Goal: Task Accomplishment & Management: Manage account settings

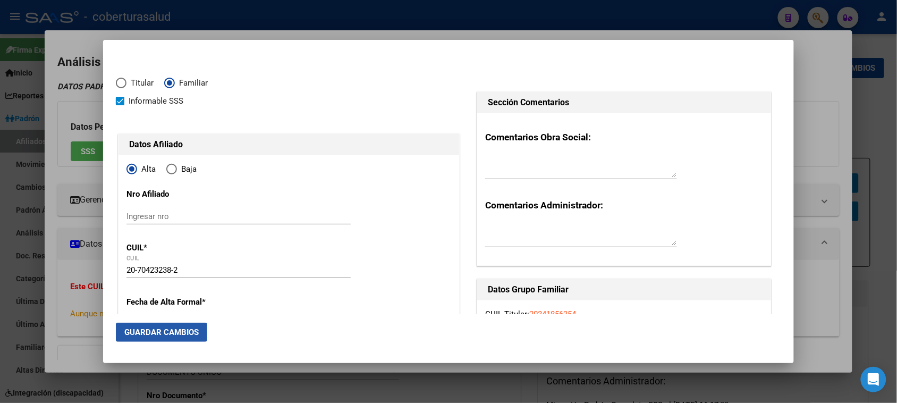
click at [137, 328] on span "Guardar Cambios" at bounding box center [161, 332] width 74 height 10
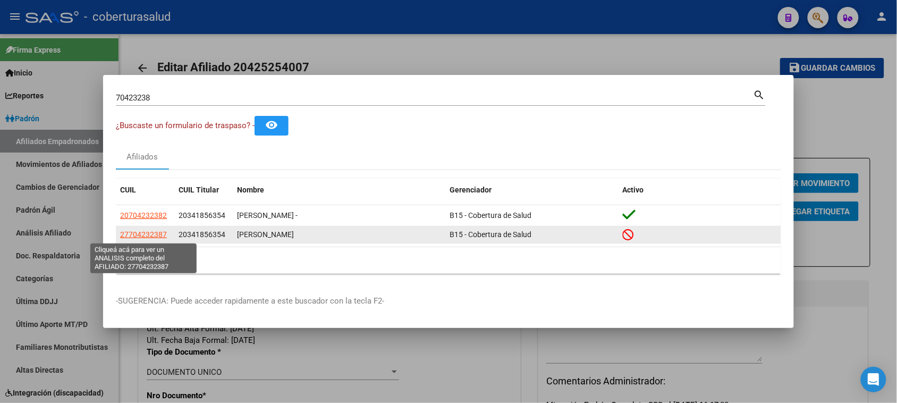
click at [154, 233] on span "27704232387" at bounding box center [143, 234] width 47 height 9
type textarea "27704232387"
click at [145, 237] on span "27704232387" at bounding box center [143, 234] width 47 height 9
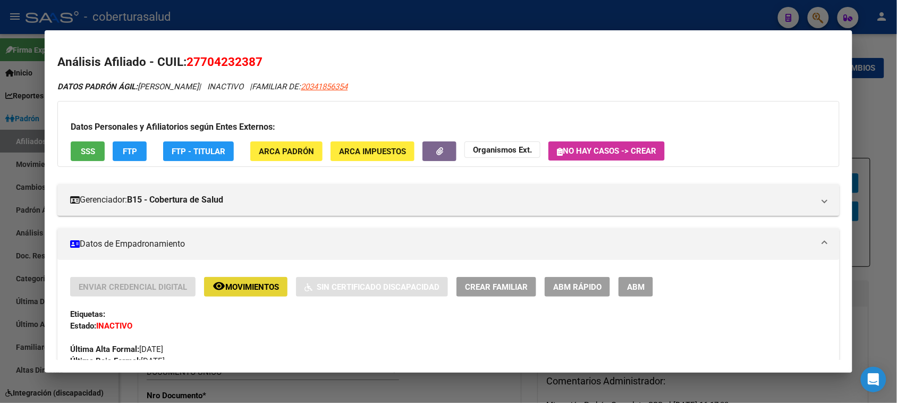
click at [264, 283] on span "Movimientos" at bounding box center [252, 287] width 54 height 10
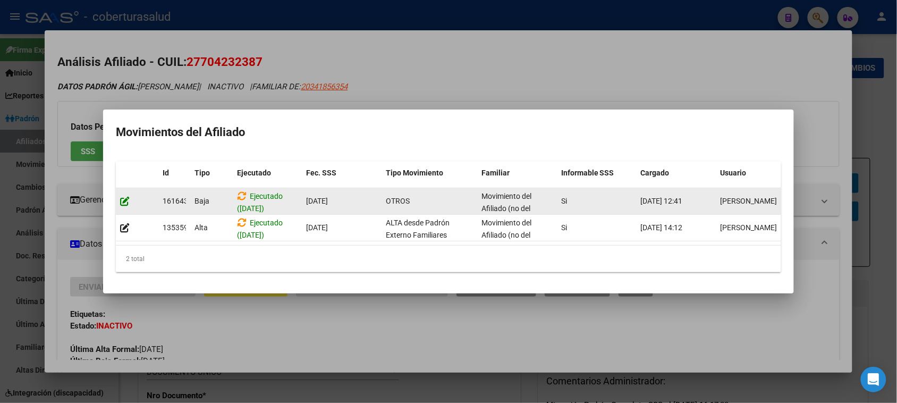
click at [122, 198] on icon at bounding box center [125, 201] width 10 height 10
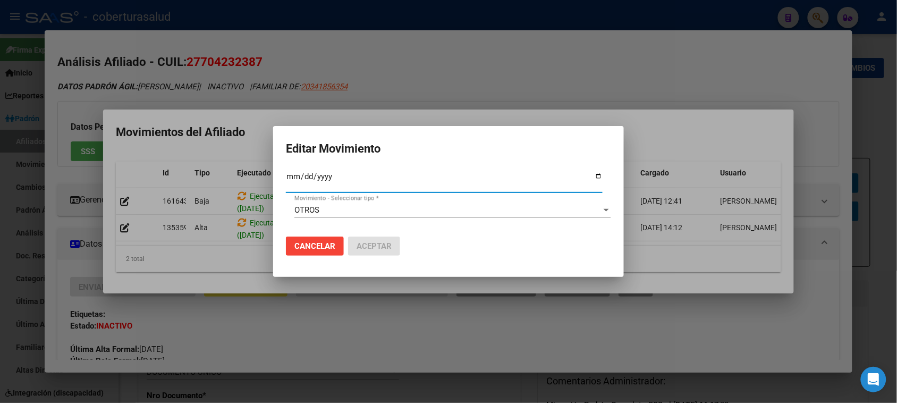
click at [311, 214] on span "OTROS" at bounding box center [306, 210] width 25 height 10
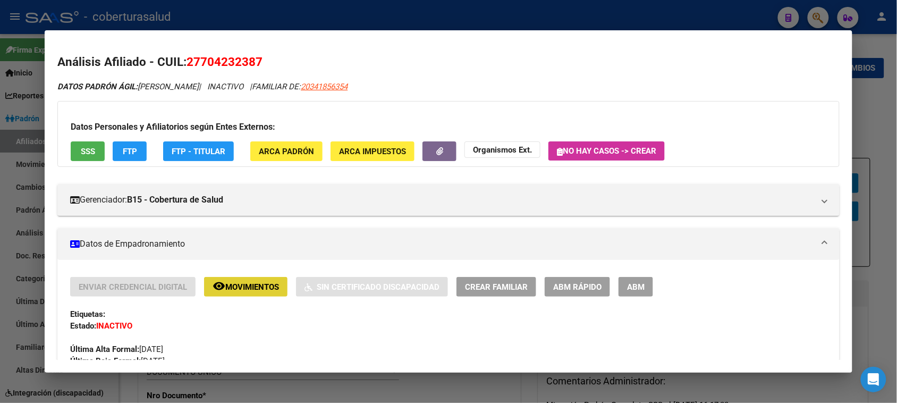
click at [630, 288] on span "ABM" at bounding box center [636, 287] width 18 height 10
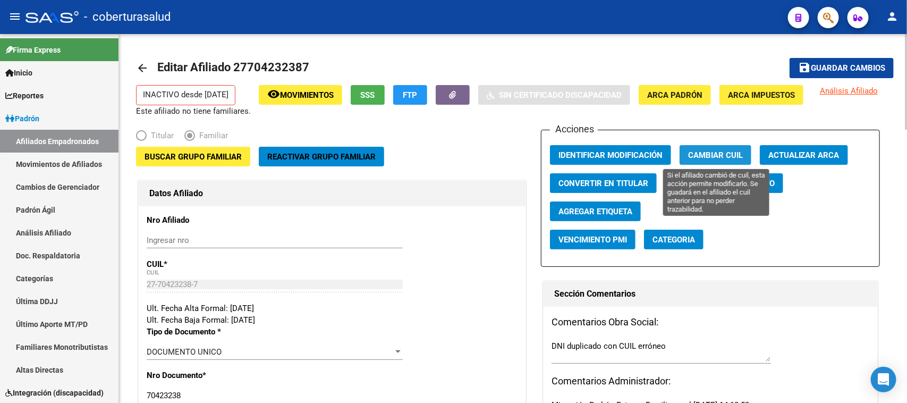
click at [709, 150] on span "Cambiar CUIL" at bounding box center [715, 155] width 55 height 10
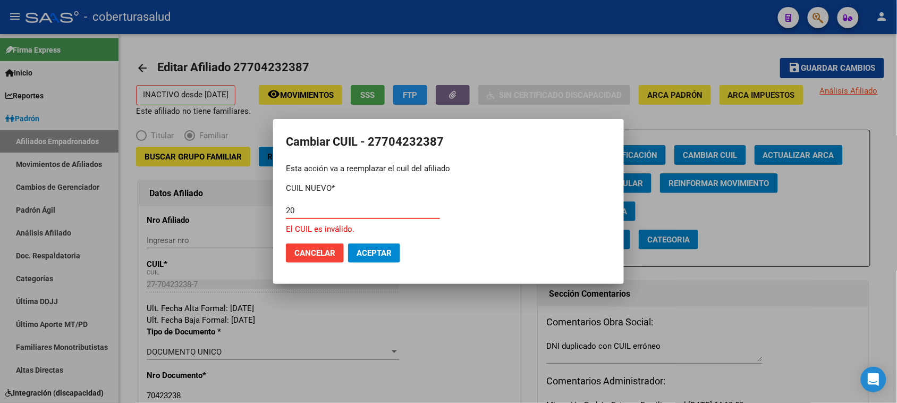
drag, startPoint x: 251, startPoint y: 214, endPoint x: 222, endPoint y: 214, distance: 29.8
click at [222, 214] on div "Cambiar CUIL - 27704232387 Esta acción va a reemplazar el cuil del afiliado CUI…" at bounding box center [448, 201] width 897 height 403
paste input "-70423238-2"
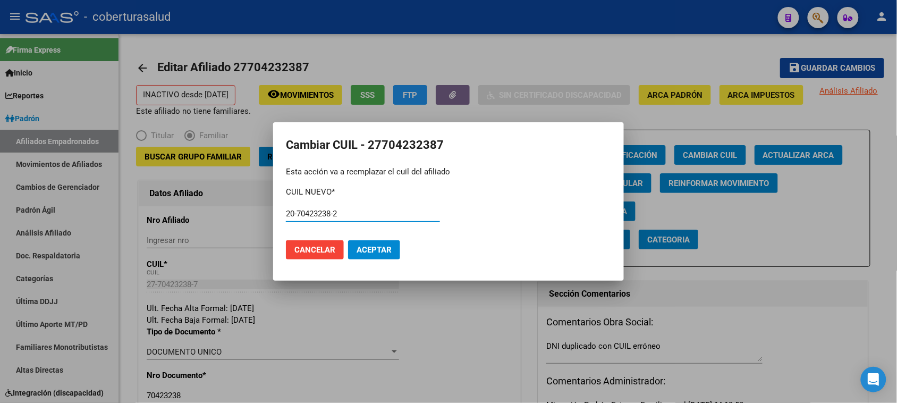
type input "20-70423238-2"
click at [385, 243] on button "Aceptar" at bounding box center [374, 249] width 52 height 19
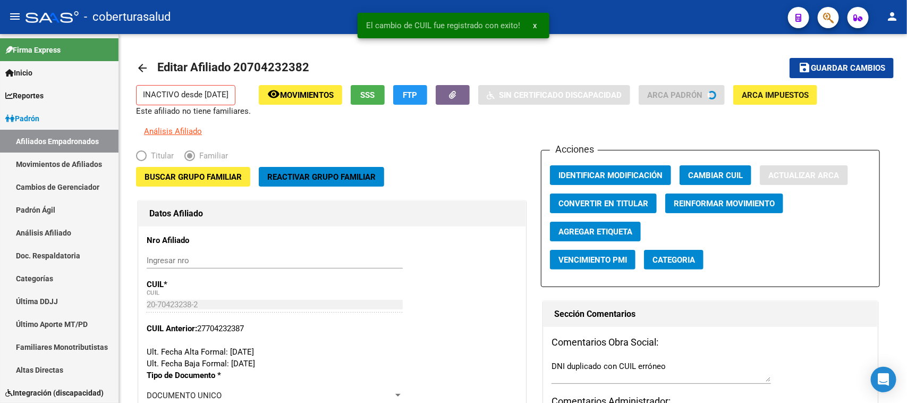
type input "ROMANO CAMILA MONSERRAT"
type input "[DATE] DE T"
type input "LOTE 18"
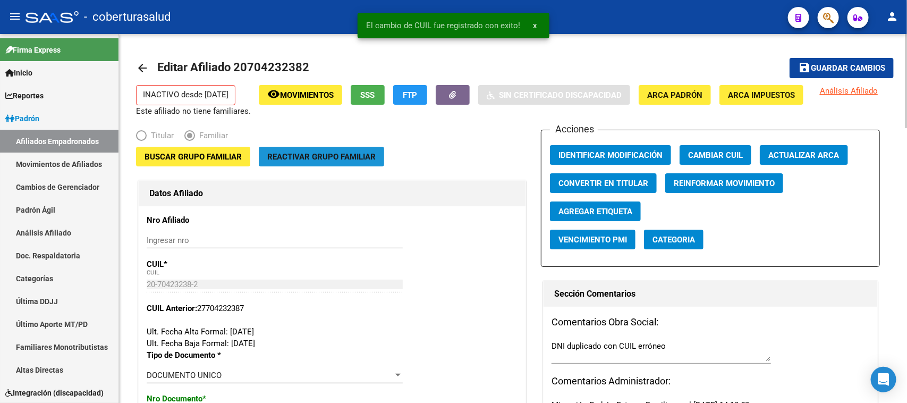
click at [338, 149] on button "Reactivar Grupo Familiar" at bounding box center [321, 157] width 125 height 20
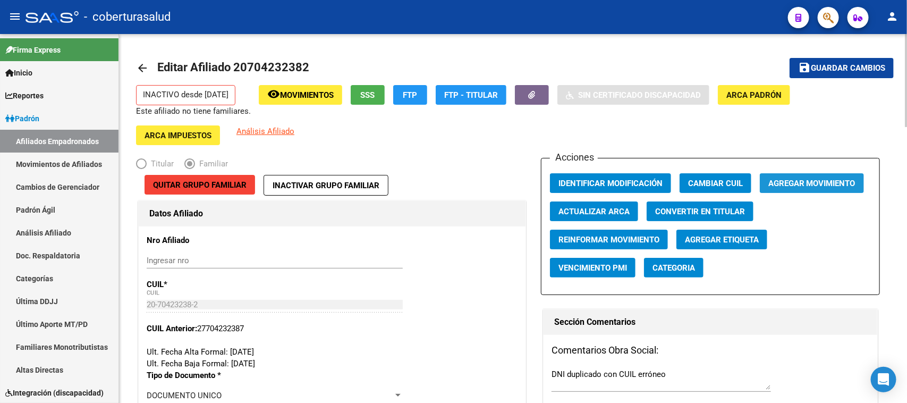
click at [804, 179] on span "Agregar Movimiento" at bounding box center [812, 184] width 87 height 10
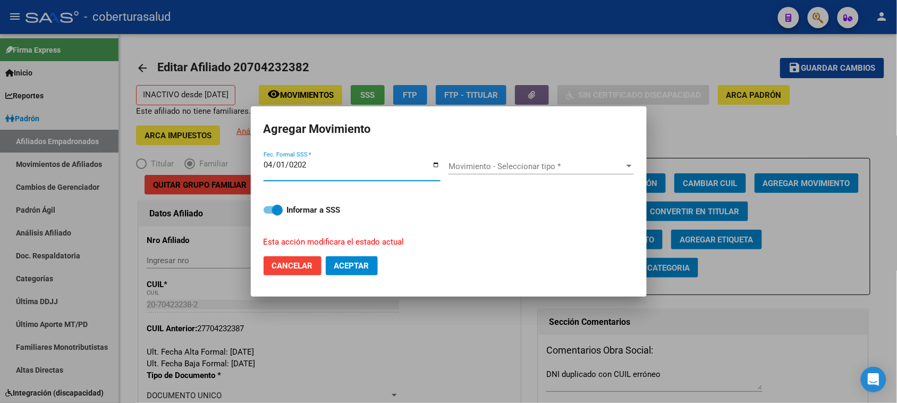
type input "2025-04-01"
click at [530, 166] on div "Movimiento - Seleccionar tipo * Movimiento - Seleccionar tipo *" at bounding box center [542, 170] width 186 height 41
click at [530, 166] on span "Movimiento - Seleccionar tipo *" at bounding box center [537, 167] width 176 height 10
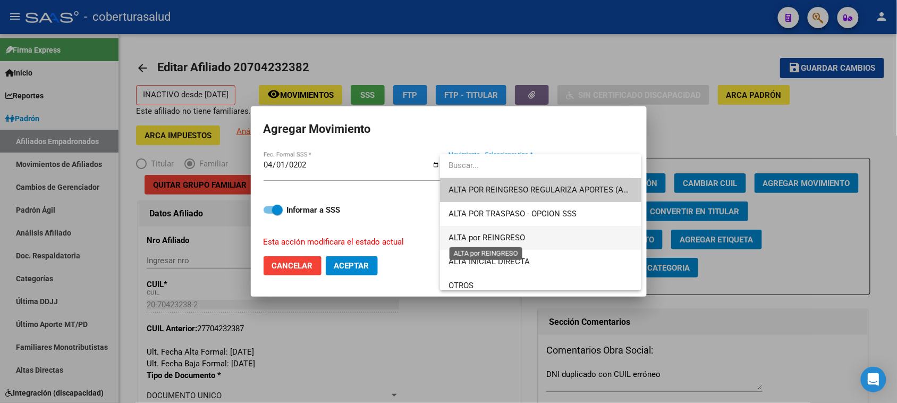
click at [511, 237] on span "ALTA por REINGRESO" at bounding box center [487, 238] width 77 height 10
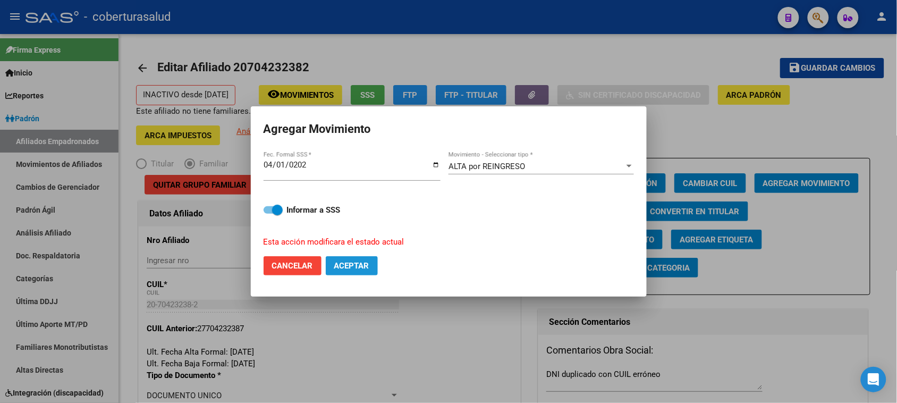
click at [362, 259] on button "Aceptar" at bounding box center [352, 265] width 52 height 19
checkbox input "false"
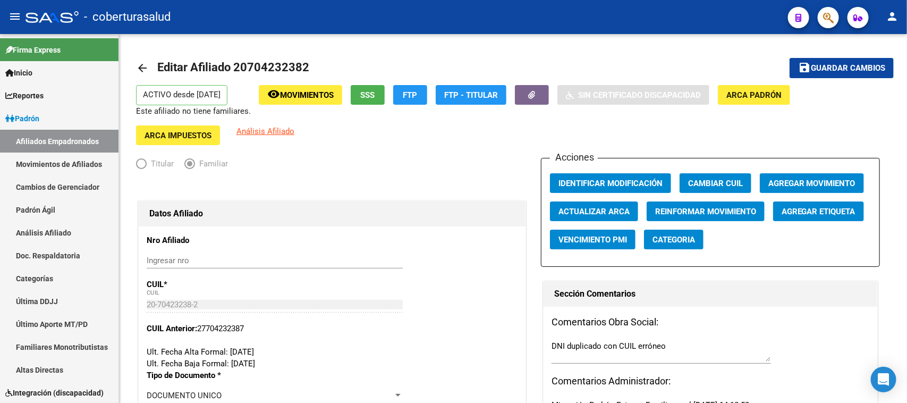
click at [857, 66] on span "Guardar cambios" at bounding box center [848, 69] width 74 height 10
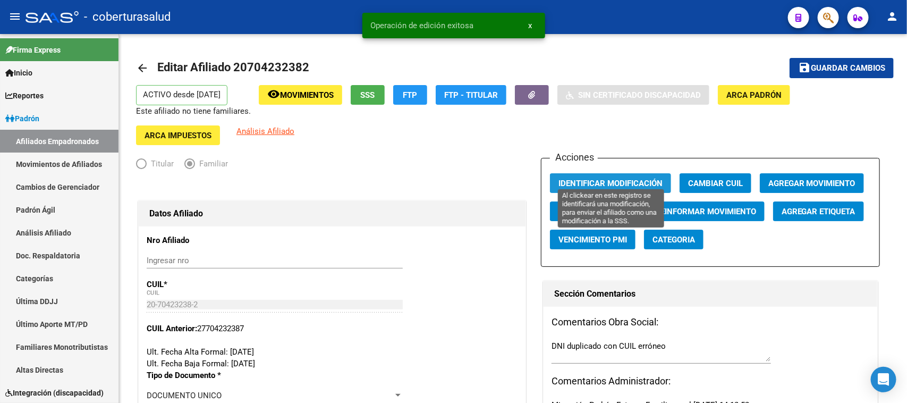
click at [613, 179] on span "Identificar Modificación" at bounding box center [611, 184] width 104 height 10
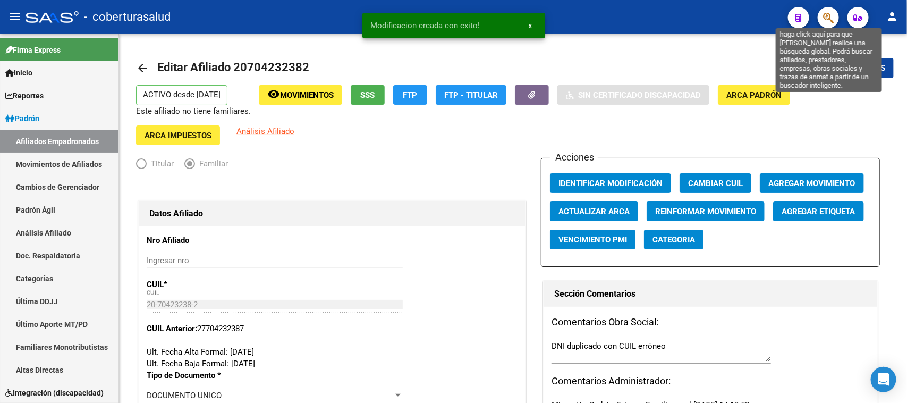
click at [827, 15] on icon "button" at bounding box center [828, 18] width 11 height 12
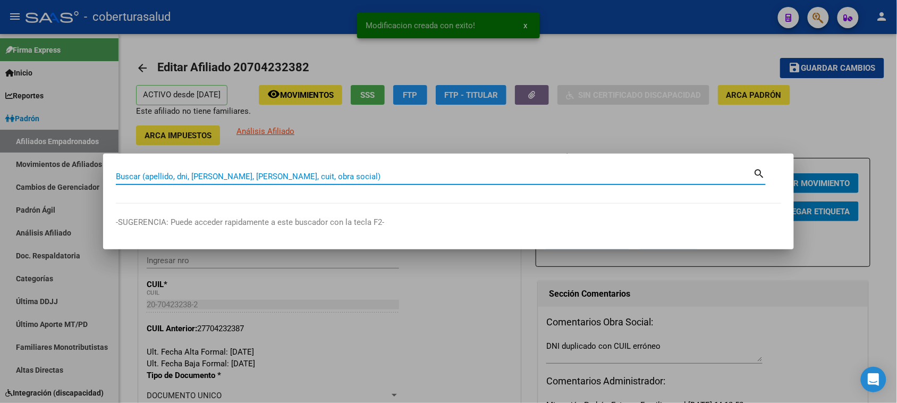
paste input "70423238"
type input "70423238"
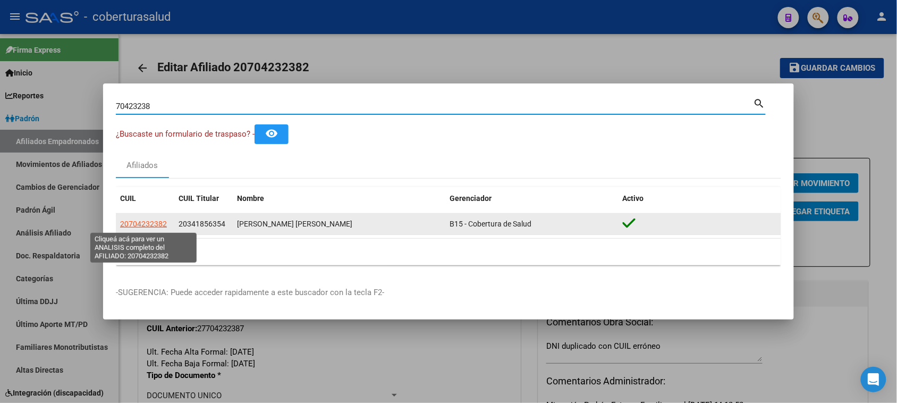
click at [148, 225] on span "20704232382" at bounding box center [143, 224] width 47 height 9
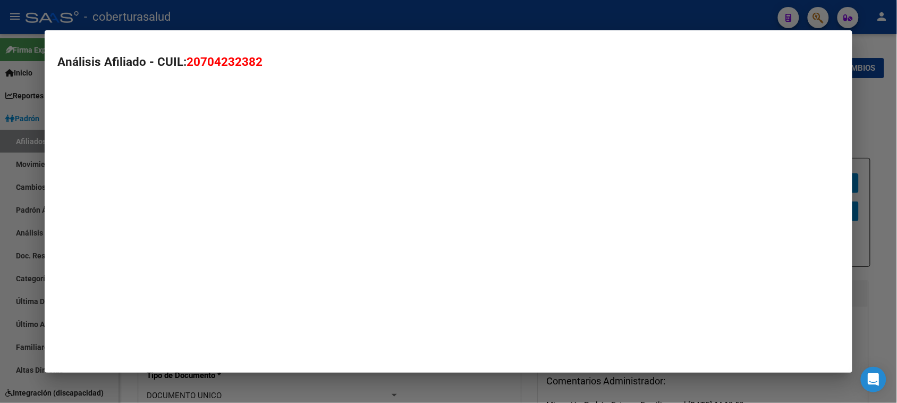
type textarea "20704232382"
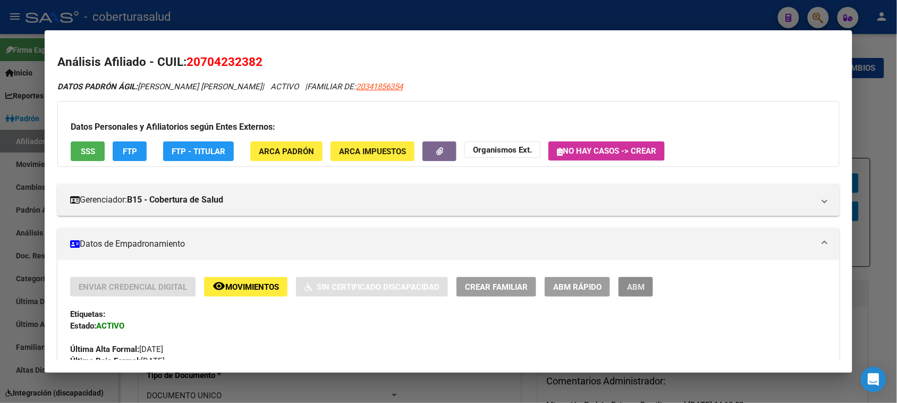
click at [633, 291] on span "ABM" at bounding box center [636, 287] width 18 height 10
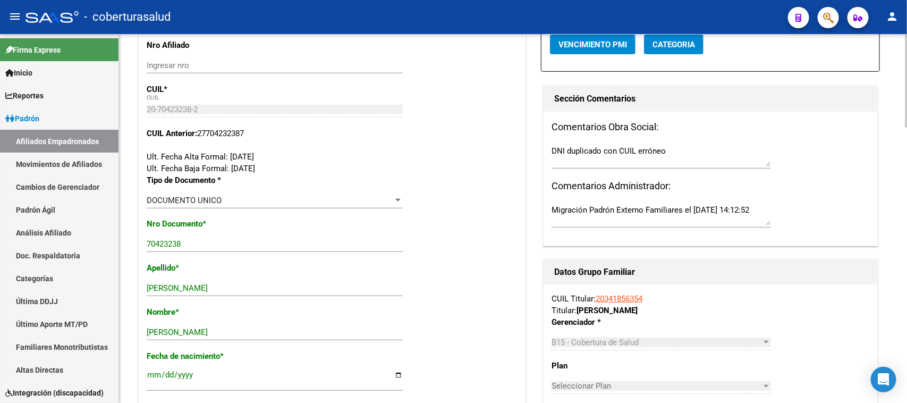
scroll to position [199, 0]
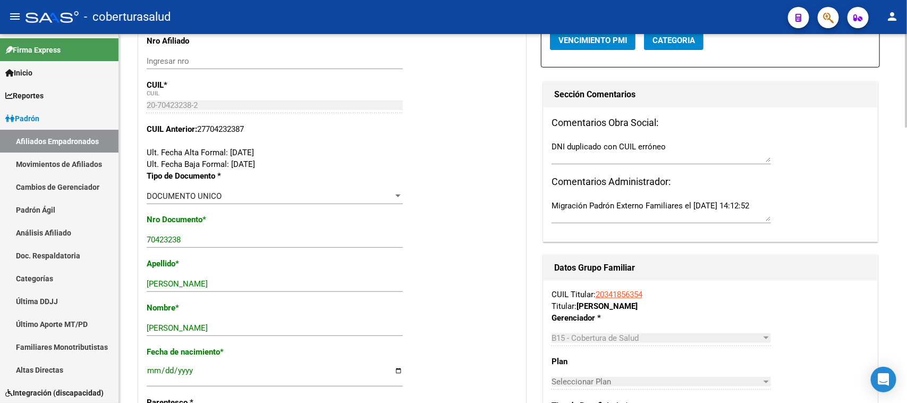
click at [323, 279] on input "ROMANO CAMILA MONSERRAT" at bounding box center [275, 284] width 256 height 10
drag, startPoint x: 323, startPoint y: 275, endPoint x: 183, endPoint y: 277, distance: 139.8
click at [183, 279] on input "ROMANO CAMILA MONSERRAT" at bounding box center [275, 284] width 256 height 10
type input "ROMANO"
click at [483, 287] on div "Apellido * ROMANO Ingresar apellido" at bounding box center [332, 280] width 371 height 44
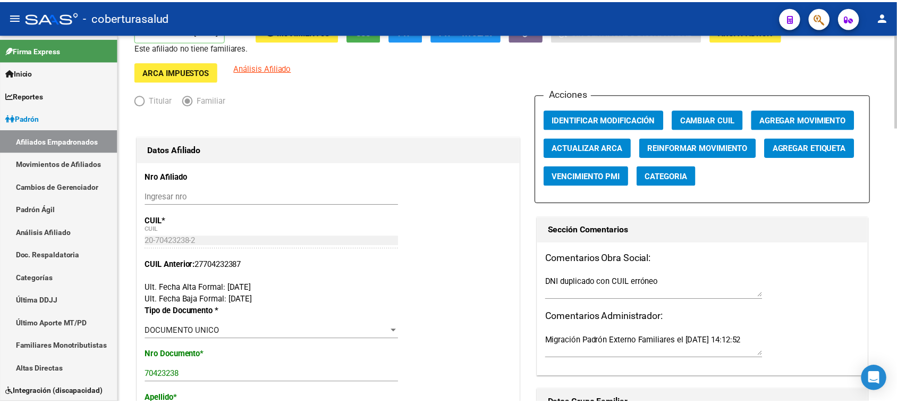
scroll to position [0, 0]
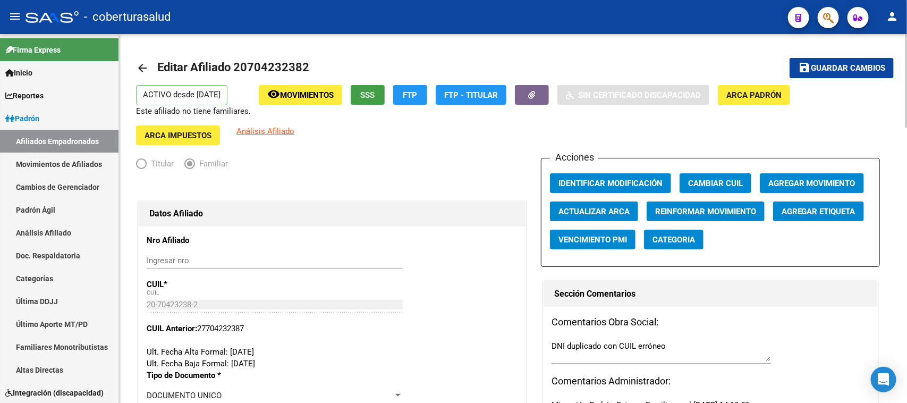
click at [375, 91] on button "SSS" at bounding box center [368, 95] width 34 height 20
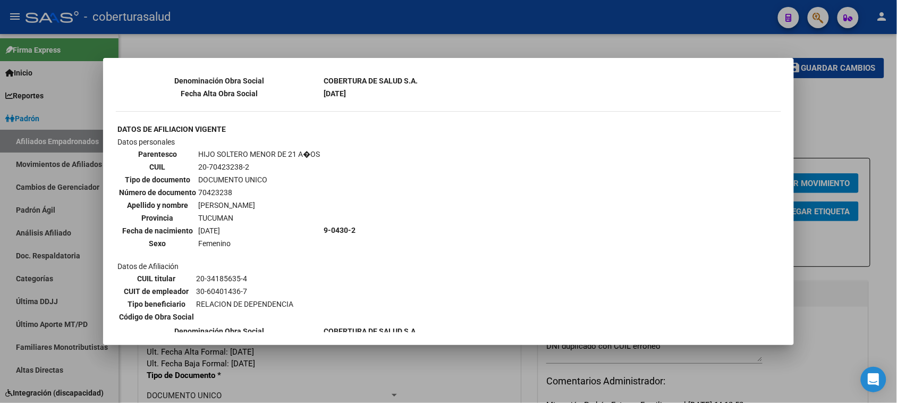
scroll to position [821, 0]
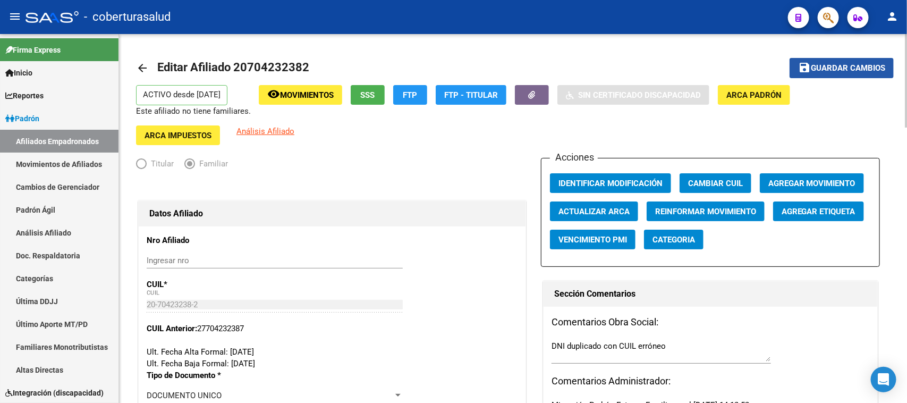
click at [833, 65] on span "Guardar cambios" at bounding box center [848, 69] width 74 height 10
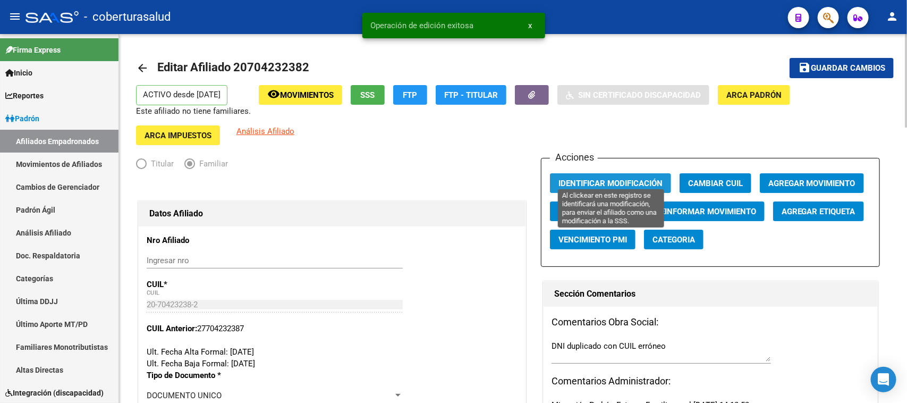
click at [622, 173] on button "Identificar Modificación" at bounding box center [610, 183] width 121 height 20
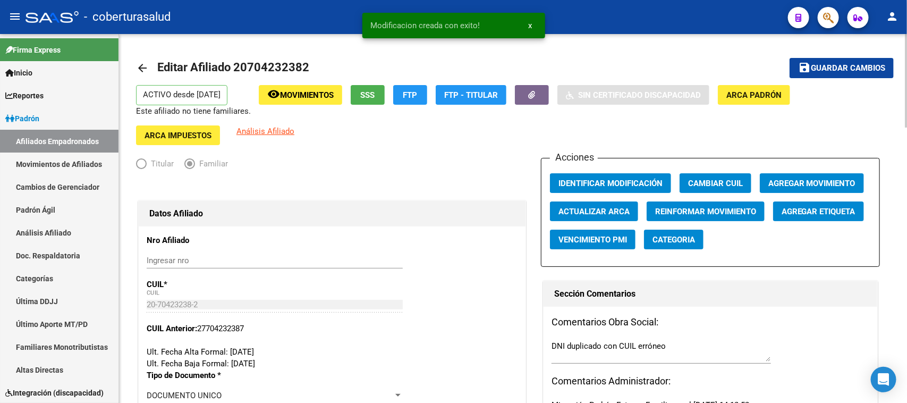
drag, startPoint x: 302, startPoint y: 68, endPoint x: 249, endPoint y: 70, distance: 53.2
click at [249, 70] on span "Editar Afiliado 20704232382" at bounding box center [233, 67] width 152 height 13
copy span "70423238"
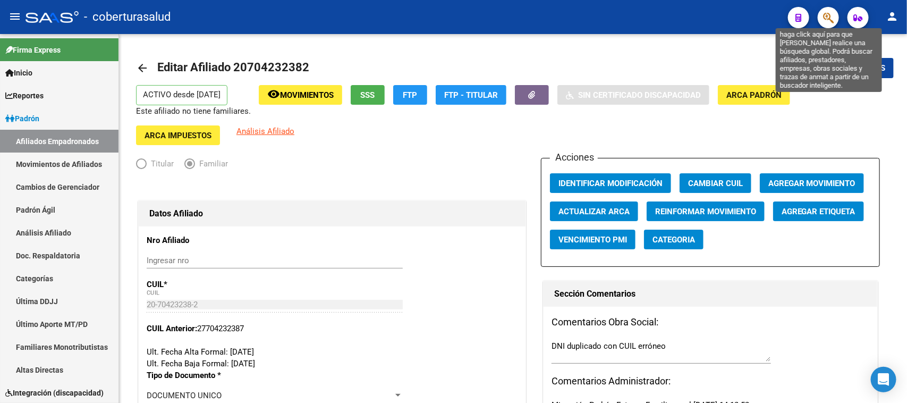
click at [829, 19] on icon "button" at bounding box center [828, 18] width 11 height 12
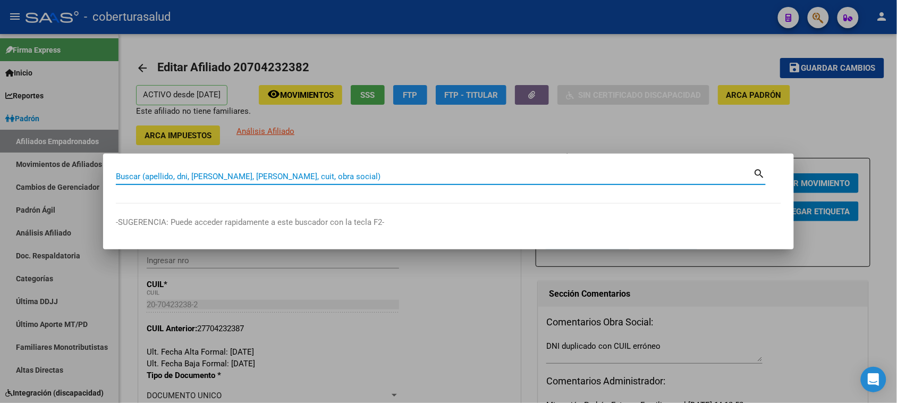
paste input "70423238"
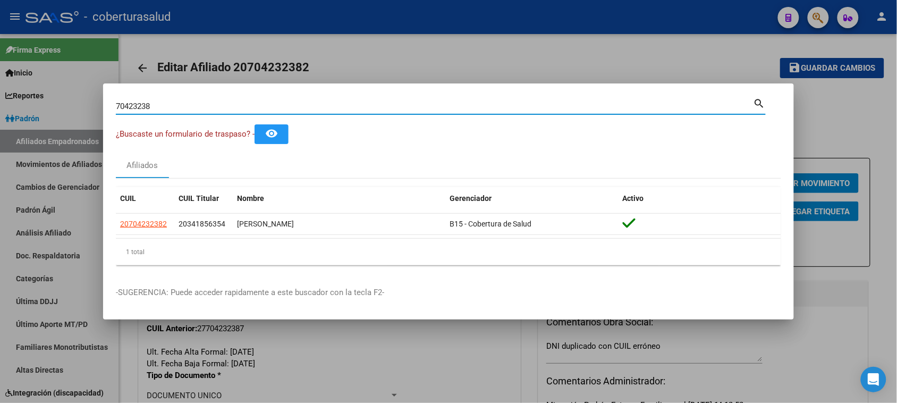
click at [140, 105] on input "70423238" at bounding box center [435, 107] width 638 height 10
paste input "55223911"
type input "55223911"
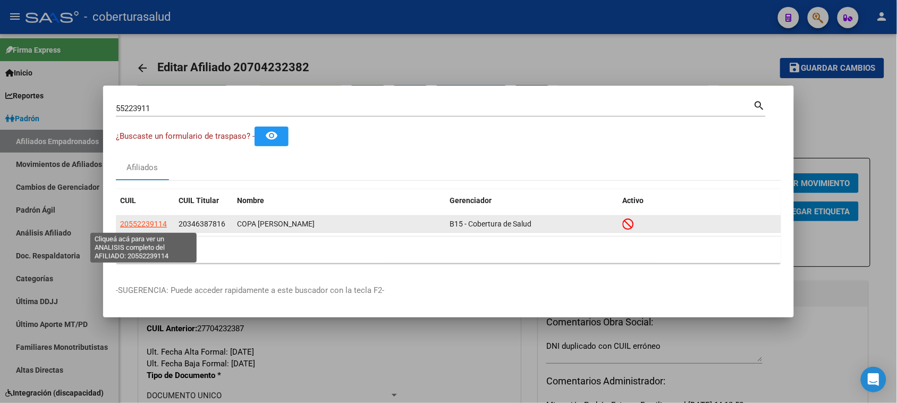
click at [134, 227] on span "20552239114" at bounding box center [143, 224] width 47 height 9
type textarea "20552239114"
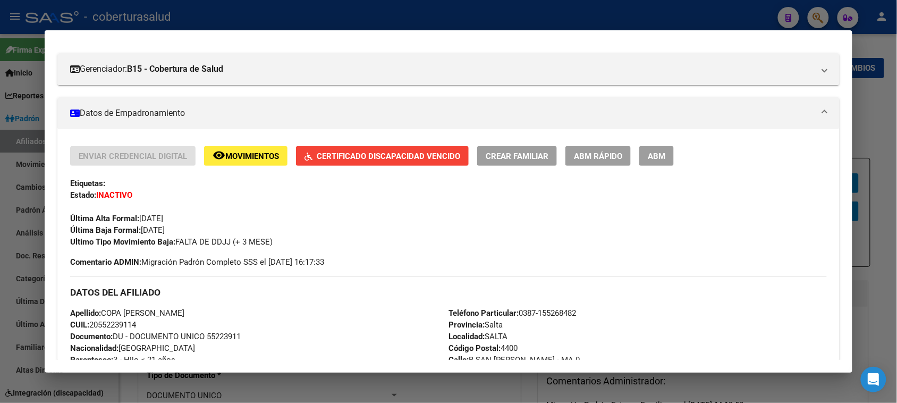
scroll to position [133, 0]
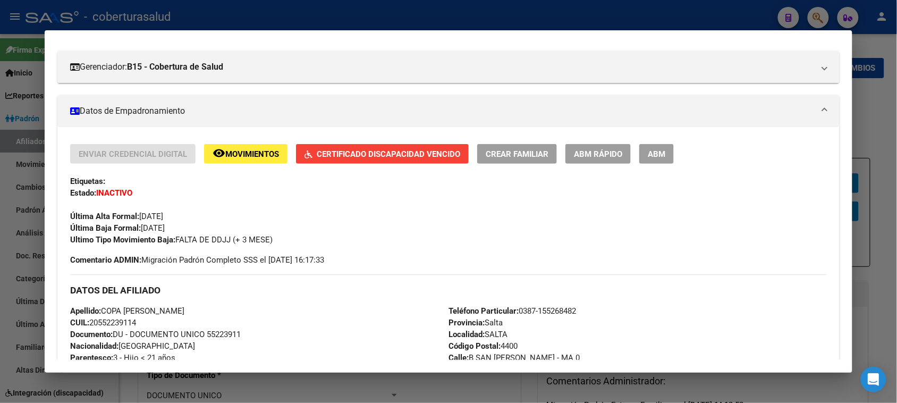
click at [376, 160] on button "Certificado Discapacidad Vencido" at bounding box center [382, 154] width 173 height 20
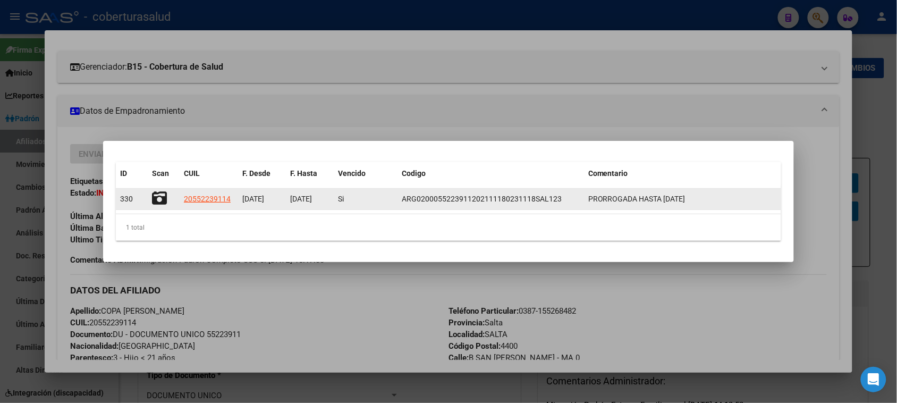
click at [158, 200] on icon at bounding box center [159, 198] width 15 height 15
click at [218, 195] on span "20552239114" at bounding box center [207, 199] width 47 height 9
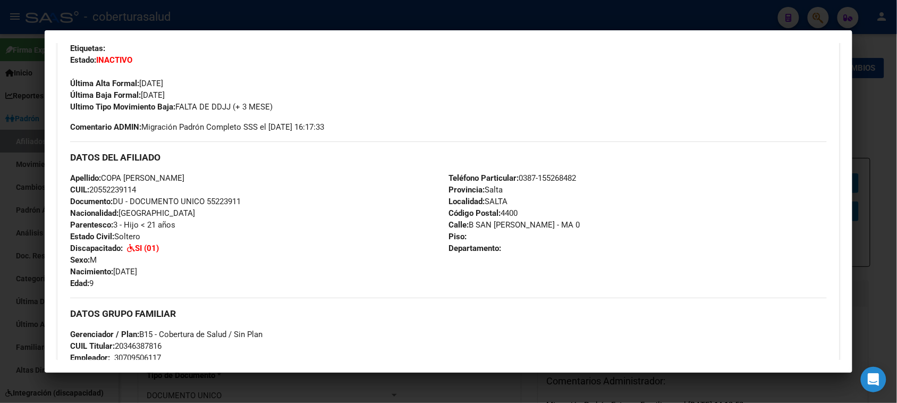
scroll to position [199, 0]
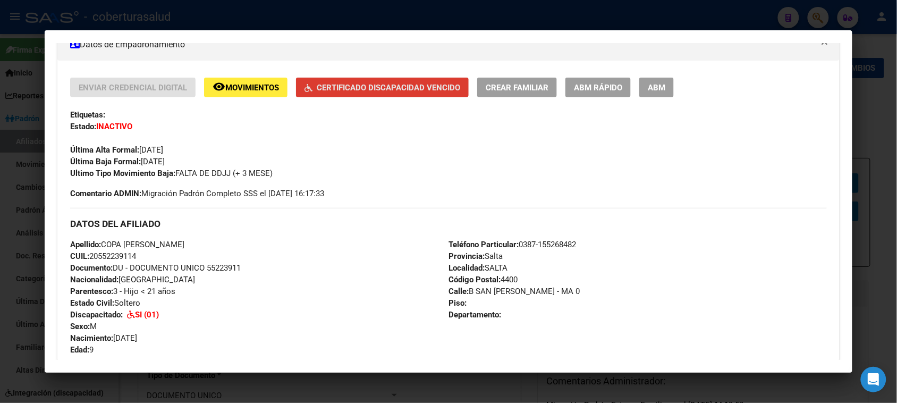
click at [399, 96] on button "Certificado Discapacidad Vencido" at bounding box center [382, 88] width 173 height 20
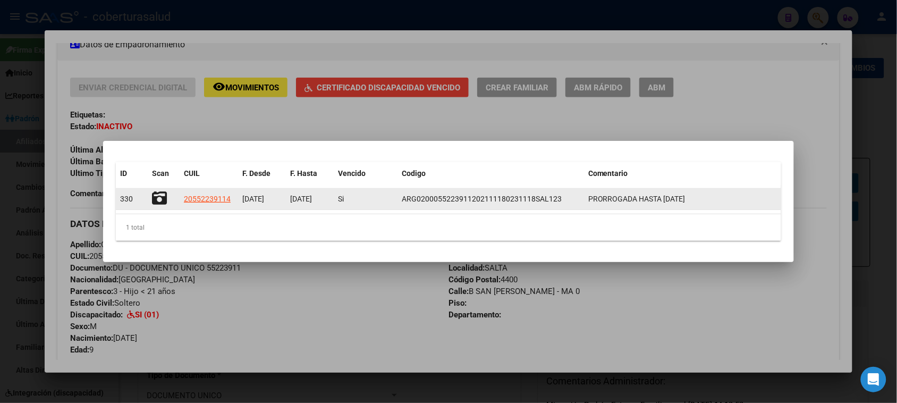
click at [468, 197] on span "ARG0200055223911202111180231118SAL123" at bounding box center [482, 199] width 160 height 9
drag, startPoint x: 468, startPoint y: 197, endPoint x: 435, endPoint y: 198, distance: 33.5
click at [466, 198] on span "ARG0200055223911202111180231118SAL123" at bounding box center [482, 199] width 160 height 9
click at [286, 199] on datatable-body-cell "18/11/2023" at bounding box center [310, 199] width 48 height 21
click at [232, 205] on div "20552239114" at bounding box center [209, 199] width 50 height 12
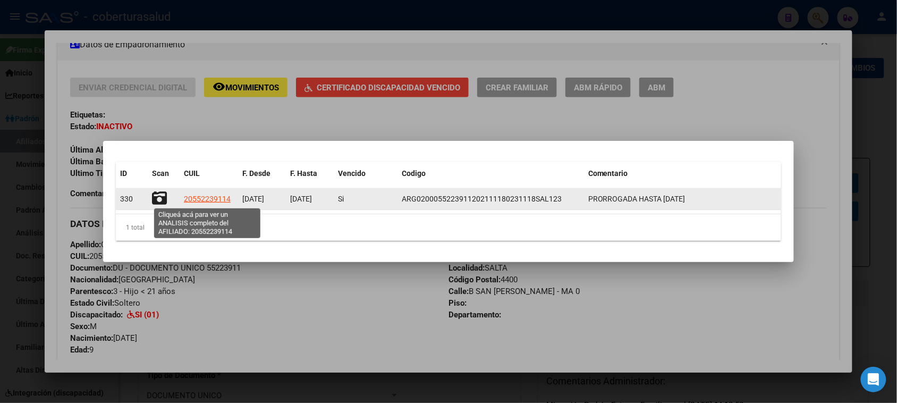
click at [224, 203] on span "20552239114" at bounding box center [207, 199] width 47 height 9
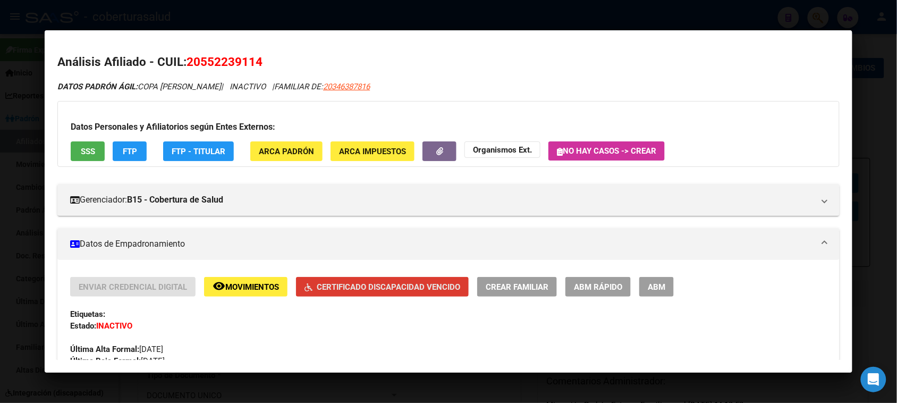
click at [334, 277] on button "Certificado Discapacidad Vencido" at bounding box center [382, 287] width 173 height 20
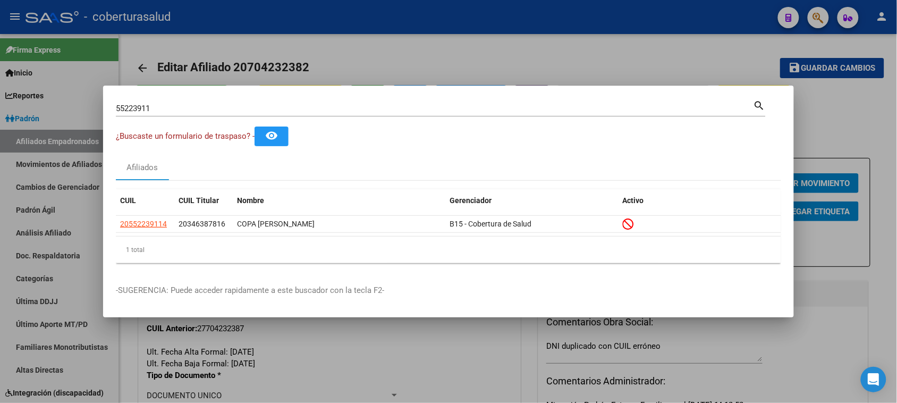
click at [139, 109] on input "55223911" at bounding box center [435, 109] width 638 height 10
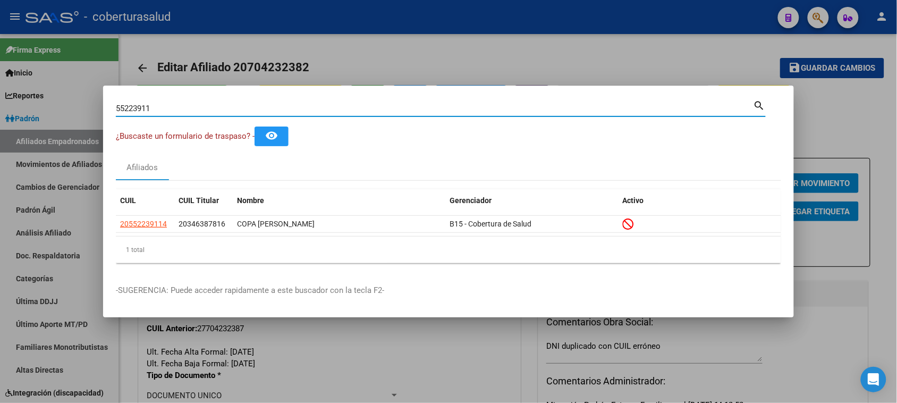
click at [139, 109] on input "55223911" at bounding box center [435, 109] width 638 height 10
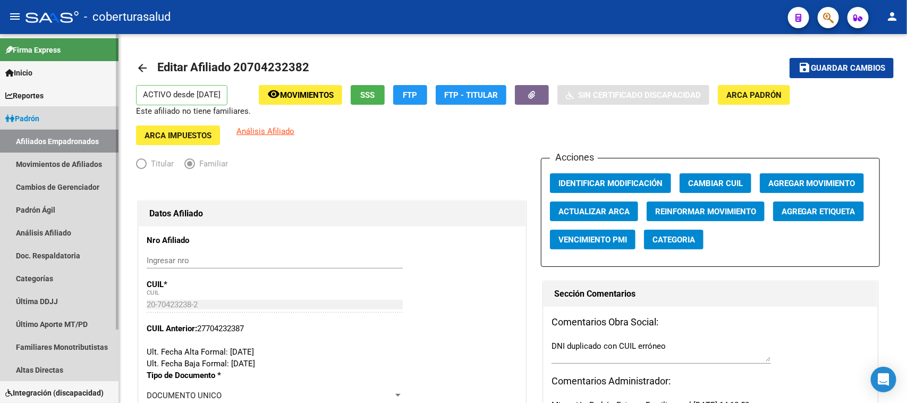
click at [35, 136] on link "Afiliados Empadronados" at bounding box center [59, 141] width 119 height 23
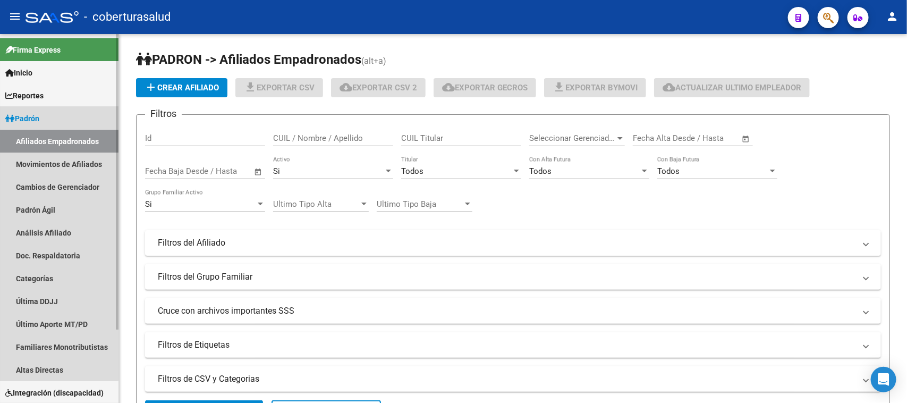
click at [38, 110] on link "Padrón" at bounding box center [59, 118] width 119 height 23
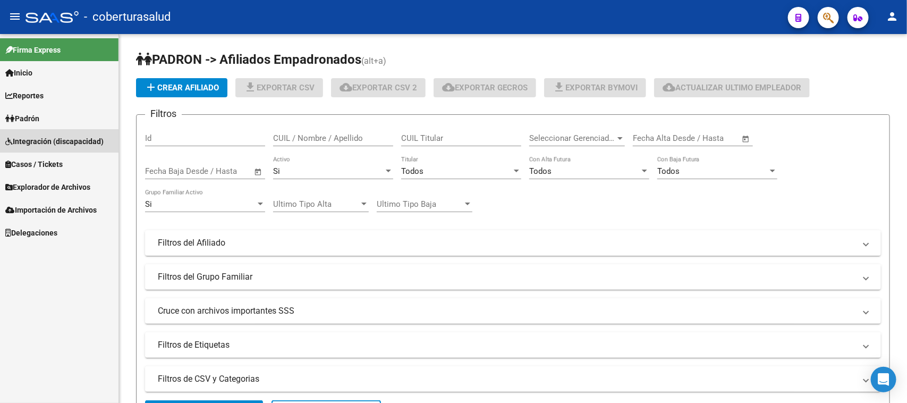
click at [45, 133] on link "Integración (discapacidad)" at bounding box center [59, 141] width 119 height 23
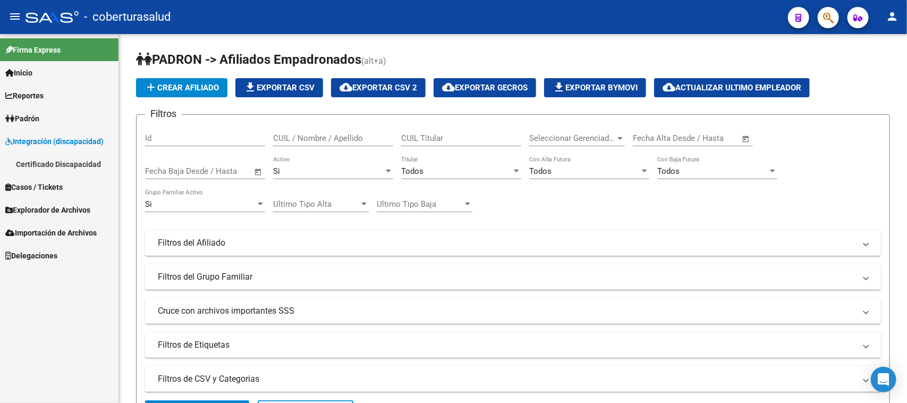
click at [52, 165] on link "Certificado Discapacidad" at bounding box center [59, 164] width 119 height 23
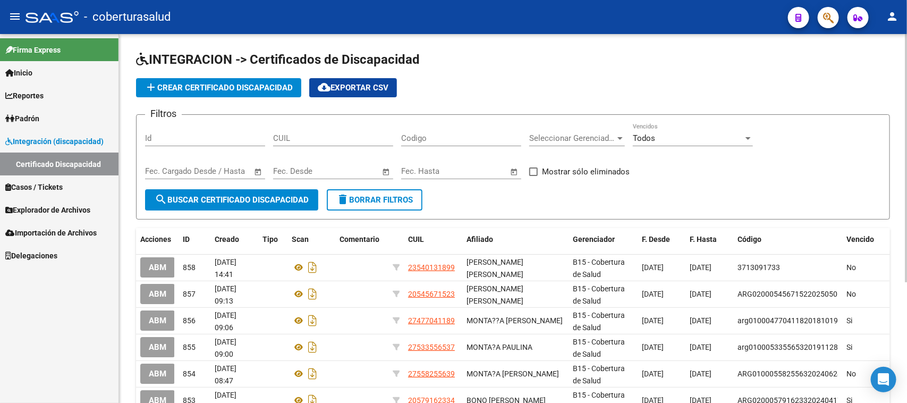
click at [335, 139] on input "CUIL" at bounding box center [333, 138] width 120 height 10
paste input "20-55223911-4"
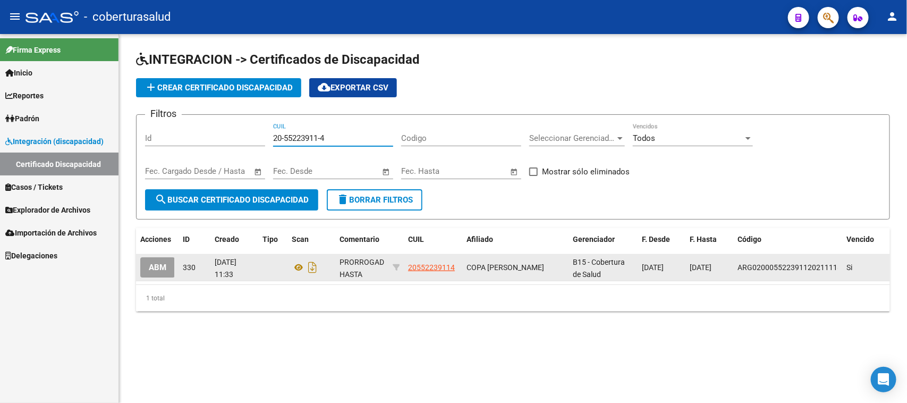
type input "20-55223911-4"
click at [149, 265] on span "ABM" at bounding box center [158, 268] width 18 height 10
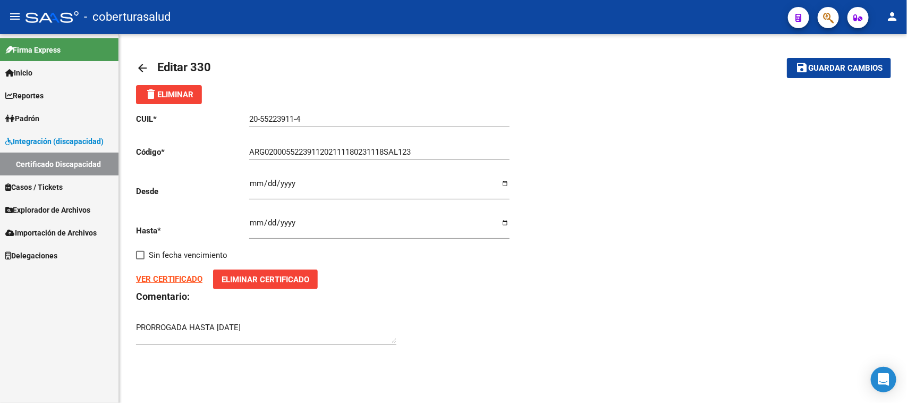
click at [290, 216] on div "2023-11-18 Ingresar fec. Hasta" at bounding box center [379, 224] width 260 height 30
click at [296, 224] on input "2023-11-18" at bounding box center [379, 226] width 260 height 17
click at [292, 221] on input "2023-11-18" at bounding box center [379, 226] width 260 height 17
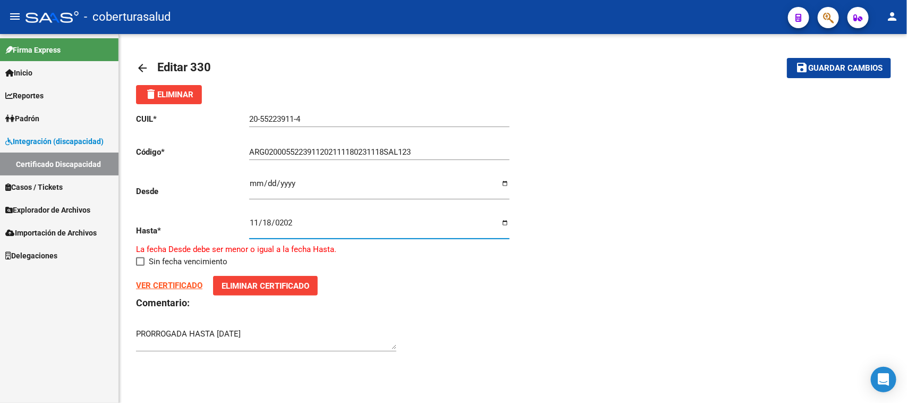
type input "2025-11-18"
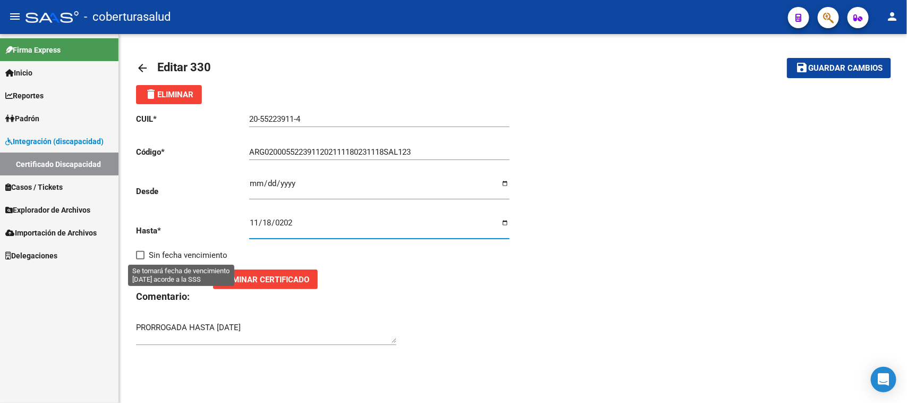
click at [179, 249] on span "Sin fecha vencimiento" at bounding box center [188, 255] width 79 height 13
click at [140, 259] on input "Sin fecha vencimiento" at bounding box center [140, 259] width 1 height 1
checkbox input "true"
type input "2099-01-01"
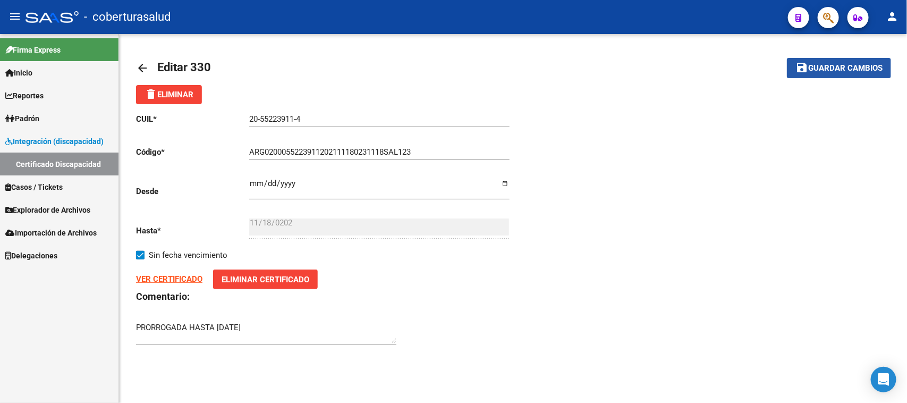
click at [837, 62] on button "save Guardar cambios" at bounding box center [839, 68] width 104 height 20
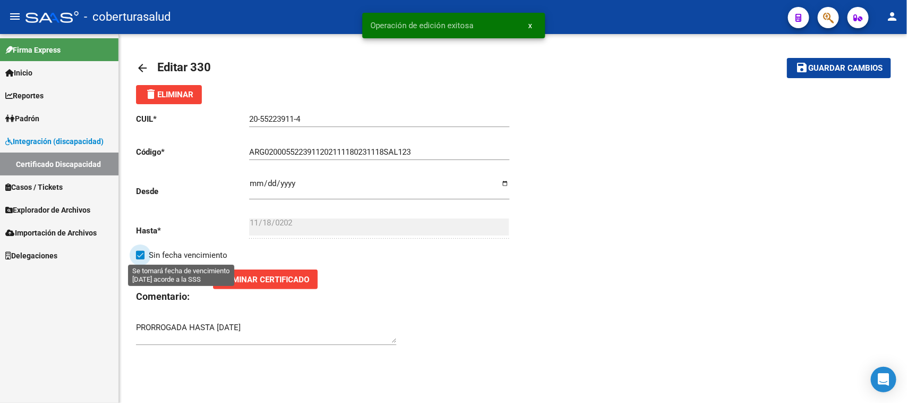
click at [142, 257] on span at bounding box center [140, 255] width 9 height 9
click at [140, 259] on input "Sin fecha vencimiento" at bounding box center [140, 259] width 1 height 1
checkbox input "false"
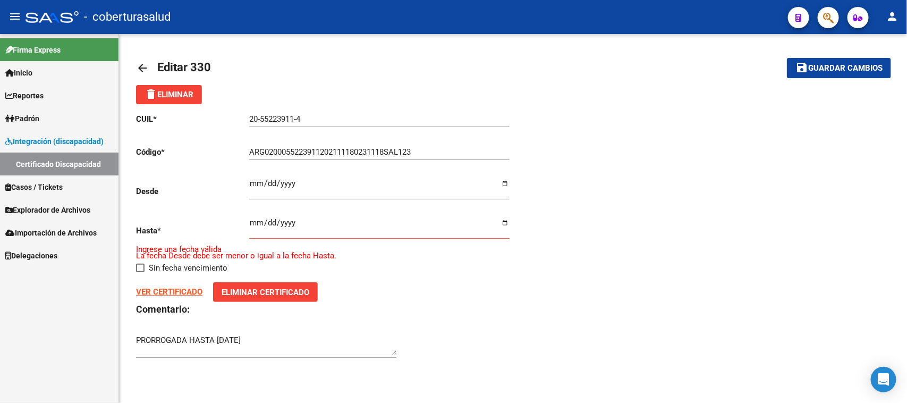
click at [254, 222] on input "Ingresar fec. Hasta" at bounding box center [379, 226] width 260 height 17
type input "2025-11-18"
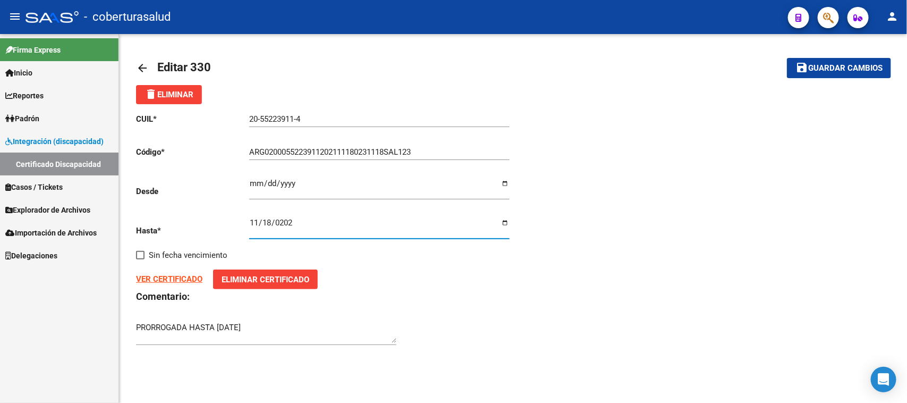
click at [852, 64] on span "Guardar cambios" at bounding box center [845, 69] width 74 height 10
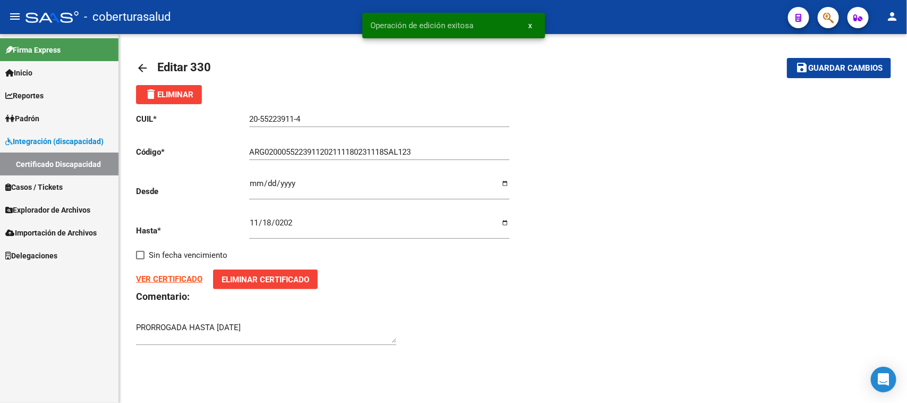
click at [39, 113] on span "Padrón" at bounding box center [22, 119] width 34 height 12
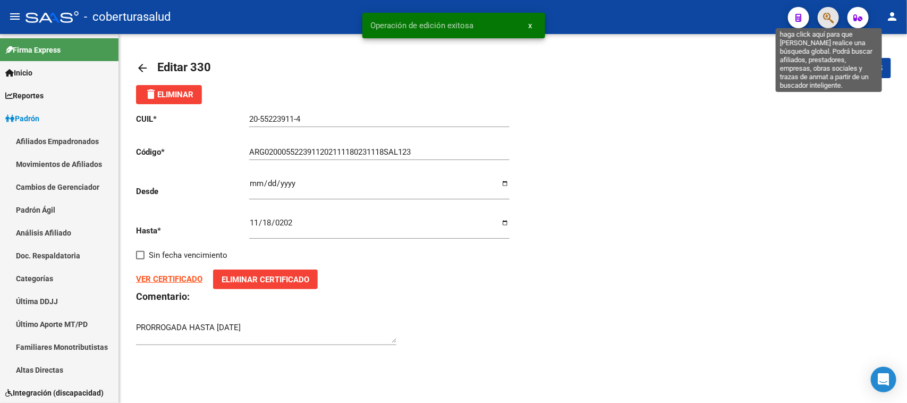
click at [829, 12] on icon "button" at bounding box center [828, 18] width 11 height 12
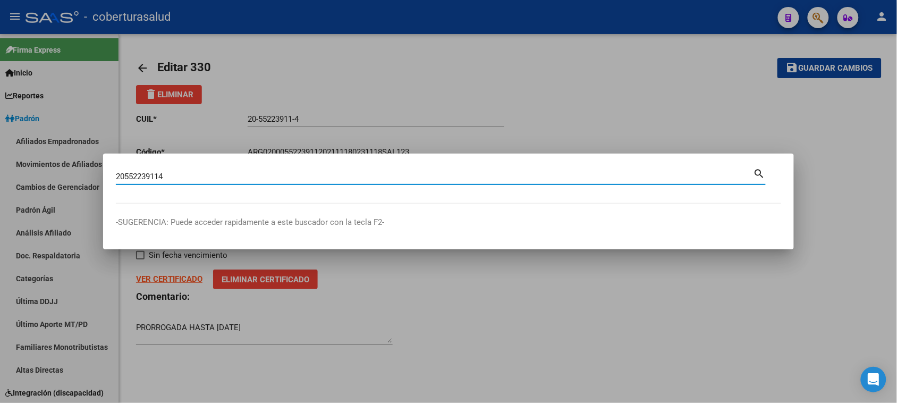
type input "20552239114"
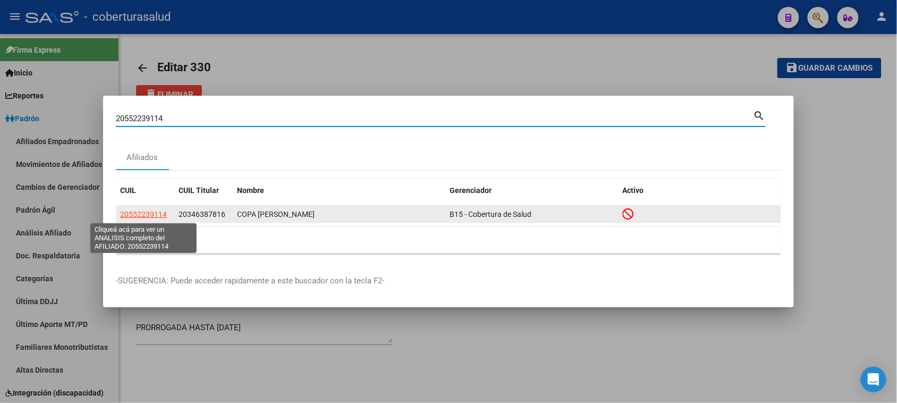
click at [136, 215] on span "20552239114" at bounding box center [143, 214] width 47 height 9
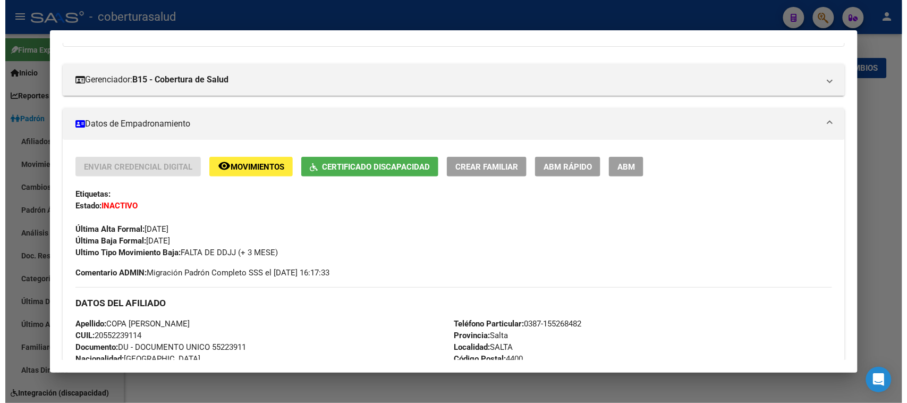
scroll to position [199, 0]
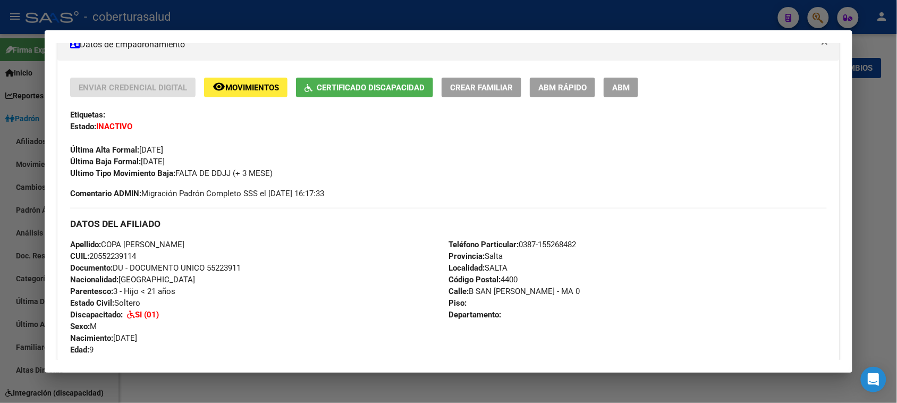
click at [620, 83] on span "ABM" at bounding box center [621, 88] width 18 height 10
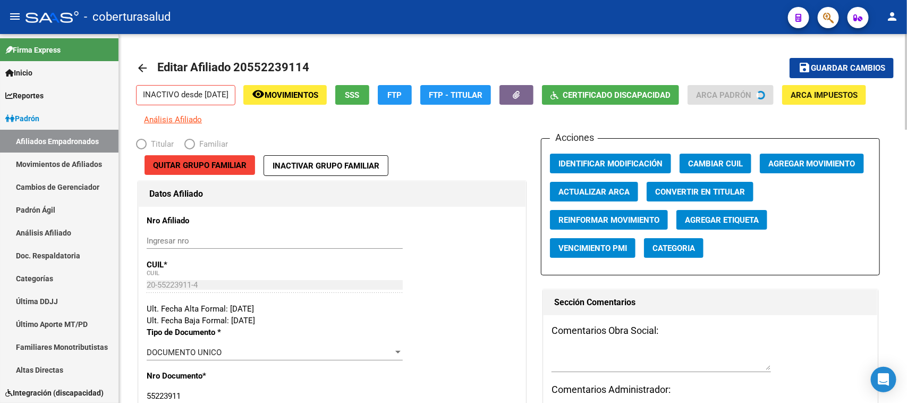
radio input "true"
type input "30-70950611-7"
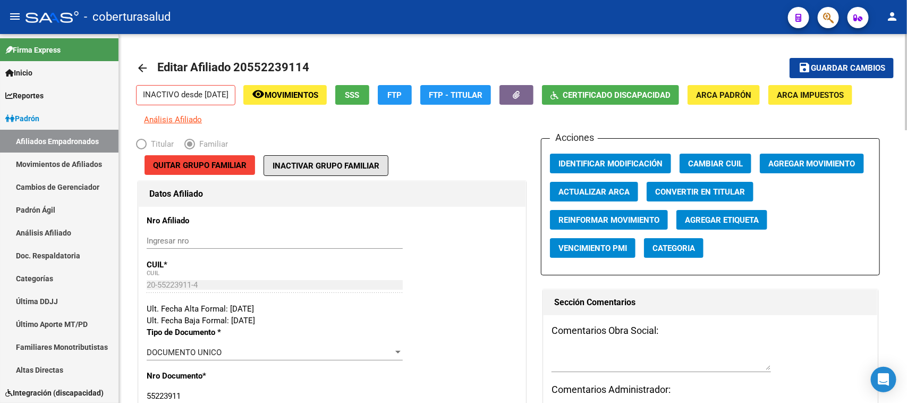
click at [298, 169] on span "Inactivar Grupo Familiar" at bounding box center [326, 166] width 107 height 10
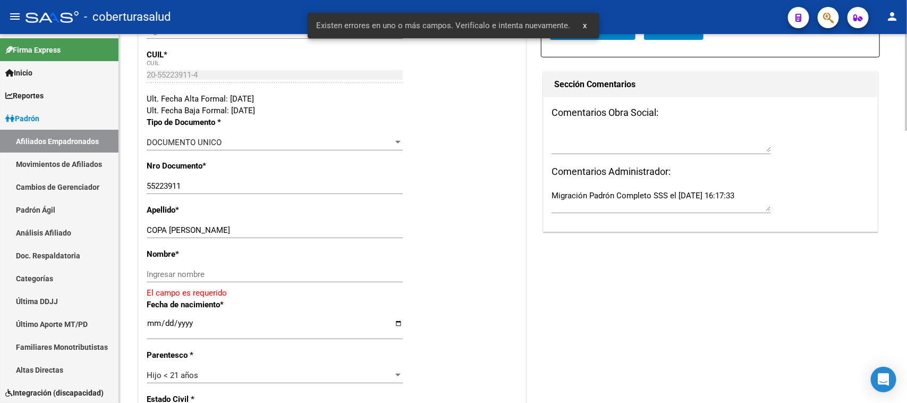
scroll to position [199, 0]
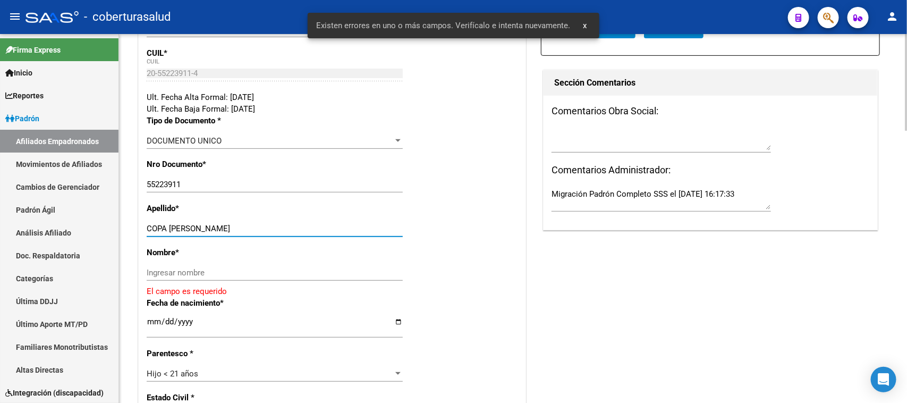
drag, startPoint x: 320, startPoint y: 230, endPoint x: 210, endPoint y: 228, distance: 110.1
click at [210, 228] on input "COPA MARTINEZ BRUNO FRANCISCO" at bounding box center [275, 229] width 256 height 10
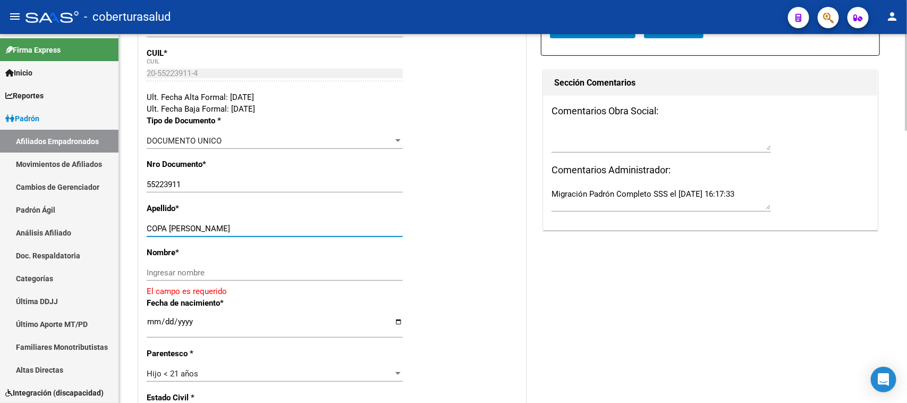
type input "COPA MARTINEZ"
click at [205, 272] on input "Ingresar nombre" at bounding box center [275, 273] width 256 height 10
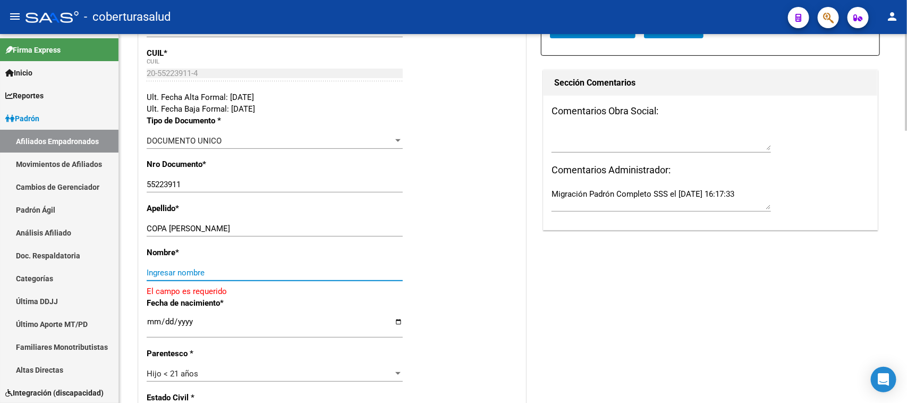
paste input "BRUNO FRANCISCO"
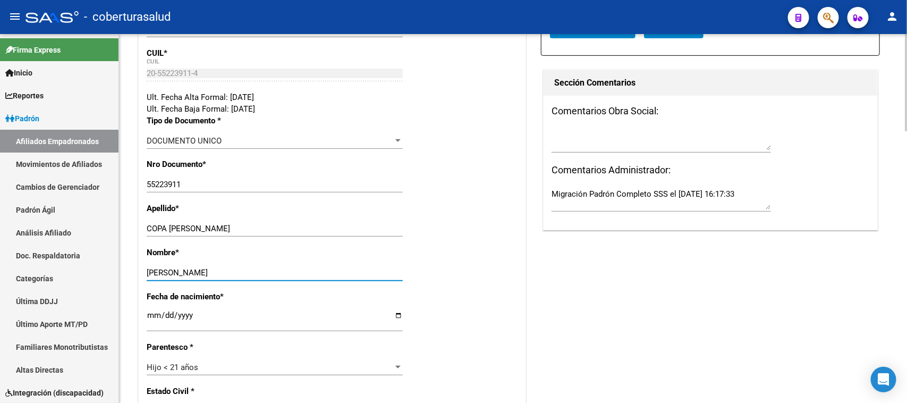
type input "BRUNO FRANCISCO"
click at [460, 267] on div "Nombre * BRUNO FRANCISCO Ingresar nombre" at bounding box center [332, 269] width 371 height 44
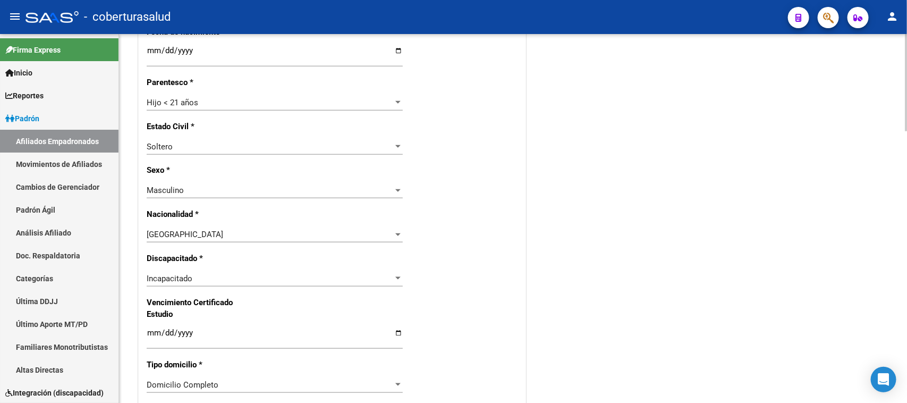
scroll to position [465, 0]
click at [476, 250] on div "Nro Afiliado Ingresar nro CUIL * 20-55223911-4 CUIL ARCA Padrón Ult. Fecha Alta…" at bounding box center [332, 311] width 387 height 1164
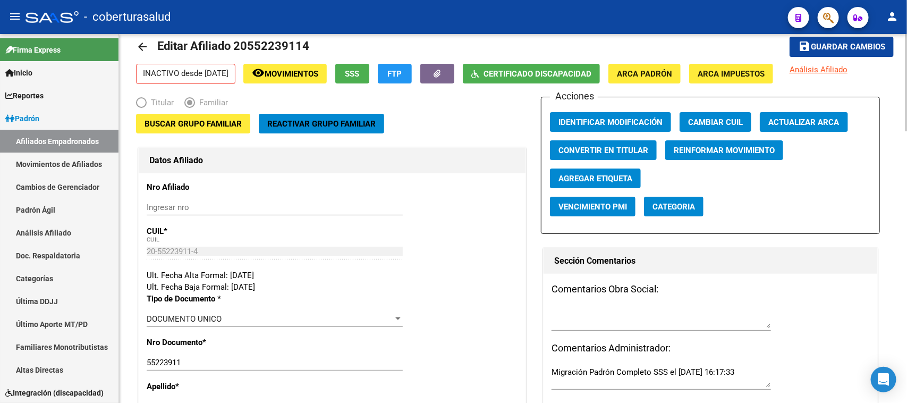
scroll to position [0, 0]
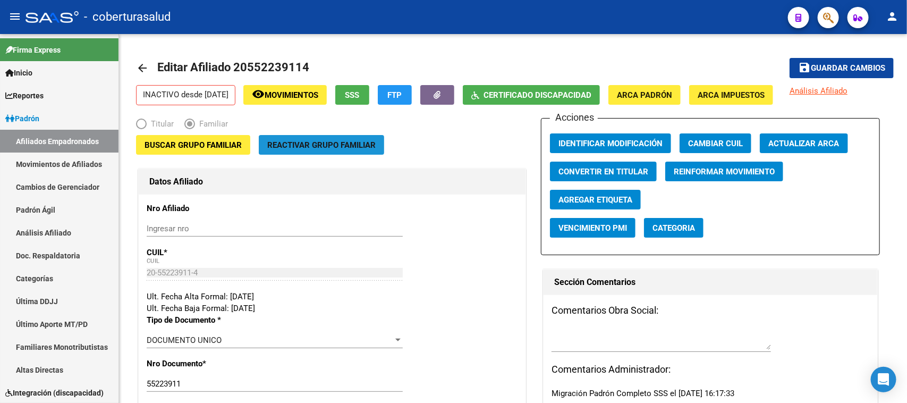
click at [332, 149] on span "Reactivar Grupo Familiar" at bounding box center [321, 145] width 108 height 10
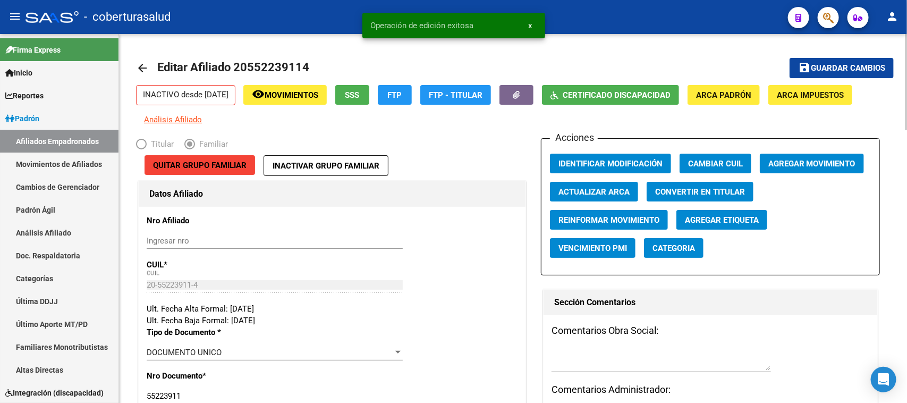
click at [783, 165] on span "Agregar Movimiento" at bounding box center [812, 164] width 87 height 10
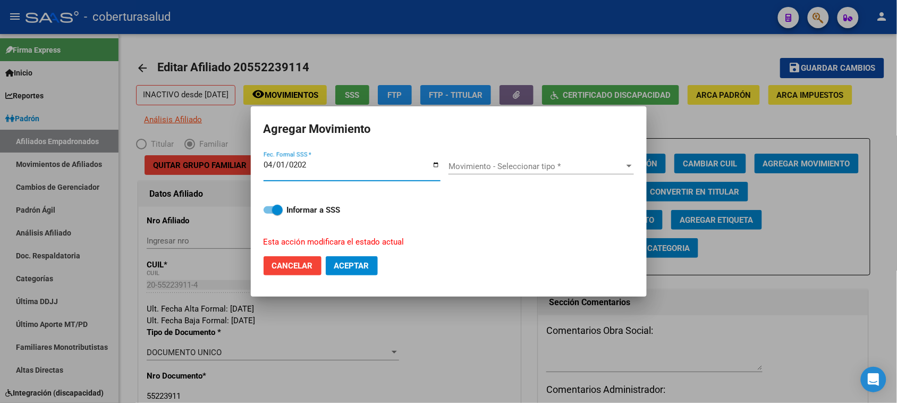
type input "2025-04-01"
click at [555, 166] on span "Movimiento - Seleccionar tipo *" at bounding box center [537, 167] width 176 height 10
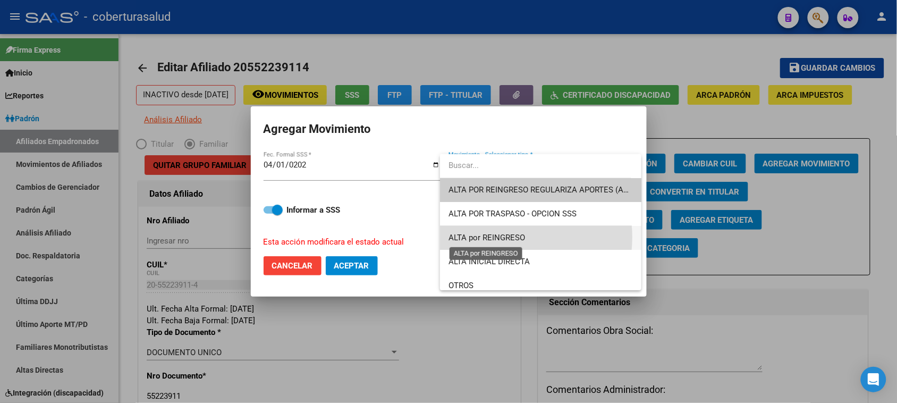
click at [505, 237] on span "ALTA por REINGRESO" at bounding box center [487, 238] width 77 height 10
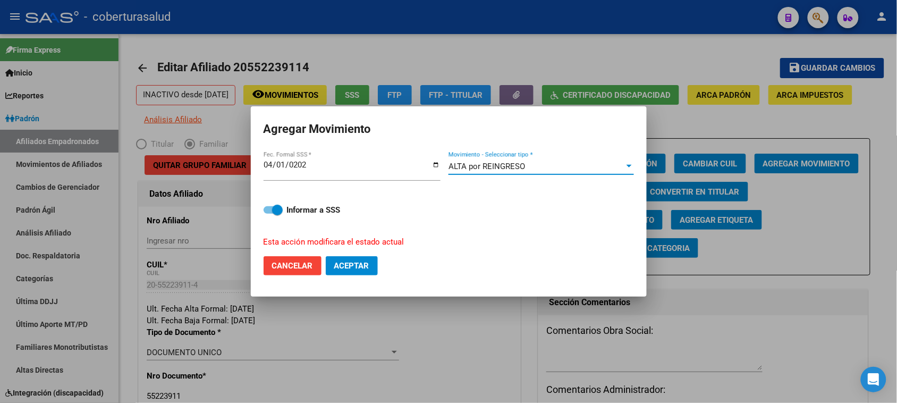
click at [354, 266] on span "Aceptar" at bounding box center [351, 266] width 35 height 10
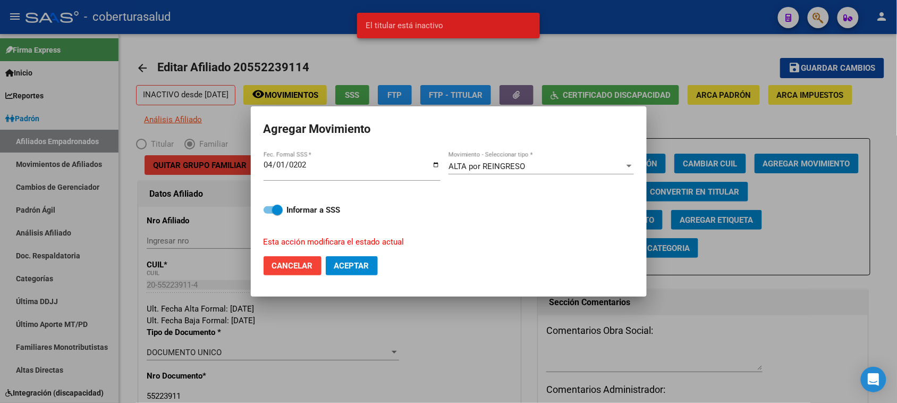
click at [294, 267] on span "Cancelar" at bounding box center [292, 266] width 41 height 10
checkbox input "false"
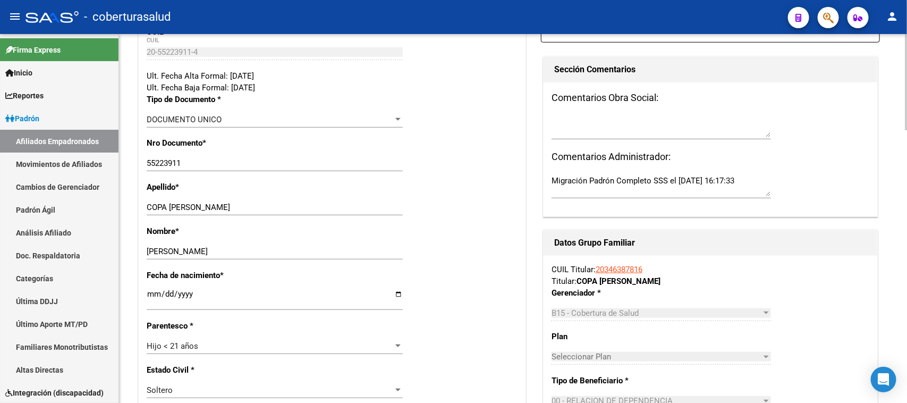
scroll to position [266, 0]
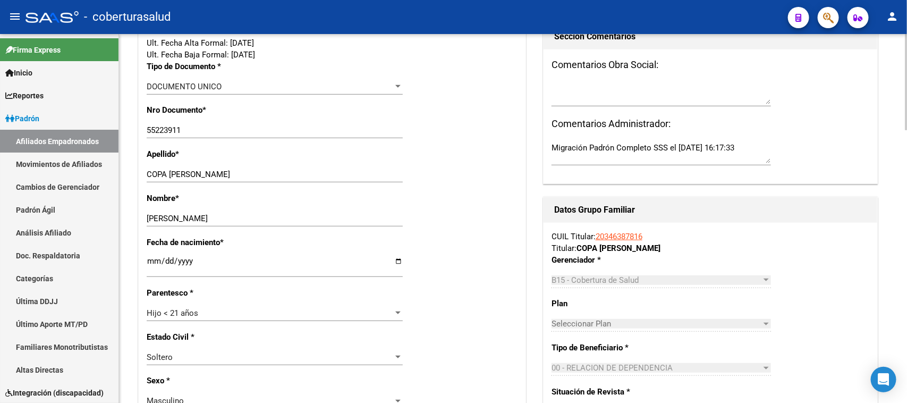
drag, startPoint x: 666, startPoint y: 237, endPoint x: 597, endPoint y: 237, distance: 68.6
click at [597, 237] on div "CUIL Titular: 20346387816 Titular: COPA FRANCISCO EMMANUEL" at bounding box center [711, 242] width 318 height 23
copy link "20346387816"
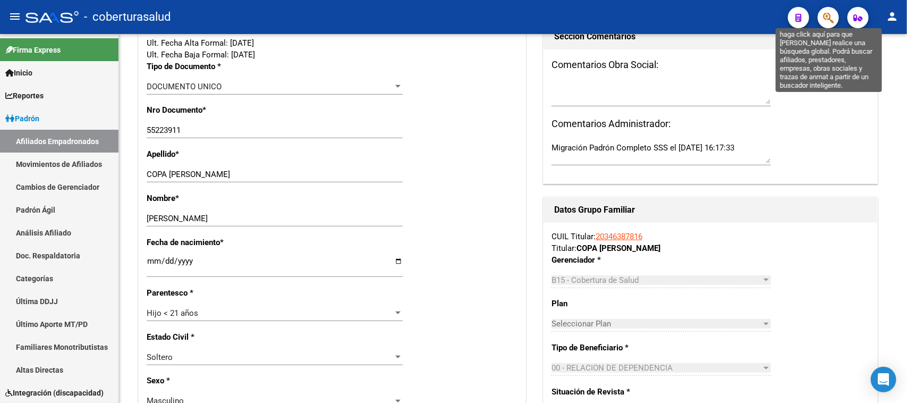
click at [832, 20] on icon "button" at bounding box center [828, 18] width 11 height 12
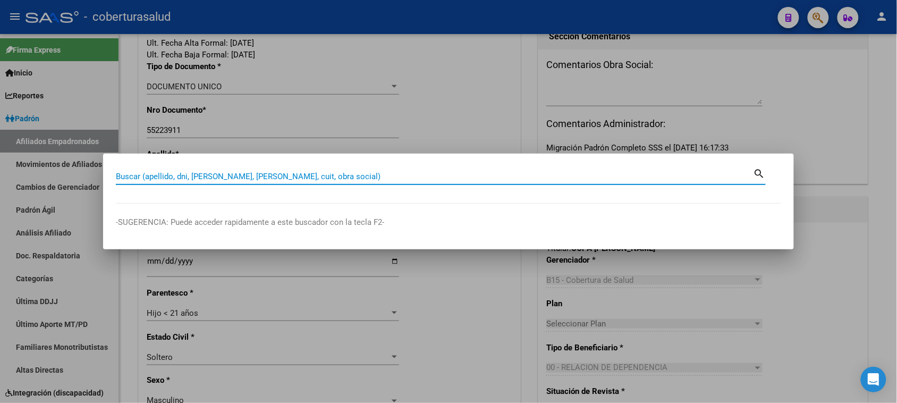
paste input "20346387816"
type input "20346387816"
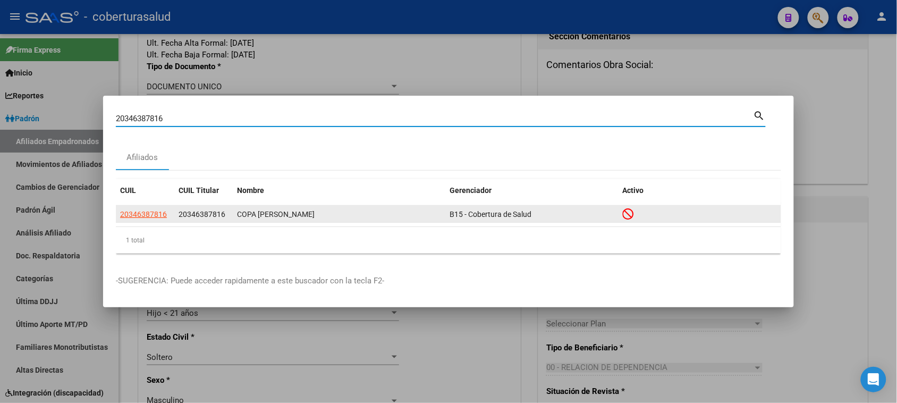
click at [137, 216] on span "20346387816" at bounding box center [143, 214] width 47 height 9
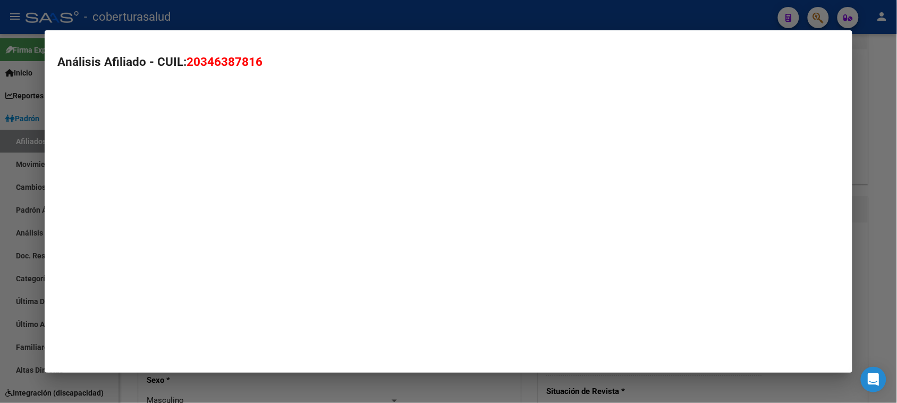
type textarea "20346387816"
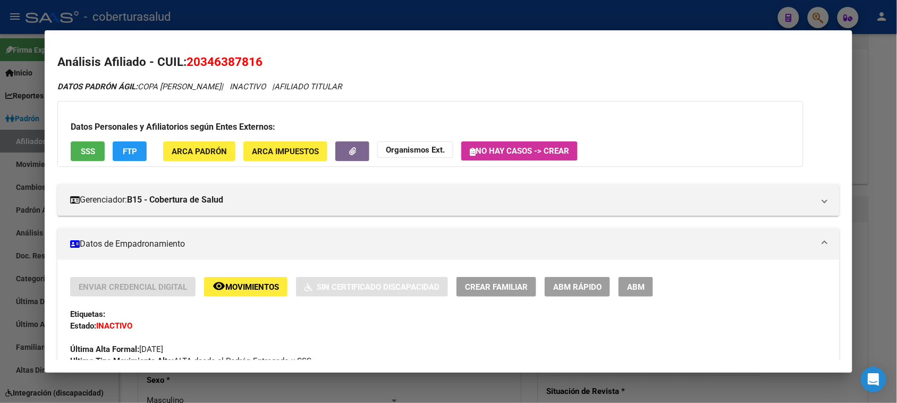
click at [249, 287] on span "Movimientos" at bounding box center [252, 287] width 54 height 10
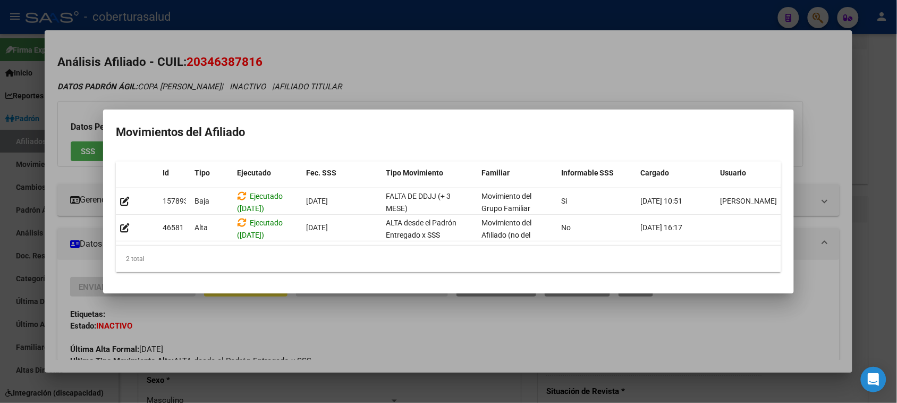
click at [484, 142] on mat-dialog-container "Movimientos del Afiliado Id Tipo Ejecutado Fec. SSS Tipo Movimiento Familiar In…" at bounding box center [448, 201] width 691 height 184
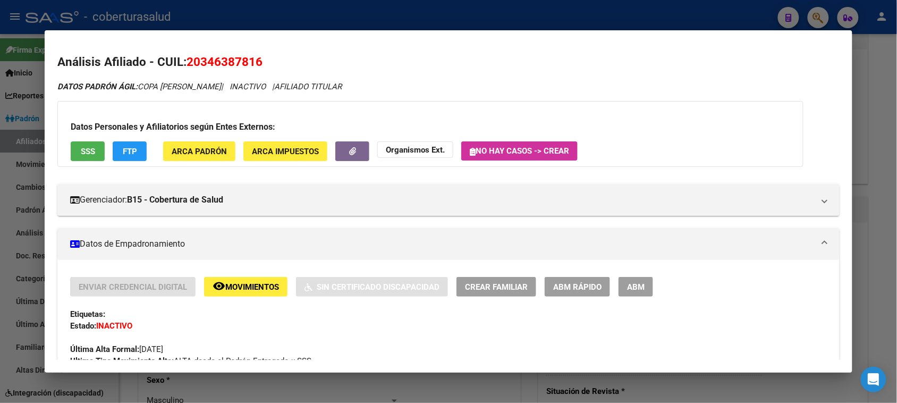
click at [625, 141] on div "Datos Personales y Afiliatorios según Entes Externos: SSS FTP ARCA Padrón ARCA …" at bounding box center [430, 134] width 746 height 66
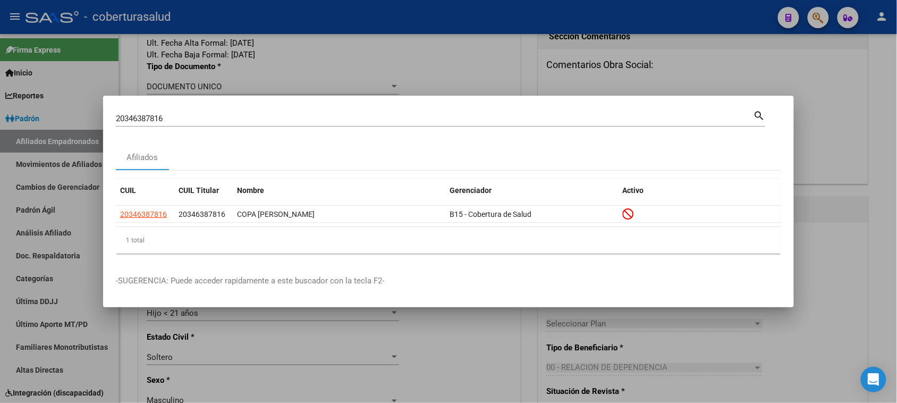
click at [440, 147] on div "Afiliados" at bounding box center [449, 158] width 666 height 26
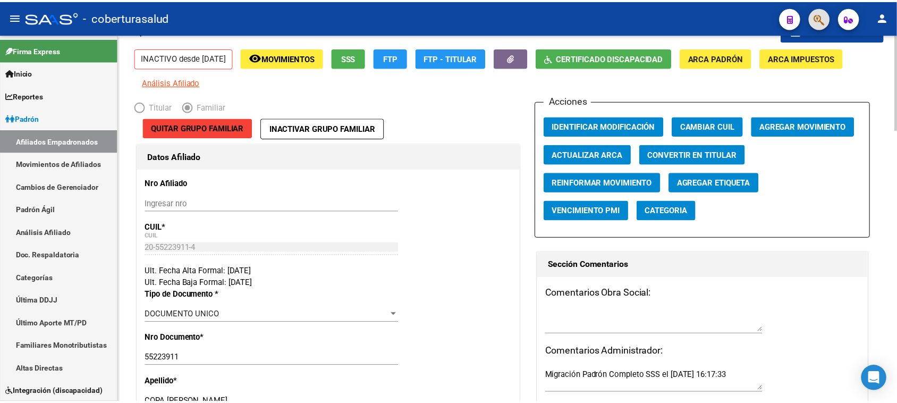
scroll to position [0, 0]
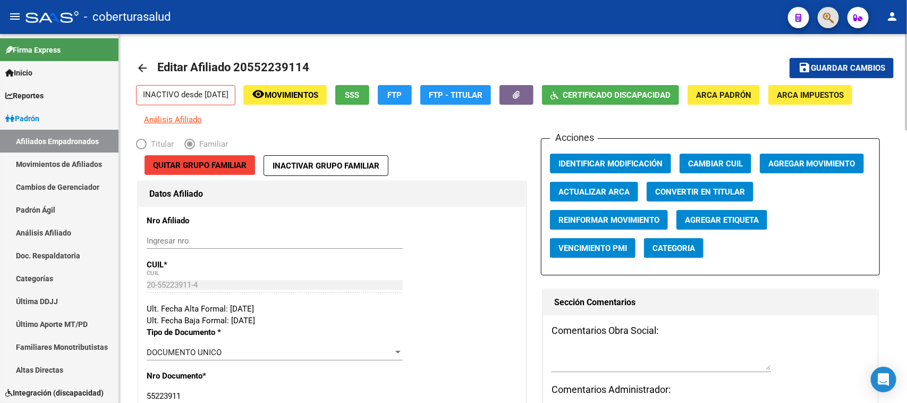
click at [818, 62] on button "save Guardar cambios" at bounding box center [842, 68] width 104 height 20
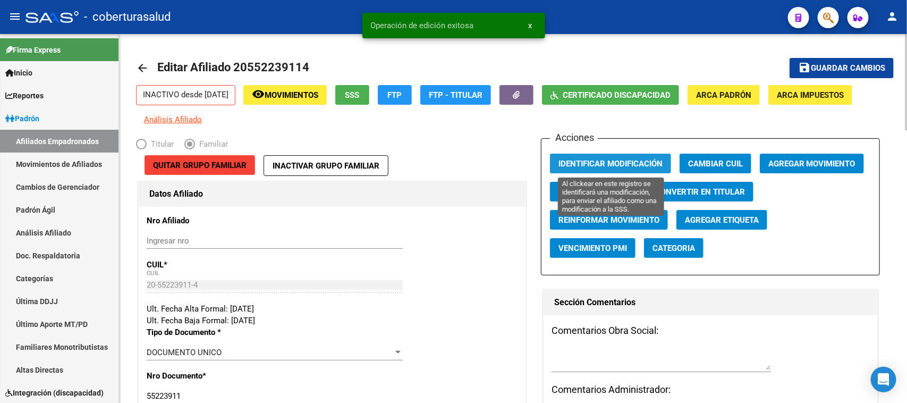
click at [576, 169] on button "Identificar Modificación" at bounding box center [610, 164] width 121 height 20
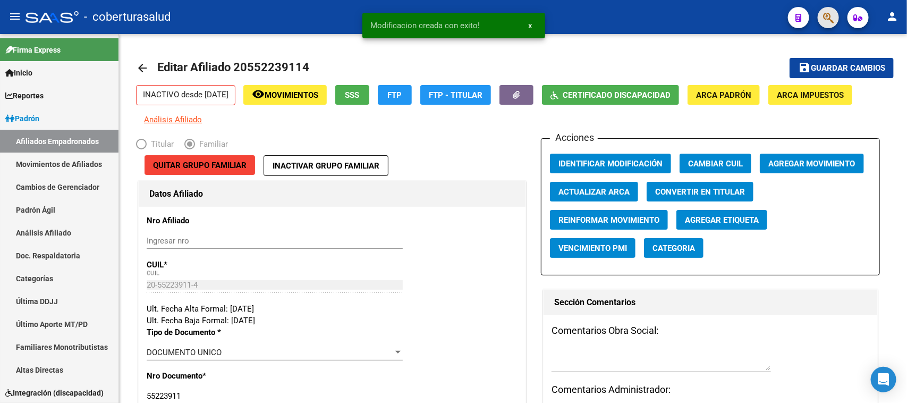
click at [819, 17] on button "button" at bounding box center [828, 17] width 21 height 21
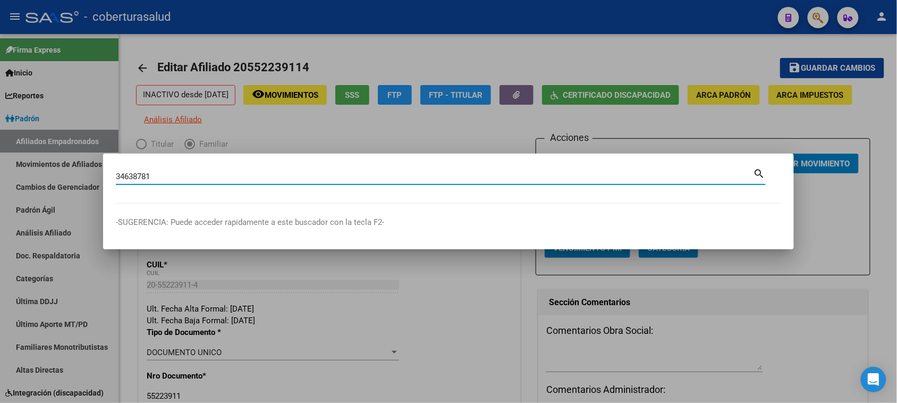
type input "34638781"
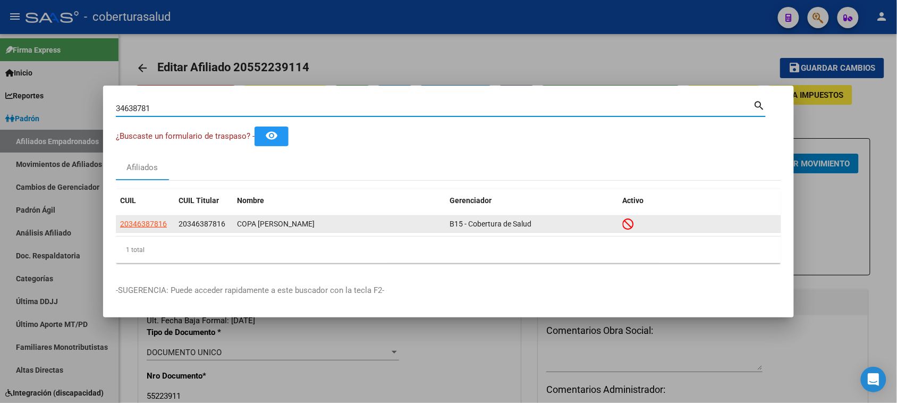
click at [141, 230] on app-link-go-to "20346387816" at bounding box center [143, 224] width 47 height 12
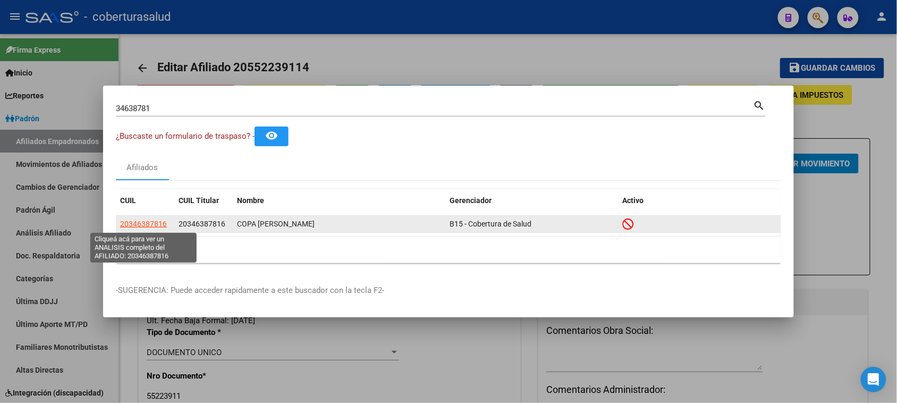
click at [141, 222] on span "20346387816" at bounding box center [143, 224] width 47 height 9
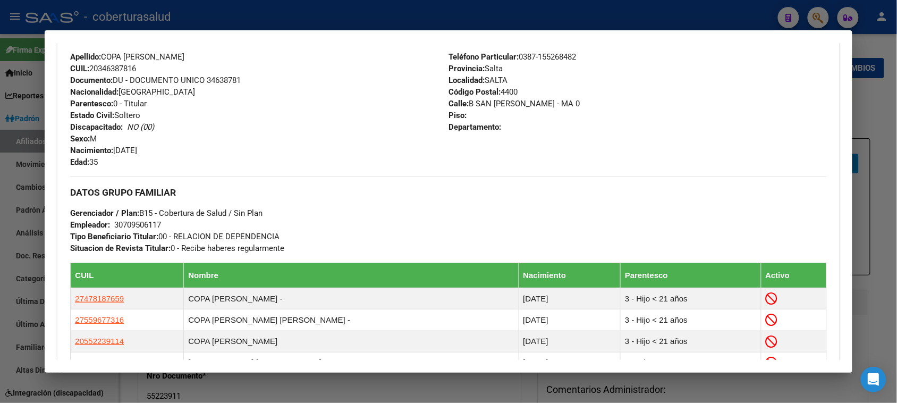
scroll to position [465, 0]
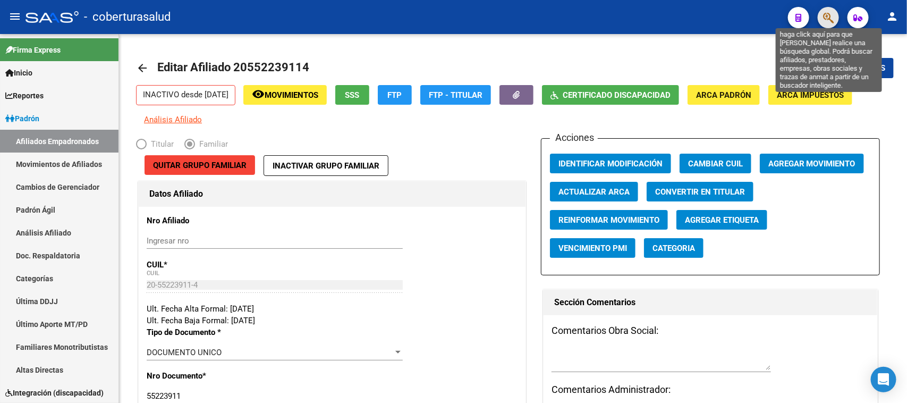
click at [832, 19] on icon "button" at bounding box center [828, 18] width 11 height 12
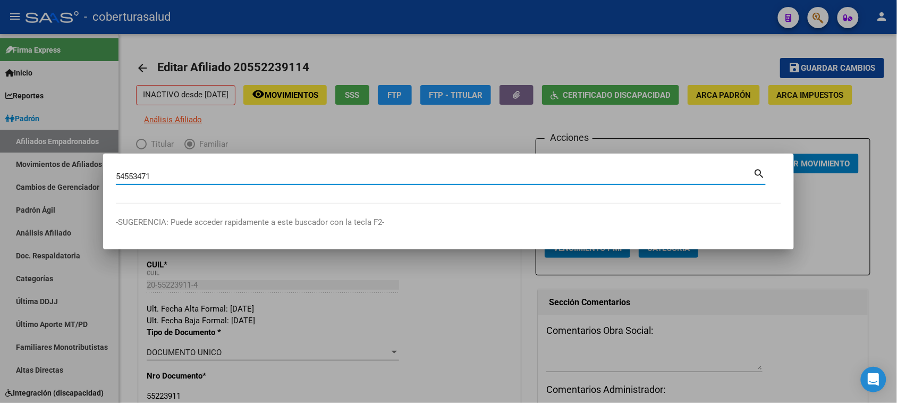
type input "54553471"
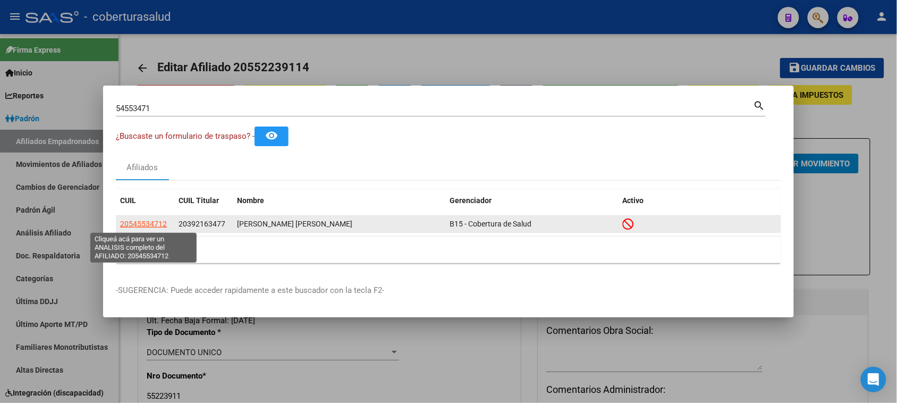
click at [153, 226] on span "20545534712" at bounding box center [143, 224] width 47 height 9
type textarea "20545534712"
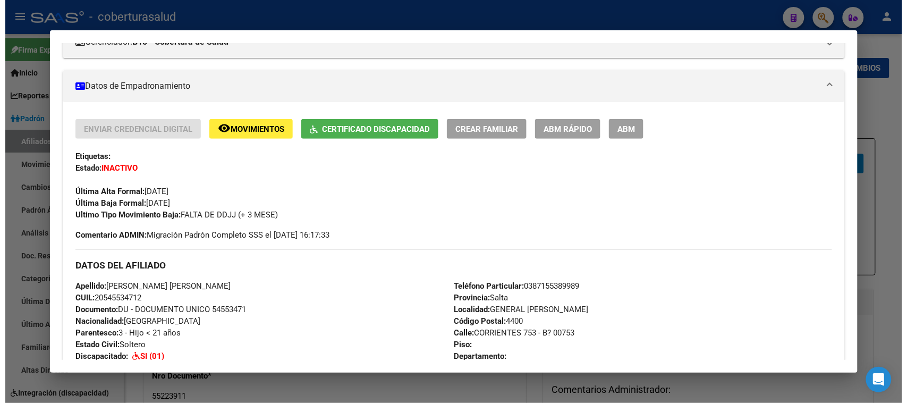
scroll to position [199, 0]
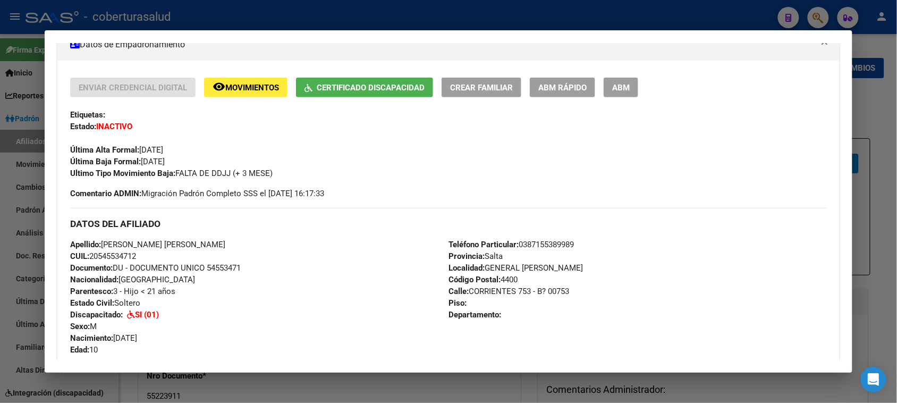
click at [616, 86] on span "ABM" at bounding box center [621, 88] width 18 height 10
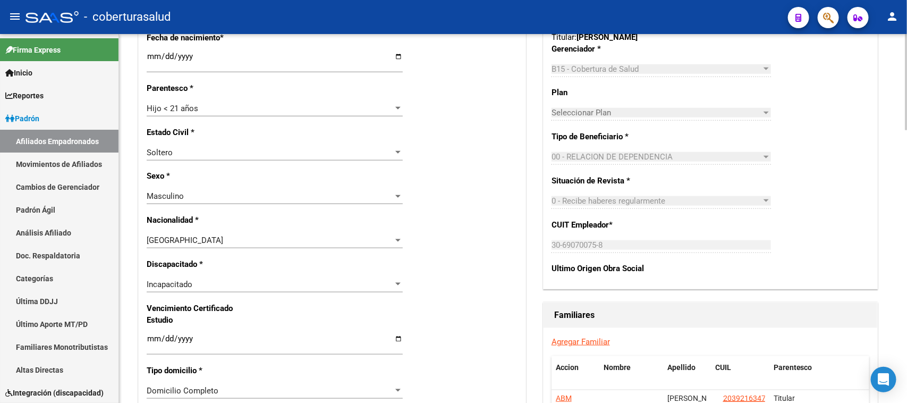
scroll to position [391, 0]
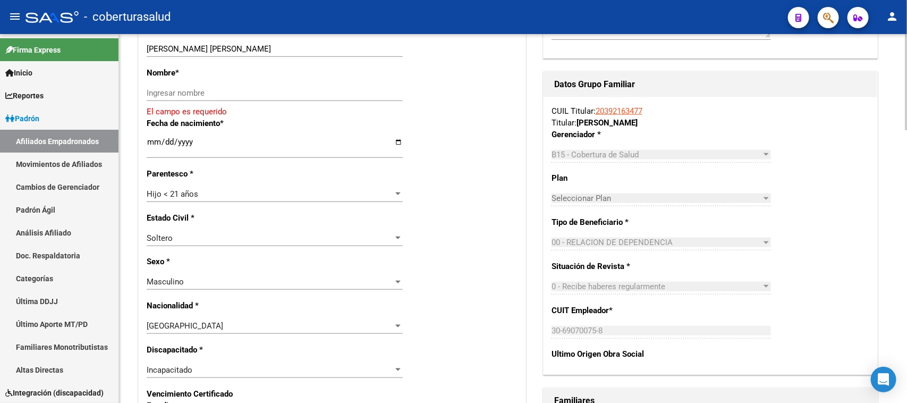
click at [631, 109] on link "20392163477" at bounding box center [619, 111] width 47 height 10
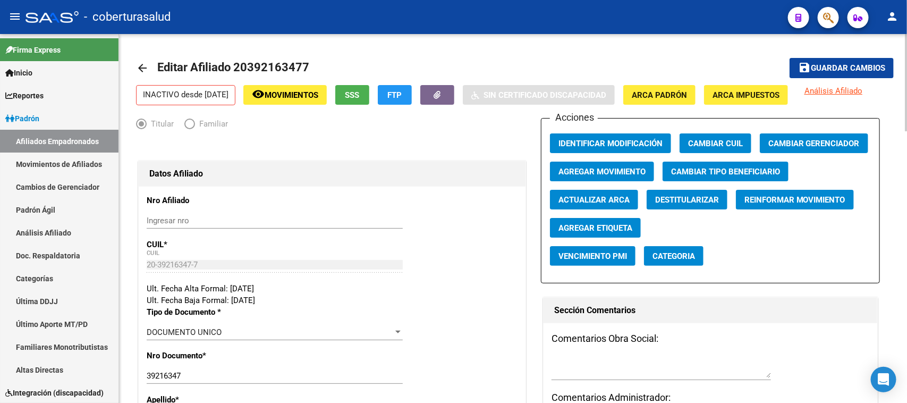
click at [277, 68] on span "Editar Afiliado 20392163477" at bounding box center [233, 67] width 152 height 13
copy h1 "20392163477"
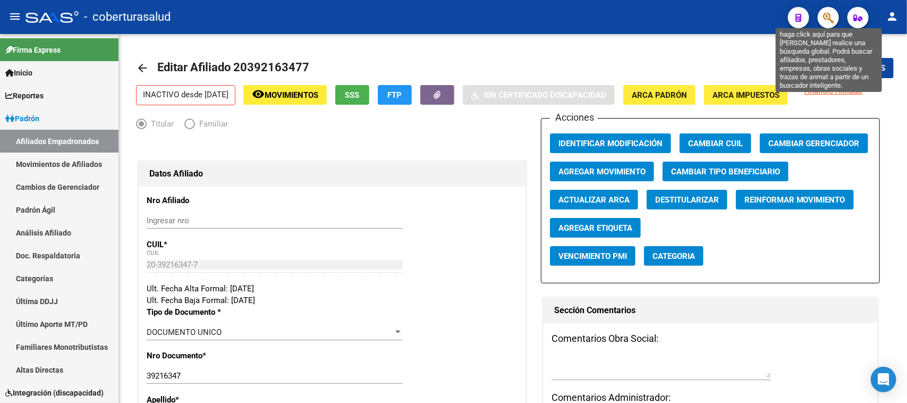
click at [832, 12] on icon "button" at bounding box center [828, 18] width 11 height 12
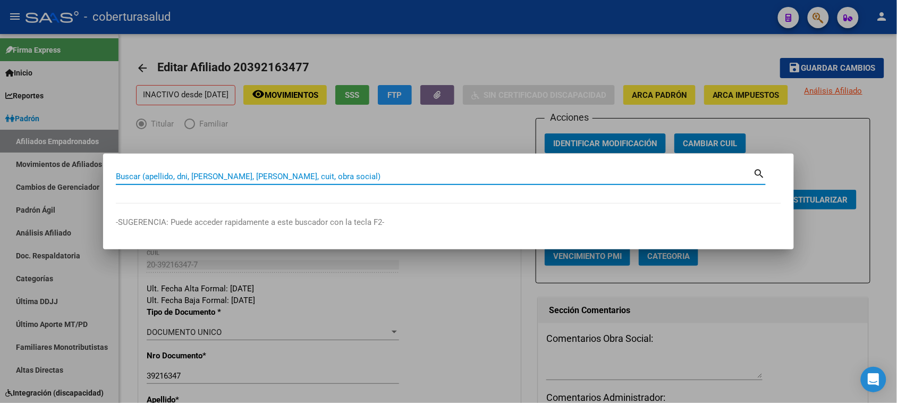
paste input "20392163477"
click at [123, 174] on input "2039216347" at bounding box center [435, 177] width 638 height 10
type input "39216347"
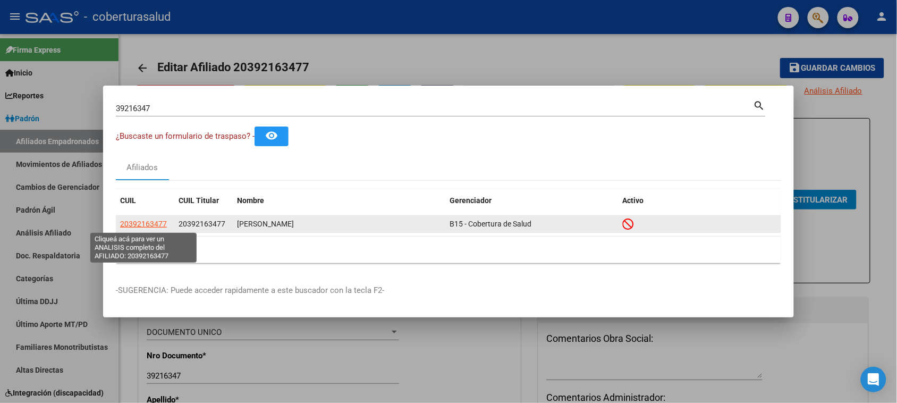
click at [147, 226] on span "20392163477" at bounding box center [143, 224] width 47 height 9
type textarea "20392163477"
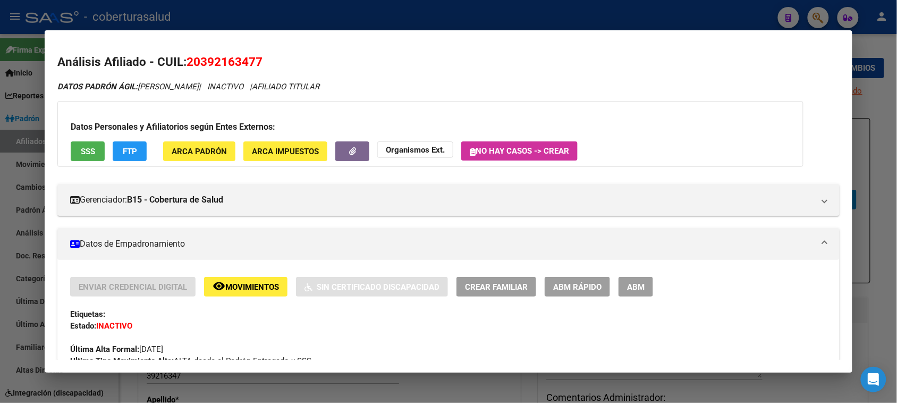
click at [225, 285] on span "Movimientos" at bounding box center [252, 287] width 54 height 10
click at [628, 282] on span "ABM" at bounding box center [636, 287] width 18 height 10
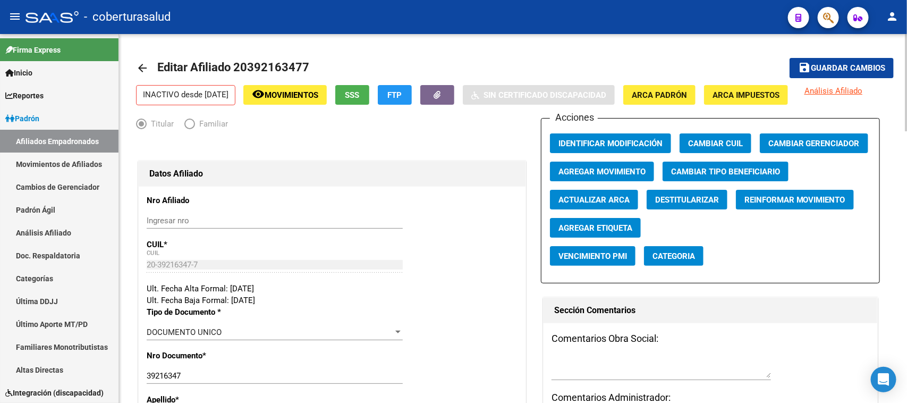
click at [594, 169] on span "Agregar Movimiento" at bounding box center [602, 172] width 87 height 10
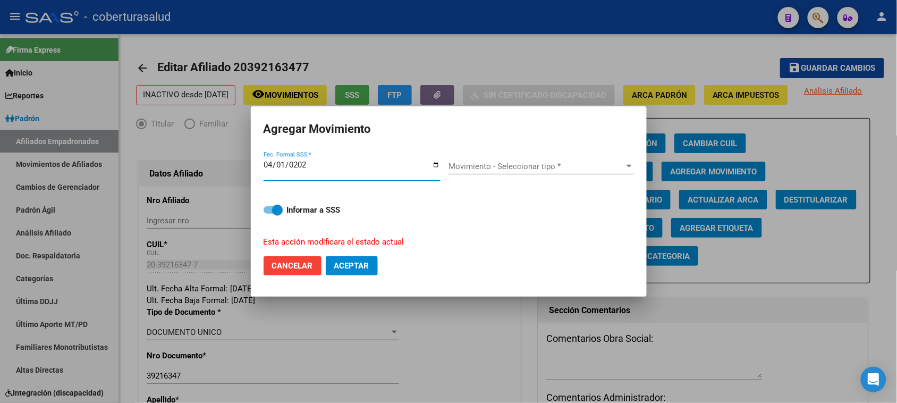
type input "2025-04-01"
click at [506, 158] on div "Movimiento - Seleccionar tipo * Movimiento - Seleccionar tipo *" at bounding box center [542, 166] width 186 height 16
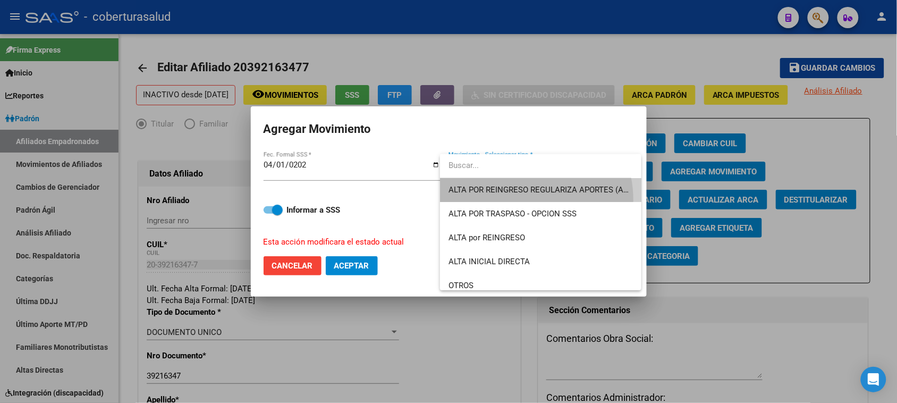
click at [513, 200] on span "ALTA POR REINGRESO REGULARIZA APORTES (AFIP)" at bounding box center [541, 190] width 184 height 24
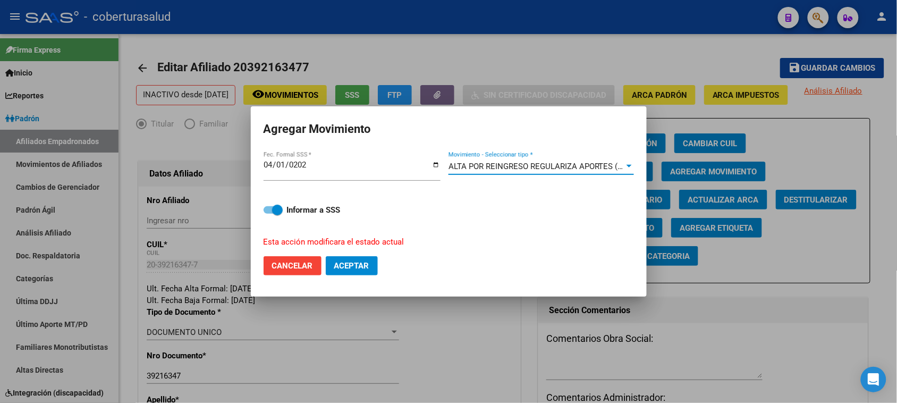
click at [363, 263] on span "Aceptar" at bounding box center [351, 266] width 35 height 10
checkbox input "false"
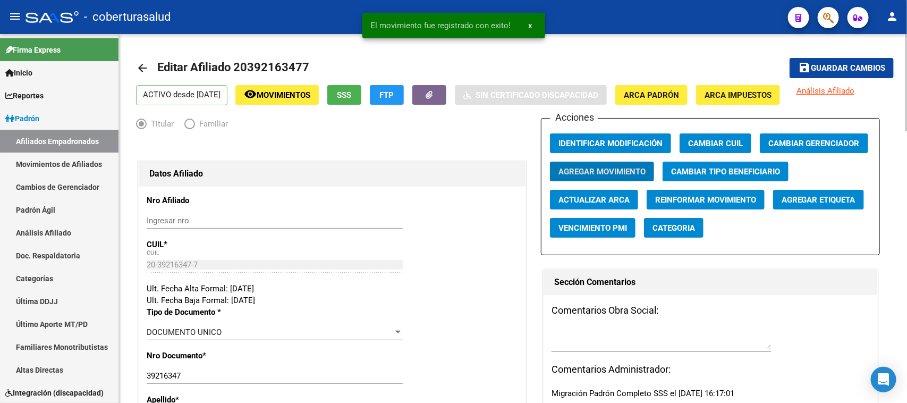
click at [294, 66] on span "Editar Afiliado 20392163477" at bounding box center [233, 67] width 152 height 13
copy h1 "20392163477"
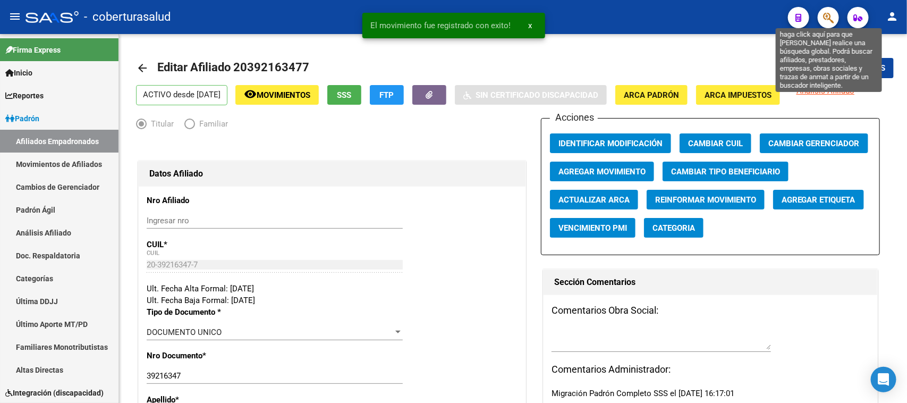
click at [832, 16] on icon "button" at bounding box center [828, 18] width 11 height 12
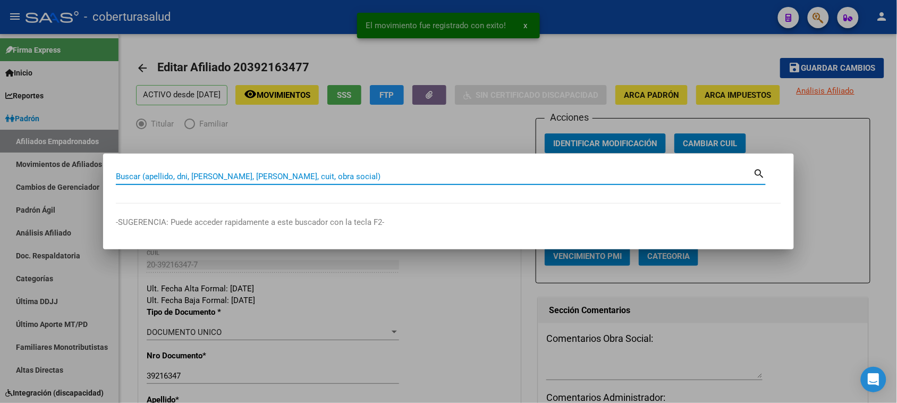
paste input "20392163477"
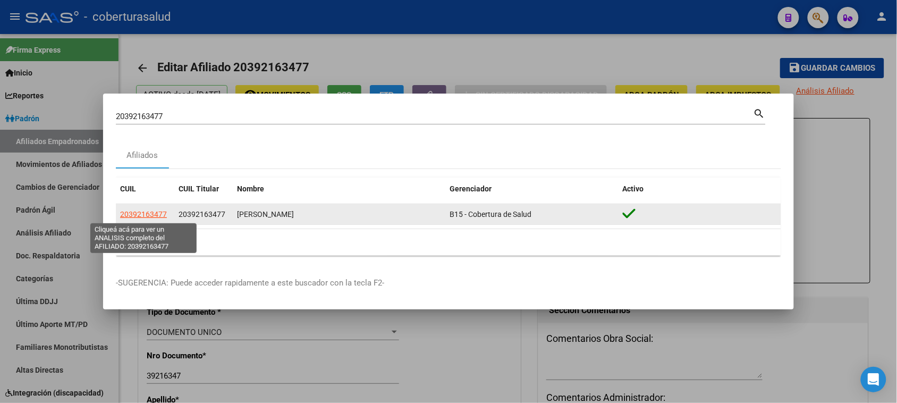
click at [145, 214] on span "20392163477" at bounding box center [143, 214] width 47 height 9
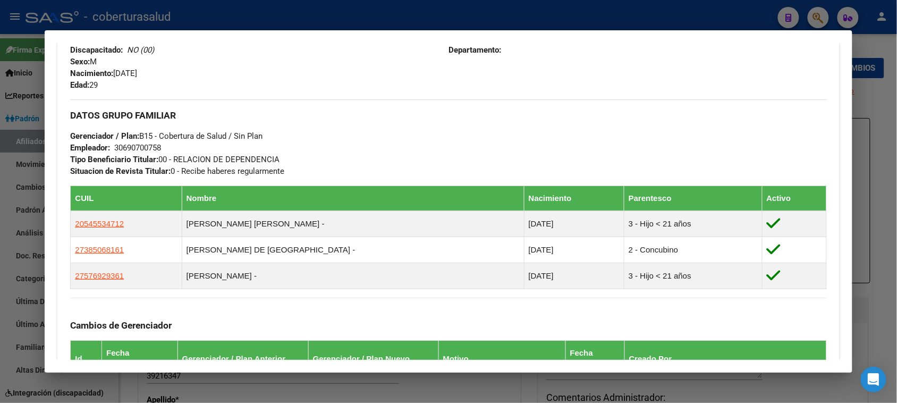
scroll to position [465, 0]
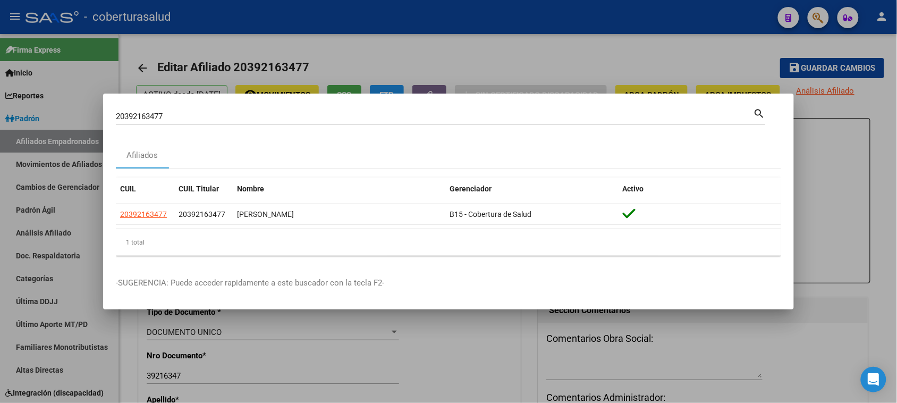
click at [192, 112] on input "20392163477" at bounding box center [435, 117] width 638 height 10
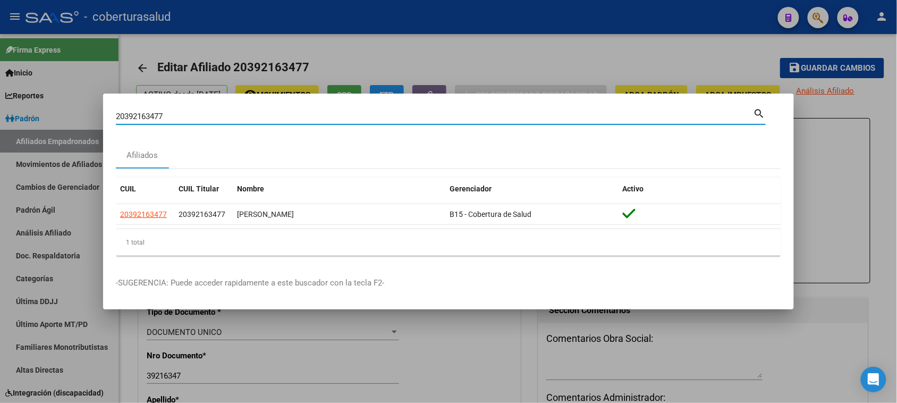
drag, startPoint x: 121, startPoint y: 117, endPoint x: 0, endPoint y: 110, distance: 121.4
click at [0, 110] on div "20392163477 Buscar (apellido, dni, cuil, nro traspaso, cuit, obra social) searc…" at bounding box center [448, 201] width 897 height 403
paste input "58860271"
type input "58860271"
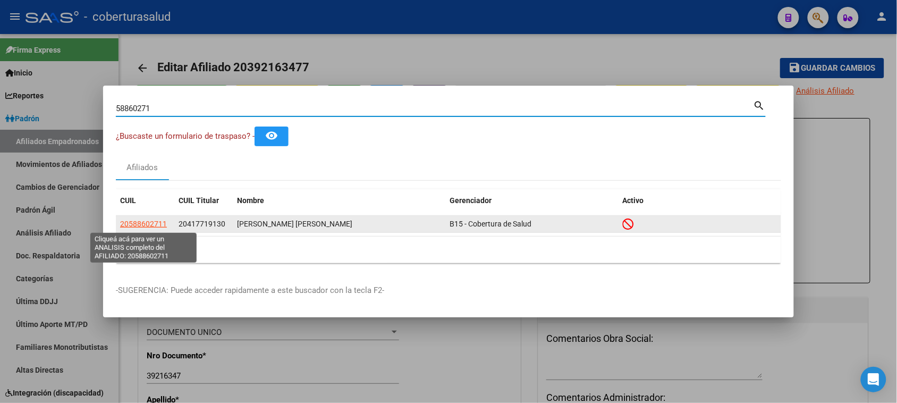
click at [153, 223] on span "20588602711" at bounding box center [143, 224] width 47 height 9
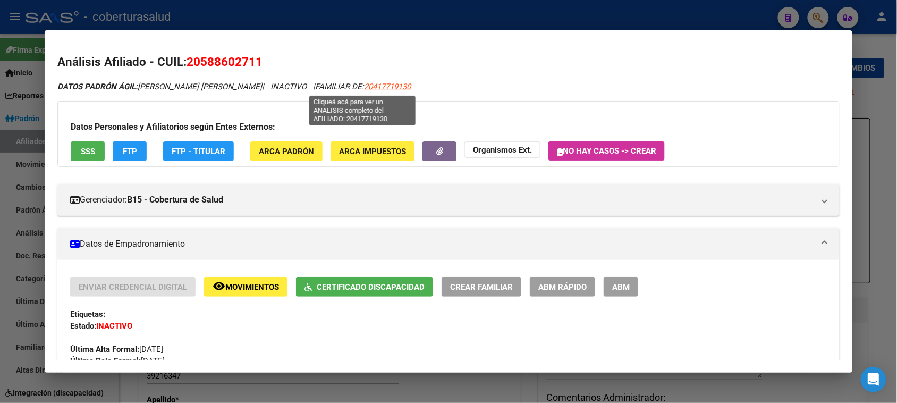
click at [379, 85] on span "20417719130" at bounding box center [387, 87] width 47 height 10
type textarea "20417719130"
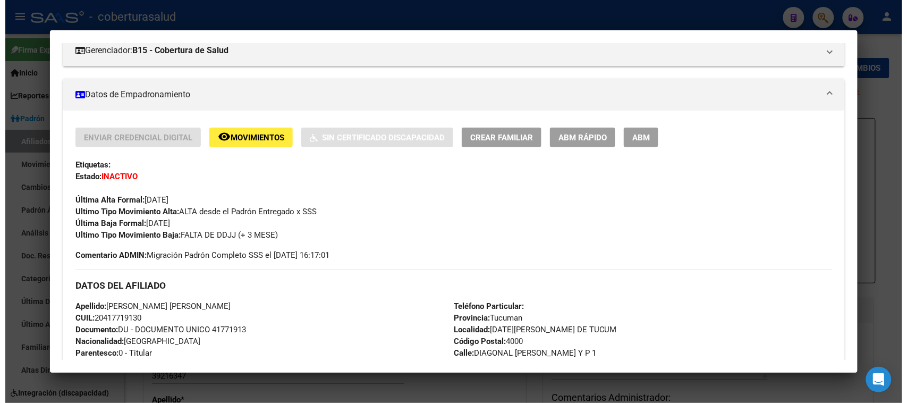
scroll to position [199, 0]
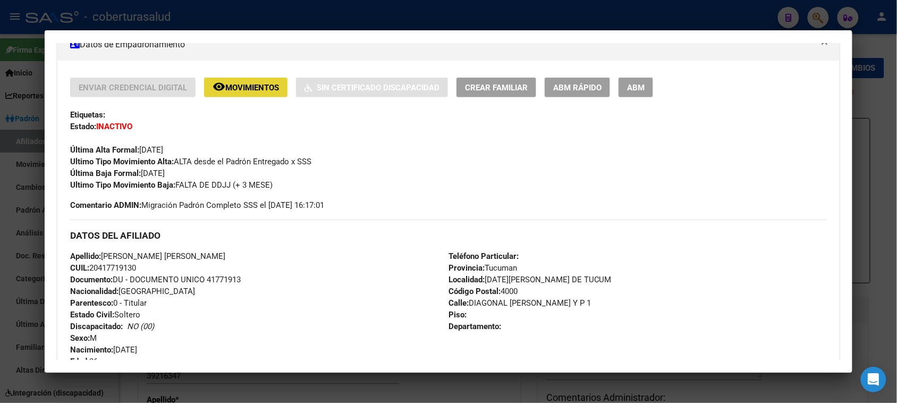
click at [235, 87] on span "Movimientos" at bounding box center [252, 88] width 54 height 10
click at [643, 85] on button "ABM" at bounding box center [636, 88] width 35 height 20
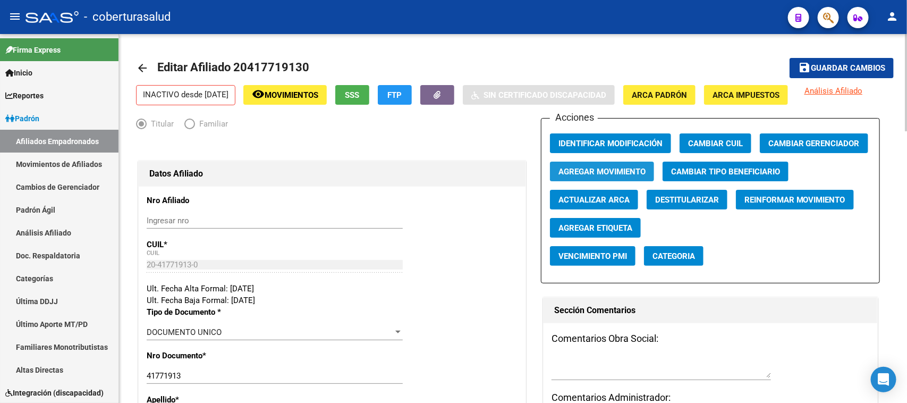
click at [610, 168] on span "Agregar Movimiento" at bounding box center [602, 172] width 87 height 10
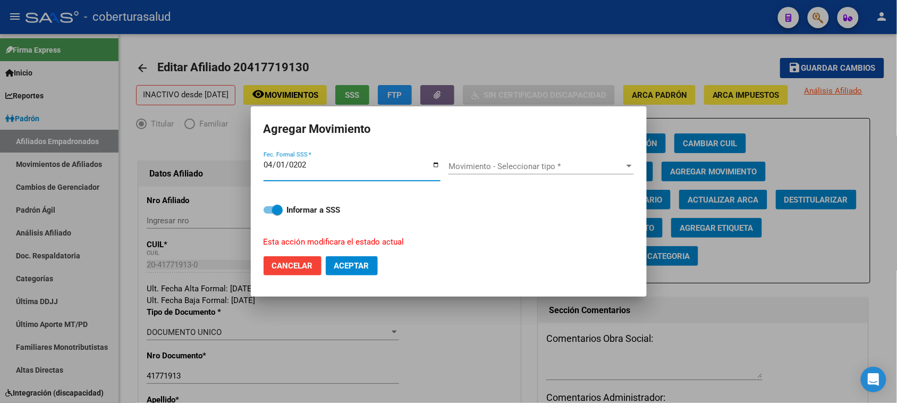
type input "2025-04-01"
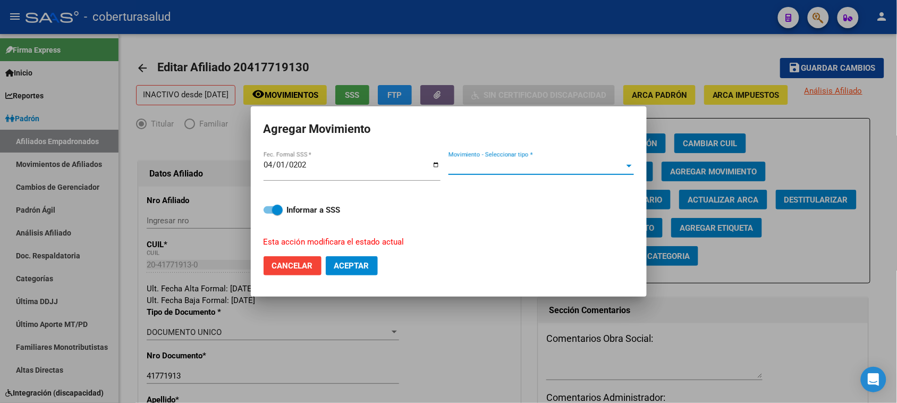
click at [518, 166] on span "Movimiento - Seleccionar tipo *" at bounding box center [537, 167] width 176 height 10
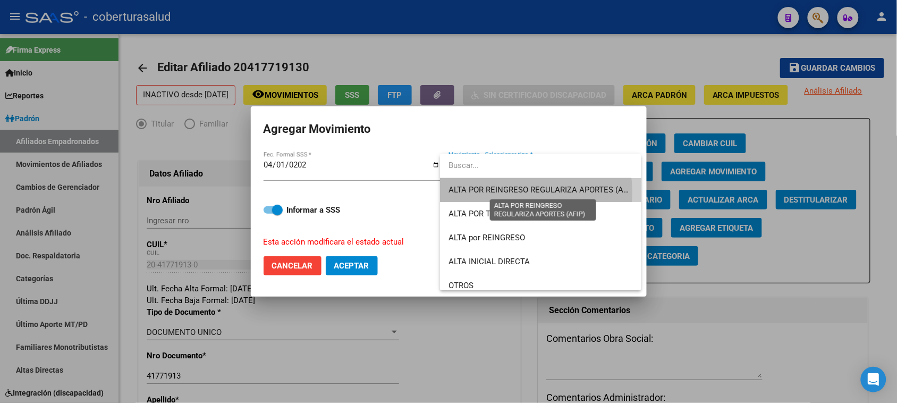
click at [521, 191] on span "ALTA POR REINGRESO REGULARIZA APORTES (AFIP)" at bounding box center [543, 190] width 189 height 10
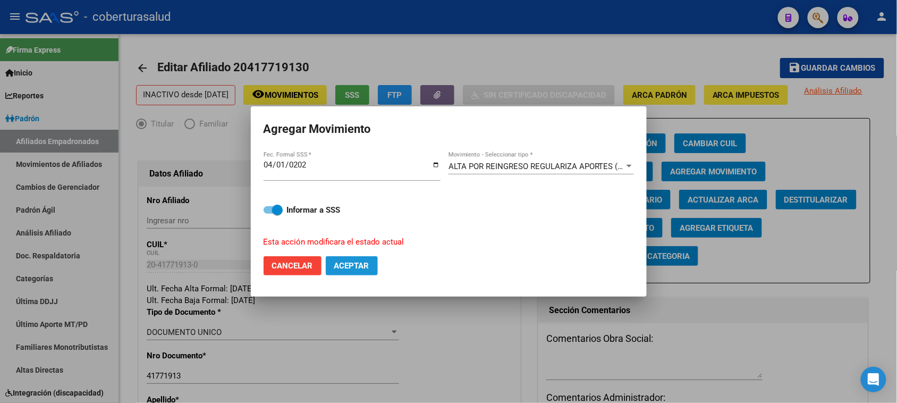
click at [366, 266] on span "Aceptar" at bounding box center [351, 266] width 35 height 10
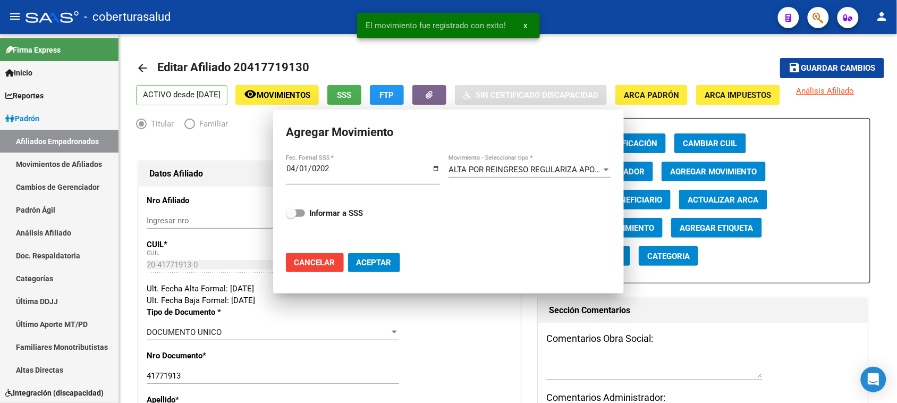
checkbox input "false"
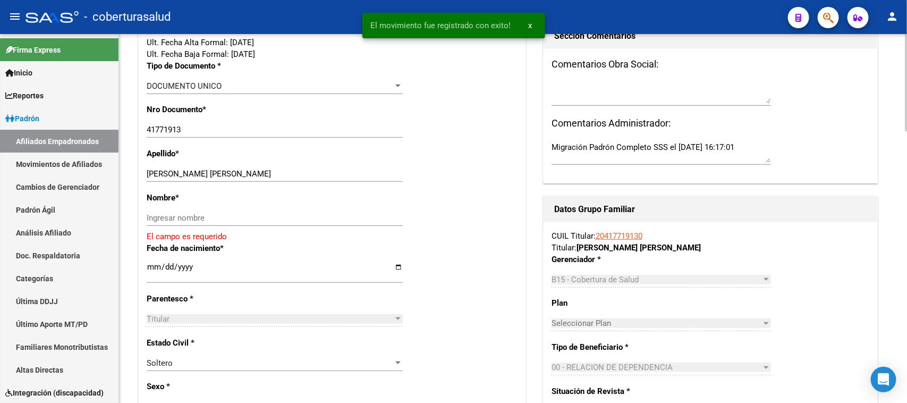
scroll to position [266, 0]
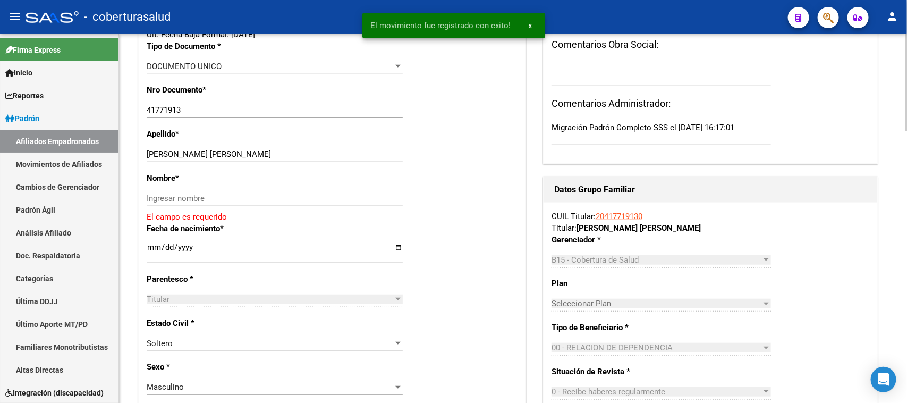
click at [630, 215] on link "20417719130" at bounding box center [619, 217] width 47 height 10
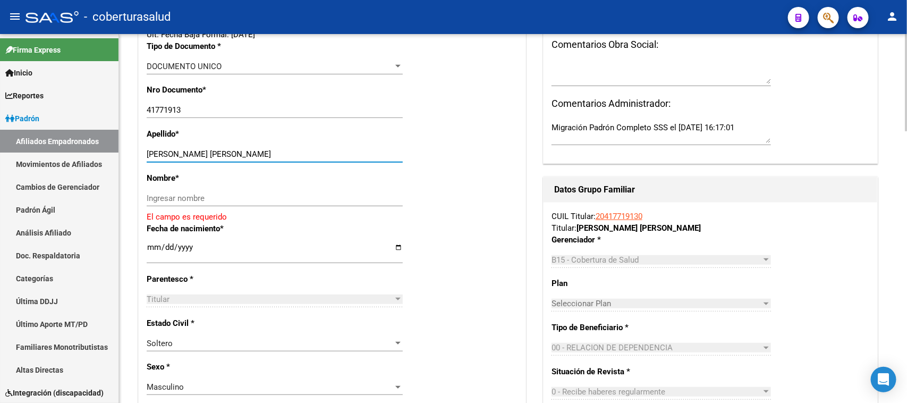
click at [348, 153] on input "LOBO RASGIDO NICOLAS AUGUSTO" at bounding box center [275, 154] width 256 height 10
drag, startPoint x: 360, startPoint y: 163, endPoint x: 219, endPoint y: 162, distance: 140.9
click at [219, 162] on div "LOBO RASGIDO NICOLAS AUGUSTO Ingresar apellido" at bounding box center [275, 159] width 256 height 26
drag, startPoint x: 315, startPoint y: 150, endPoint x: 206, endPoint y: 155, distance: 109.1
click at [206, 155] on input "LOBO RASGIDO NICOLAS AUGUSTO" at bounding box center [275, 154] width 256 height 10
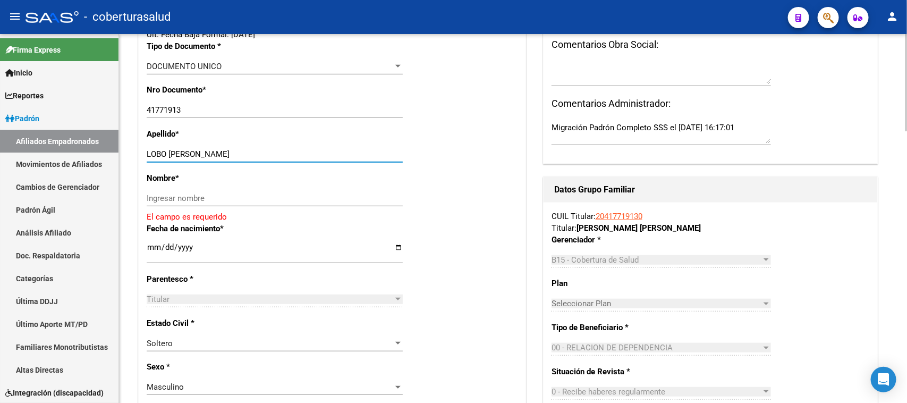
type input "LOBO RASGIDO"
click at [212, 203] on div "Ingresar nombre" at bounding box center [275, 198] width 256 height 16
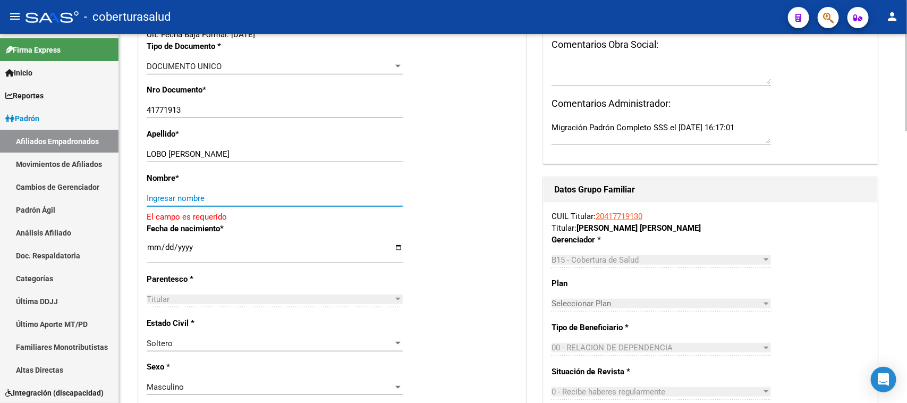
click at [213, 198] on input "Ingresar nombre" at bounding box center [275, 198] width 256 height 10
paste input "[PERSON_NAME]"
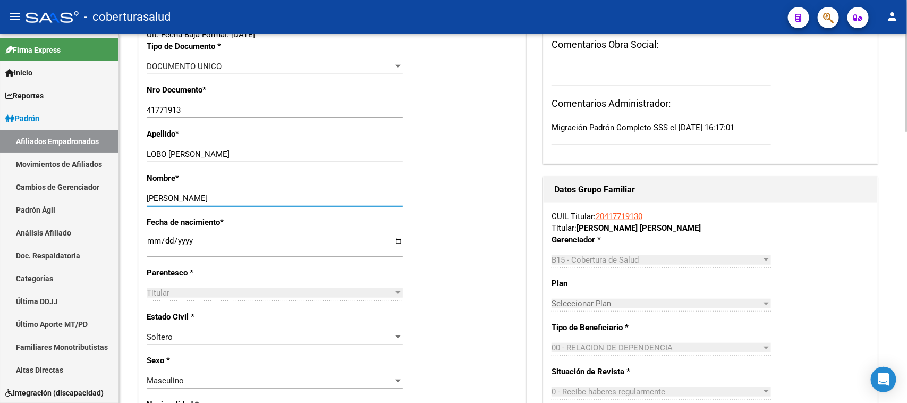
type input "[PERSON_NAME]"
click at [433, 184] on div "Nombre * NICOLAS AUGUSTO Ingresar nombre" at bounding box center [332, 194] width 371 height 44
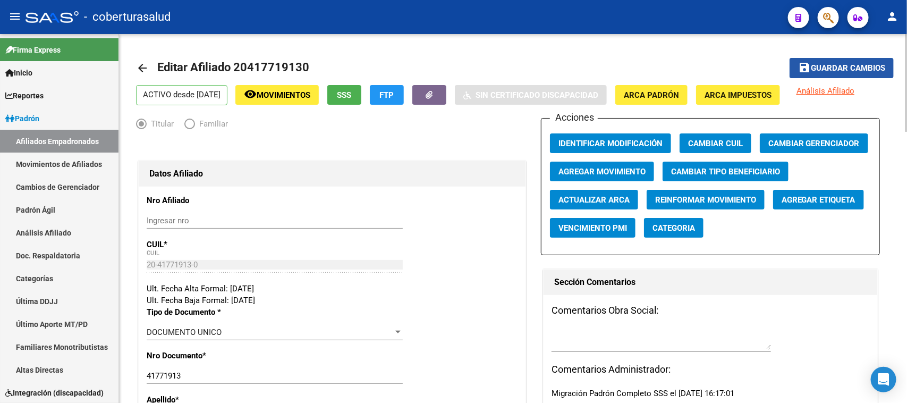
click at [835, 58] on button "save Guardar cambios" at bounding box center [842, 68] width 104 height 20
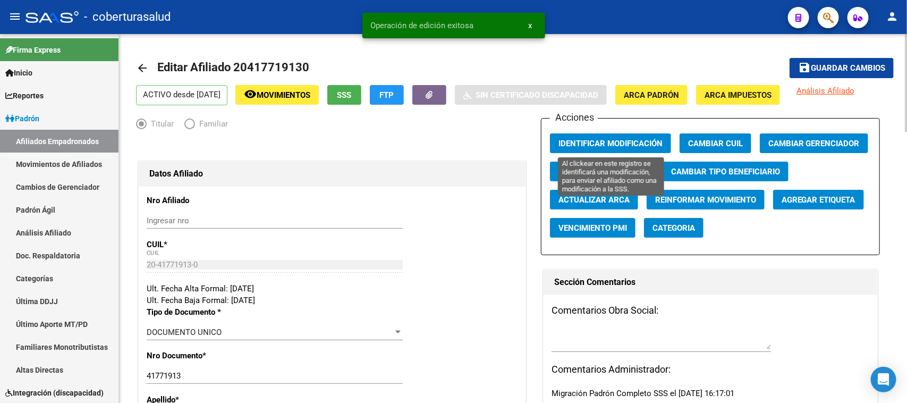
click at [654, 137] on button "Identificar Modificación" at bounding box center [610, 143] width 121 height 20
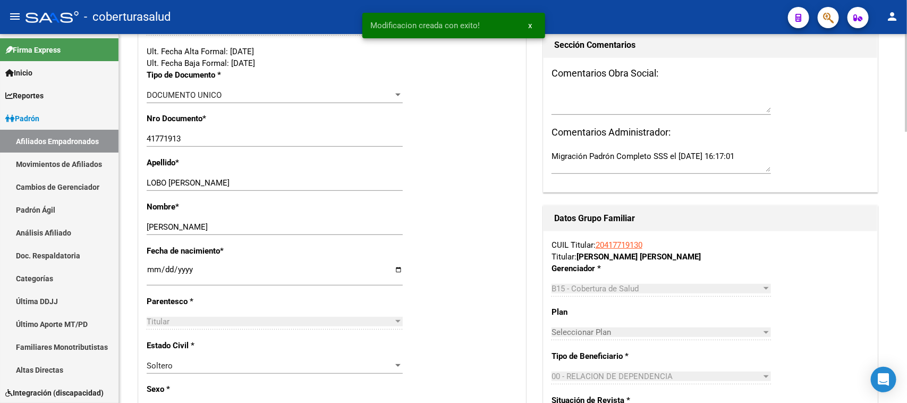
scroll to position [266, 0]
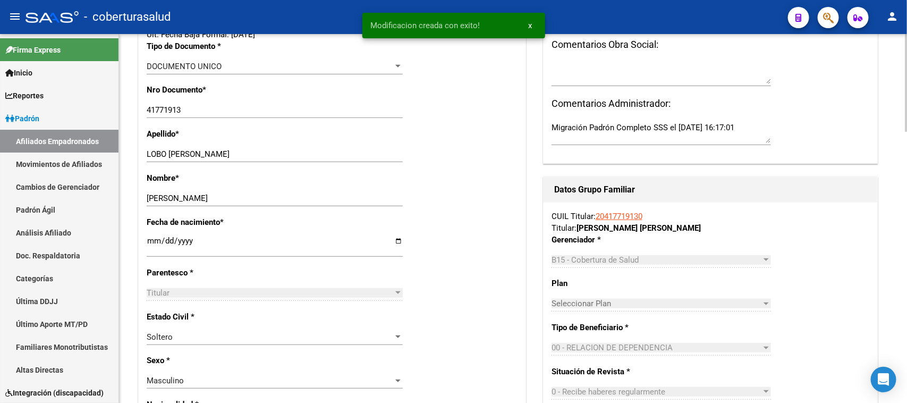
click at [618, 210] on div "CUIL Titular: 20417719130 Titular: LOBO RASGIDO NICOLAS AUGUSTO" at bounding box center [711, 221] width 318 height 23
click at [620, 215] on link "20417719130" at bounding box center [619, 217] width 47 height 10
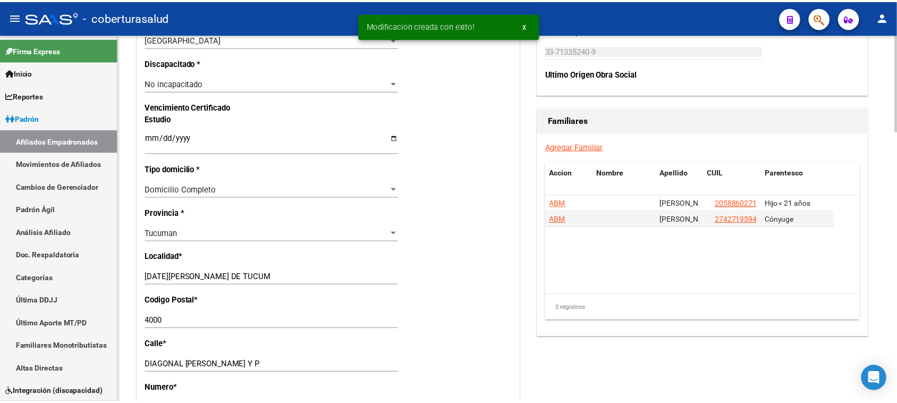
scroll to position [664, 0]
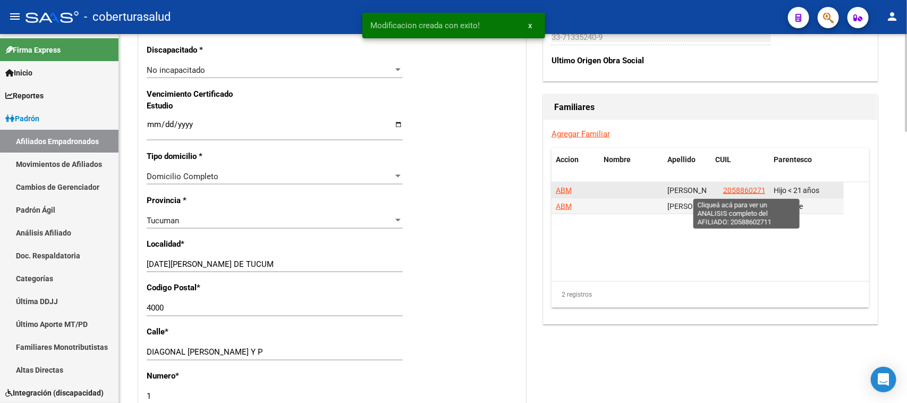
click at [749, 187] on span "20588602711" at bounding box center [746, 190] width 47 height 9
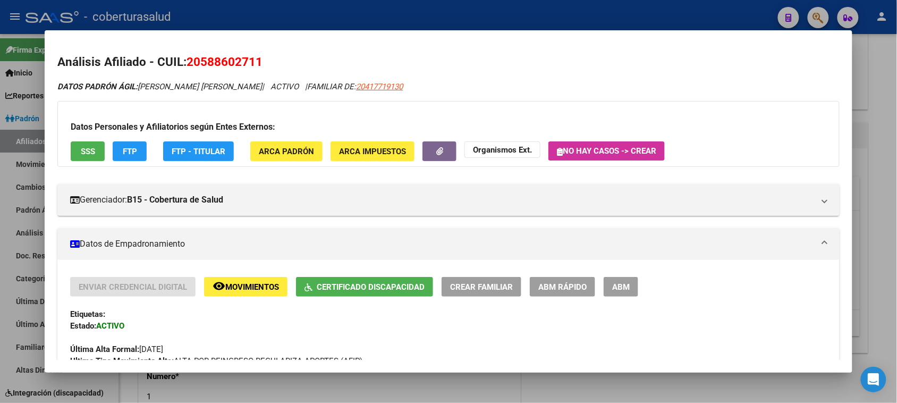
click at [356, 88] on span "20417719130" at bounding box center [379, 87] width 47 height 10
type textarea "20417719130"
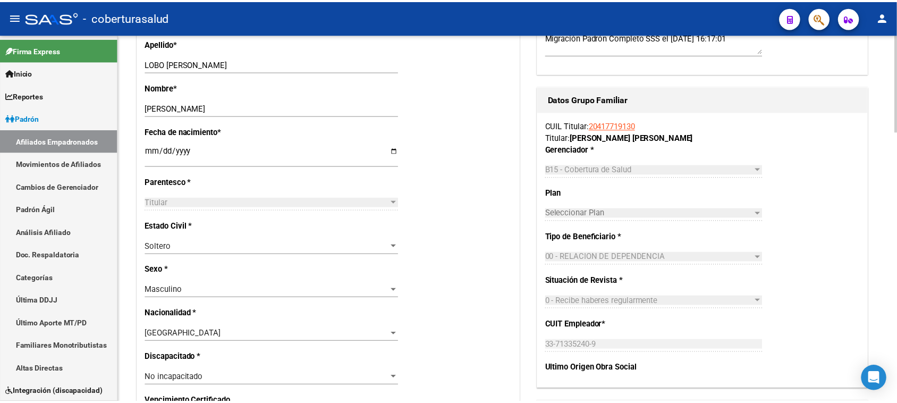
scroll to position [332, 0]
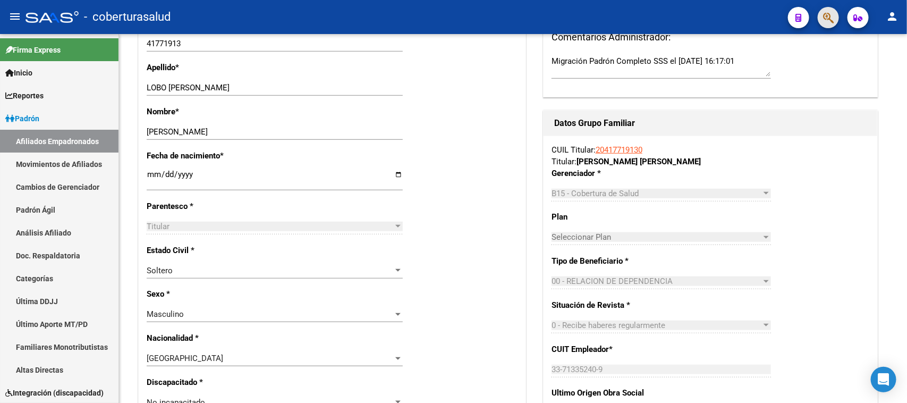
click at [828, 15] on icon "button" at bounding box center [828, 18] width 11 height 12
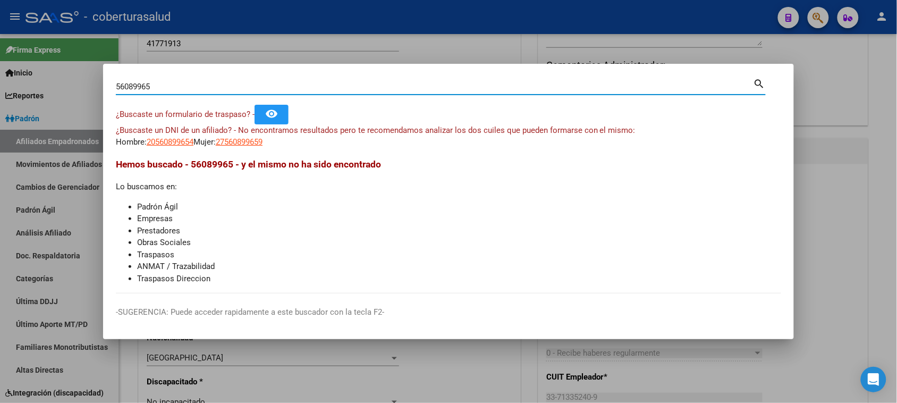
click at [328, 91] on input "56089965" at bounding box center [435, 87] width 638 height 10
drag, startPoint x: 328, startPoint y: 91, endPoint x: 0, endPoint y: 73, distance: 328.4
click at [0, 73] on div "56089965 Buscar (apellido, dni, cuil, nro traspaso, cuit, obra social) search ¿…" at bounding box center [448, 201] width 897 height 403
paste input "42076261/2"
click at [150, 89] on input "42076261/2" at bounding box center [435, 87] width 638 height 10
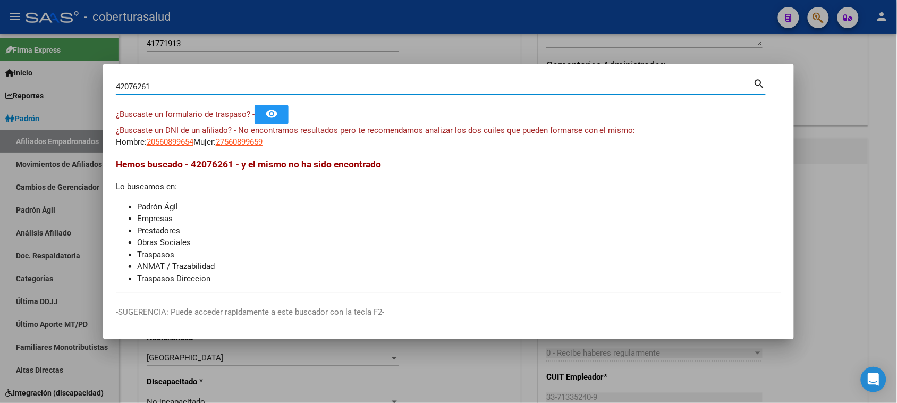
type input "42076261"
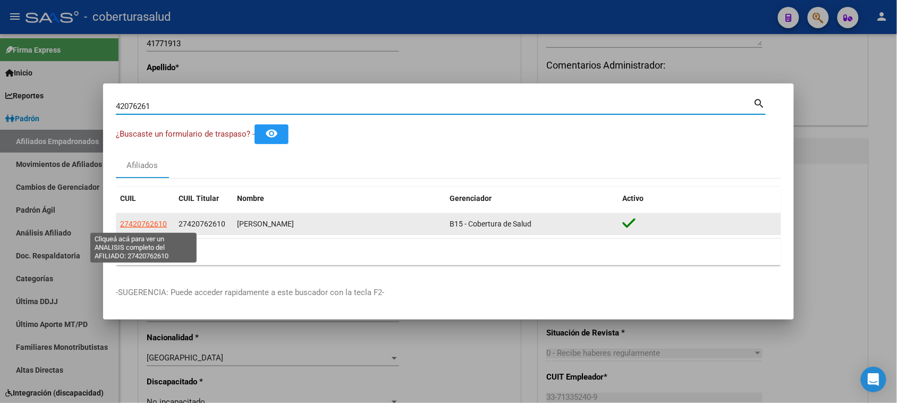
click at [138, 222] on span "27420762610" at bounding box center [143, 224] width 47 height 9
type textarea "27420762610"
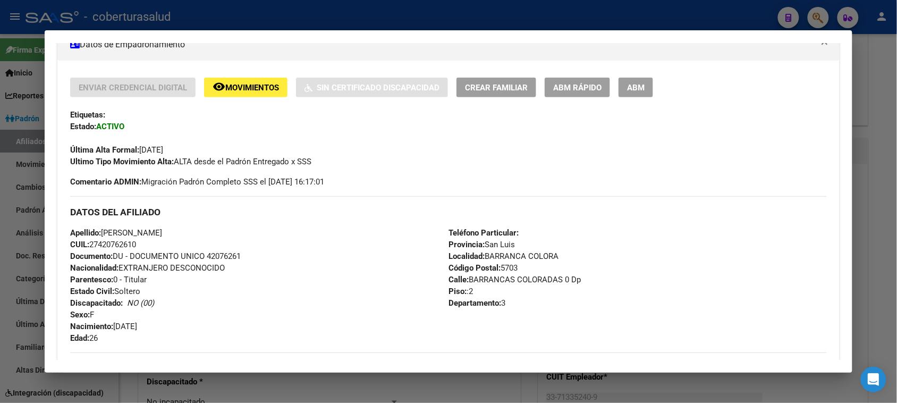
scroll to position [133, 0]
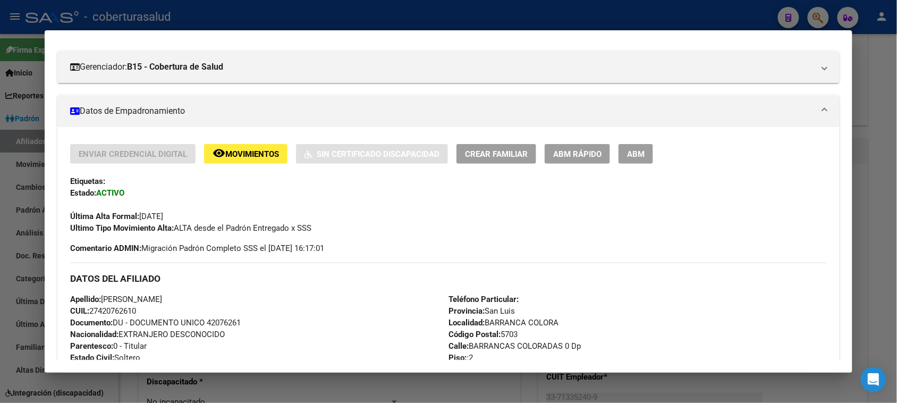
click at [478, 161] on button "Crear Familiar" at bounding box center [497, 154] width 80 height 20
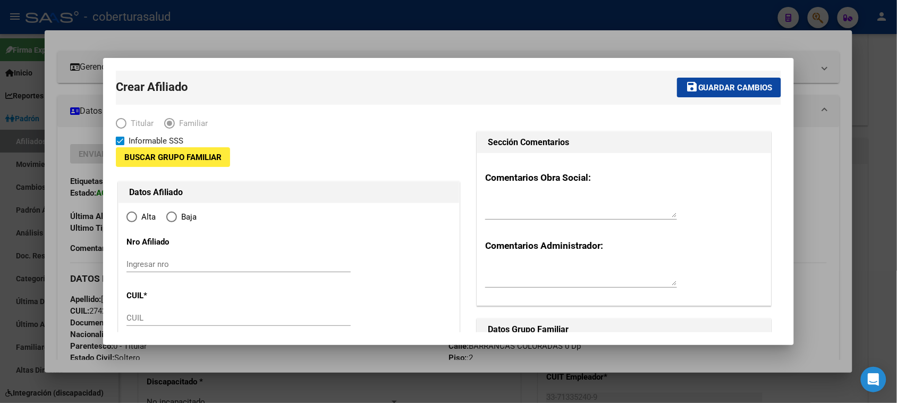
type input "30-70866331-6"
type input "BARRANCA COLORA"
type input "5703"
type input "BARRANCAS COLORADAS"
type input "0 Dp"
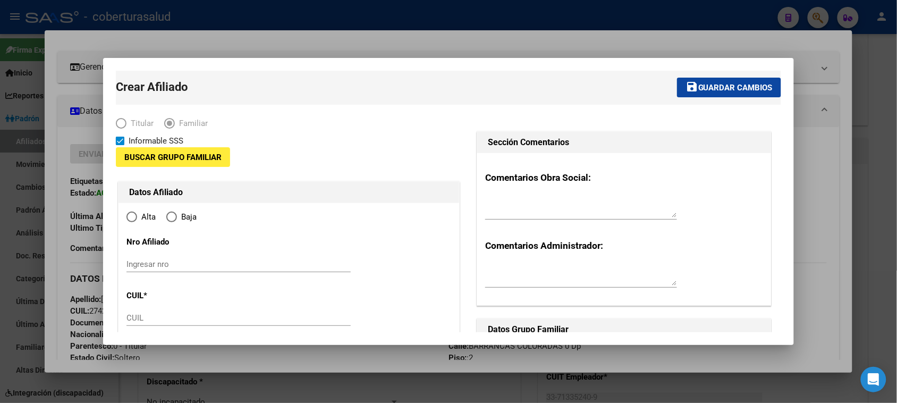
type input "3"
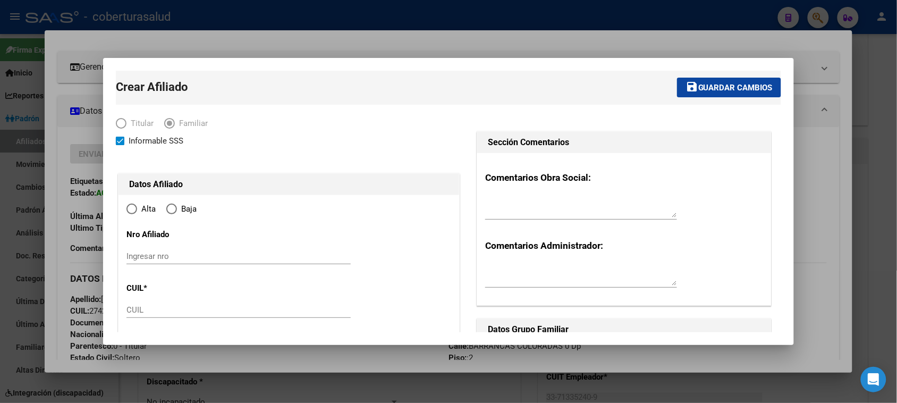
radio input "true"
type input "30-70866331-6"
click at [172, 309] on input "CUIL" at bounding box center [239, 310] width 224 height 10
paste input "20-56089965-4"
type input "20-56089965-4"
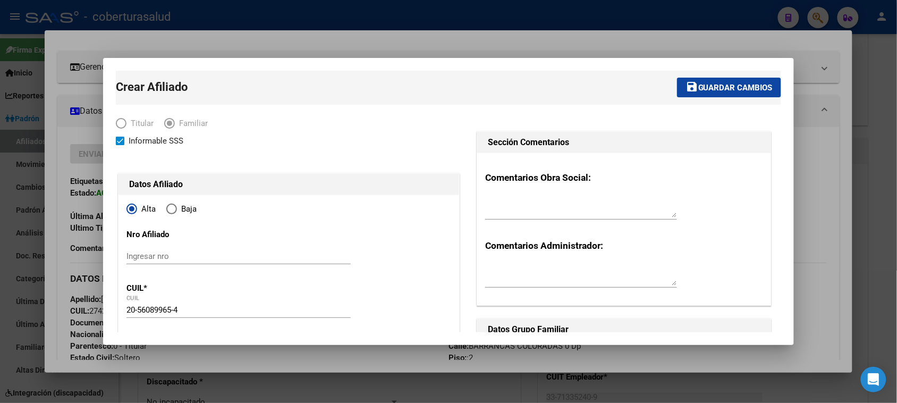
type input "56089965"
type input "MONTENEGRO VILLALBA LIAM AMADEO"
type input "2017-09-27"
type input "SAN LUIS"
type input "5700"
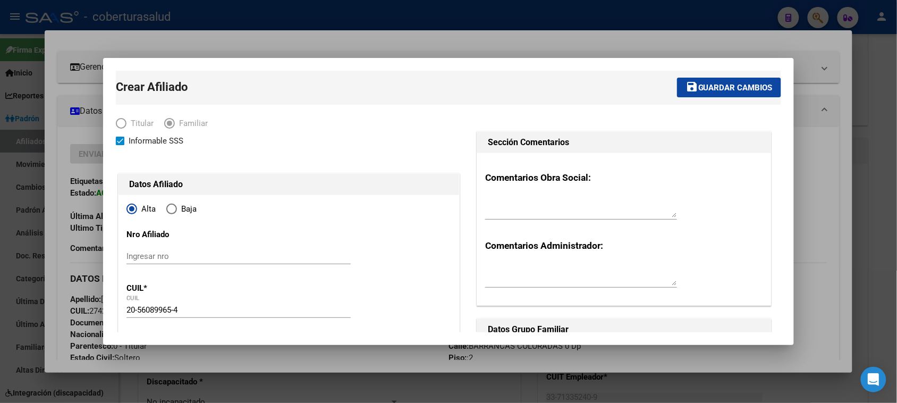
type input "AGUADA DE PUEYRREDON"
type input "1685"
type input "12"
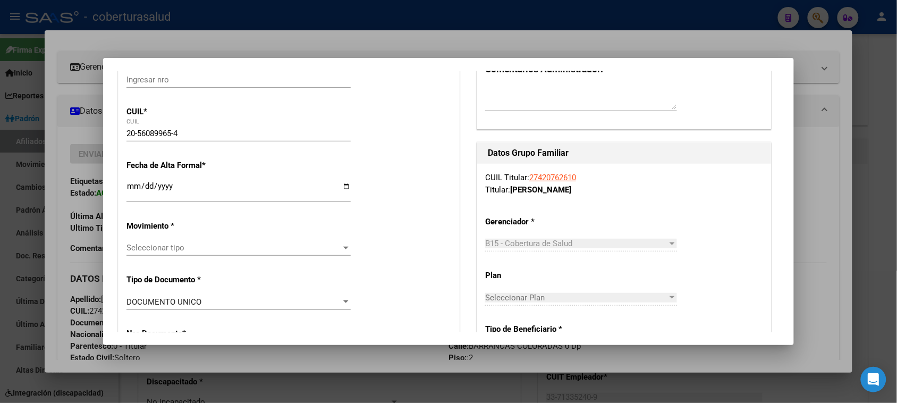
scroll to position [199, 0]
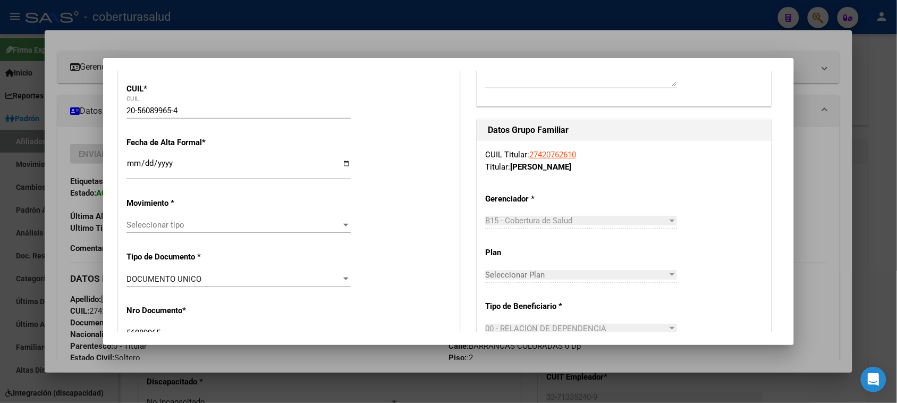
click at [129, 161] on input "Ingresar fecha" at bounding box center [239, 167] width 224 height 17
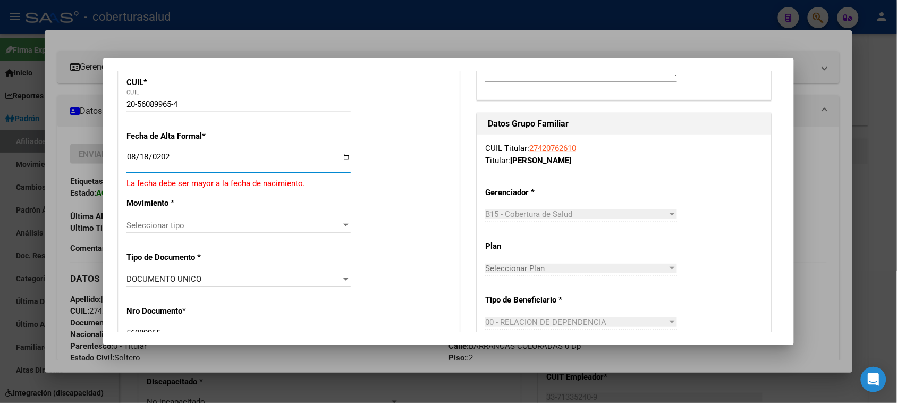
type input "2025-08-18"
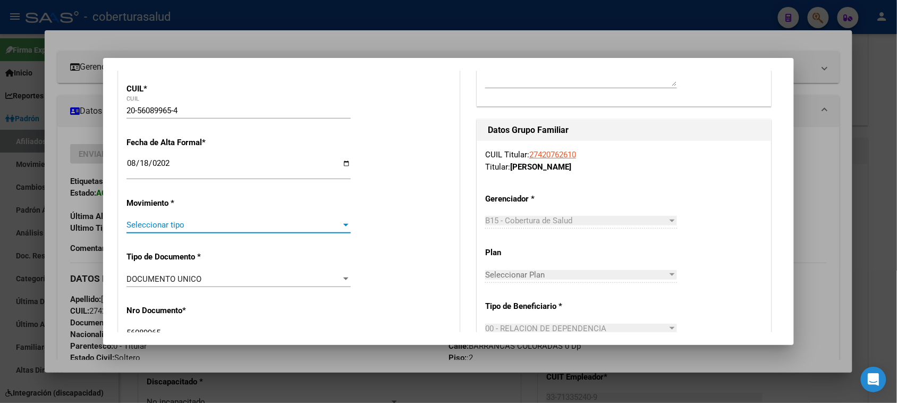
click at [158, 226] on span "Seleccionar tipo" at bounding box center [234, 225] width 215 height 10
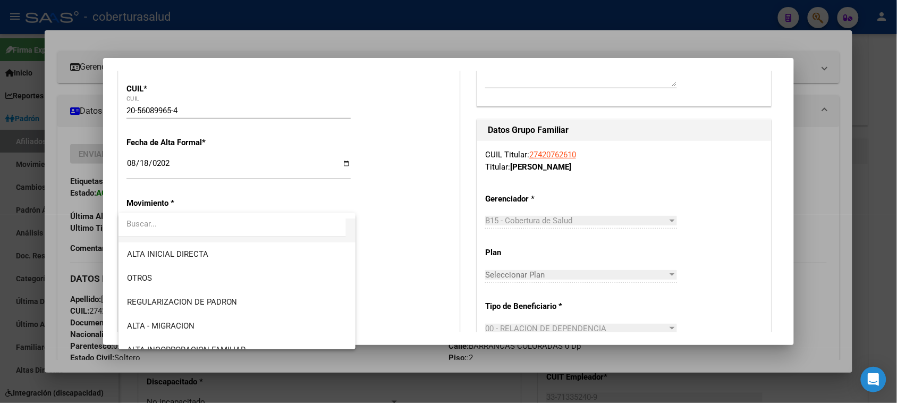
scroll to position [133, 0]
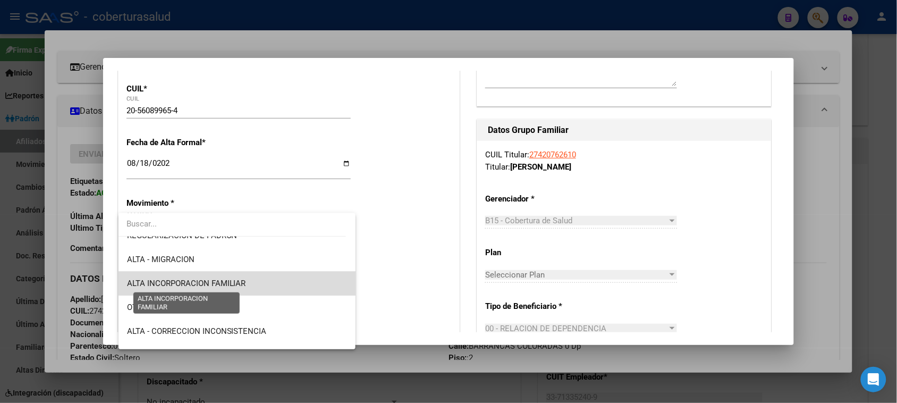
click at [243, 285] on span "ALTA INCORPORACION FAMILIAR" at bounding box center [186, 284] width 119 height 10
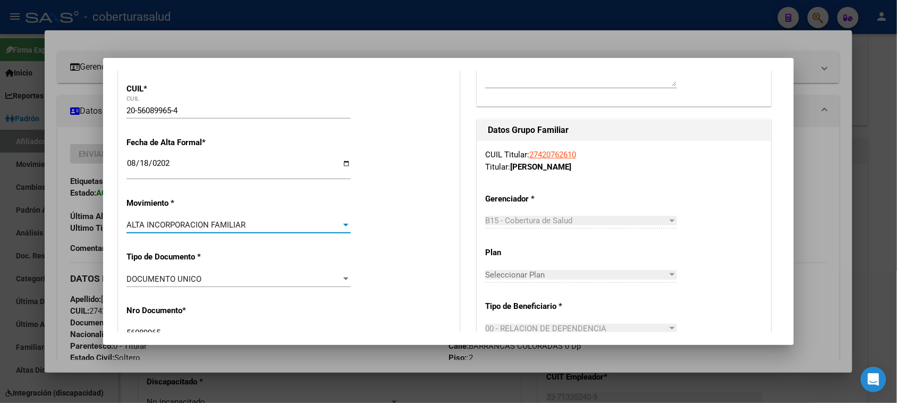
click at [256, 283] on div "DOCUMENTO UNICO" at bounding box center [234, 279] width 215 height 10
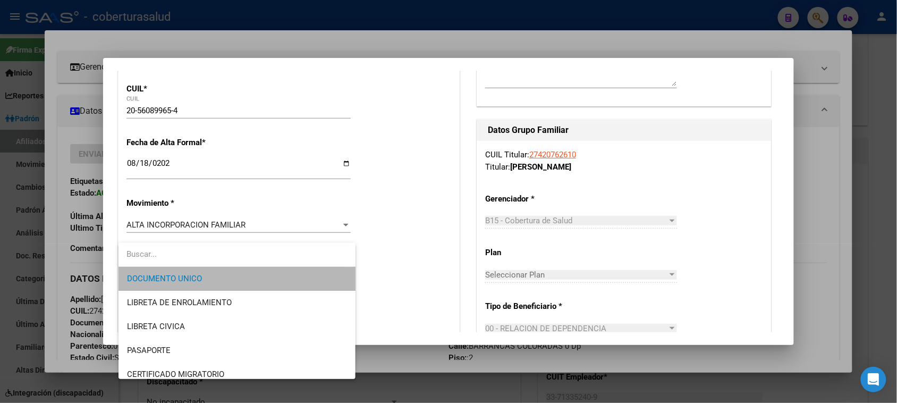
click at [256, 283] on span "DOCUMENTO UNICO" at bounding box center [237, 279] width 221 height 24
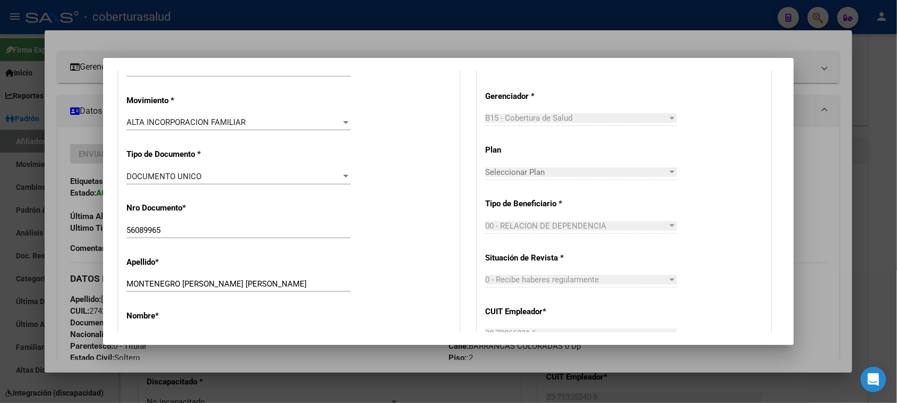
scroll to position [332, 0]
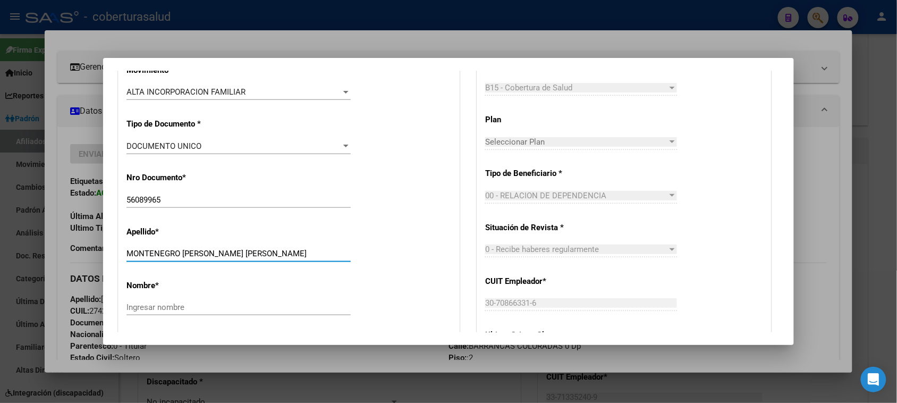
drag, startPoint x: 322, startPoint y: 252, endPoint x: 220, endPoint y: 253, distance: 102.1
click at [220, 253] on input "MONTENEGRO VILLALBA LIAM AMADEO" at bounding box center [239, 254] width 224 height 10
type input "MONTENEGRO VILLALBA"
click at [198, 310] on input "Ingresar nombre" at bounding box center [239, 307] width 224 height 10
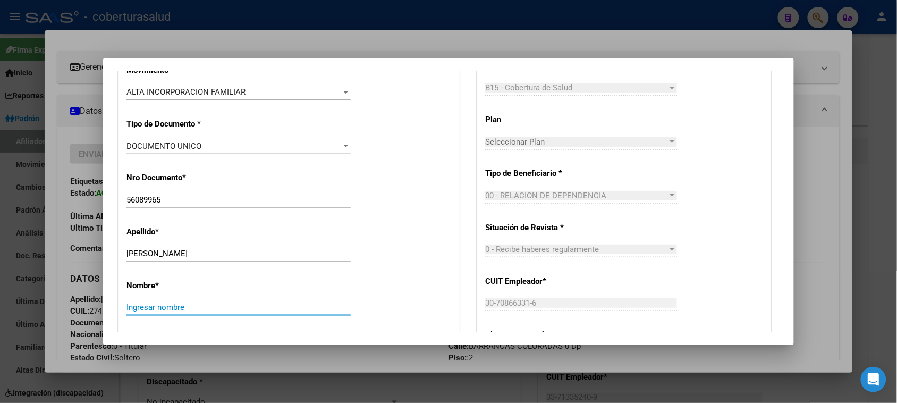
paste input "LIAM AMADEO"
type input "LIAM AMADEO"
drag, startPoint x: 429, startPoint y: 210, endPoint x: 426, endPoint y: 216, distance: 5.9
click at [428, 213] on div "Nro Documento * 56089965 Ingresar nro" at bounding box center [289, 191] width 325 height 54
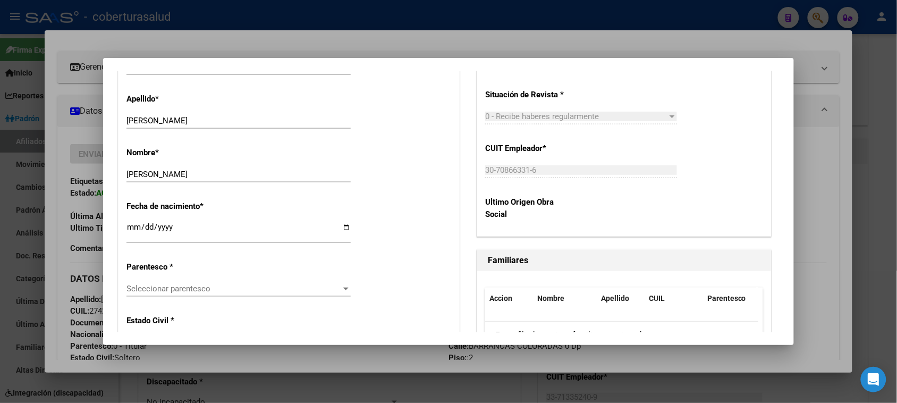
scroll to position [532, 0]
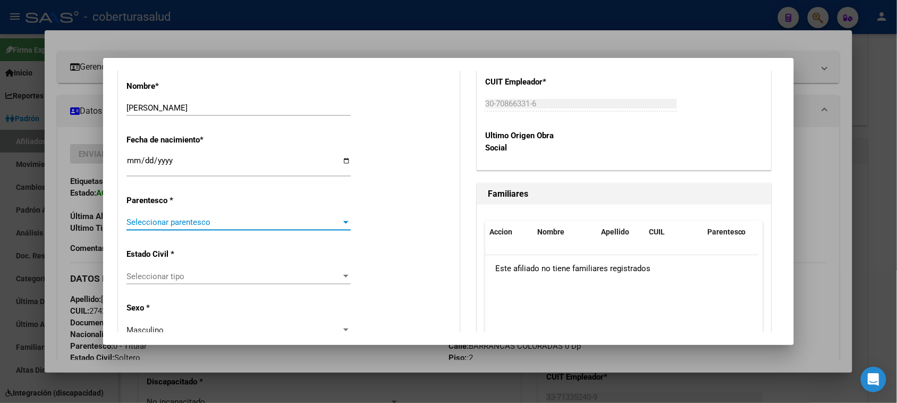
click at [208, 218] on span "Seleccionar parentesco" at bounding box center [234, 222] width 215 height 10
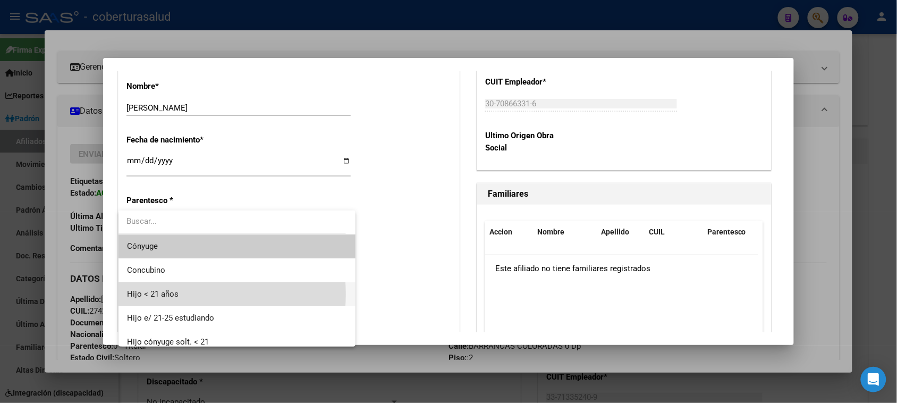
click at [186, 294] on span "Hijo < 21 años" at bounding box center [237, 294] width 221 height 24
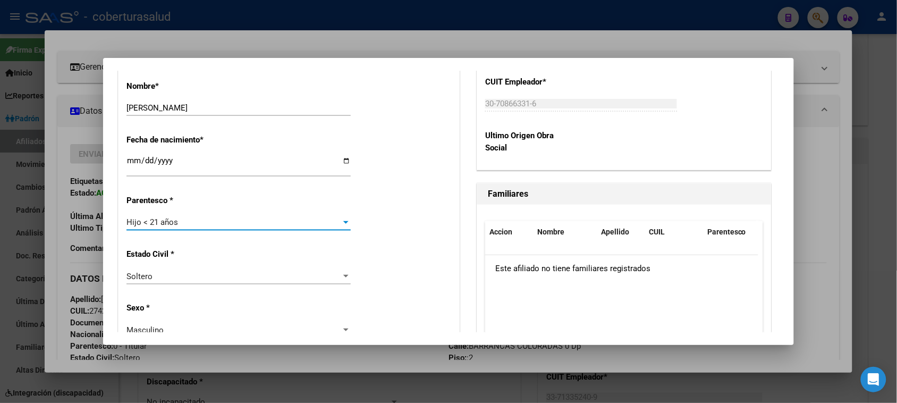
click at [401, 251] on div "Estado Civil * Soltero Seleccionar tipo" at bounding box center [289, 267] width 325 height 54
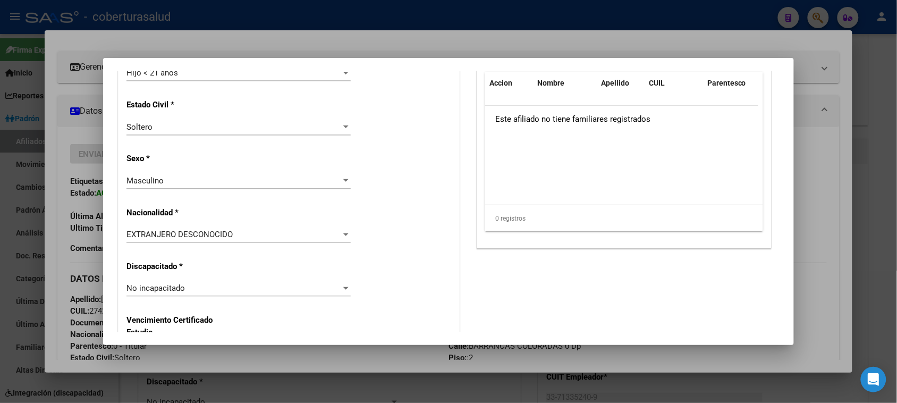
scroll to position [731, 0]
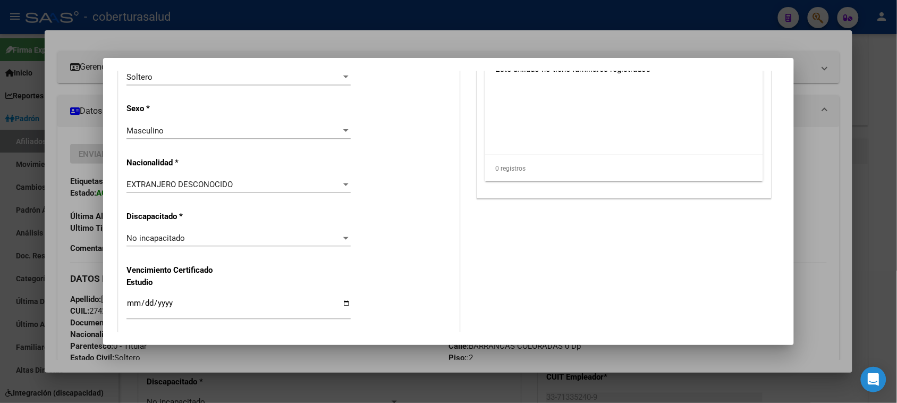
click at [175, 184] on span "EXTRANJERO DESCONOCIDO" at bounding box center [180, 185] width 106 height 10
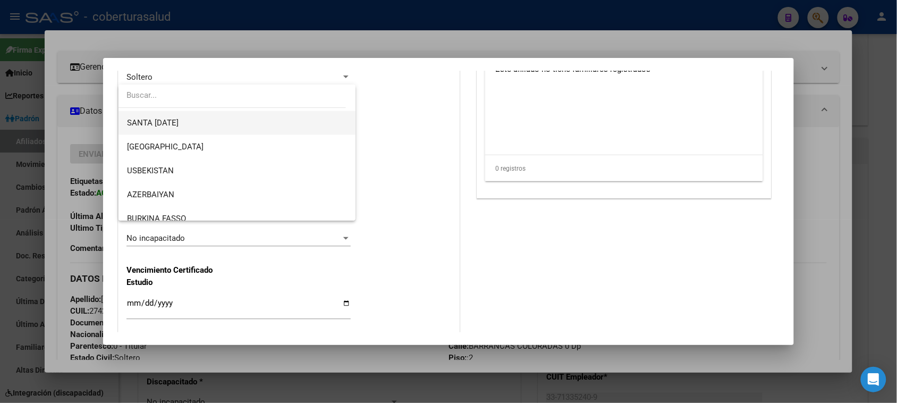
scroll to position [4039, 0]
click at [169, 91] on input "dropdown search" at bounding box center [233, 95] width 228 height 24
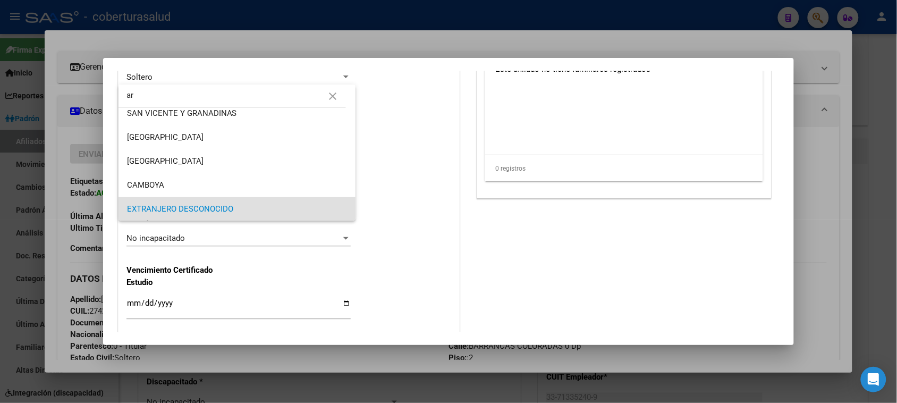
scroll to position [0, 0]
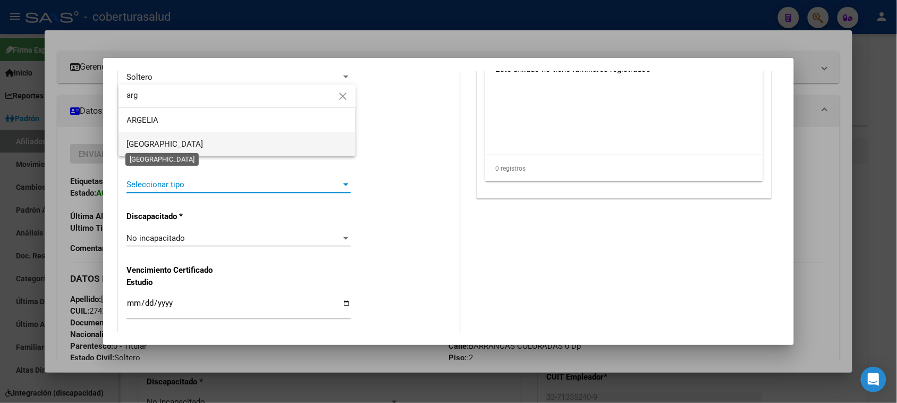
type input "arg"
click at [158, 144] on span "[GEOGRAPHIC_DATA]" at bounding box center [165, 144] width 77 height 10
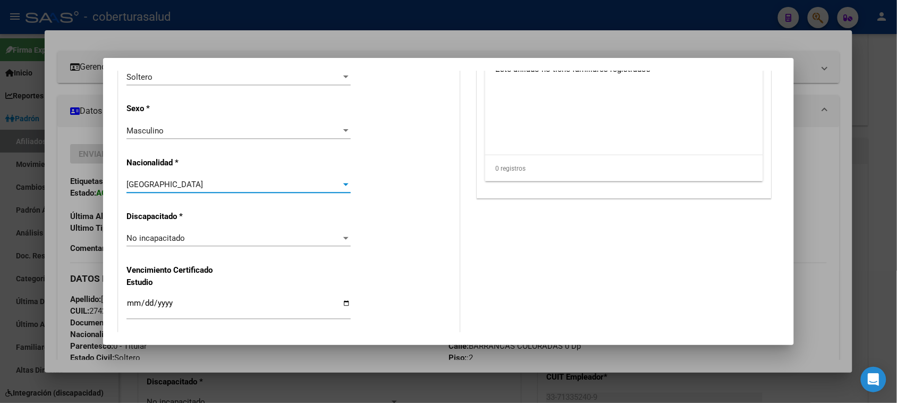
click at [211, 239] on div "No incapacitado" at bounding box center [234, 238] width 215 height 10
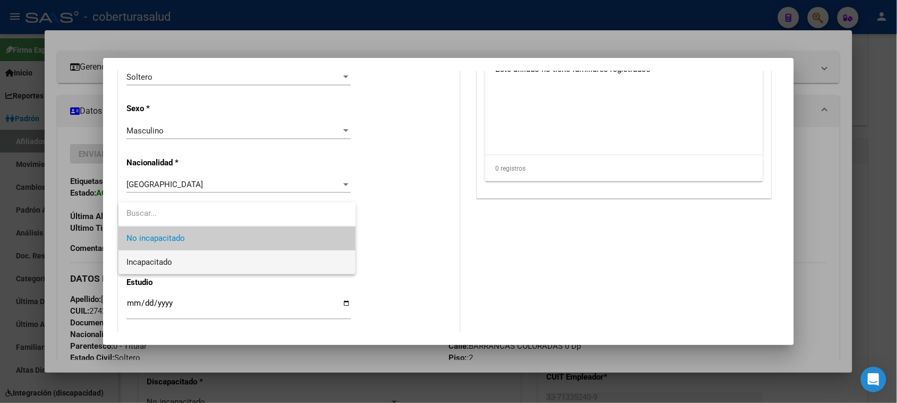
click at [207, 266] on span "Incapacitado" at bounding box center [237, 262] width 221 height 24
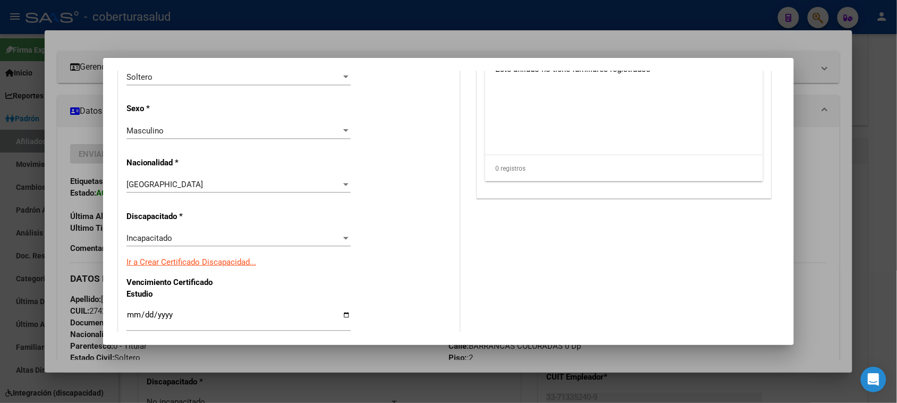
click at [381, 218] on div "Alta Baja Nro Afiliado Ingresar nro CUIL * 20-56089965-4 CUIL ARCA Padrón Fecha…" at bounding box center [289, 229] width 341 height 1530
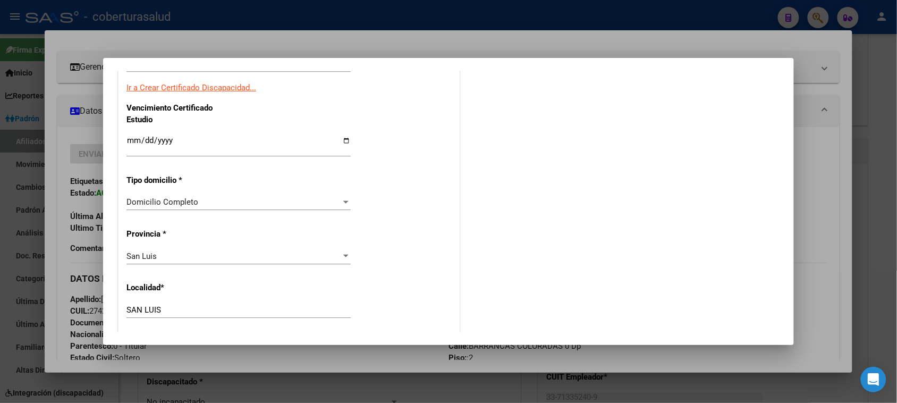
scroll to position [930, 0]
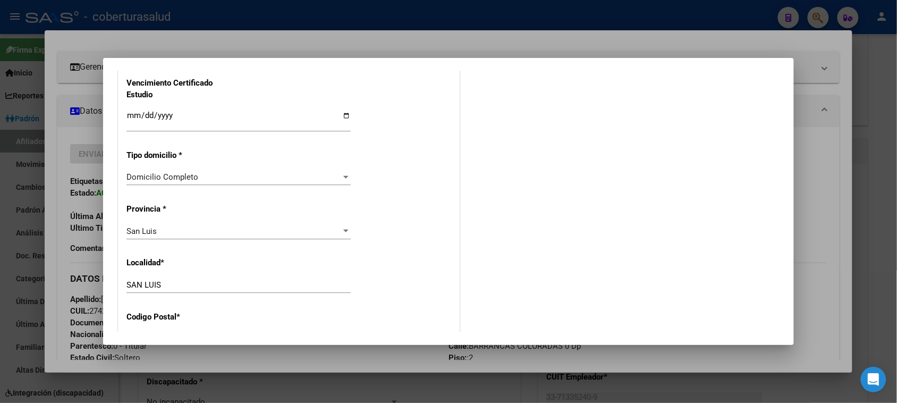
click at [391, 216] on div "Alta Baja Nro Afiliado Ingresar nro CUIL * 20-56089965-4 CUIL ARCA Padrón Fecha…" at bounding box center [289, 30] width 341 height 1530
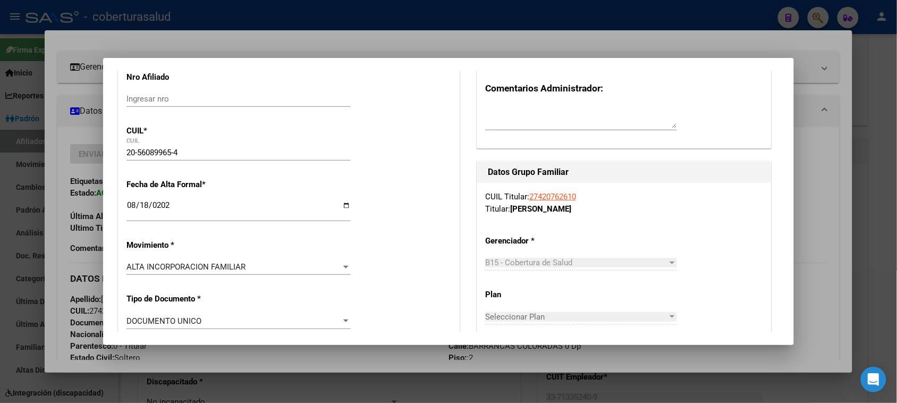
scroll to position [0, 0]
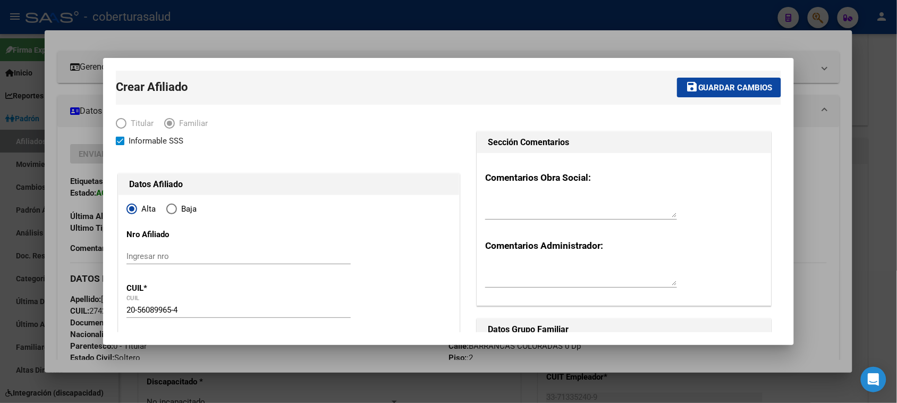
click at [708, 86] on span "Guardar cambios" at bounding box center [735, 88] width 74 height 10
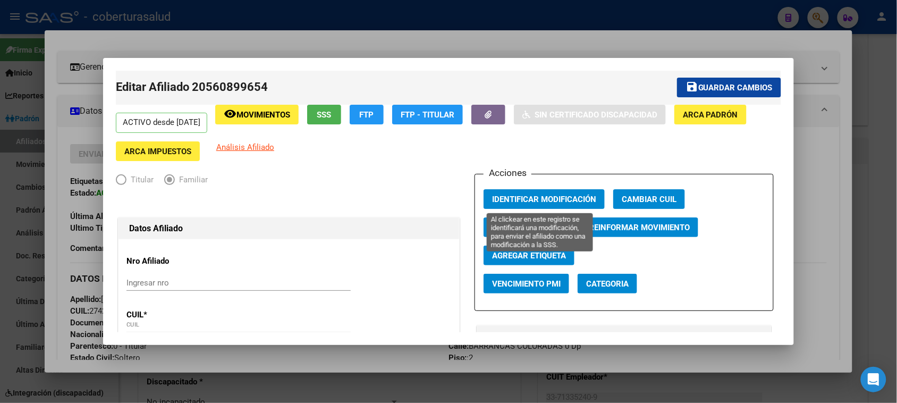
click at [545, 205] on button "Identificar Modificación" at bounding box center [544, 199] width 121 height 20
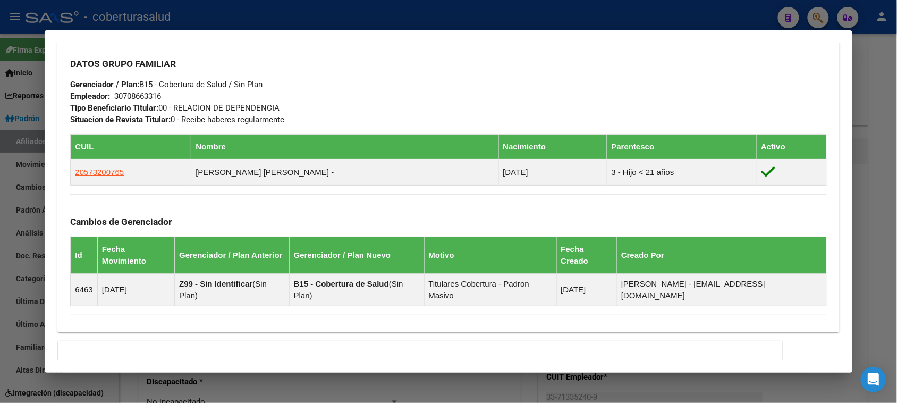
scroll to position [460, 0]
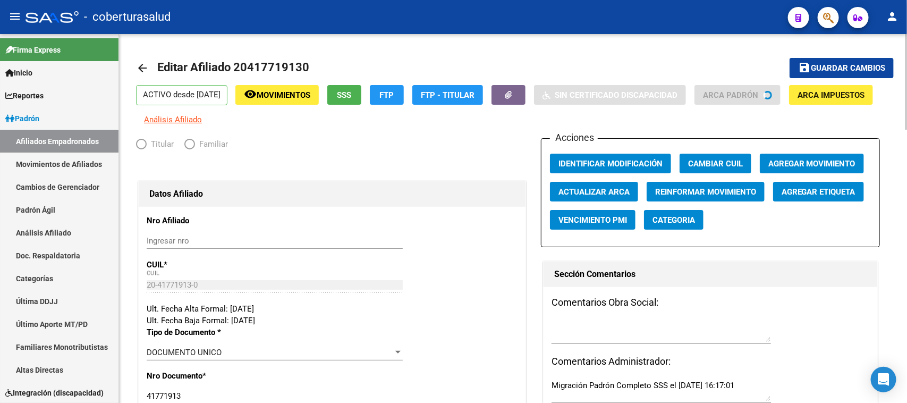
radio input "true"
type input "33-71335240-9"
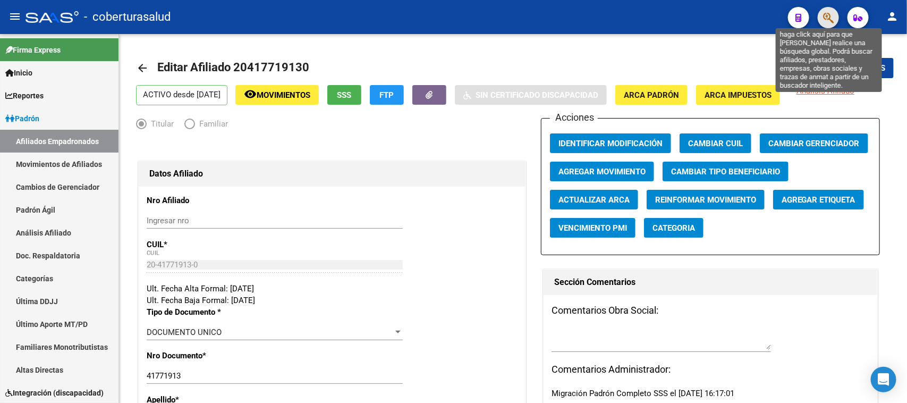
click at [829, 15] on icon "button" at bounding box center [828, 18] width 11 height 12
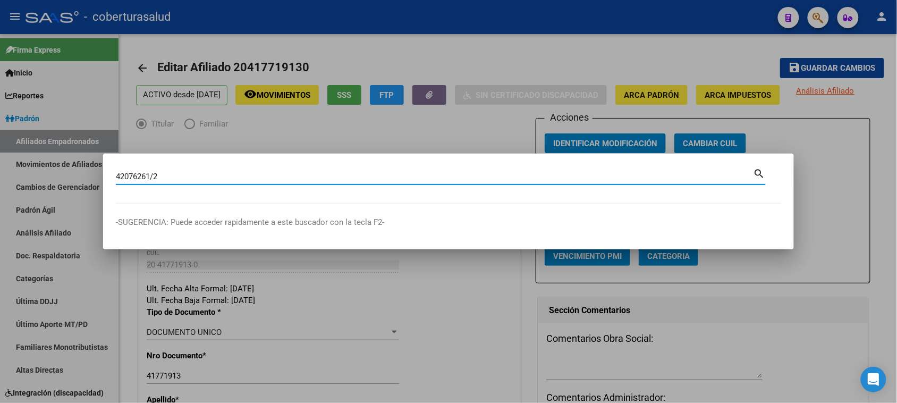
click at [149, 177] on input "42076261/2" at bounding box center [435, 177] width 638 height 10
type input "42076261"
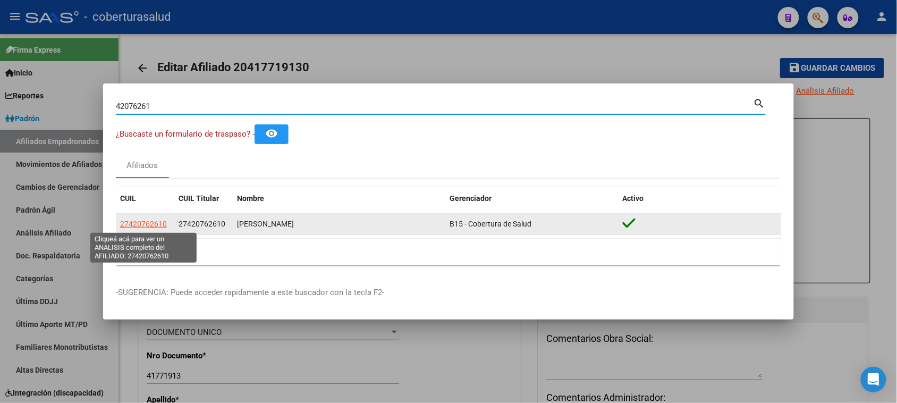
click at [145, 223] on span "27420762610" at bounding box center [143, 224] width 47 height 9
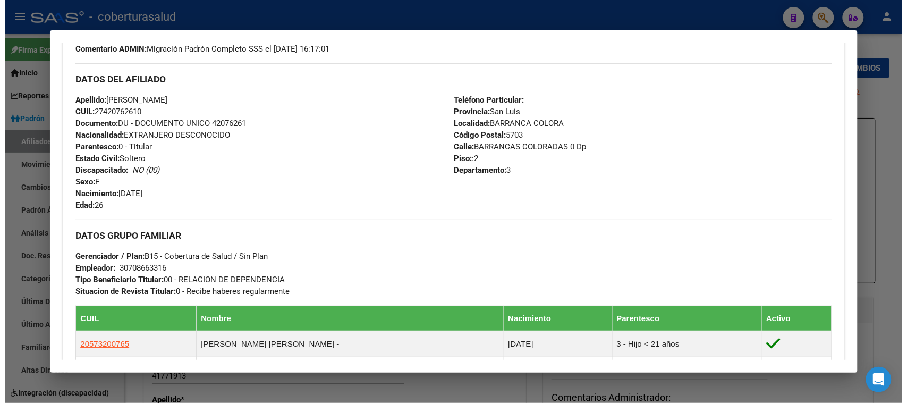
scroll to position [399, 0]
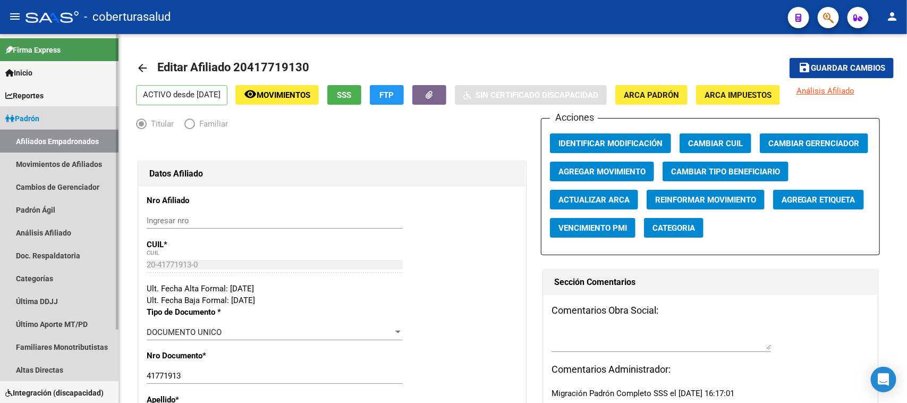
drag, startPoint x: 29, startPoint y: 146, endPoint x: 35, endPoint y: 116, distance: 30.8
click at [28, 145] on link "Afiliados Empadronados" at bounding box center [59, 141] width 119 height 23
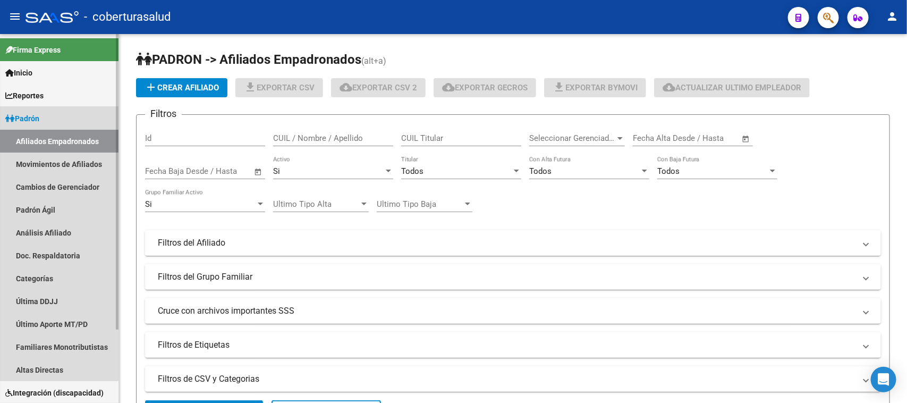
click at [35, 113] on span "Padrón" at bounding box center [22, 119] width 34 height 12
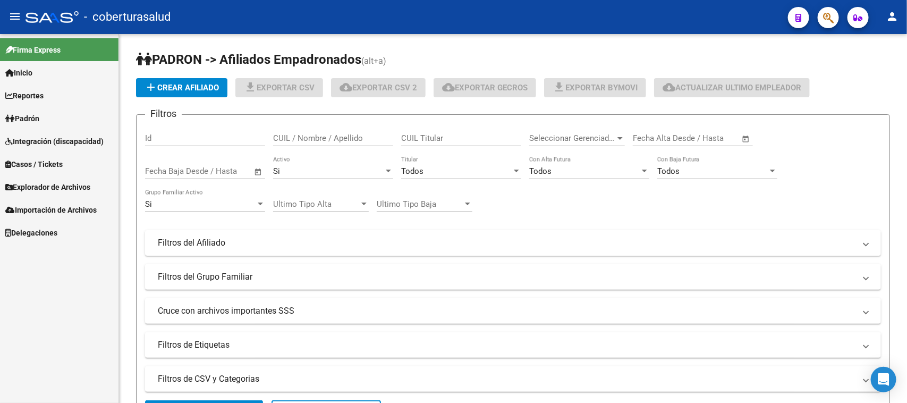
click at [26, 182] on span "Explorador de Archivos" at bounding box center [47, 187] width 85 height 12
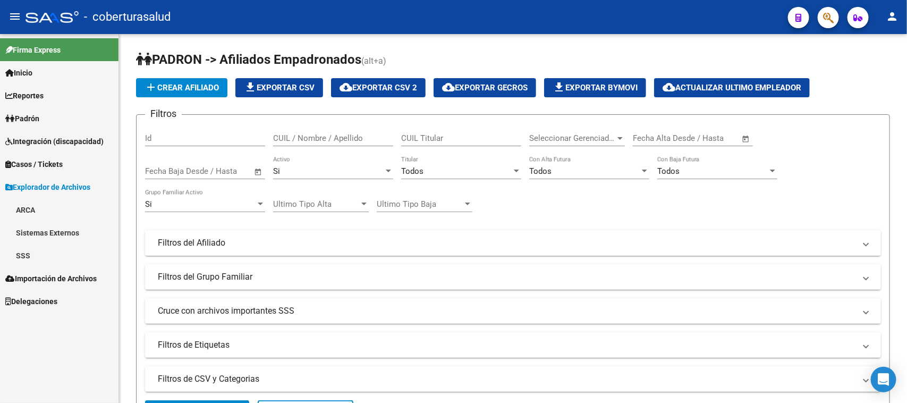
click at [63, 189] on span "Explorador de Archivos" at bounding box center [47, 187] width 85 height 12
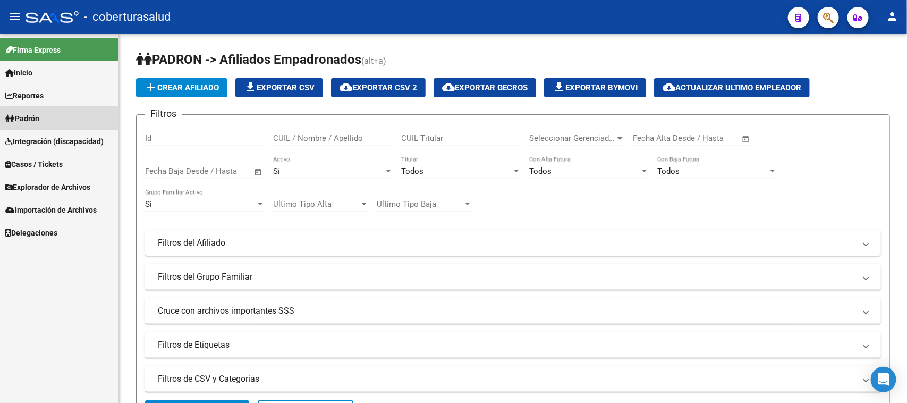
click at [62, 118] on link "Padrón" at bounding box center [59, 118] width 119 height 23
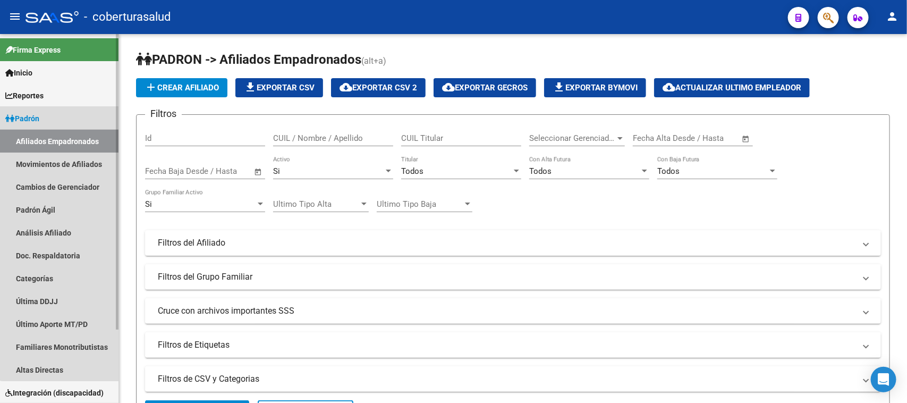
click at [62, 140] on link "Afiliados Empadronados" at bounding box center [59, 141] width 119 height 23
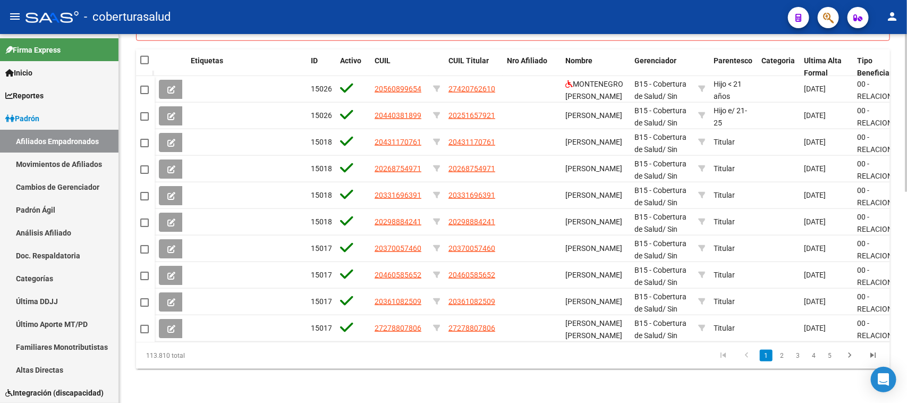
scroll to position [158, 0]
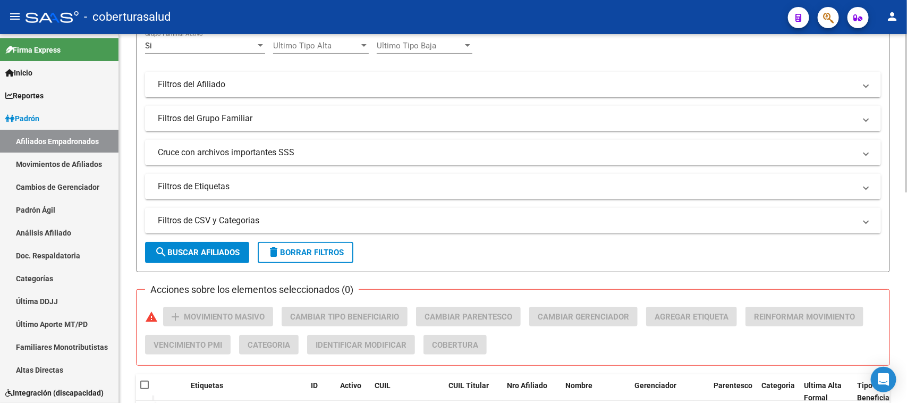
click at [227, 221] on mat-panel-title "Filtros de CSV y Categorias" at bounding box center [507, 221] width 698 height 12
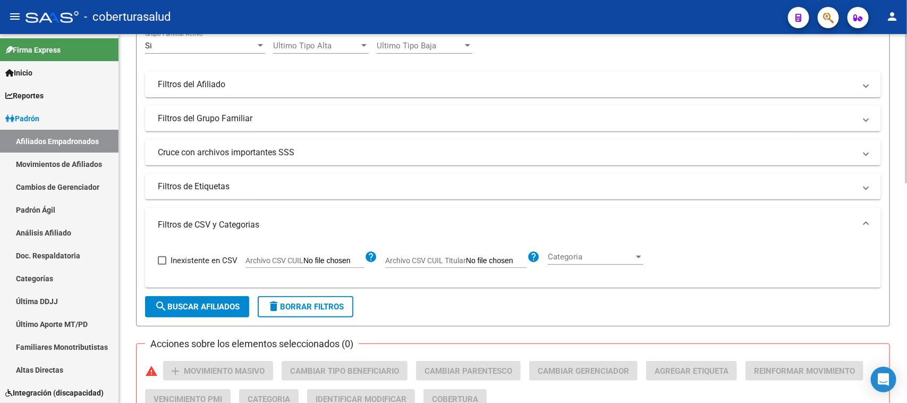
click at [468, 259] on input "Archivo CSV CUIL Titular" at bounding box center [496, 261] width 61 height 10
type input "C:\fakepath\Libro1.csv"
click at [210, 306] on span "search Buscar Afiliados" at bounding box center [197, 307] width 85 height 10
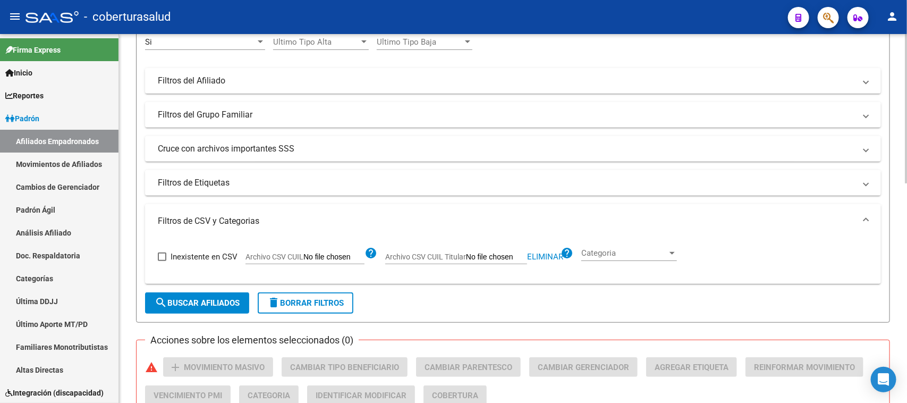
scroll to position [147, 0]
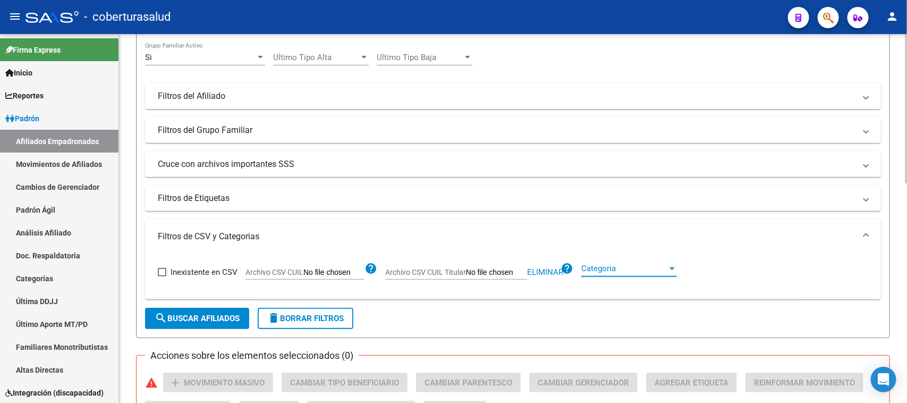
click at [582, 264] on span "Categoria" at bounding box center [625, 269] width 86 height 10
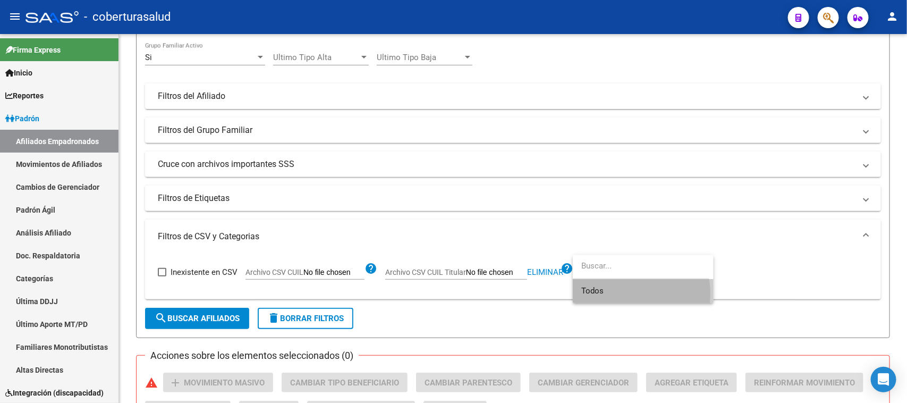
click at [604, 293] on span "Todos" at bounding box center [644, 291] width 124 height 24
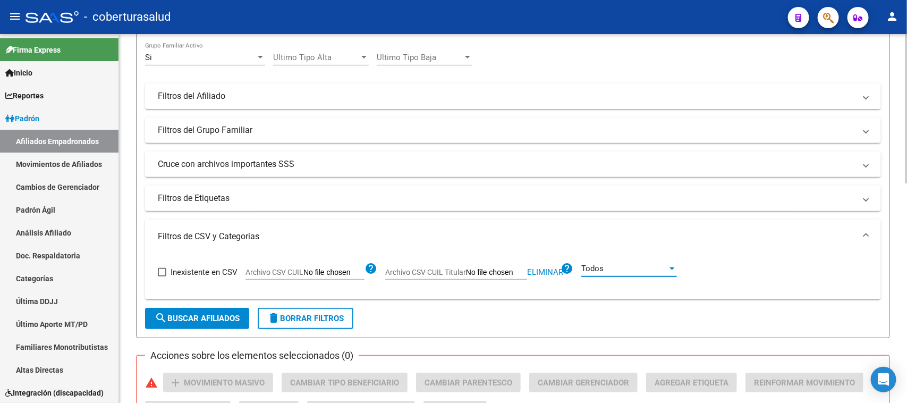
click at [206, 315] on span "search Buscar Afiliados" at bounding box center [197, 319] width 85 height 10
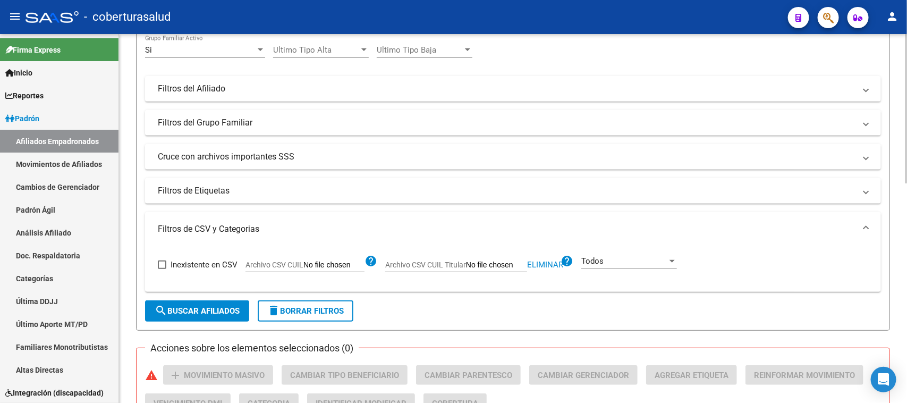
scroll to position [80, 0]
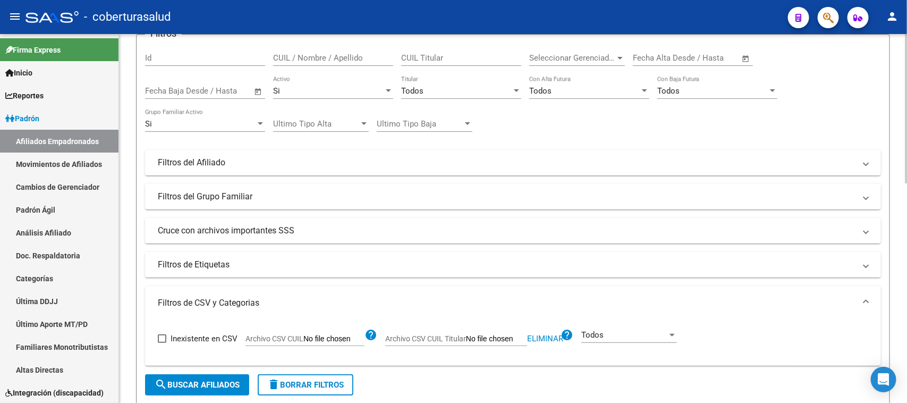
click at [546, 339] on span "Eliminar" at bounding box center [545, 339] width 36 height 10
click at [328, 339] on input "Archivo CSV CUIL" at bounding box center [334, 339] width 61 height 10
type input "C:\fakepath\Libro1.csv"
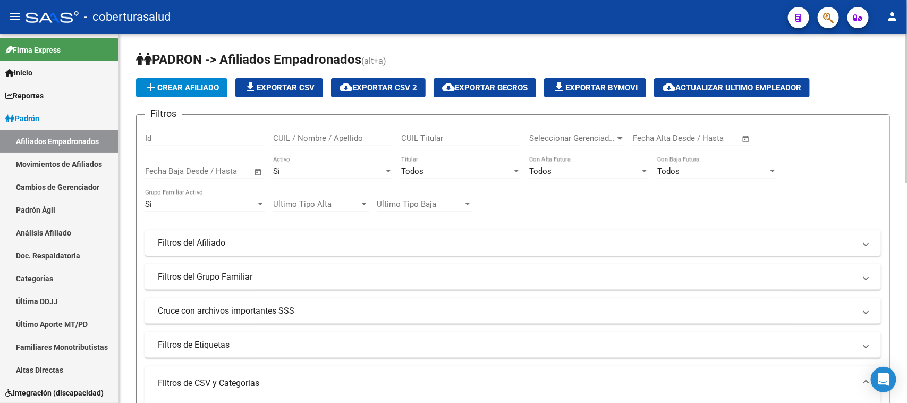
scroll to position [332, 0]
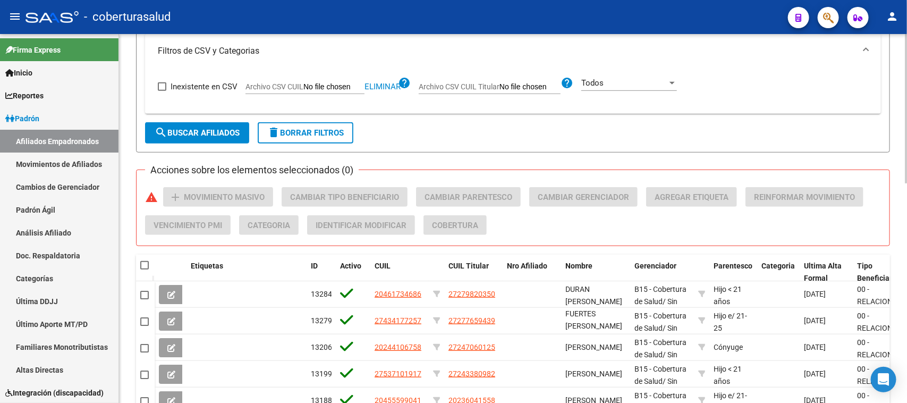
click at [210, 128] on span "search Buscar Afiliados" at bounding box center [197, 133] width 85 height 10
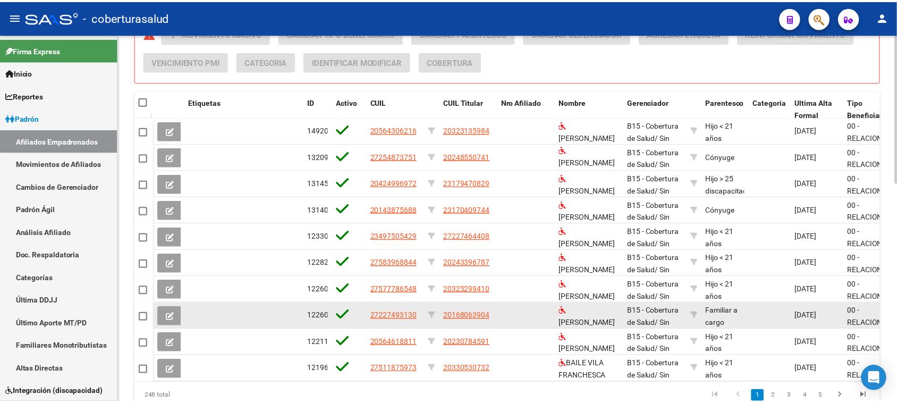
scroll to position [545, 0]
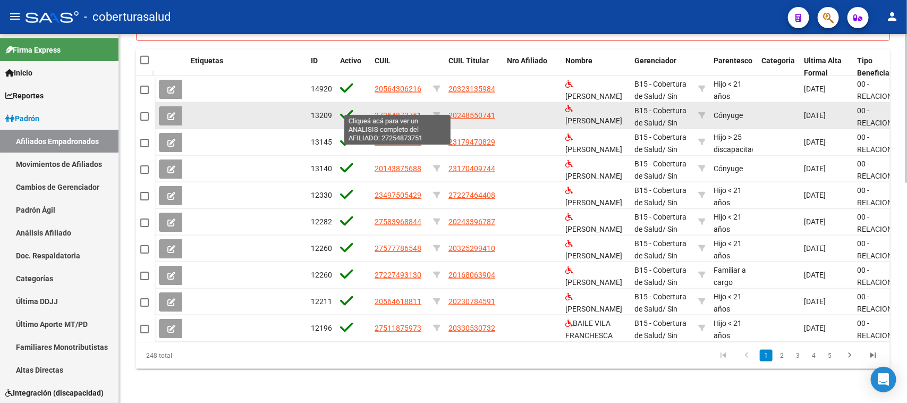
drag, startPoint x: 423, startPoint y: 104, endPoint x: 375, endPoint y: 108, distance: 48.6
click at [375, 109] on div "27254873751" at bounding box center [400, 115] width 50 height 12
copy span "27254873751"
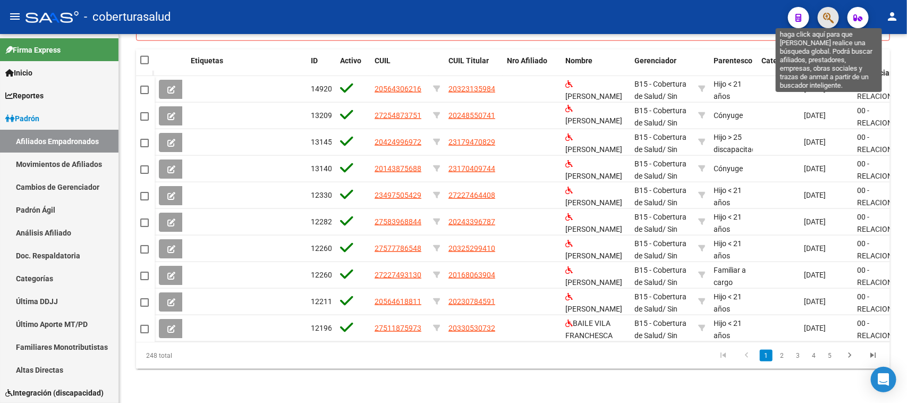
click at [826, 14] on icon "button" at bounding box center [828, 18] width 11 height 12
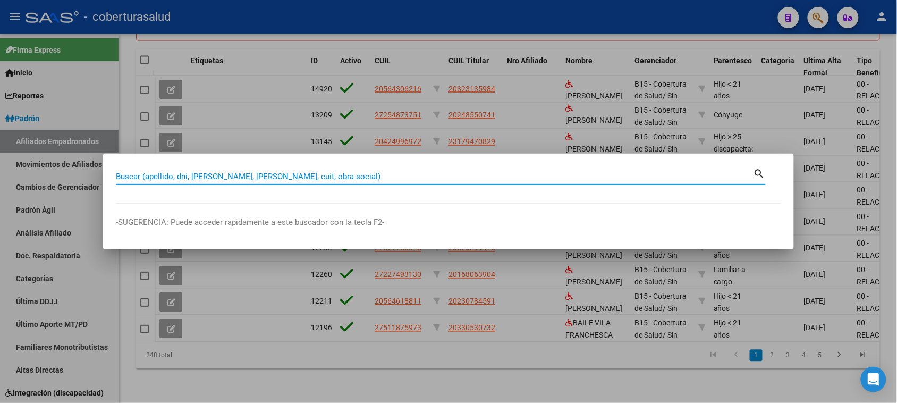
paste input "27254873751"
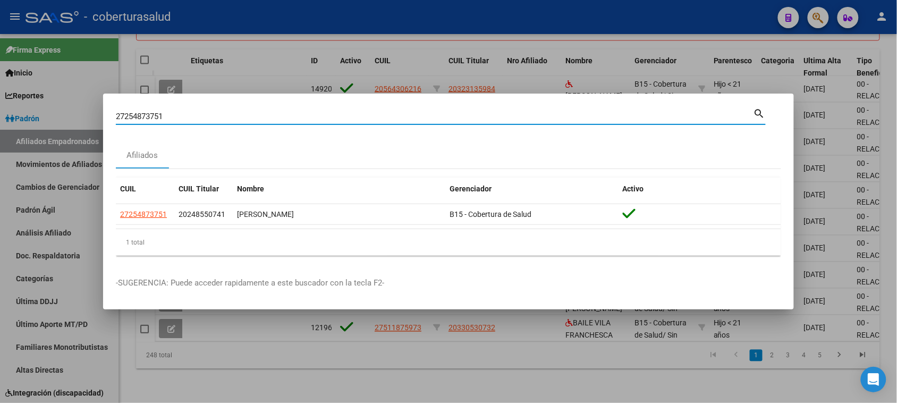
click at [192, 113] on input "27254873751" at bounding box center [435, 117] width 638 height 10
click at [122, 117] on input "2725487375" at bounding box center [435, 117] width 638 height 10
click at [125, 120] on input "2725487375" at bounding box center [435, 117] width 638 height 10
type input "25487375"
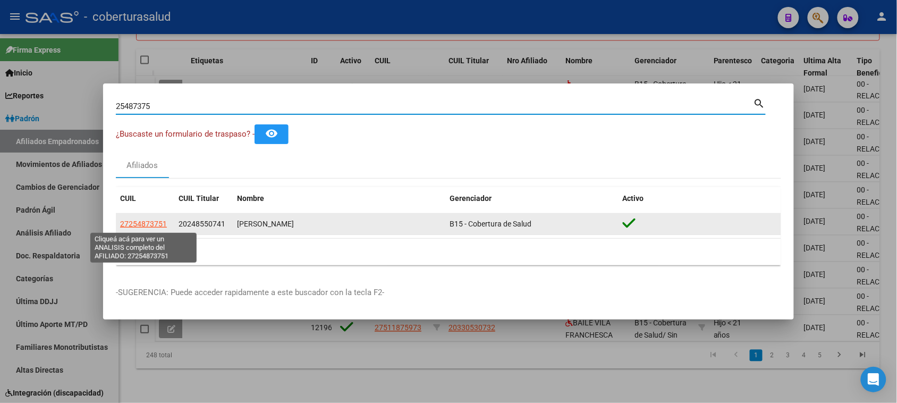
click at [148, 222] on span "27254873751" at bounding box center [143, 224] width 47 height 9
type textarea "27254873751"
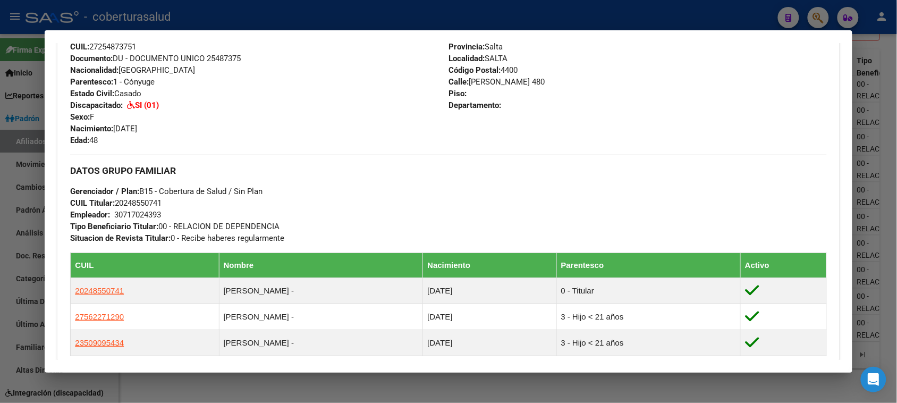
scroll to position [384, 0]
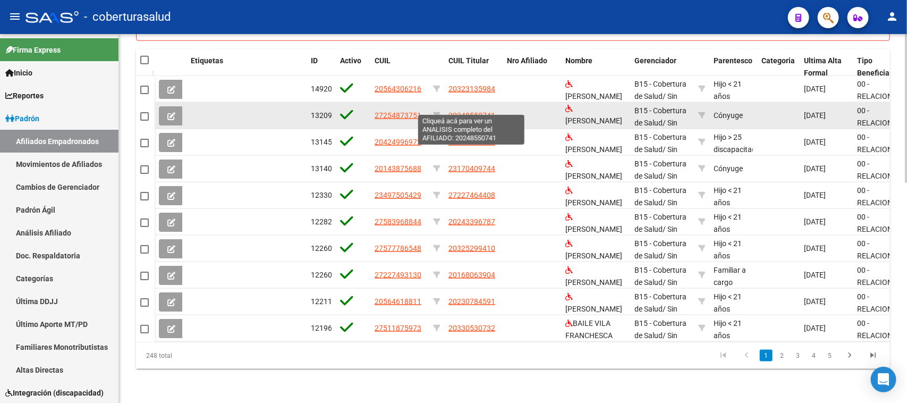
drag, startPoint x: 482, startPoint y: 105, endPoint x: 452, endPoint y: 105, distance: 30.3
click at [452, 105] on div "132091 27254873751 20248550741 [PERSON_NAME] B15 - Cobertura de Salud / Sin Pla…" at bounding box center [759, 116] width 1209 height 27
drag, startPoint x: 494, startPoint y: 107, endPoint x: 447, endPoint y: 109, distance: 47.4
click at [447, 109] on datatable-body-cell "20248550741" at bounding box center [473, 116] width 58 height 26
copy span "20248550741"
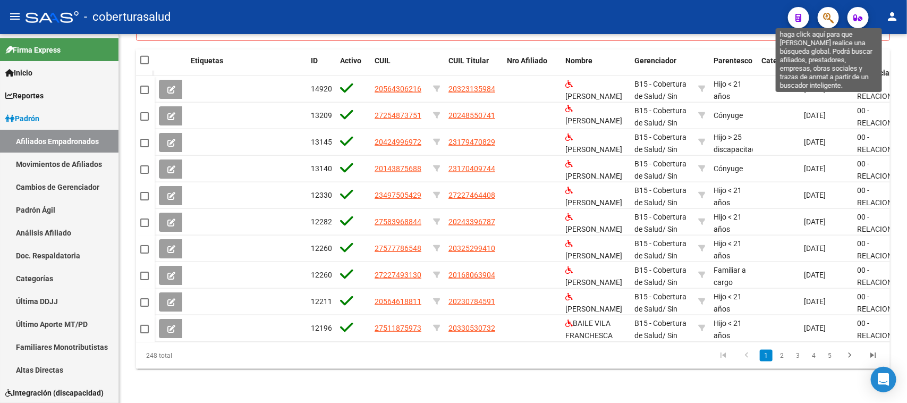
click at [828, 12] on icon "button" at bounding box center [828, 18] width 11 height 12
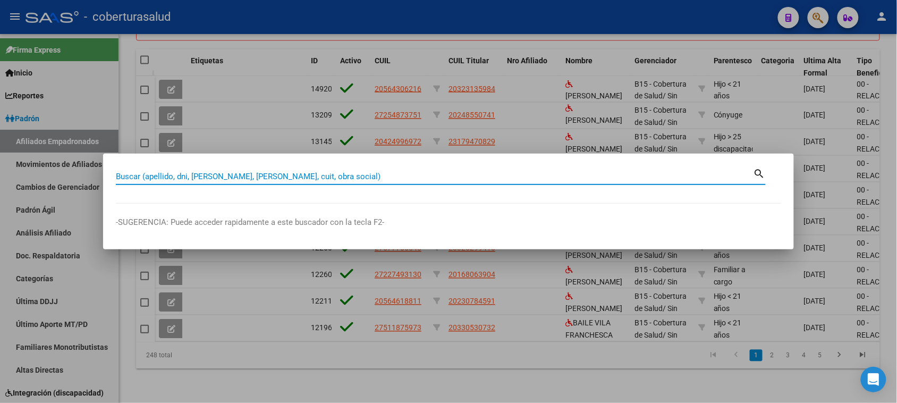
paste input "20248550741"
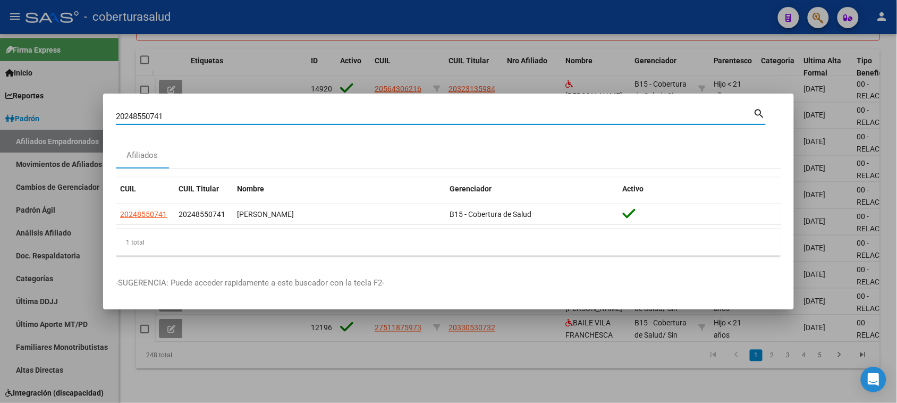
click at [180, 117] on input "20248550741" at bounding box center [435, 117] width 638 height 10
click at [123, 114] on input "2024855074" at bounding box center [435, 117] width 638 height 10
type input "24855074"
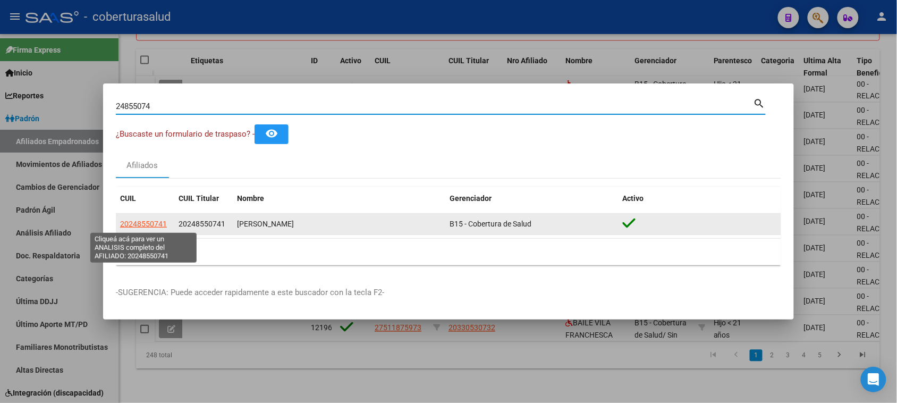
click at [149, 221] on span "20248550741" at bounding box center [143, 224] width 47 height 9
type textarea "20248550741"
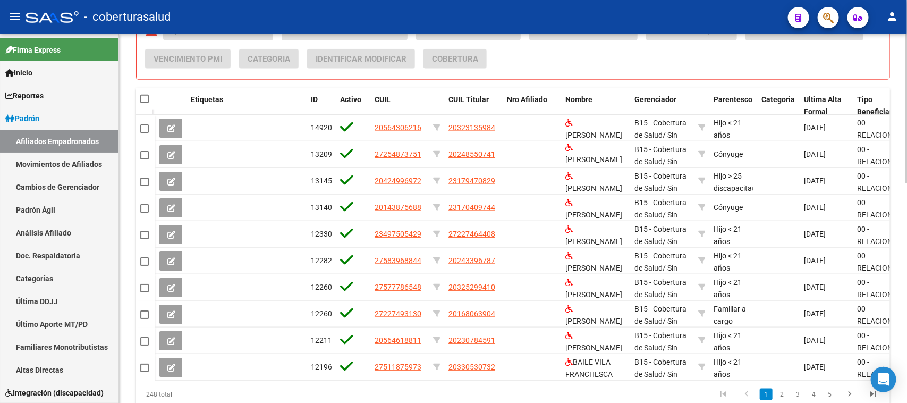
scroll to position [479, 0]
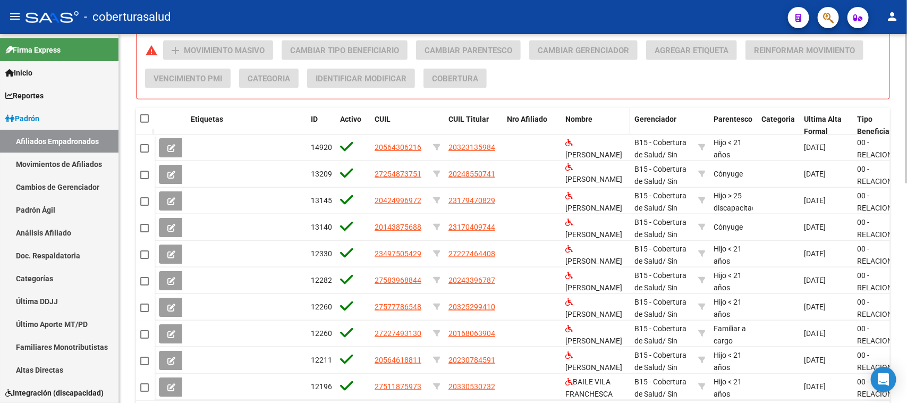
click at [587, 115] on span "Nombre" at bounding box center [579, 119] width 27 height 9
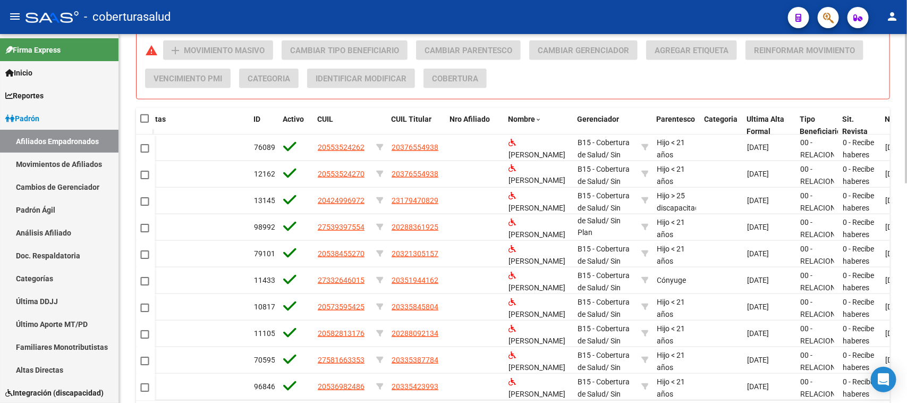
drag, startPoint x: 339, startPoint y: 3, endPoint x: 599, endPoint y: 88, distance: 273.8
click at [599, 88] on div "Acciones sobre los elementos seleccionados (0) warning add Movimiento Masivo Ca…" at bounding box center [517, 68] width 745 height 56
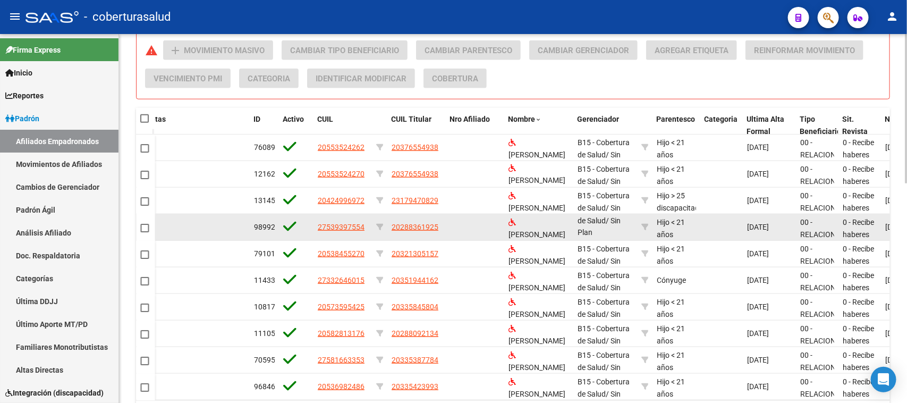
scroll to position [545, 0]
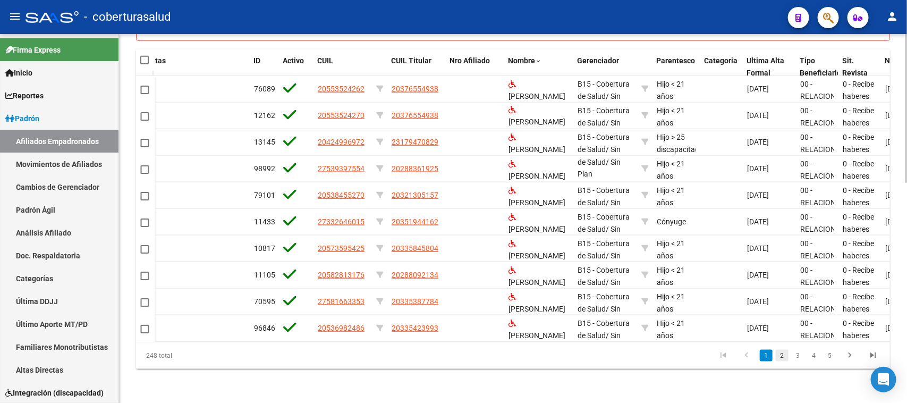
click at [780, 352] on link "2" at bounding box center [782, 356] width 13 height 12
click at [796, 357] on link "3" at bounding box center [798, 356] width 13 height 12
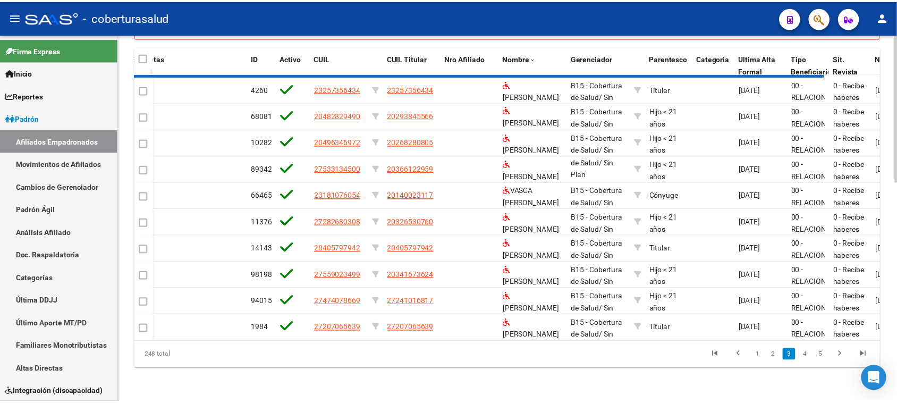
scroll to position [14, 0]
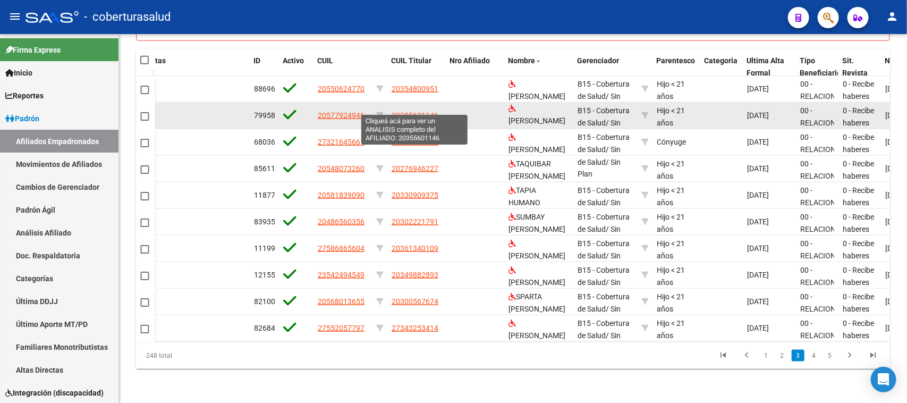
click at [412, 111] on span "20355601146" at bounding box center [415, 115] width 47 height 9
type textarea "20355601146"
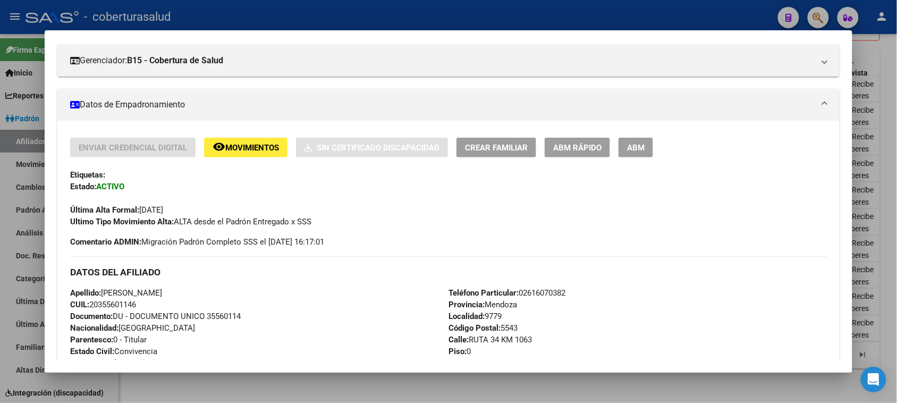
scroll to position [199, 0]
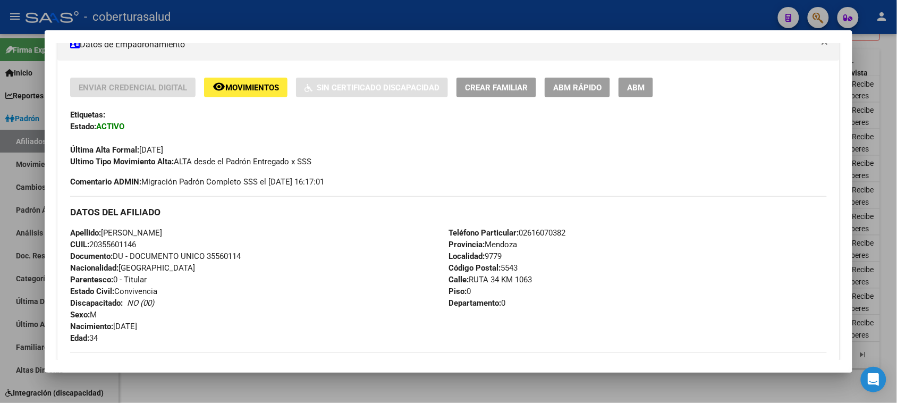
click at [638, 89] on span "ABM" at bounding box center [636, 88] width 18 height 10
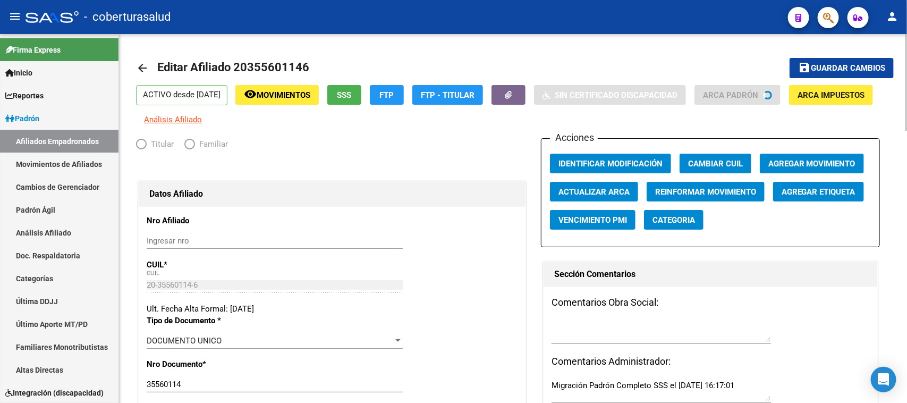
radio input "true"
type input "30-70878195-5"
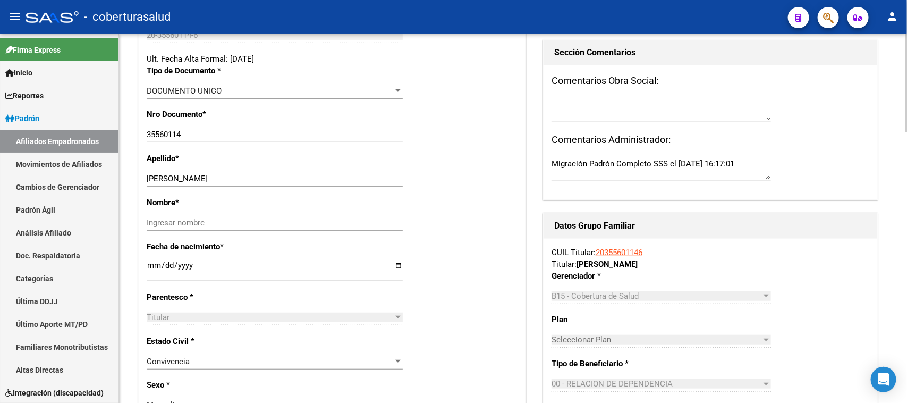
scroll to position [266, 0]
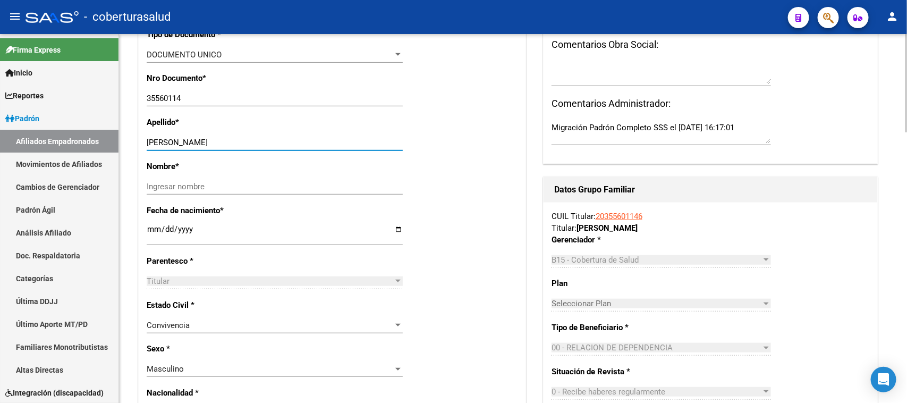
drag, startPoint x: 331, startPoint y: 147, endPoint x: 184, endPoint y: 147, distance: 146.7
click at [184, 147] on div "[PERSON_NAME] apellido" at bounding box center [275, 142] width 256 height 16
type input "TOBARES"
click at [198, 186] on input "Ingresar nombre" at bounding box center [275, 187] width 256 height 10
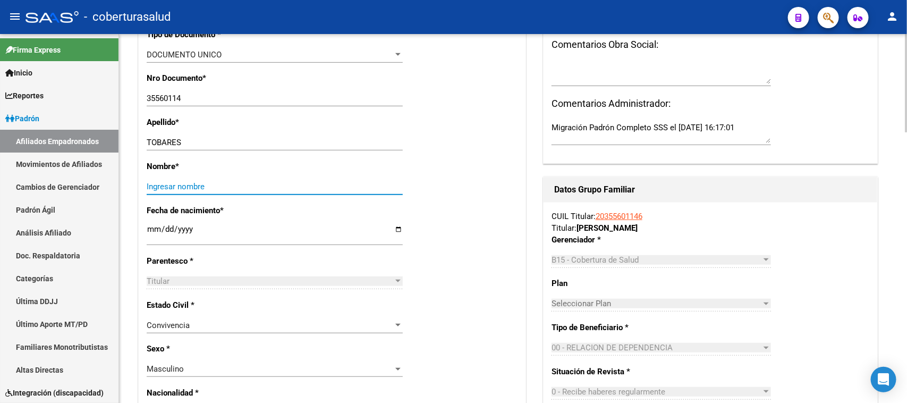
paste input "[PERSON_NAME]"
type input "[PERSON_NAME]"
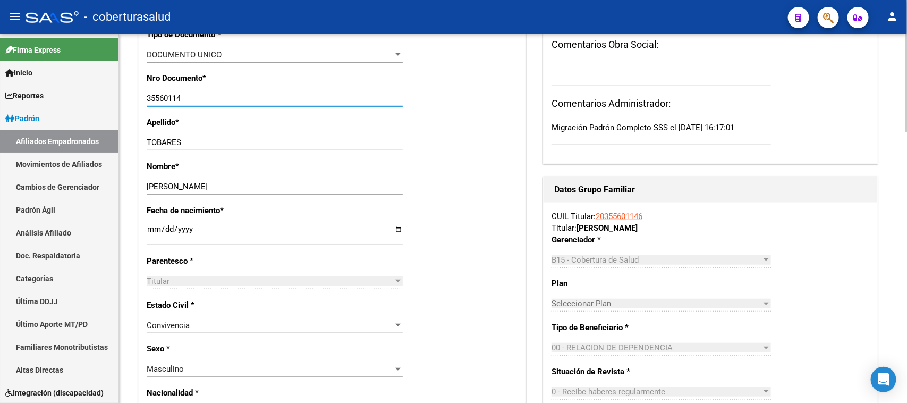
drag, startPoint x: 147, startPoint y: 97, endPoint x: 136, endPoint y: 97, distance: 11.7
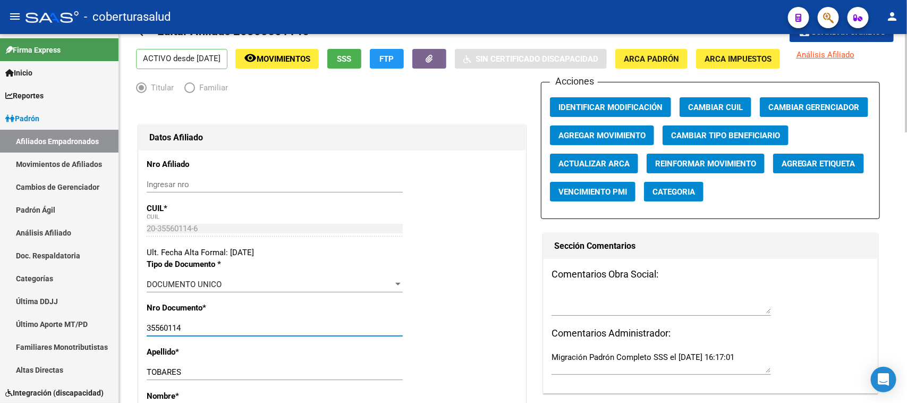
scroll to position [0, 0]
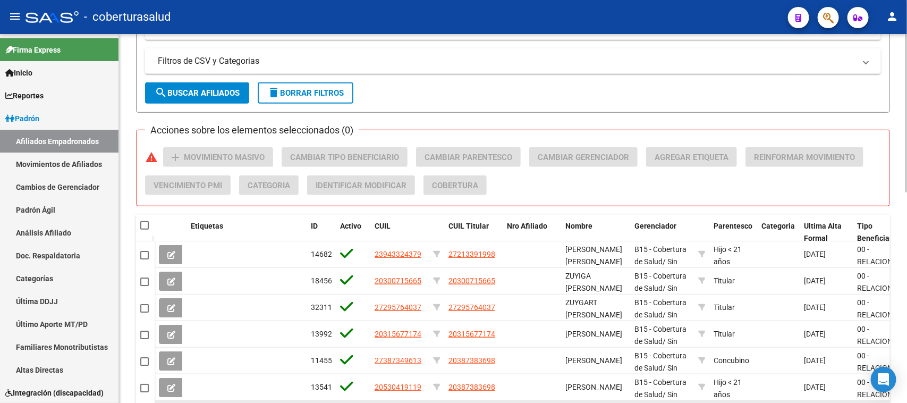
scroll to position [332, 0]
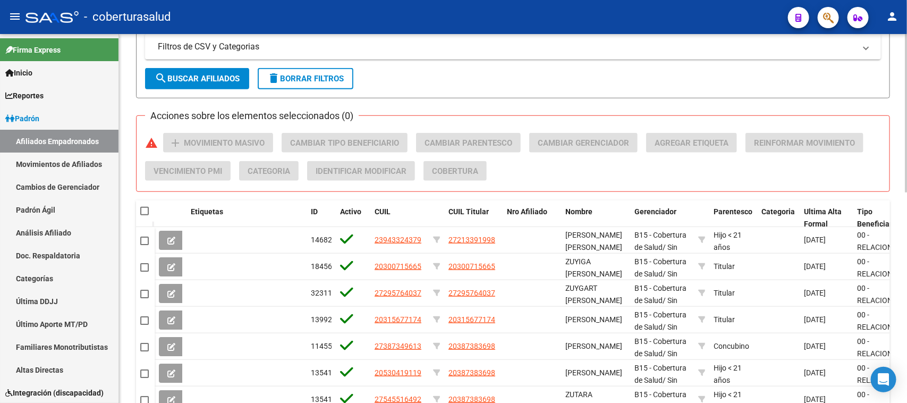
click at [200, 75] on span "search Buscar Afiliados" at bounding box center [197, 79] width 85 height 10
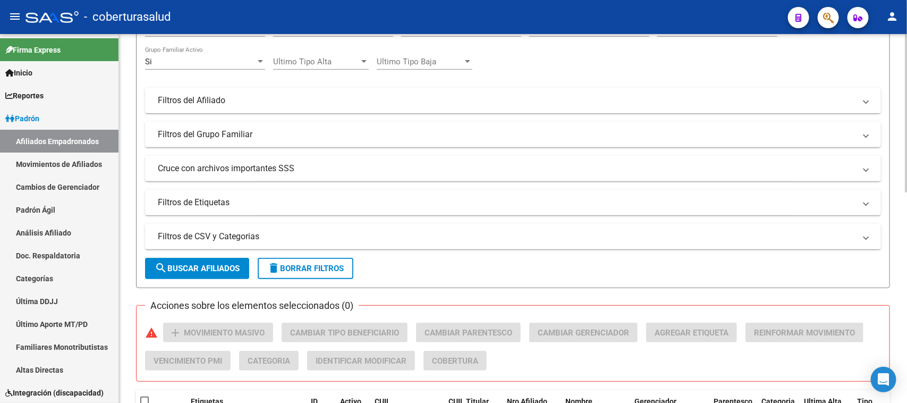
scroll to position [92, 0]
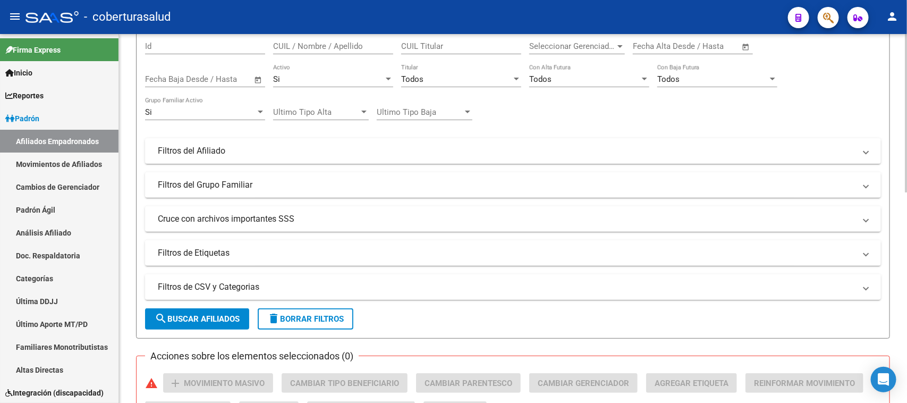
click at [218, 277] on mat-expansion-panel-header "Filtros de CSV y Categorias" at bounding box center [513, 287] width 736 height 26
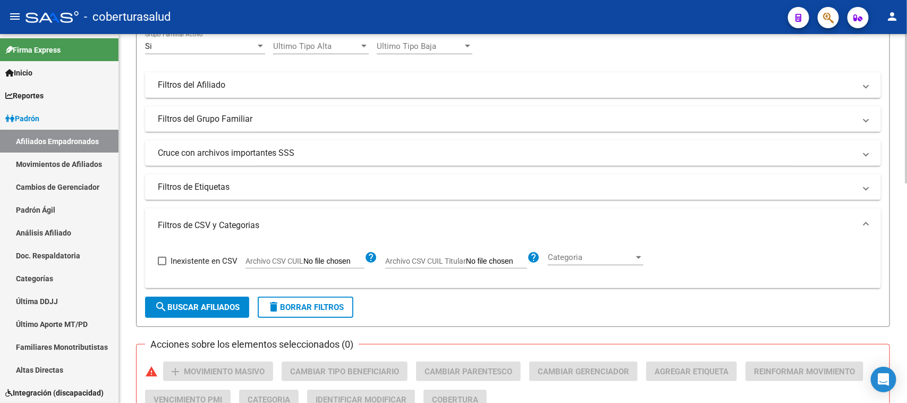
scroll to position [158, 0]
click at [282, 261] on span "Archivo CSV CUIL" at bounding box center [275, 260] width 58 height 9
click at [304, 261] on input "Archivo CSV CUIL" at bounding box center [334, 261] width 61 height 10
type input "C:\fakepath\Libro1.csv"
click at [658, 256] on span "Categoria" at bounding box center [625, 257] width 86 height 10
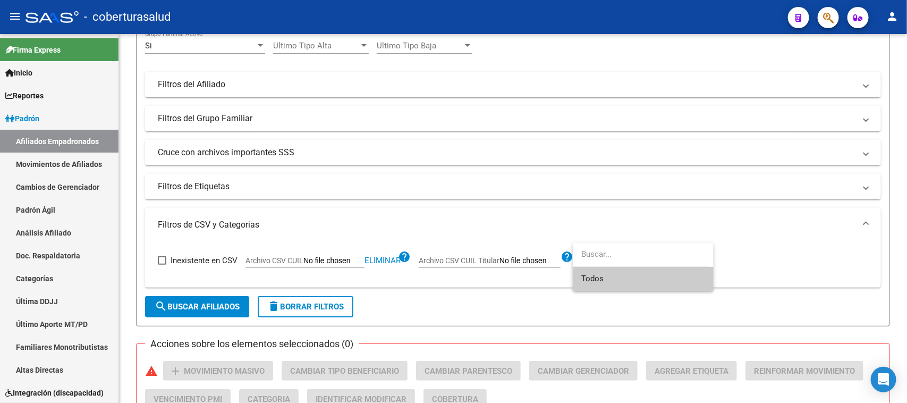
click at [634, 282] on span "Todos" at bounding box center [644, 279] width 124 height 24
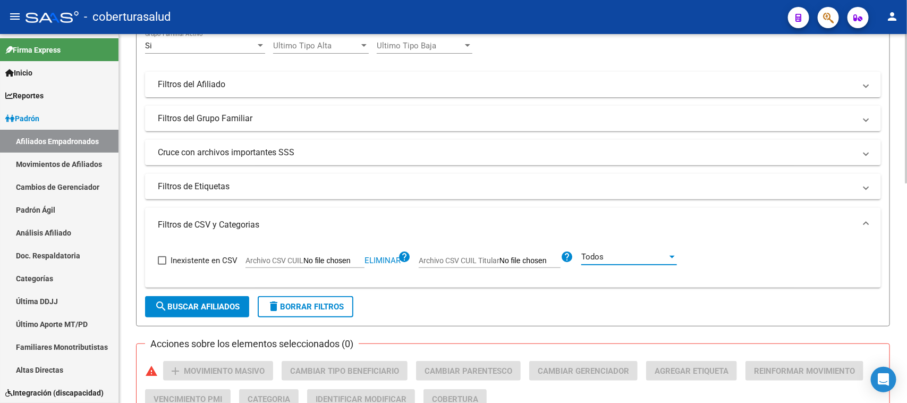
click at [212, 306] on span "search Buscar Afiliados" at bounding box center [197, 307] width 85 height 10
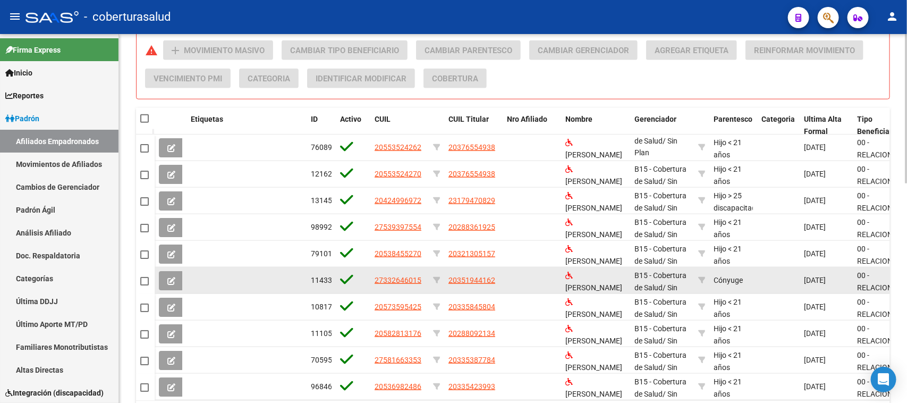
scroll to position [545, 0]
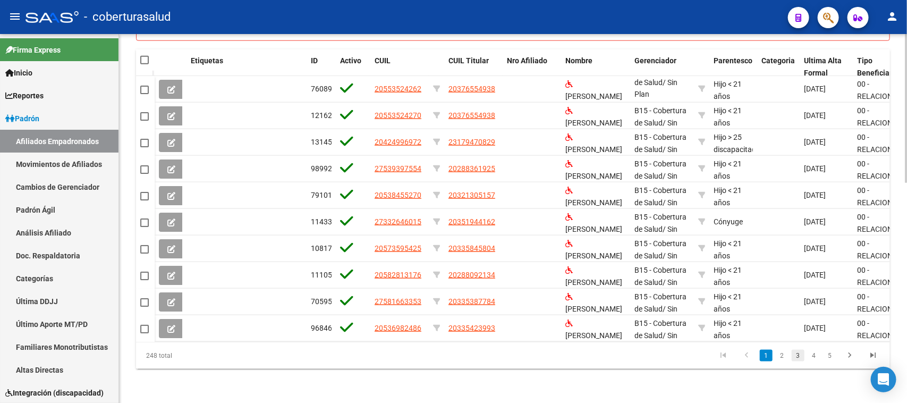
click at [796, 354] on link "3" at bounding box center [798, 356] width 13 height 12
click at [787, 359] on link "2" at bounding box center [782, 356] width 13 height 12
click at [815, 357] on link "4" at bounding box center [814, 356] width 13 height 12
click at [818, 355] on link "5" at bounding box center [814, 356] width 13 height 12
click at [816, 360] on link "6" at bounding box center [814, 356] width 13 height 12
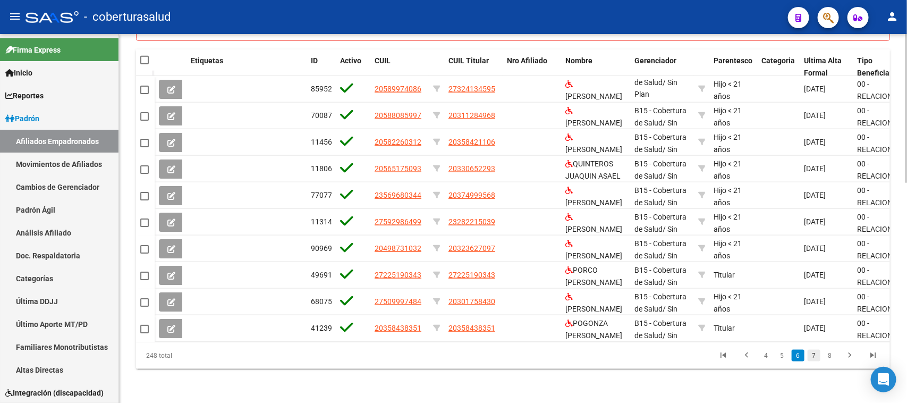
click at [814, 352] on link "7" at bounding box center [814, 356] width 13 height 12
click at [814, 357] on link "8" at bounding box center [814, 356] width 13 height 12
click at [816, 355] on link "9" at bounding box center [813, 356] width 13 height 12
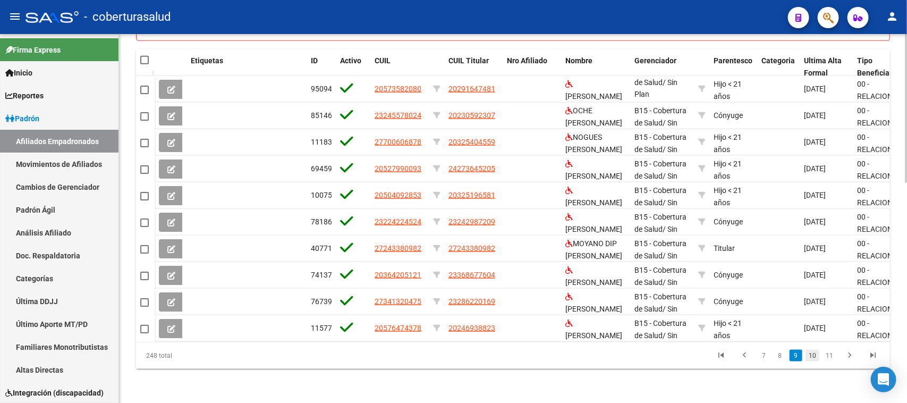
click at [818, 355] on link "10" at bounding box center [813, 356] width 14 height 12
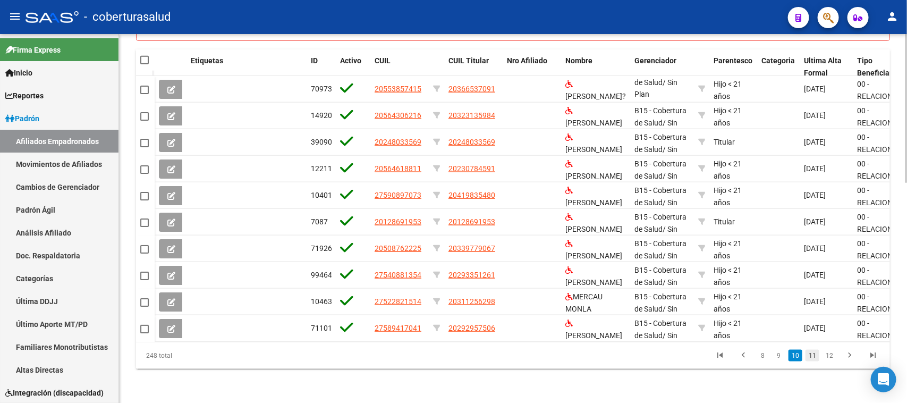
click at [814, 356] on link "11" at bounding box center [813, 356] width 14 height 12
click at [815, 355] on link "12" at bounding box center [813, 356] width 14 height 12
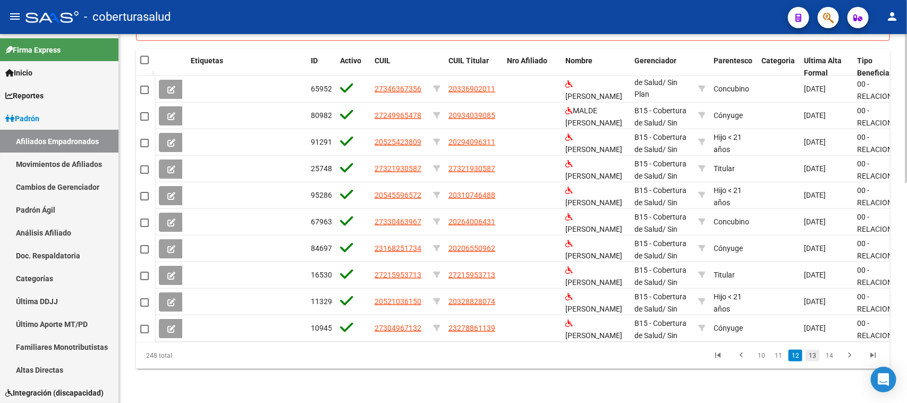
click at [809, 355] on link "13" at bounding box center [813, 356] width 14 height 12
click at [809, 355] on link "14" at bounding box center [813, 356] width 14 height 12
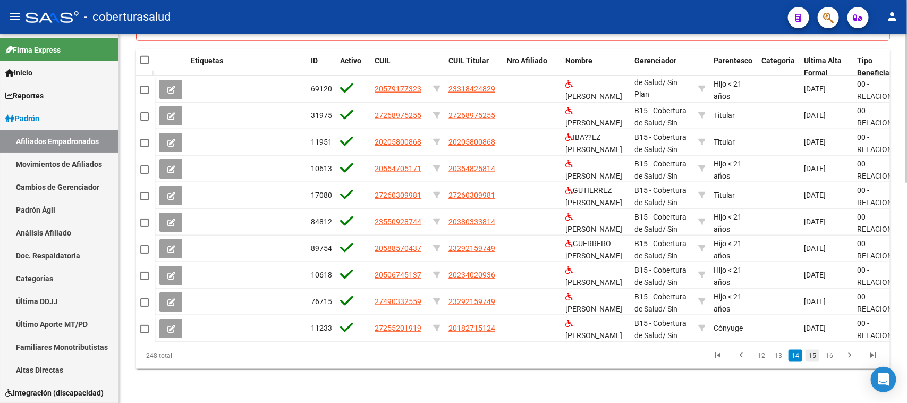
click at [815, 355] on link "15" at bounding box center [813, 356] width 14 height 12
click at [814, 357] on link "16" at bounding box center [813, 356] width 14 height 12
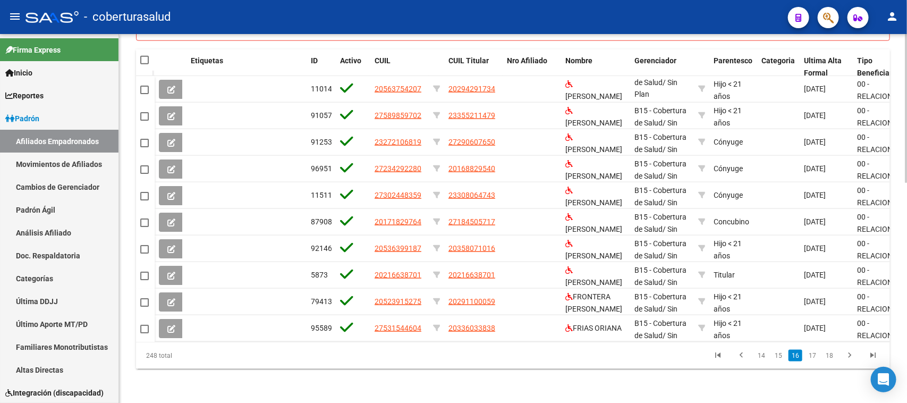
click at [814, 357] on link "17" at bounding box center [813, 356] width 14 height 12
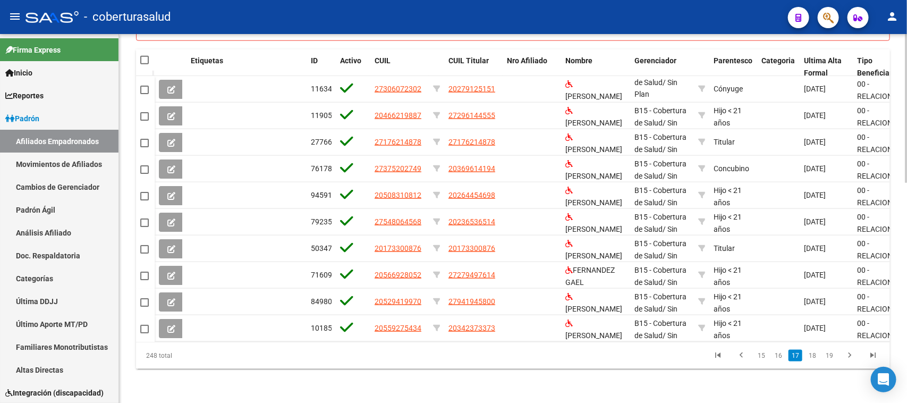
click at [814, 357] on link "18" at bounding box center [813, 356] width 14 height 12
click at [814, 357] on link "19" at bounding box center [813, 356] width 14 height 12
click at [814, 357] on link "20" at bounding box center [813, 356] width 14 height 12
click at [814, 357] on link "21" at bounding box center [813, 356] width 14 height 12
click at [814, 357] on link "22" at bounding box center [813, 356] width 14 height 12
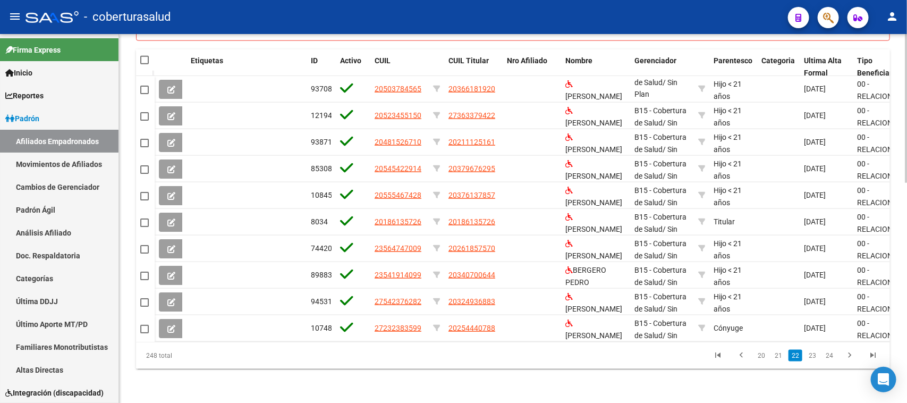
click at [814, 357] on link "23" at bounding box center [813, 356] width 14 height 12
click at [814, 357] on link "24" at bounding box center [813, 356] width 14 height 12
click at [828, 356] on link "25" at bounding box center [830, 356] width 14 height 12
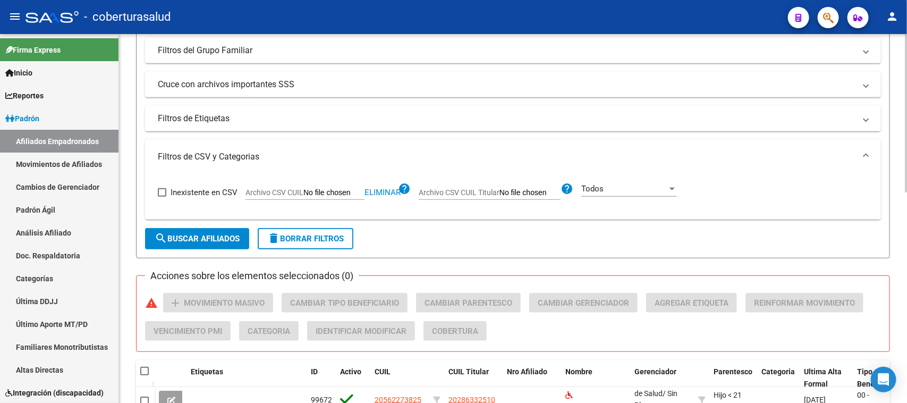
scroll to position [293, 0]
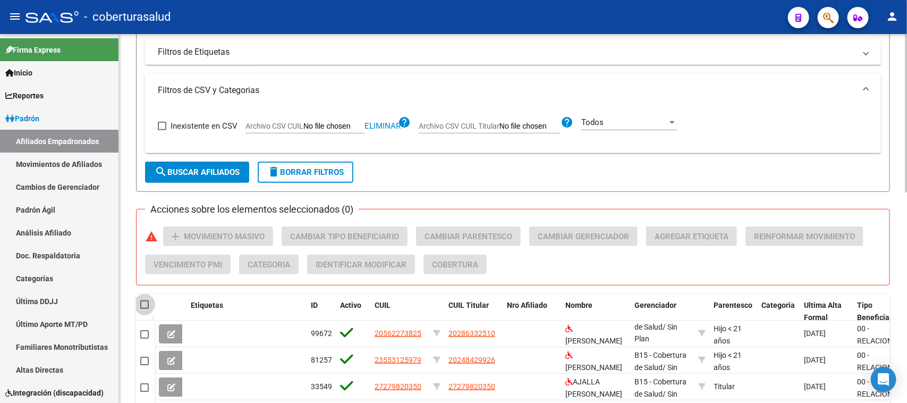
click at [144, 302] on span at bounding box center [144, 304] width 9 height 9
click at [144, 309] on input "checkbox" at bounding box center [144, 309] width 1 height 1
checkbox input "true"
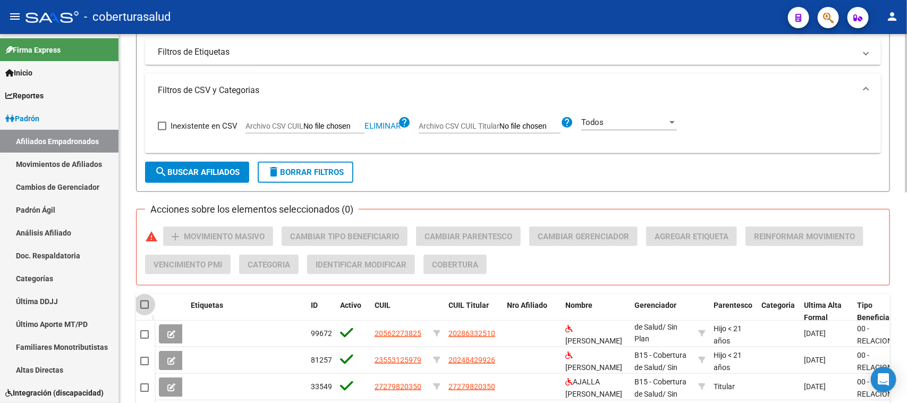
checkbox input "true"
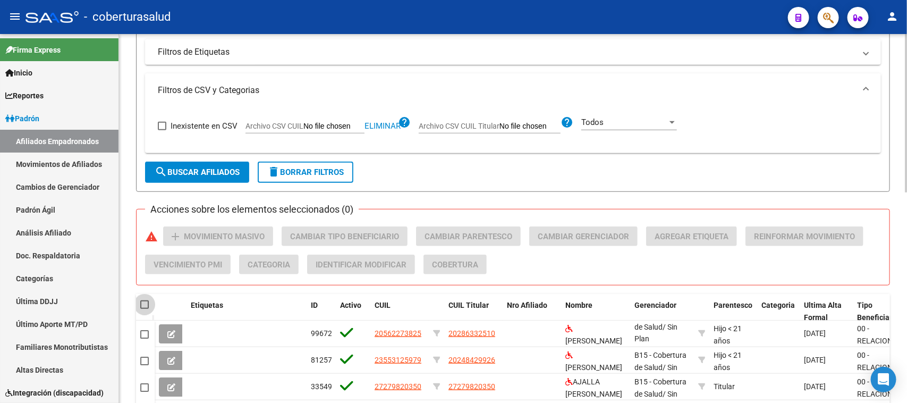
checkbox input "true"
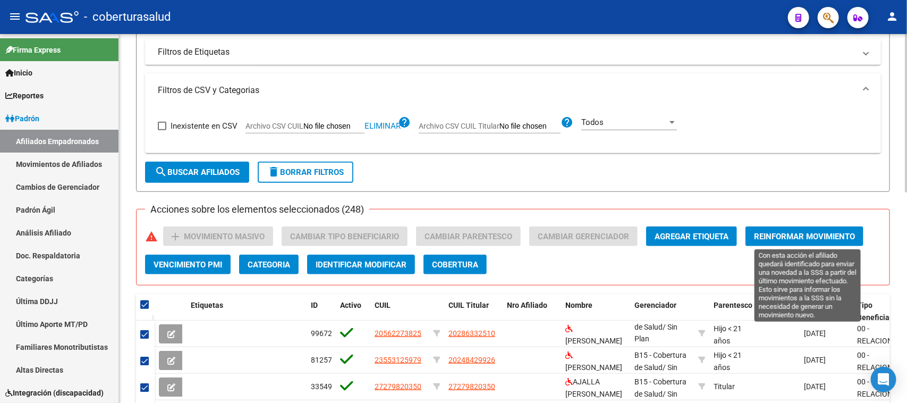
click at [776, 234] on span "Reinformar Movimiento" at bounding box center [804, 237] width 101 height 10
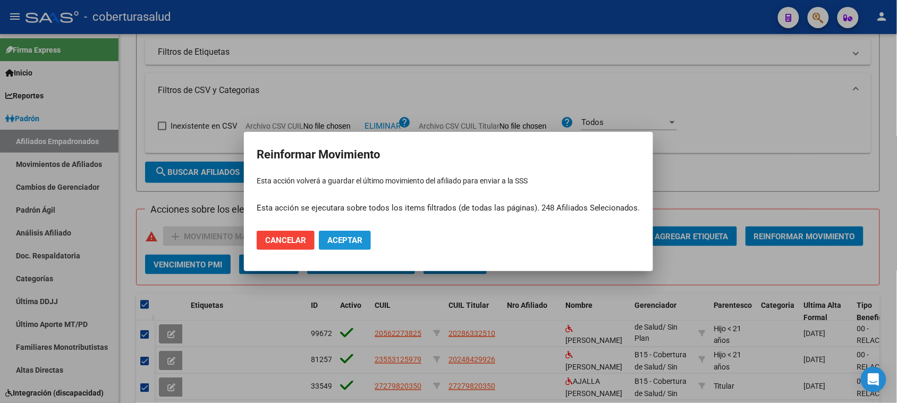
click at [363, 240] on span "Aceptar" at bounding box center [344, 240] width 35 height 10
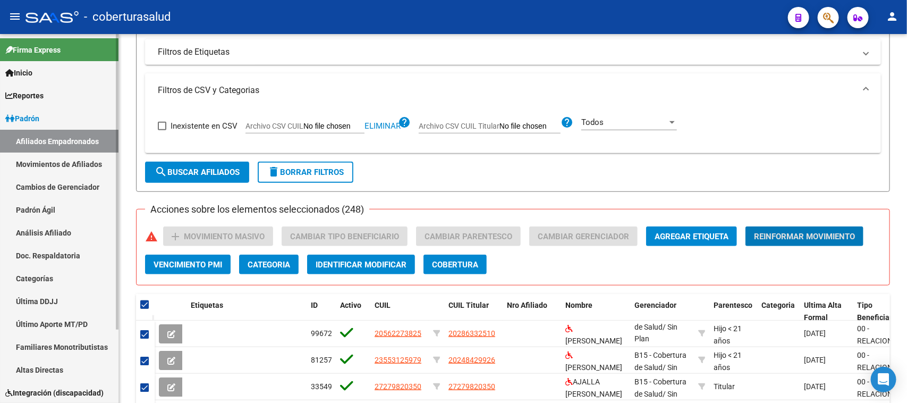
click at [37, 116] on span "Padrón" at bounding box center [22, 119] width 34 height 12
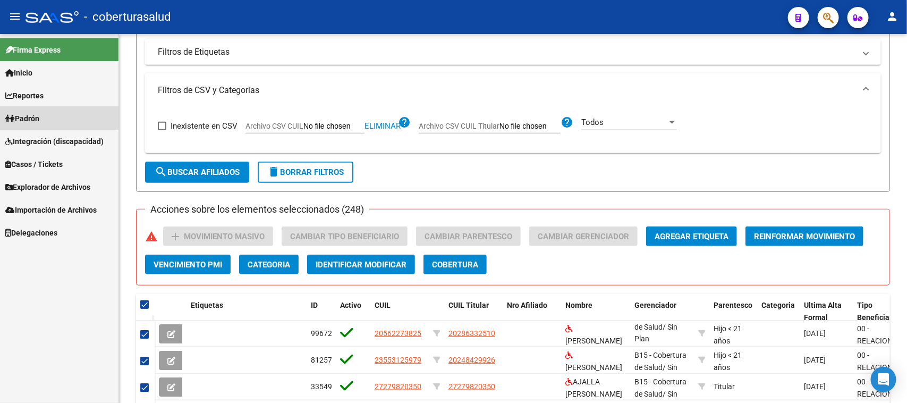
click at [33, 123] on span "Padrón" at bounding box center [22, 119] width 34 height 12
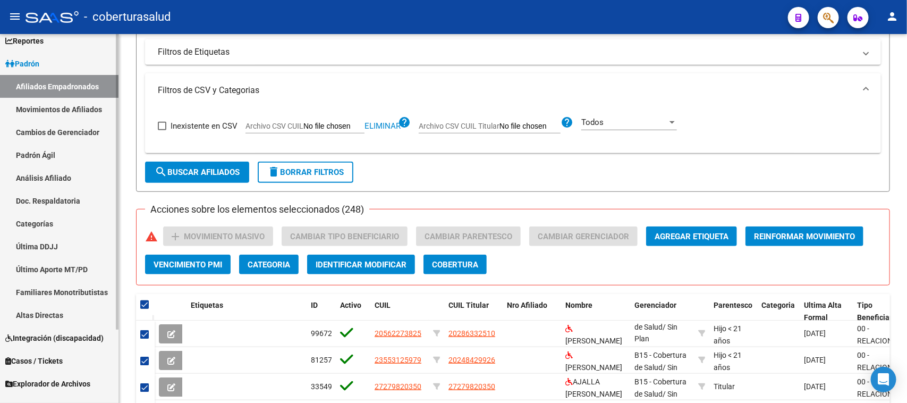
scroll to position [25, 0]
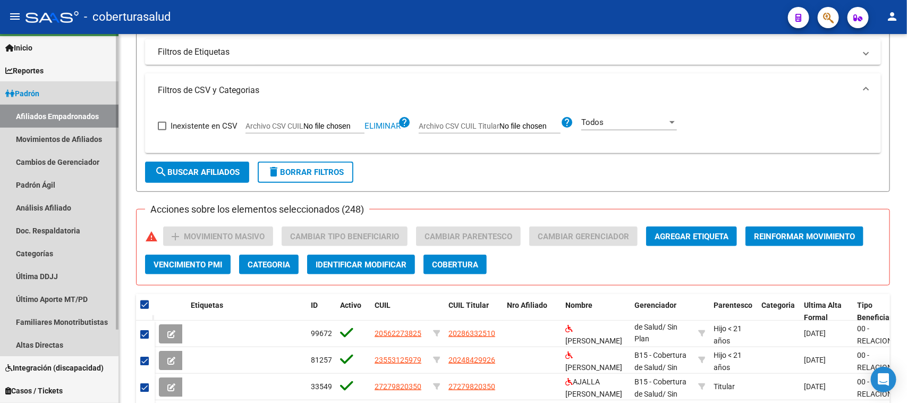
click at [35, 112] on link "Afiliados Empadronados" at bounding box center [59, 116] width 119 height 23
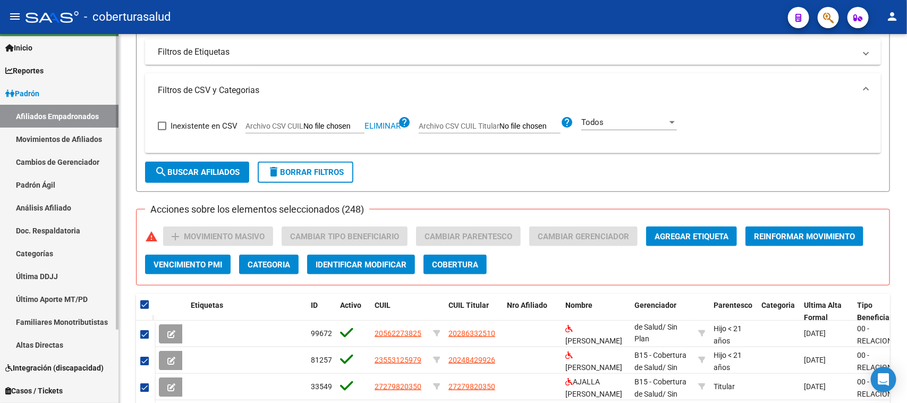
click at [33, 91] on span "Padrón" at bounding box center [22, 94] width 34 height 12
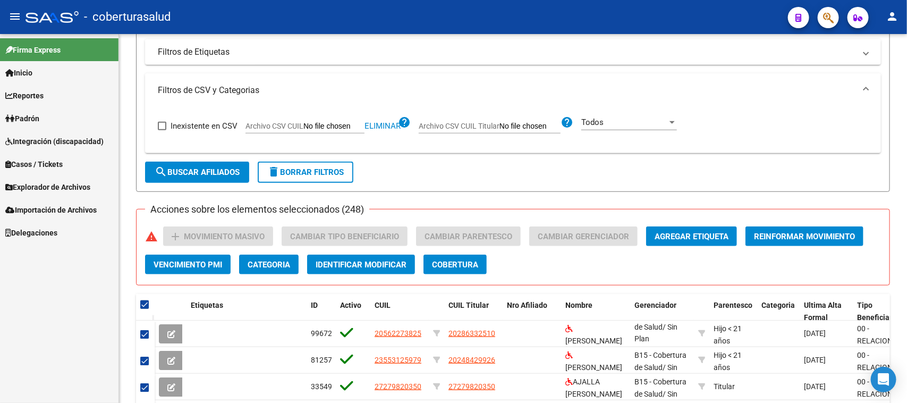
scroll to position [0, 0]
click at [44, 184] on span "Explorador de Archivos" at bounding box center [47, 187] width 85 height 12
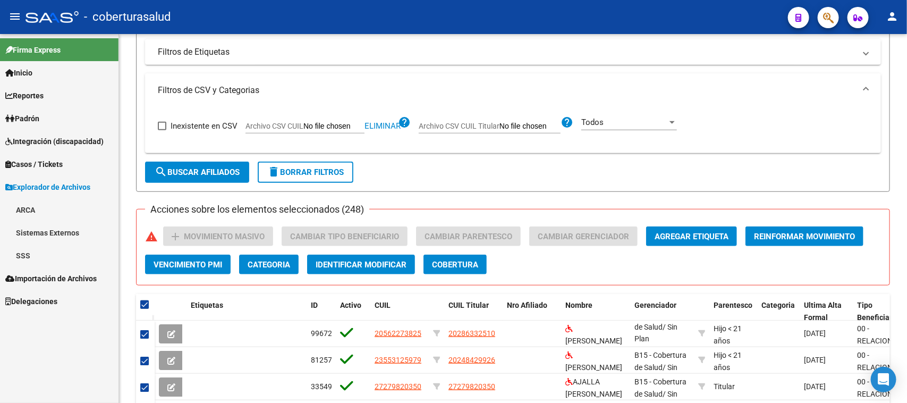
click at [39, 254] on link "SSS" at bounding box center [59, 255] width 119 height 23
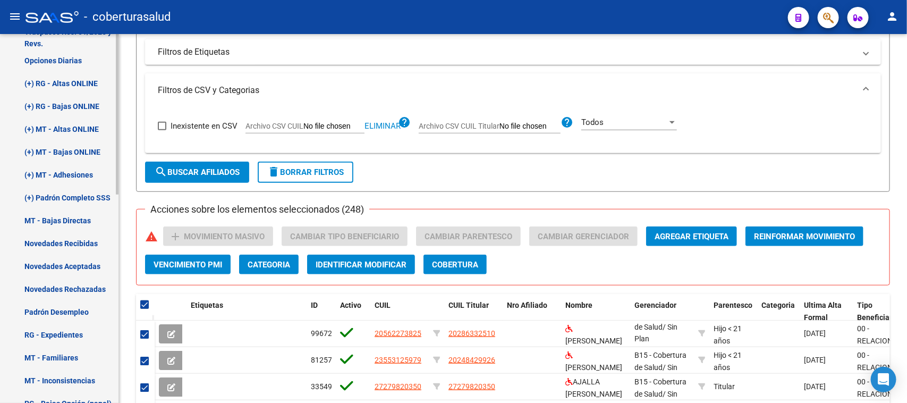
scroll to position [266, 0]
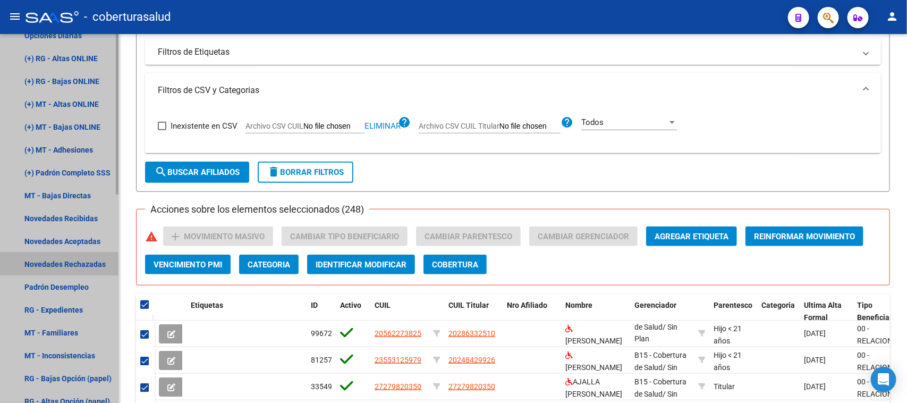
click at [44, 263] on link "Novedades Rechazadas" at bounding box center [59, 263] width 119 height 23
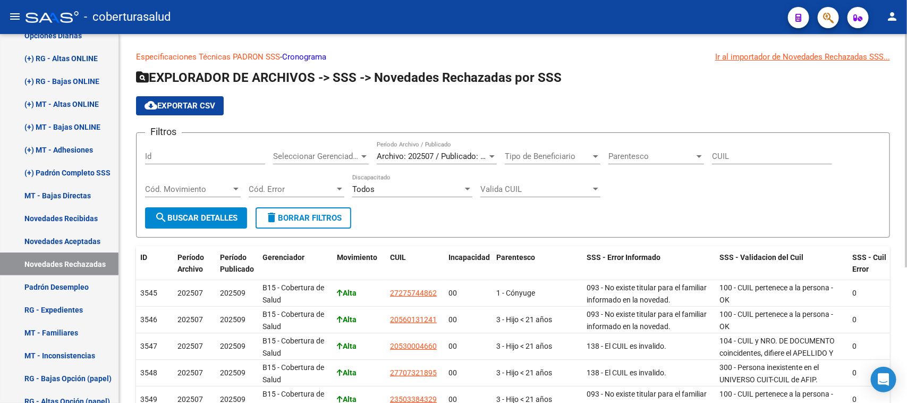
click at [490, 155] on div at bounding box center [492, 156] width 5 height 3
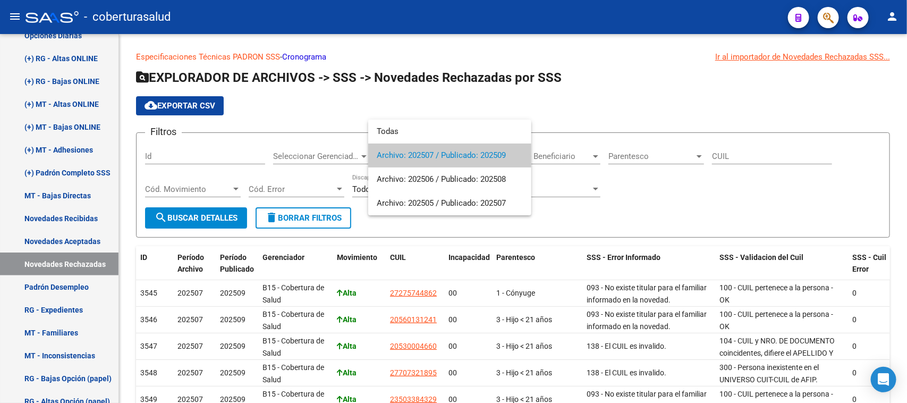
click at [588, 99] on div at bounding box center [453, 201] width 907 height 403
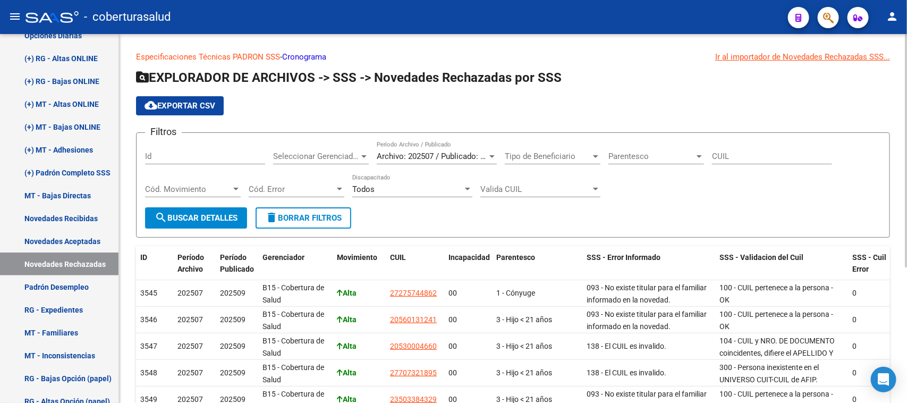
click at [205, 210] on button "search Buscar Detalles" at bounding box center [196, 217] width 102 height 21
click at [208, 107] on span "cloud_download Exportar CSV" at bounding box center [180, 106] width 71 height 10
click at [817, 18] on div at bounding box center [825, 17] width 30 height 22
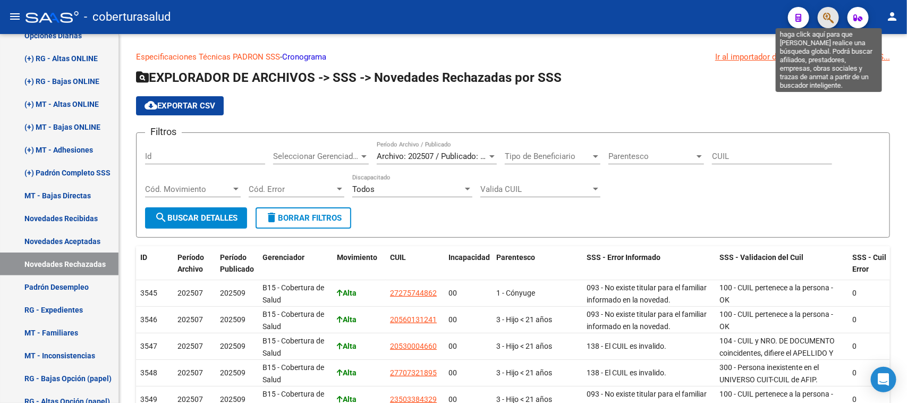
click at [826, 23] on icon "button" at bounding box center [828, 18] width 11 height 12
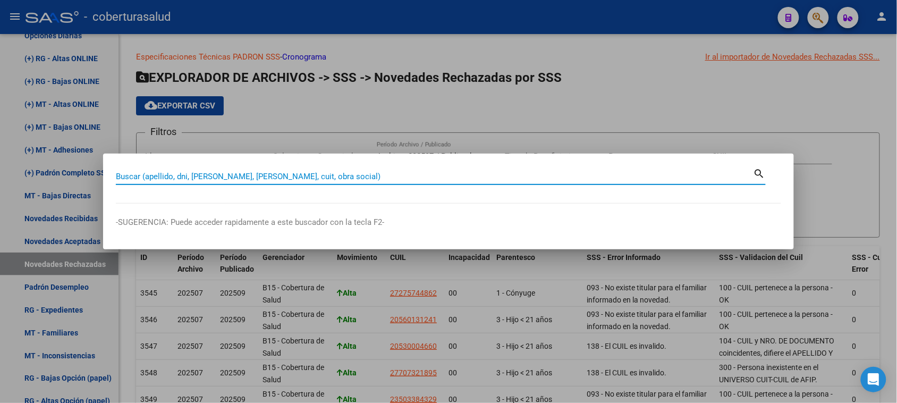
paste input "20520797492"
click at [125, 176] on input "2052079749" at bounding box center [435, 177] width 638 height 10
type input "52079749"
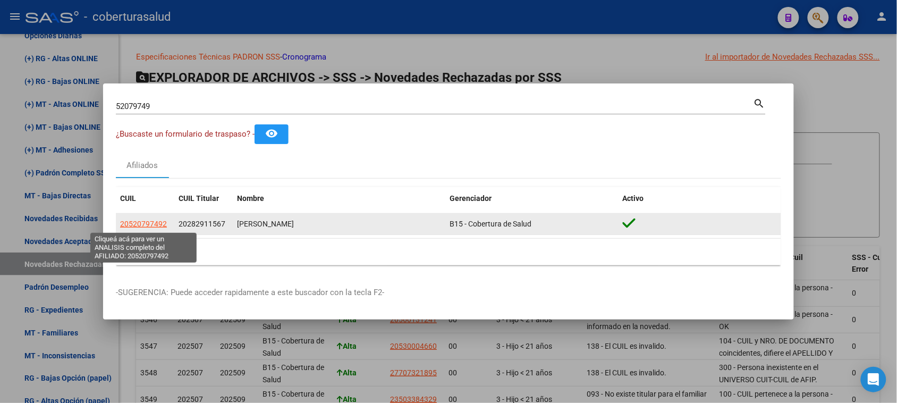
click at [147, 220] on span "20520797492" at bounding box center [143, 224] width 47 height 9
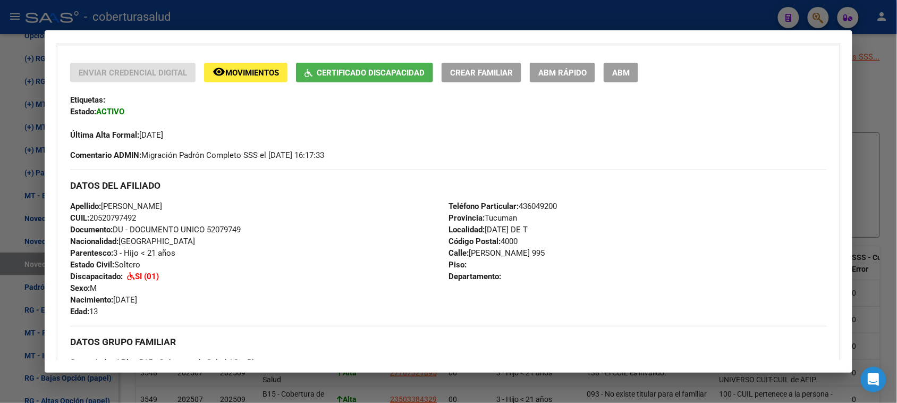
scroll to position [199, 0]
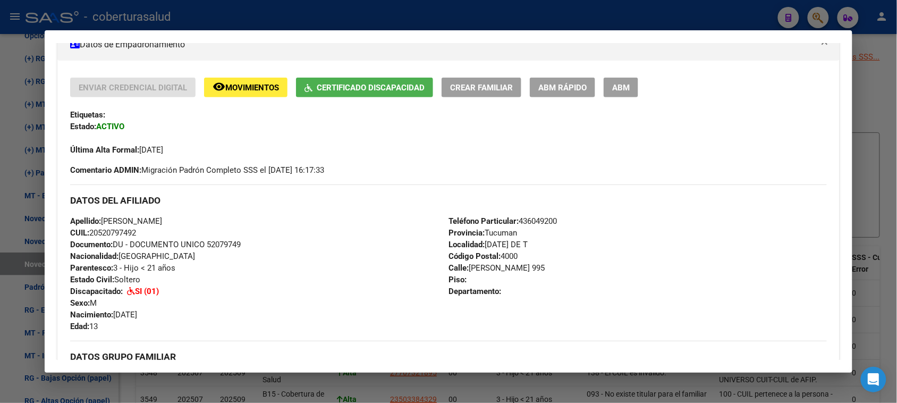
click at [360, 262] on div "Apellido: [PERSON_NAME]: 20520797492 Documento: DU - DOCUMENTO UNICO 52079749 N…" at bounding box center [259, 273] width 378 height 117
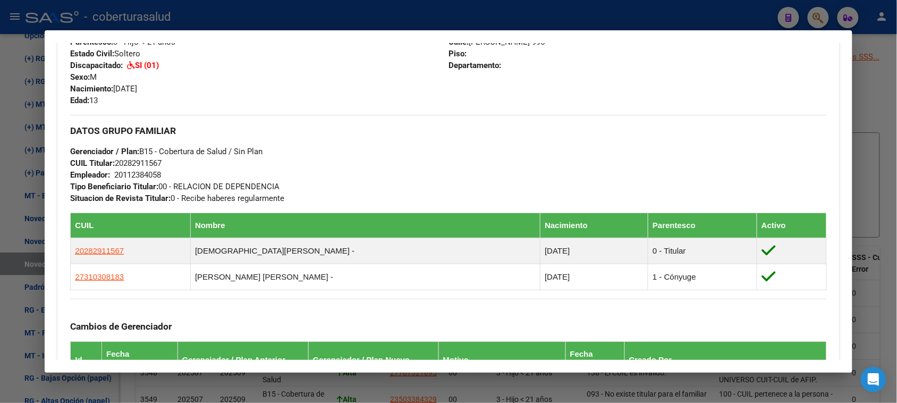
scroll to position [532, 0]
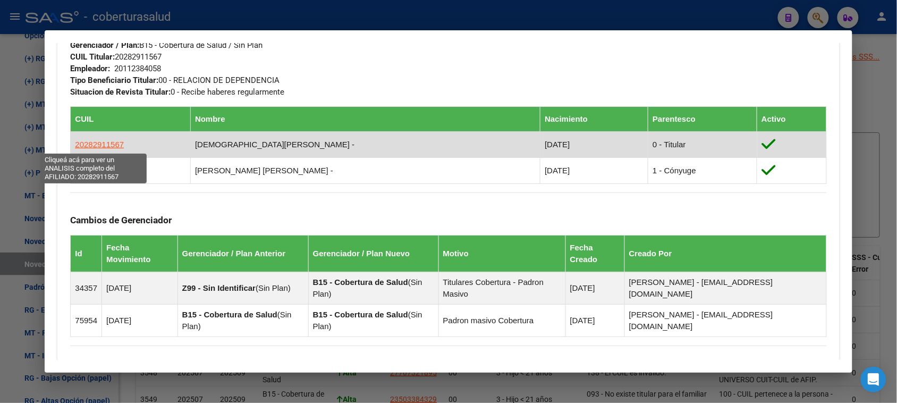
click at [97, 140] on span "20282911567" at bounding box center [99, 144] width 49 height 9
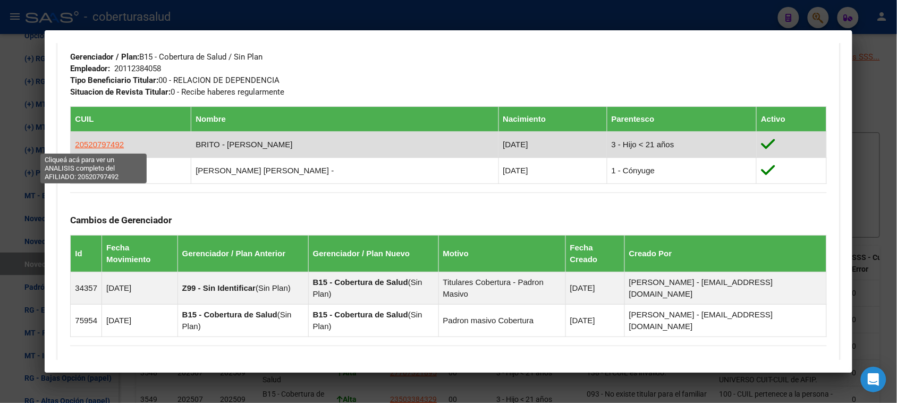
click at [97, 148] on span "20520797492" at bounding box center [99, 144] width 49 height 9
type textarea "20520797492"
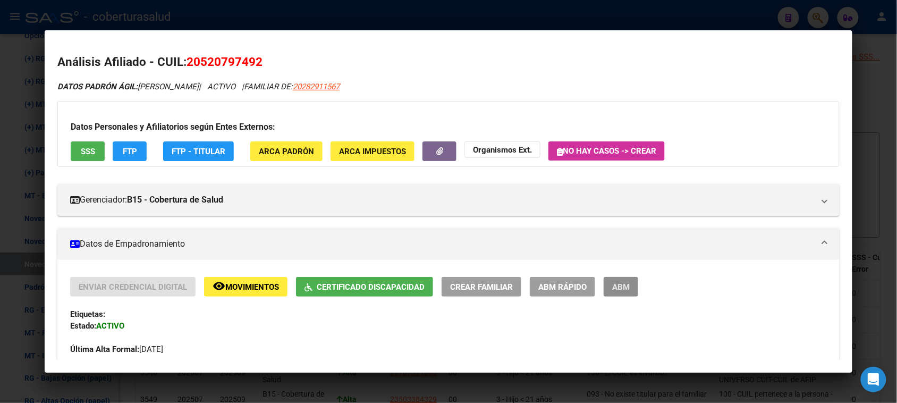
click at [619, 283] on span "ABM" at bounding box center [621, 287] width 18 height 10
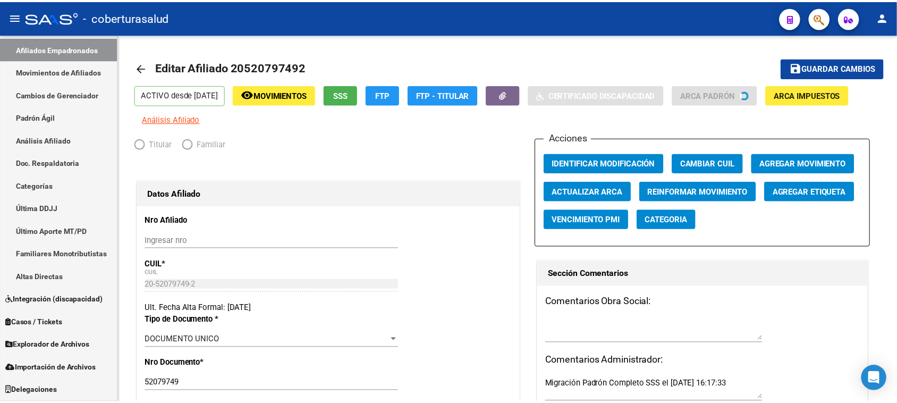
scroll to position [91, 0]
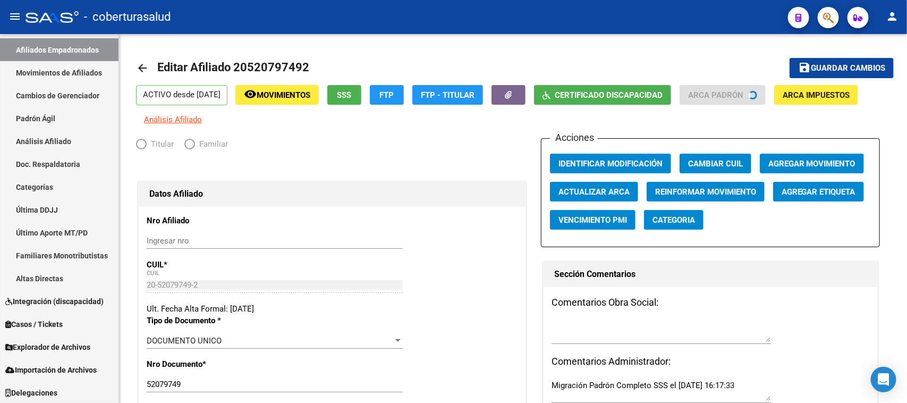
radio input "true"
type input "20-11238405-8"
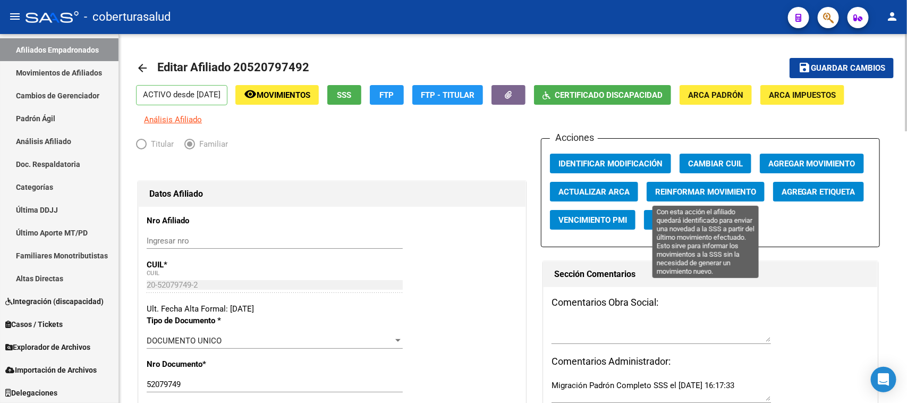
click at [721, 192] on span "Reinformar Movimiento" at bounding box center [705, 192] width 101 height 10
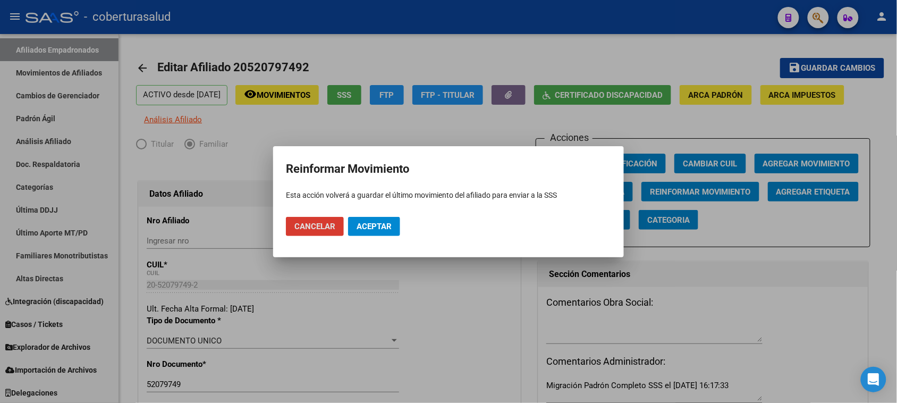
click at [381, 227] on span "Aceptar" at bounding box center [374, 227] width 35 height 10
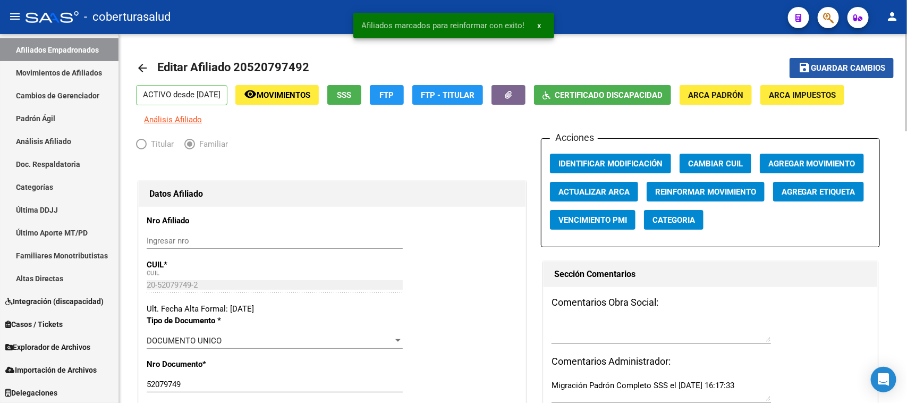
click at [828, 70] on span "Guardar cambios" at bounding box center [848, 69] width 74 height 10
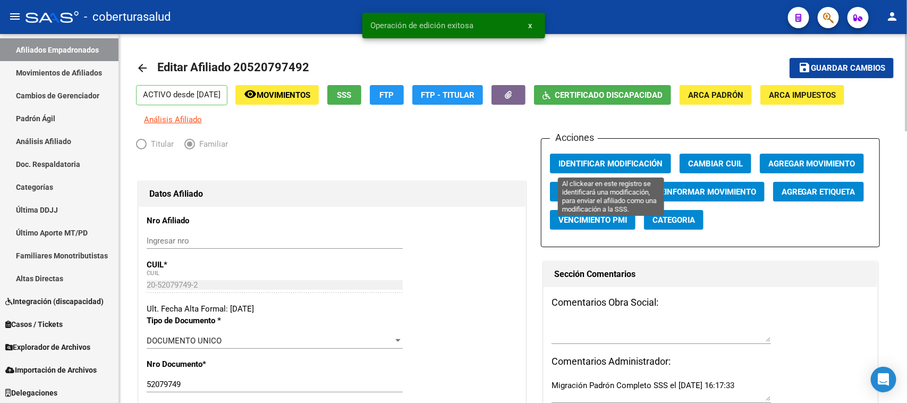
click at [585, 162] on span "Identificar Modificación" at bounding box center [611, 164] width 104 height 10
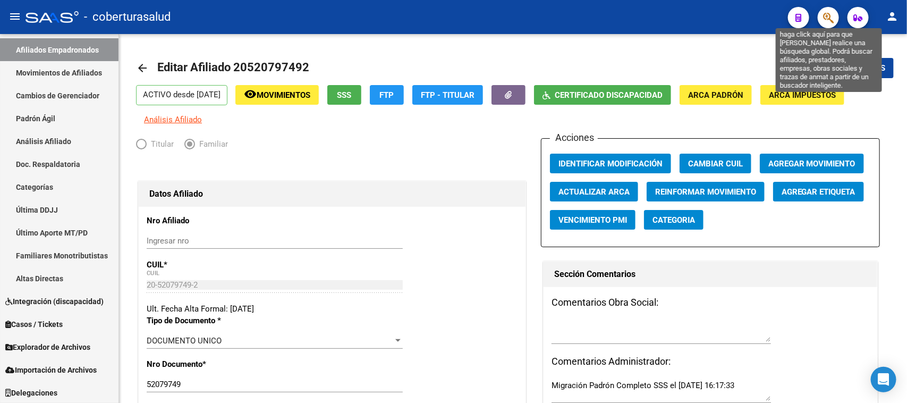
click at [830, 19] on icon "button" at bounding box center [828, 18] width 11 height 12
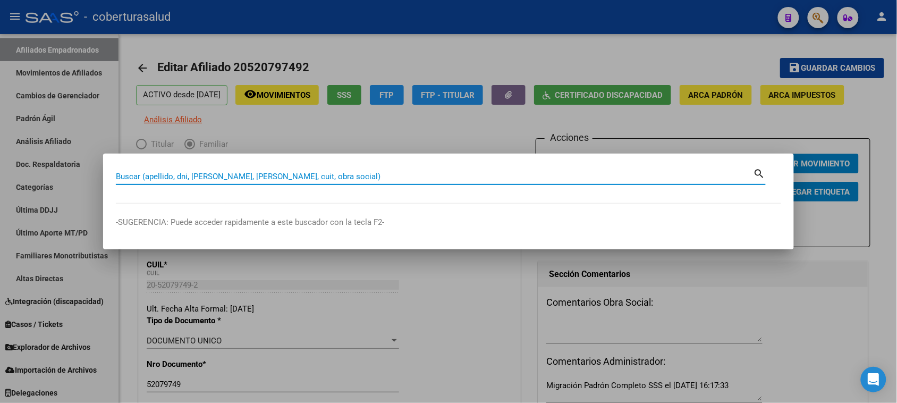
paste input "27496913804"
click at [125, 175] on input "2749691380" at bounding box center [435, 177] width 638 height 10
type input "49691380"
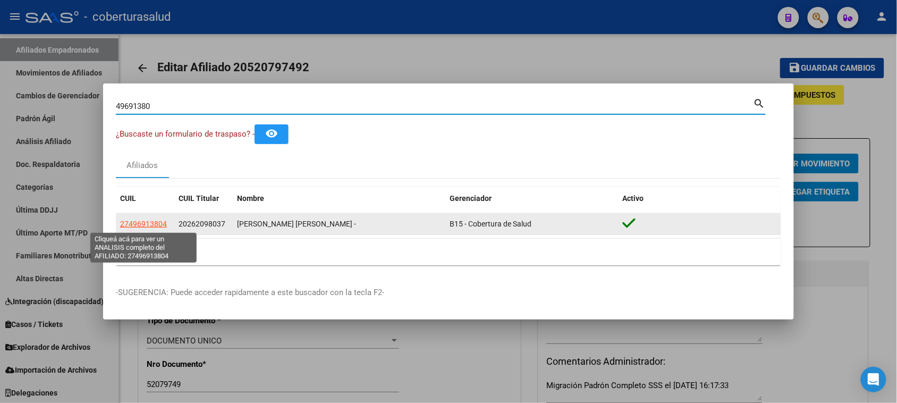
click at [147, 223] on span "27496913804" at bounding box center [143, 224] width 47 height 9
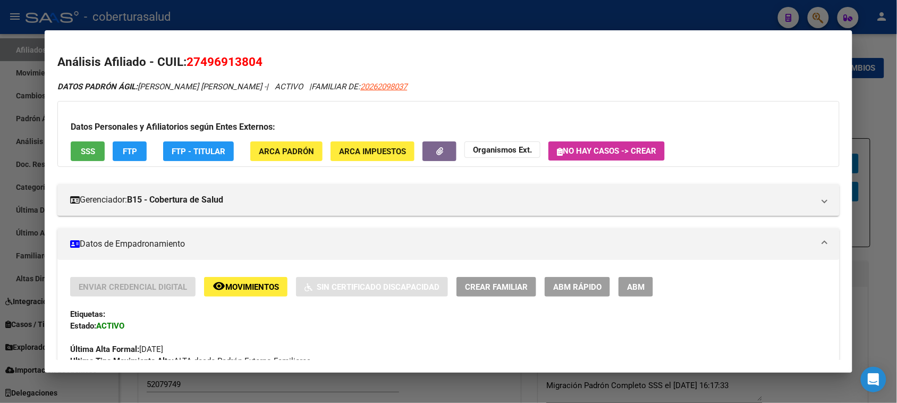
scroll to position [532, 0]
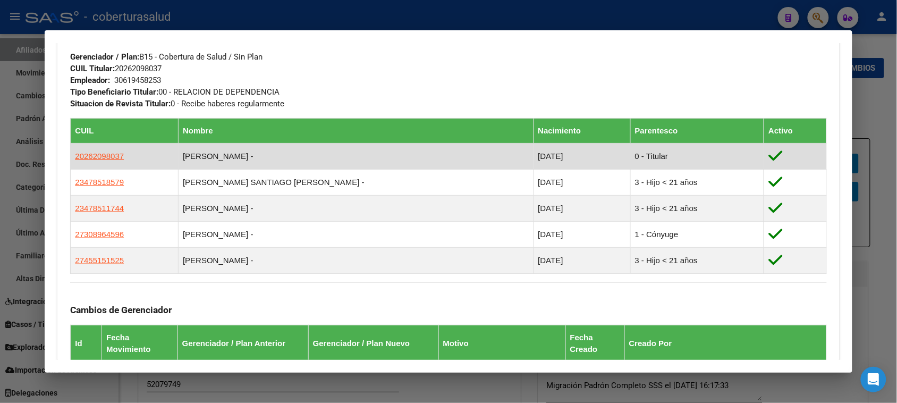
click at [98, 151] on span "20262098037" at bounding box center [99, 155] width 49 height 9
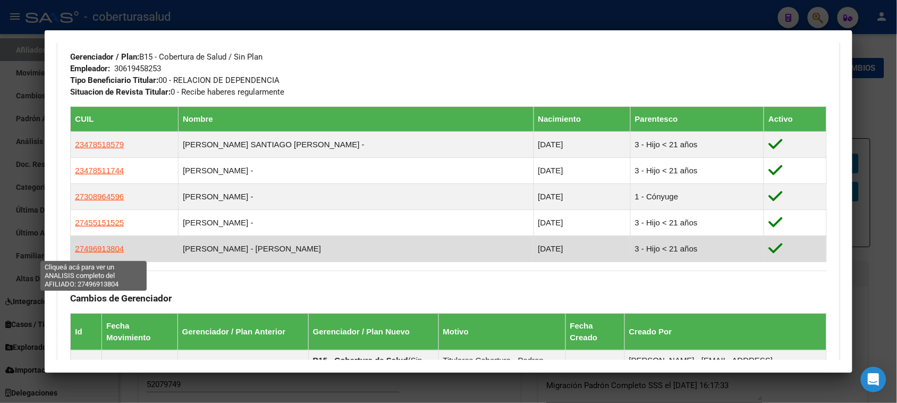
click at [99, 252] on span "27496913804" at bounding box center [99, 248] width 49 height 9
type textarea "27496913804"
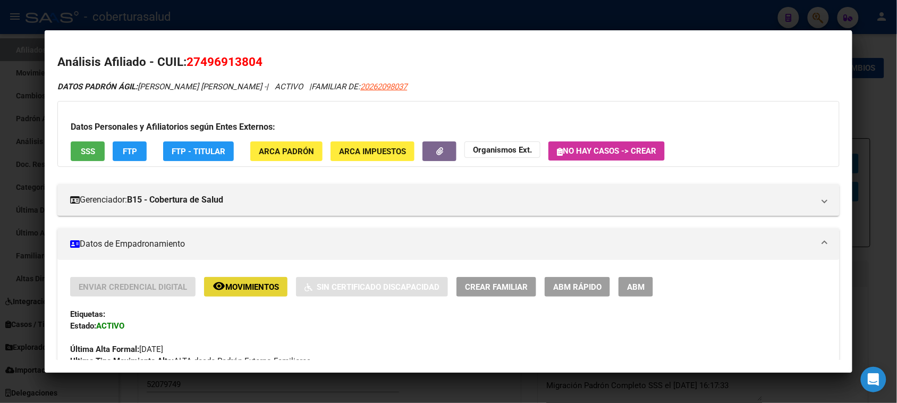
click at [238, 280] on button "remove_red_eye Movimientos" at bounding box center [245, 287] width 83 height 20
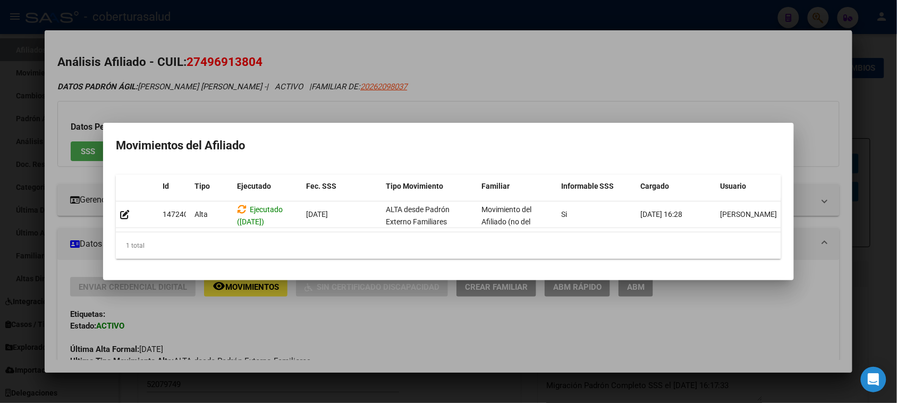
click at [48, 150] on div at bounding box center [448, 201] width 897 height 403
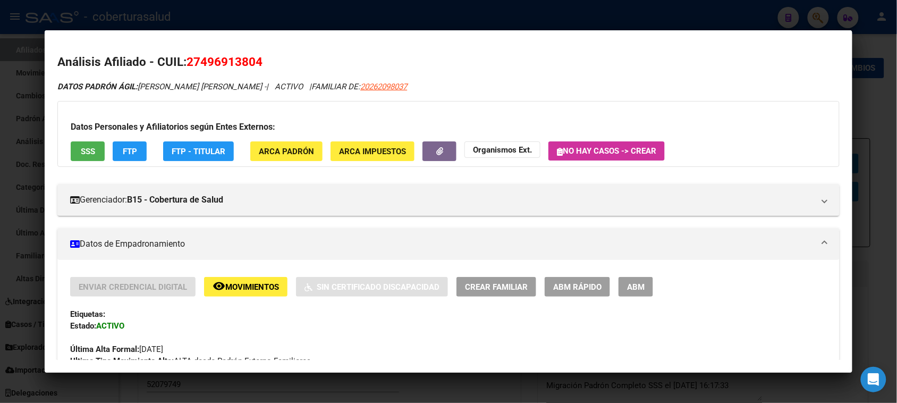
click at [629, 288] on span "ABM" at bounding box center [636, 287] width 18 height 10
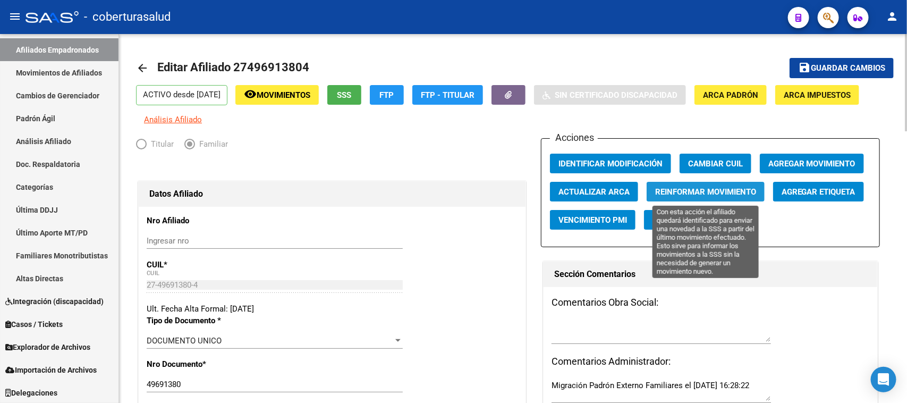
click at [730, 184] on button "Reinformar Movimiento" at bounding box center [706, 192] width 118 height 20
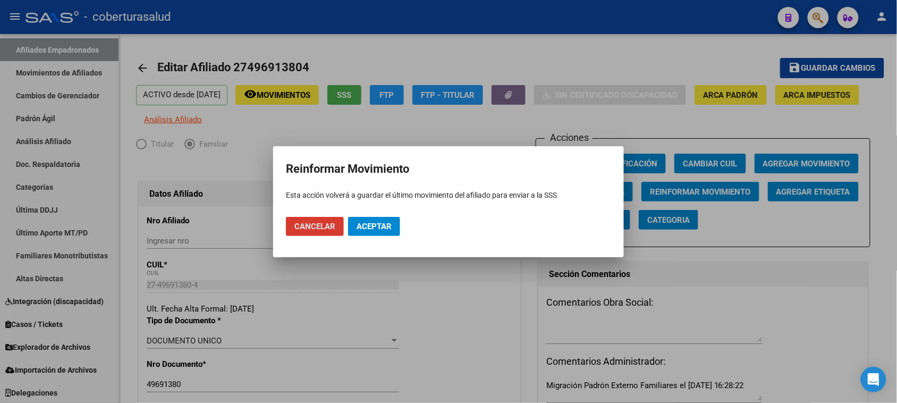
click at [366, 218] on button "Aceptar" at bounding box center [374, 226] width 52 height 19
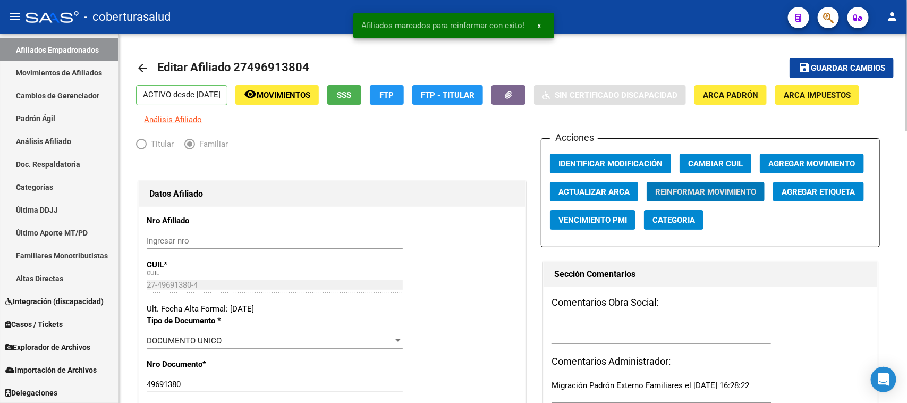
drag, startPoint x: 633, startPoint y: 149, endPoint x: 642, endPoint y: 158, distance: 12.0
click at [635, 151] on div "Acciones Identificar Modificación Cambiar CUIL Agregar Movimiento Actualizar AR…" at bounding box center [711, 192] width 340 height 109
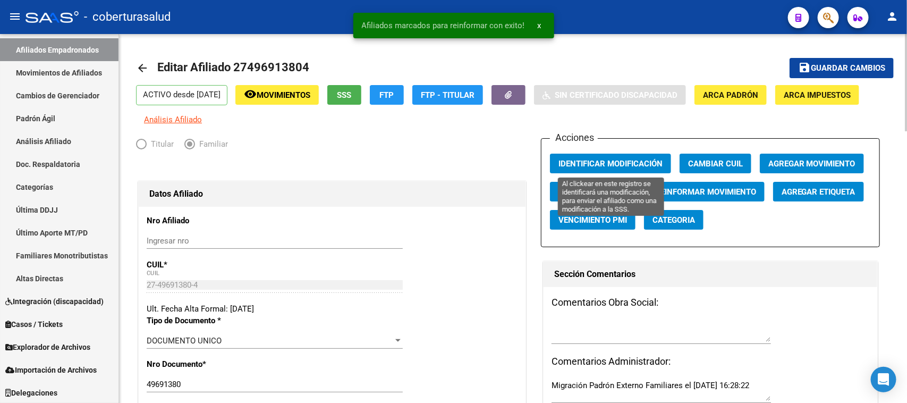
click at [642, 159] on span "Identificar Modificación" at bounding box center [611, 164] width 104 height 10
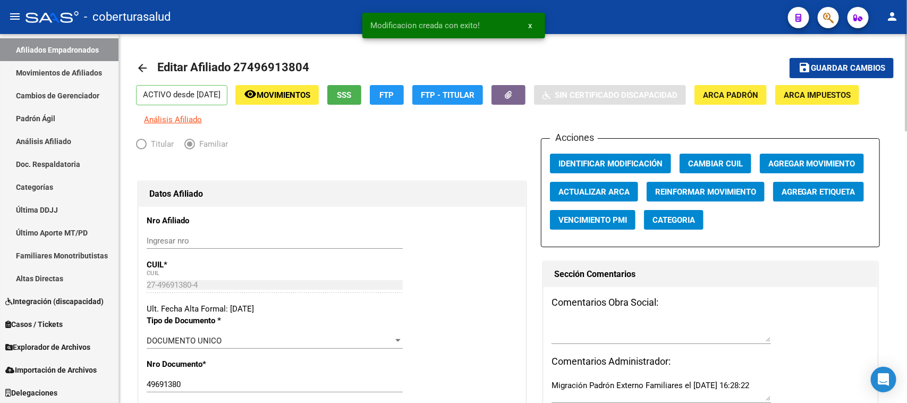
click at [812, 67] on span "Guardar cambios" at bounding box center [848, 69] width 74 height 10
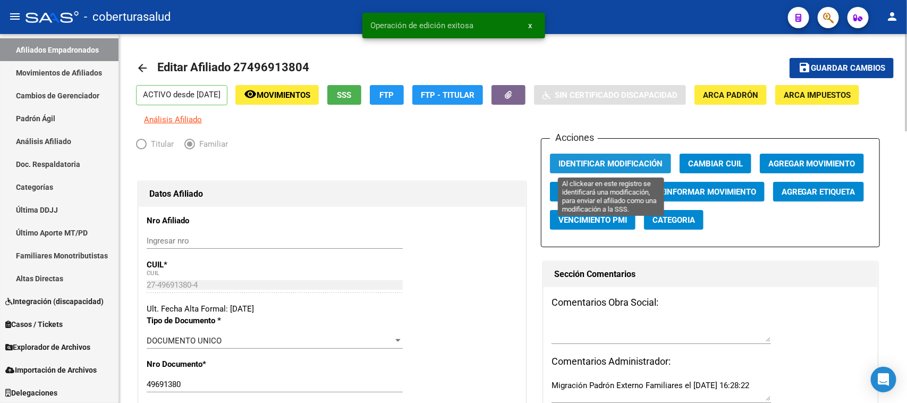
click at [619, 162] on span "Identificar Modificación" at bounding box center [611, 164] width 104 height 10
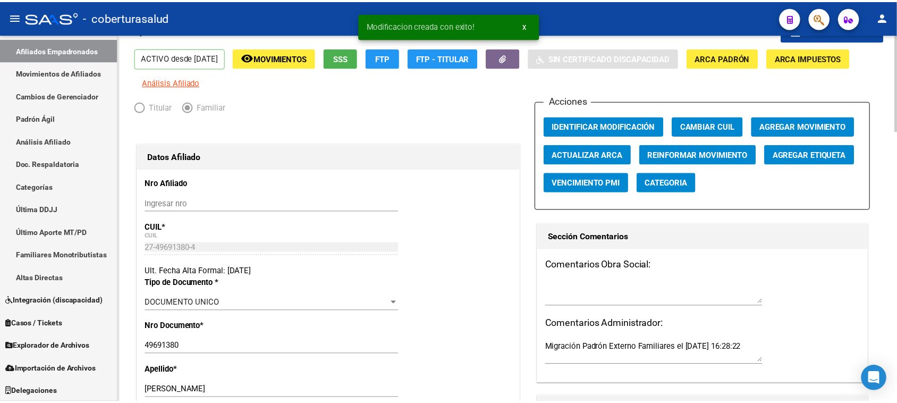
scroll to position [66, 0]
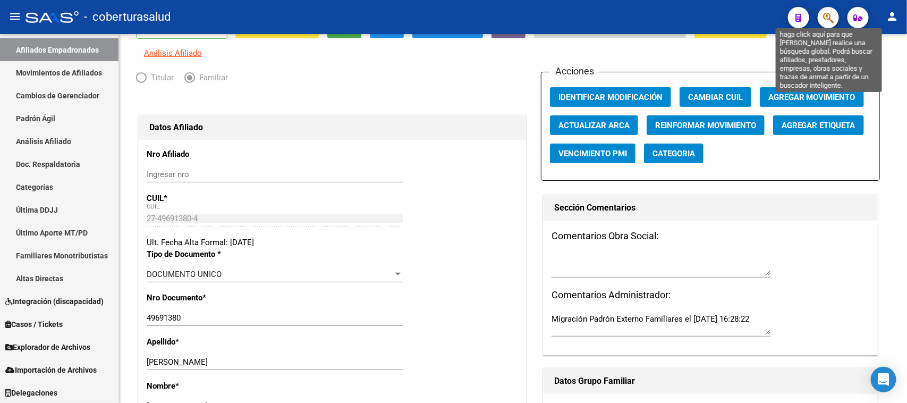
click at [831, 15] on icon "button" at bounding box center [828, 18] width 11 height 12
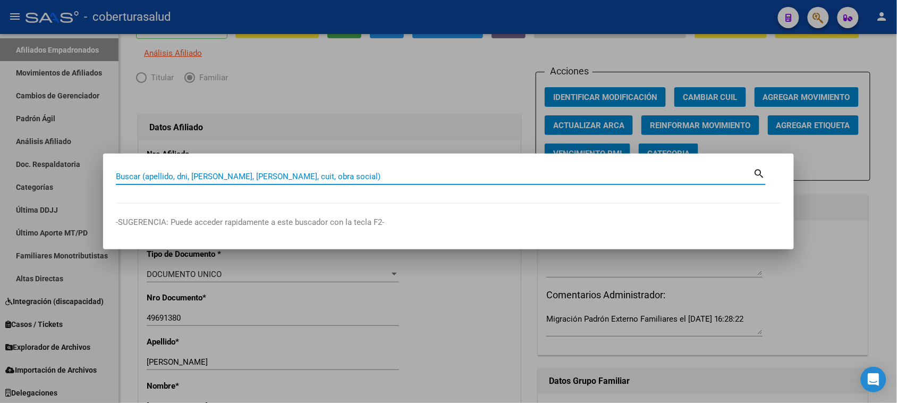
paste input "29072438"
type input "29072438"
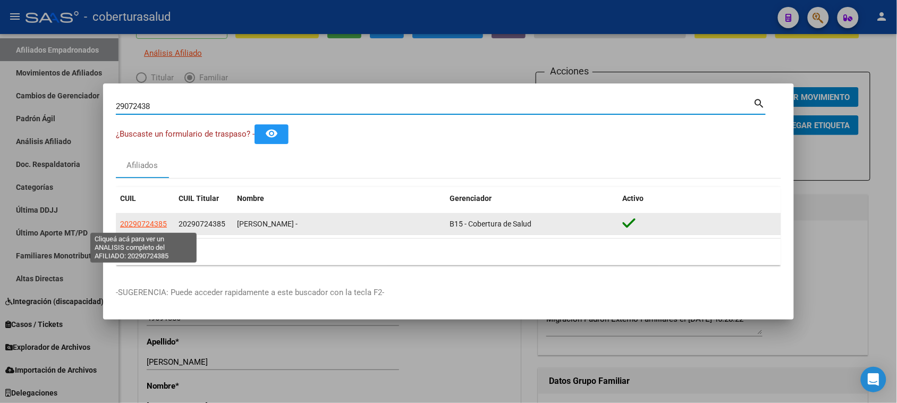
click at [144, 222] on span "20290724385" at bounding box center [143, 224] width 47 height 9
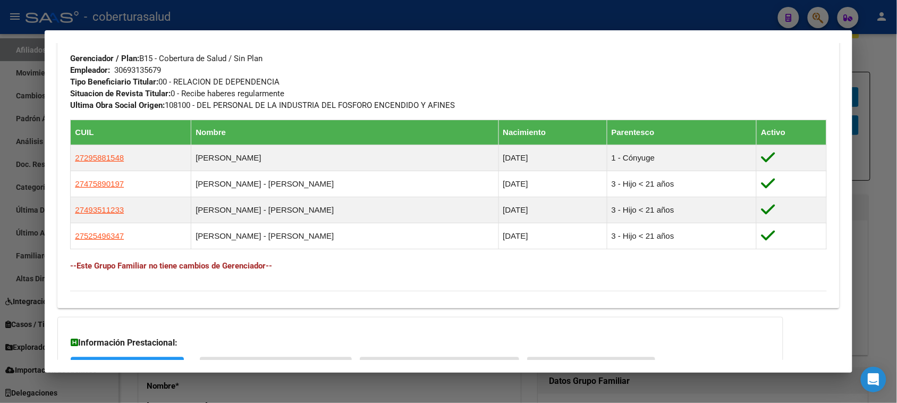
scroll to position [532, 0]
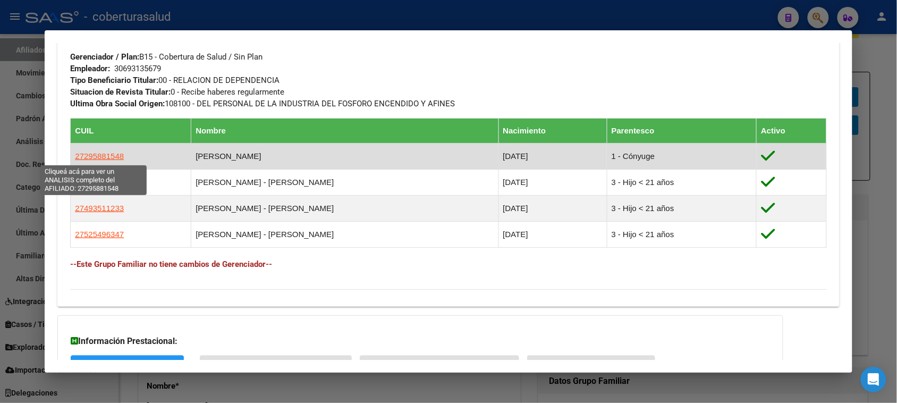
click at [100, 158] on span "27295881548" at bounding box center [99, 155] width 49 height 9
type textarea "27295881548"
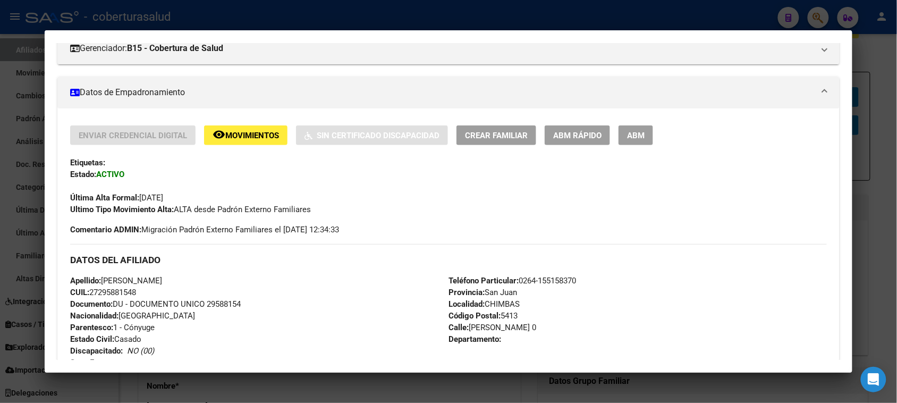
scroll to position [133, 0]
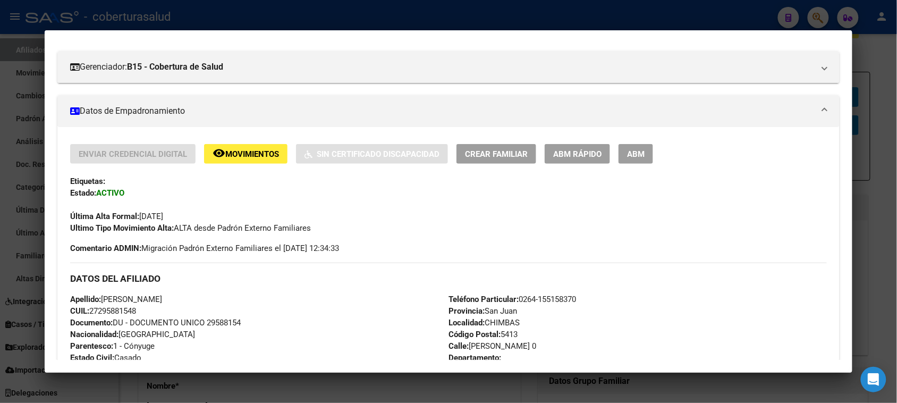
click at [628, 149] on span "ABM" at bounding box center [636, 154] width 18 height 10
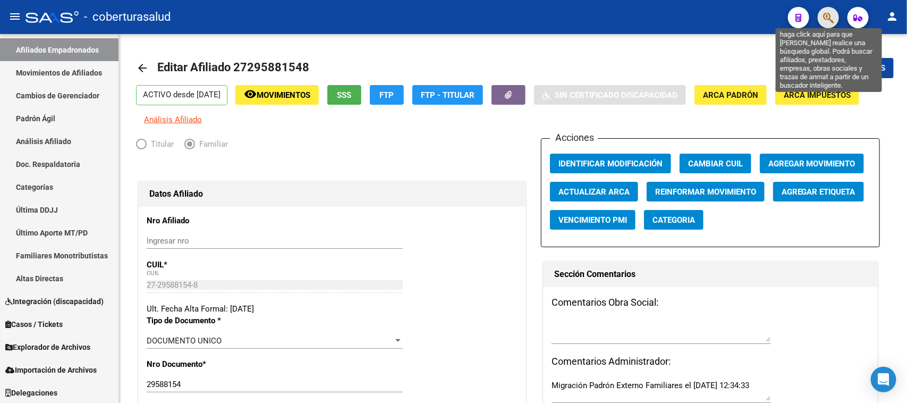
click at [830, 19] on icon "button" at bounding box center [828, 18] width 11 height 12
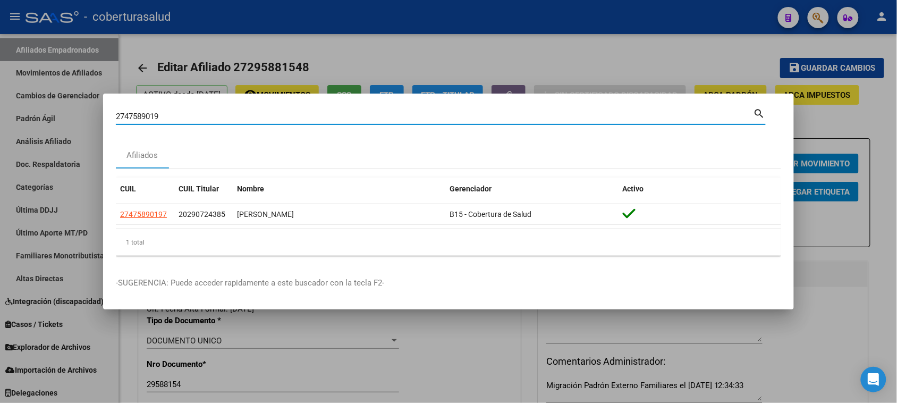
click at [124, 119] on input "2747589019" at bounding box center [435, 117] width 638 height 10
type input "47589019"
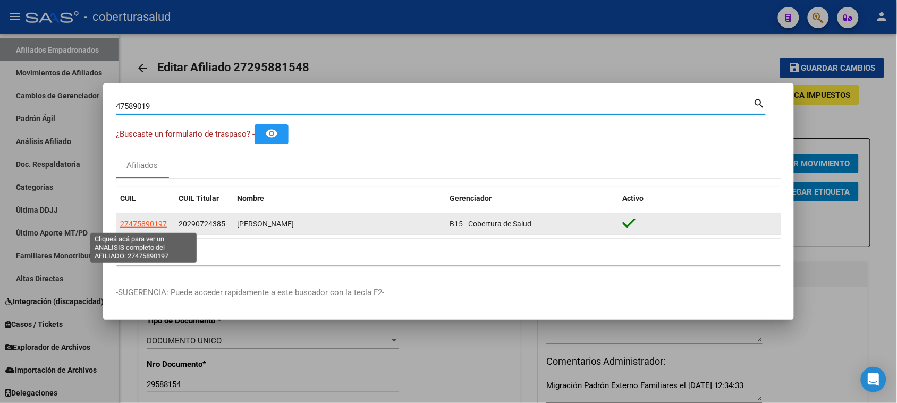
click at [145, 228] on span "27475890197" at bounding box center [143, 224] width 47 height 9
type textarea "27475890197"
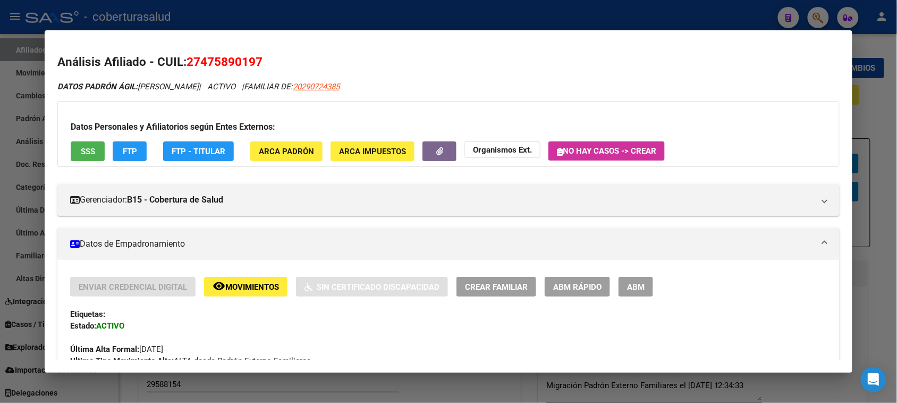
click at [642, 285] on button "ABM" at bounding box center [636, 287] width 35 height 20
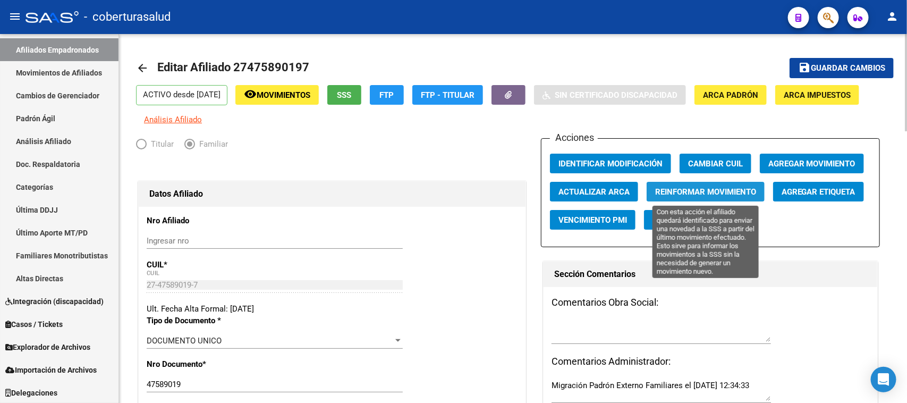
click at [735, 192] on span "Reinformar Movimiento" at bounding box center [705, 192] width 101 height 10
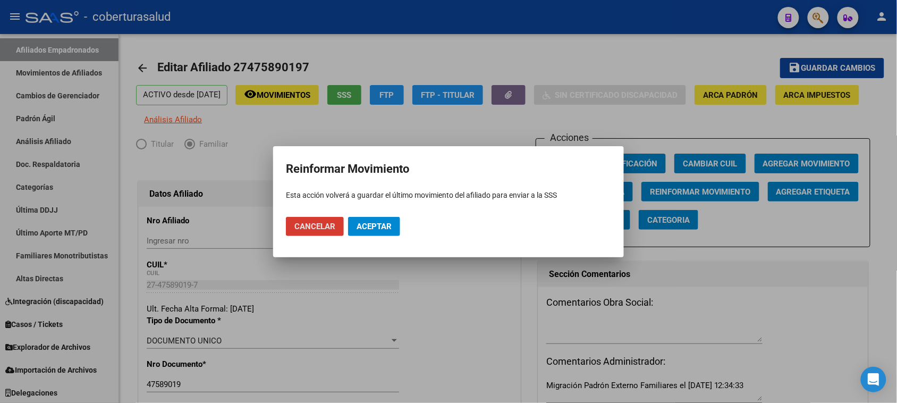
click at [391, 229] on span "Aceptar" at bounding box center [374, 227] width 35 height 10
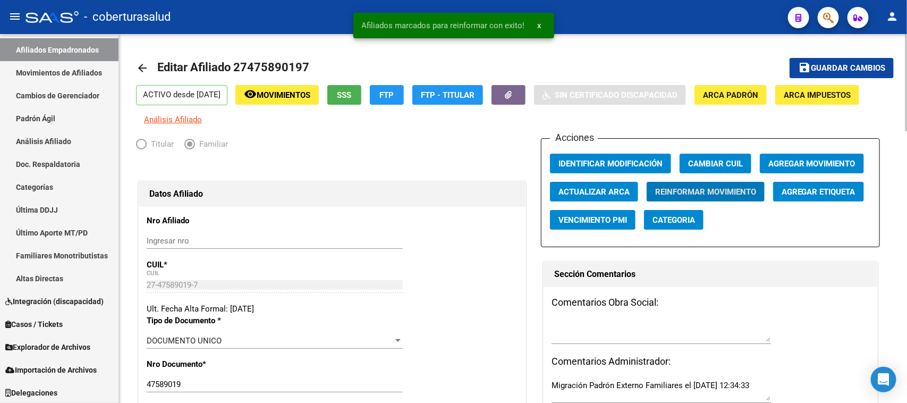
click at [821, 66] on span "Guardar cambios" at bounding box center [848, 69] width 74 height 10
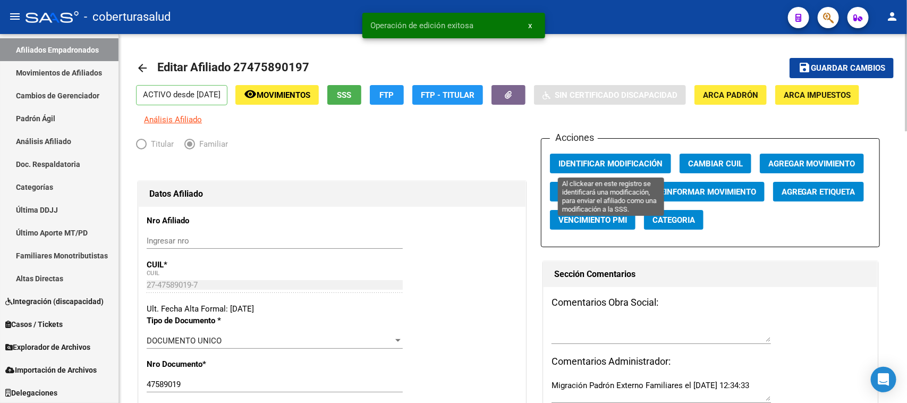
click at [618, 160] on span "Identificar Modificación" at bounding box center [611, 164] width 104 height 10
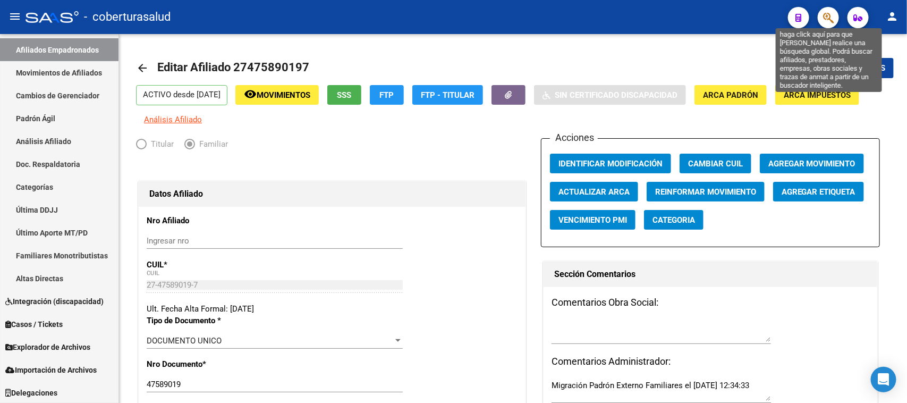
click at [832, 13] on icon "button" at bounding box center [828, 18] width 11 height 12
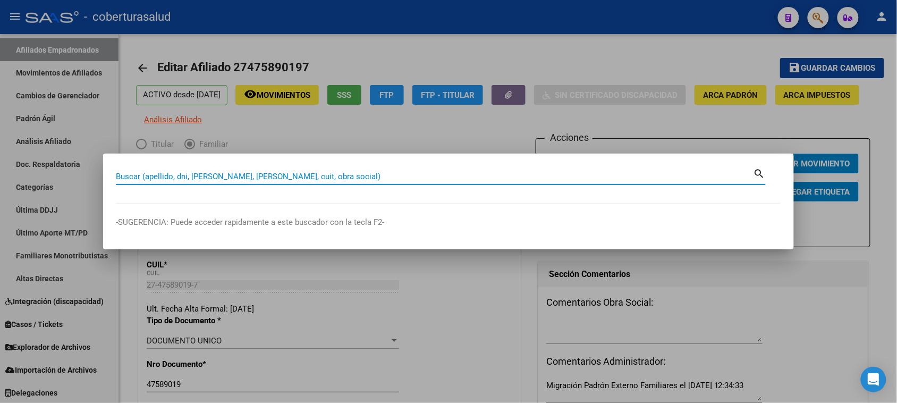
paste input "27525496347"
type input "27525496347"
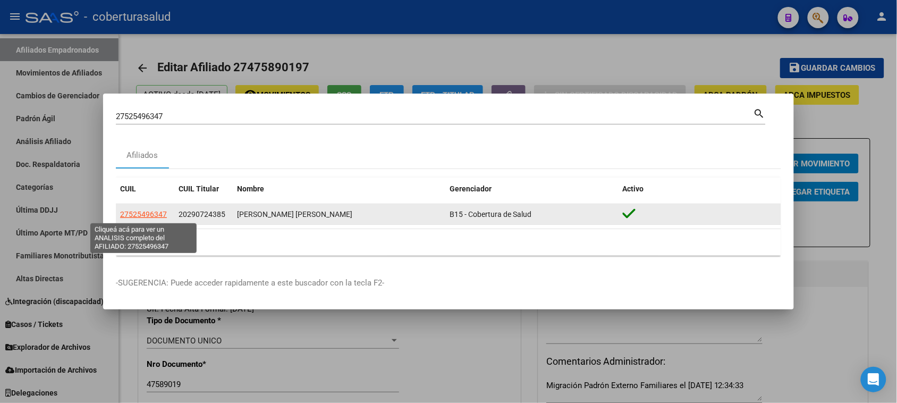
click at [155, 216] on span "27525496347" at bounding box center [143, 214] width 47 height 9
type textarea "27525496347"
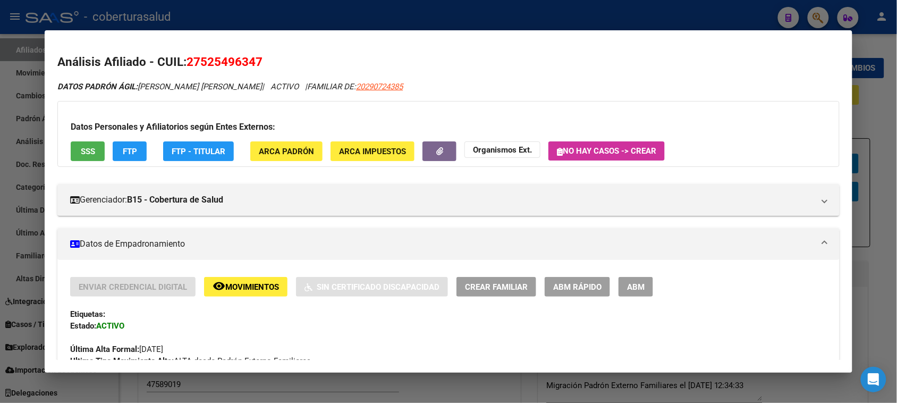
click at [644, 283] on button "ABM" at bounding box center [636, 287] width 35 height 20
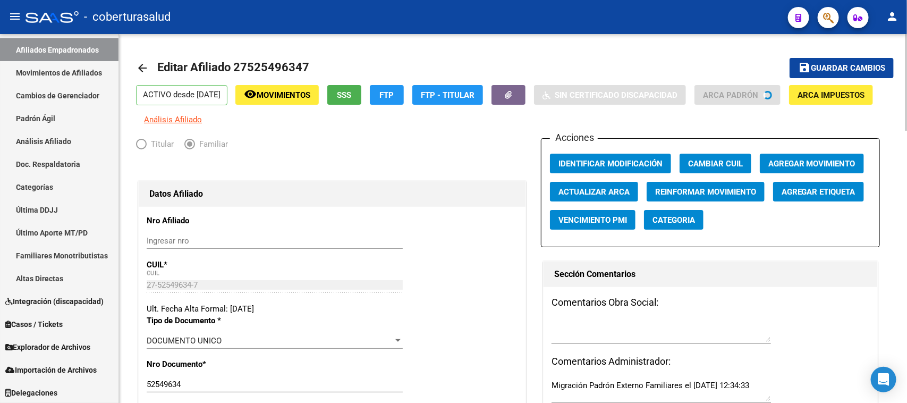
click at [726, 189] on div "Acciones Identificar Modificación Cambiar CUIL Agregar Movimiento Actualizar AR…" at bounding box center [711, 192] width 340 height 109
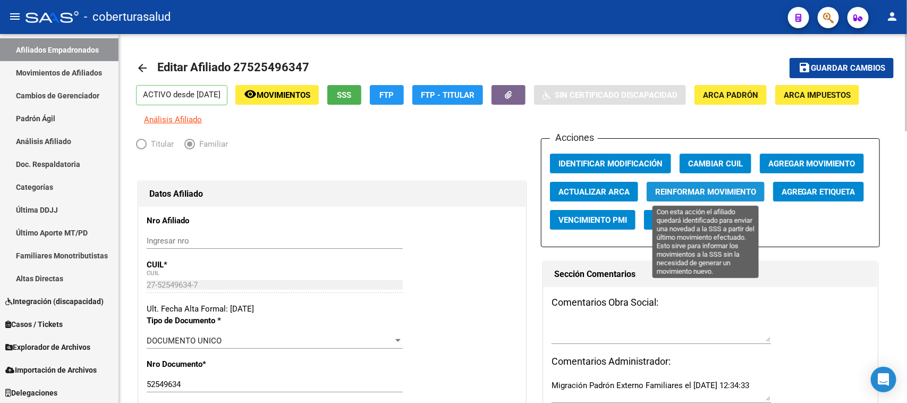
click at [729, 196] on button "Reinformar Movimiento" at bounding box center [706, 192] width 118 height 20
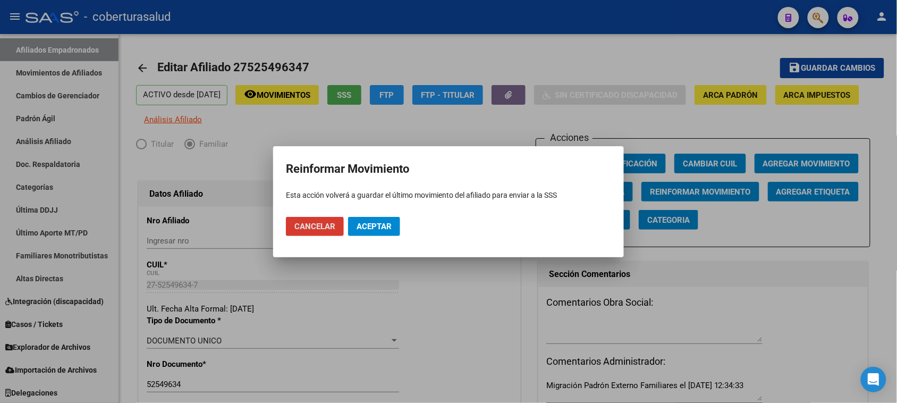
click at [385, 219] on button "Aceptar" at bounding box center [374, 226] width 52 height 19
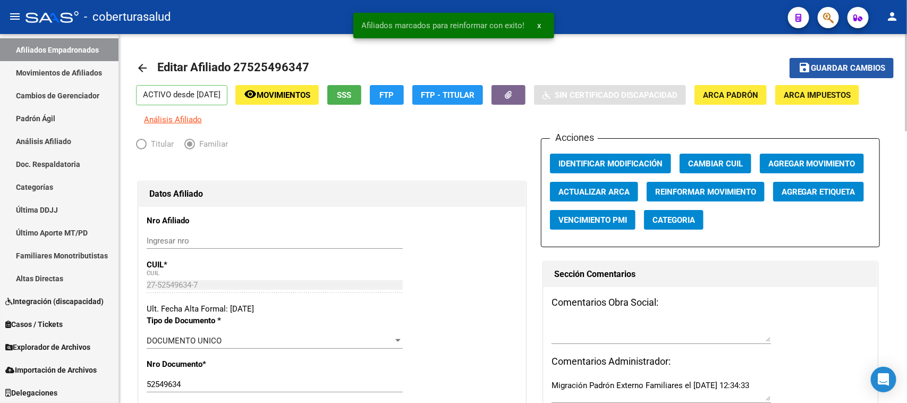
click at [858, 70] on span "Guardar cambios" at bounding box center [848, 69] width 74 height 10
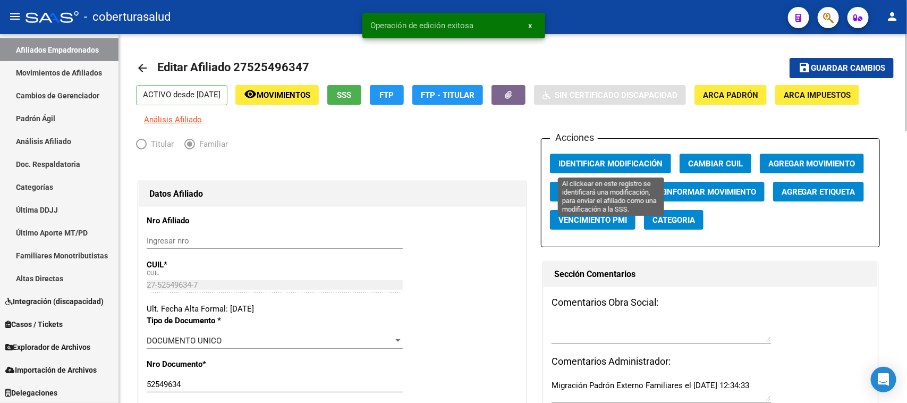
click at [618, 167] on span "Identificar Modificación" at bounding box center [611, 164] width 104 height 10
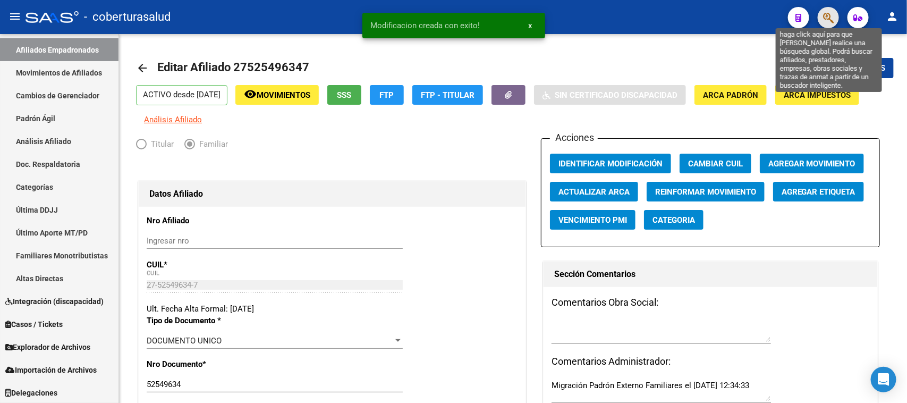
click at [832, 21] on icon "button" at bounding box center [828, 18] width 11 height 12
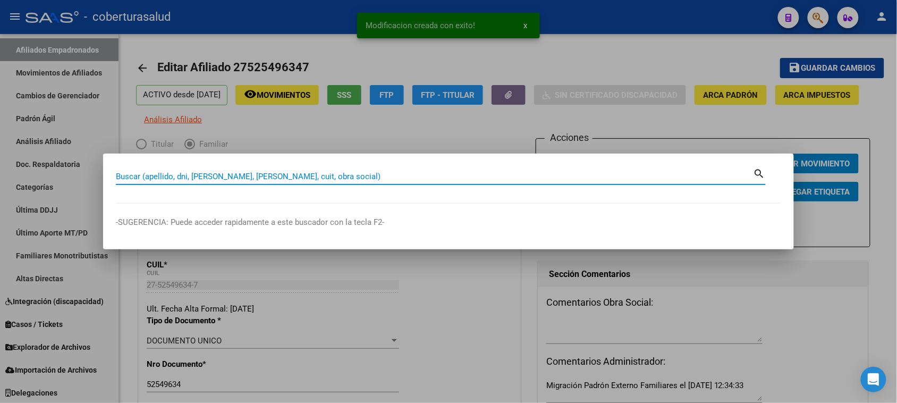
paste input "27493511233"
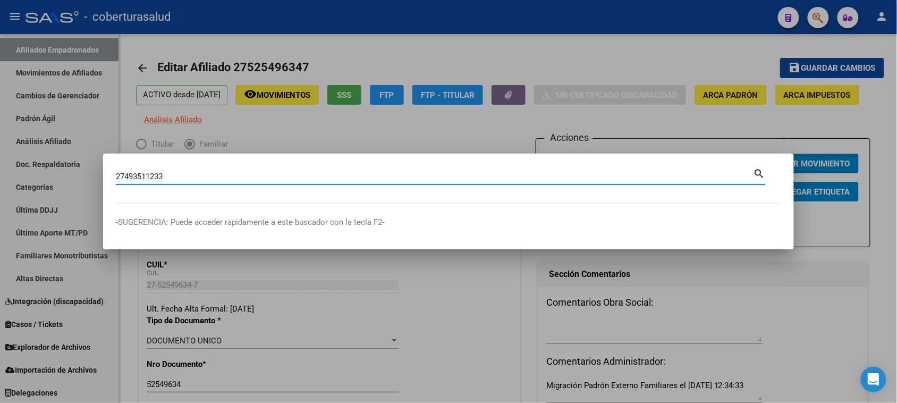
type input "27493511233"
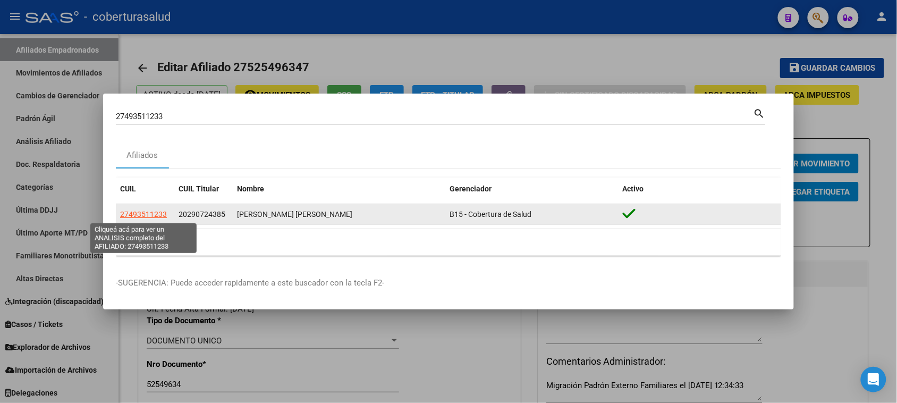
click at [152, 213] on span "27493511233" at bounding box center [143, 214] width 47 height 9
type textarea "27493511233"
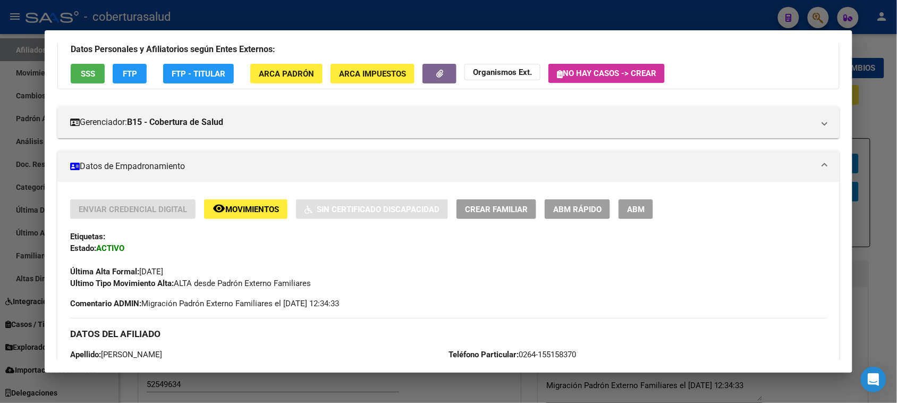
scroll to position [66, 0]
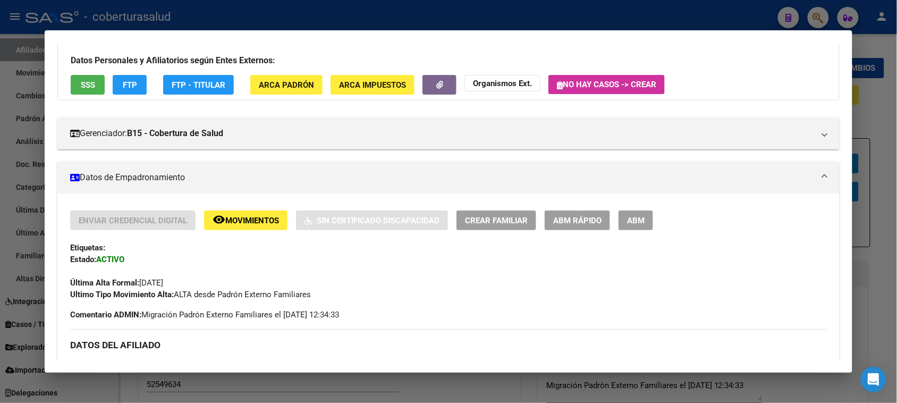
click at [635, 216] on span "ABM" at bounding box center [636, 221] width 18 height 10
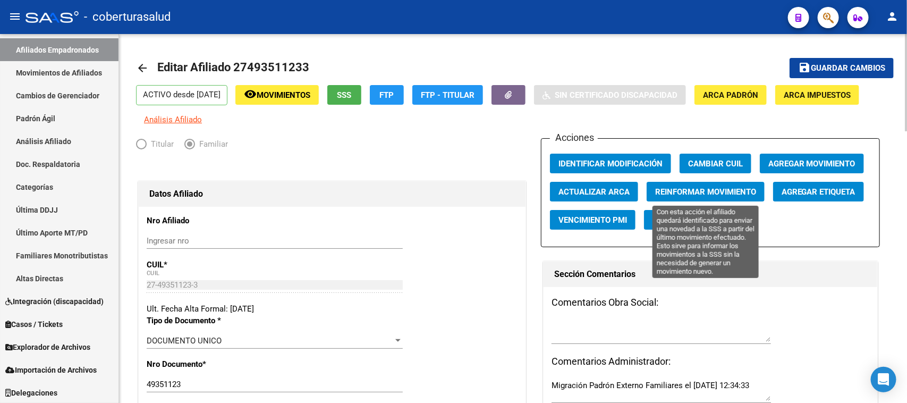
click at [701, 189] on span "Reinformar Movimiento" at bounding box center [705, 192] width 101 height 10
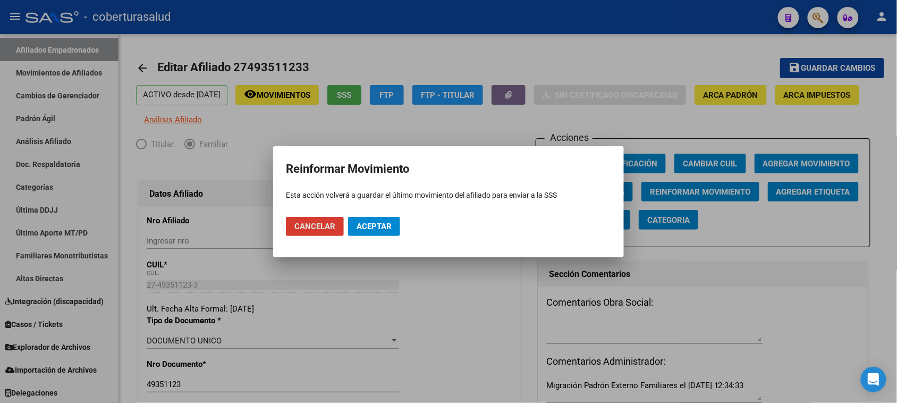
click at [376, 224] on span "Aceptar" at bounding box center [374, 227] width 35 height 10
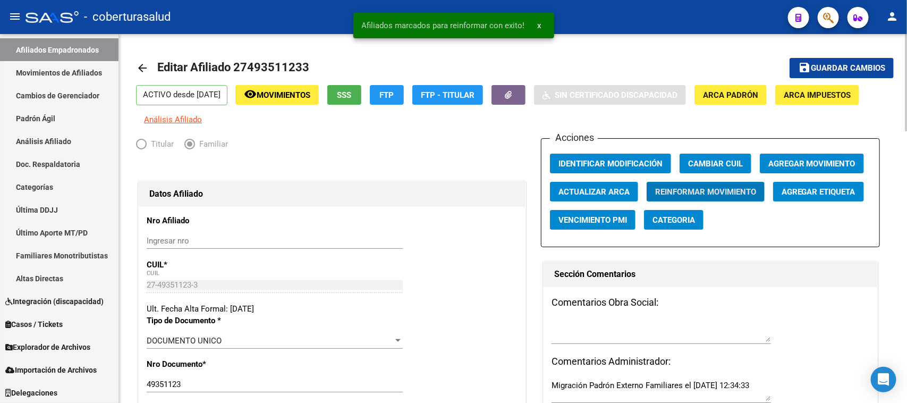
click at [844, 59] on button "save Guardar cambios" at bounding box center [842, 68] width 104 height 20
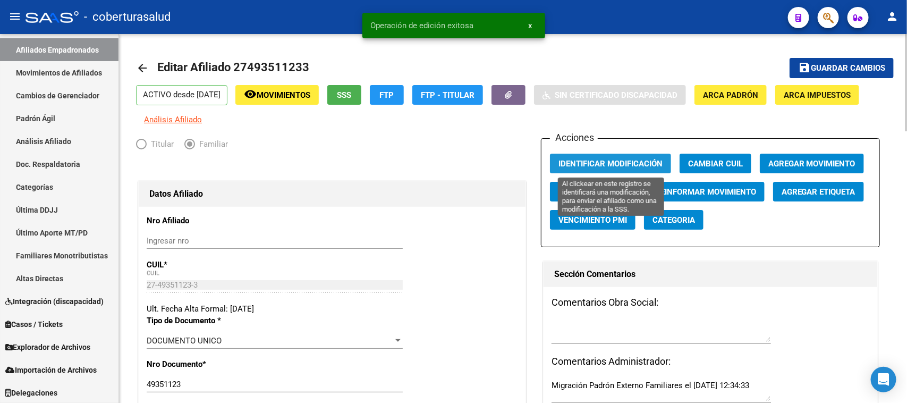
click at [639, 159] on span "Identificar Modificación" at bounding box center [611, 164] width 104 height 10
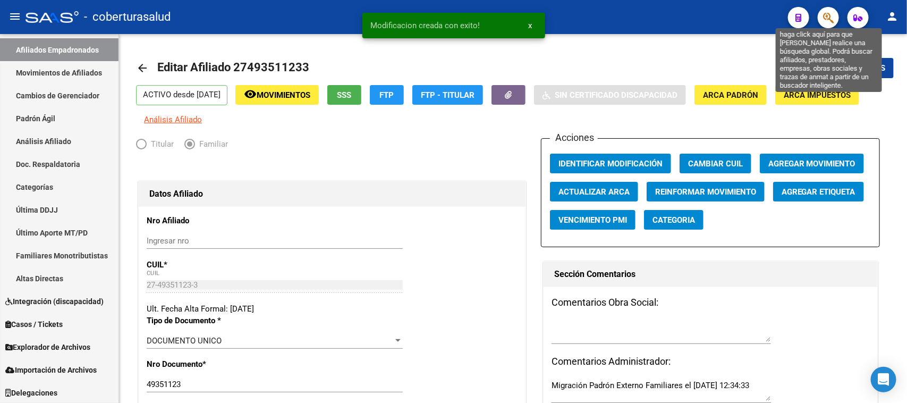
click at [831, 19] on icon "button" at bounding box center [828, 18] width 11 height 12
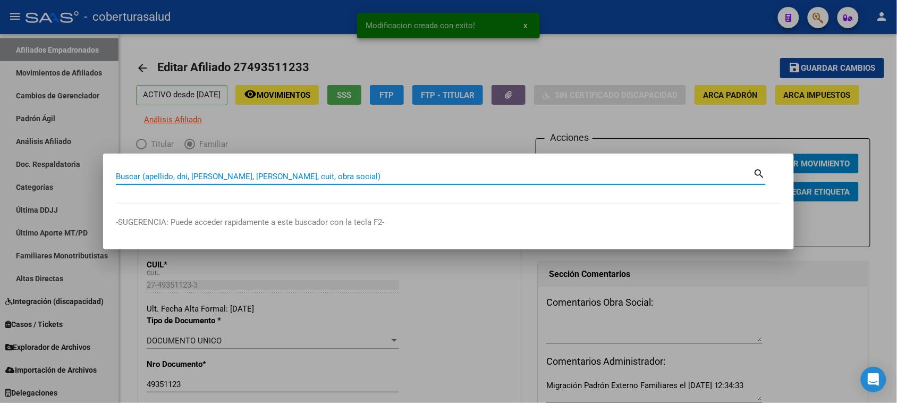
paste input "20484080101"
type input "20484080101"
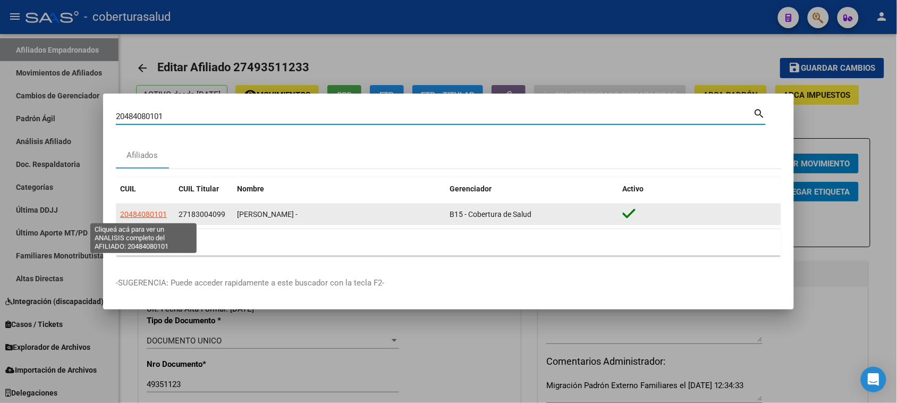
click at [144, 213] on span "20484080101" at bounding box center [143, 214] width 47 height 9
type textarea "20484080101"
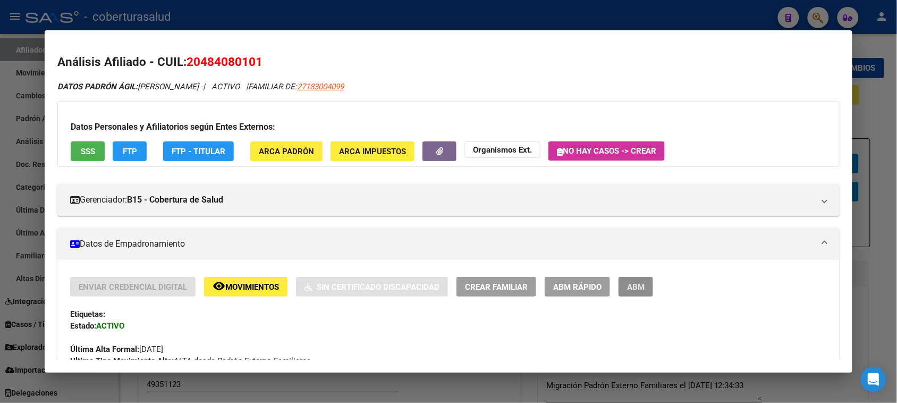
click at [633, 283] on span "ABM" at bounding box center [636, 287] width 18 height 10
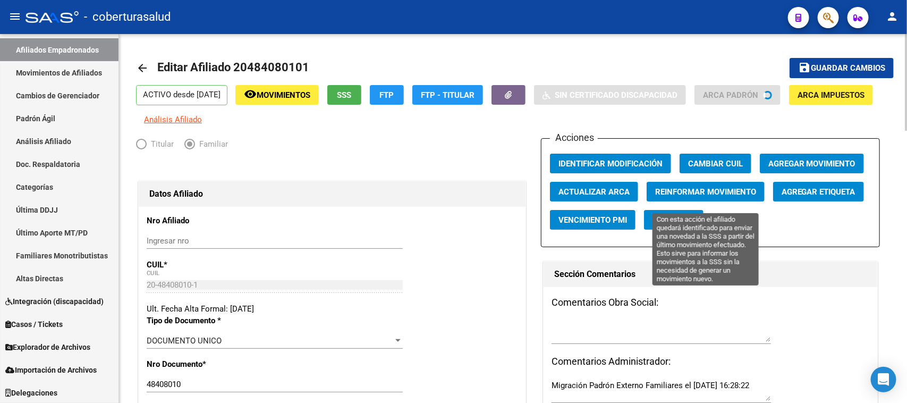
click at [715, 197] on span "Reinformar Movimiento" at bounding box center [705, 192] width 101 height 10
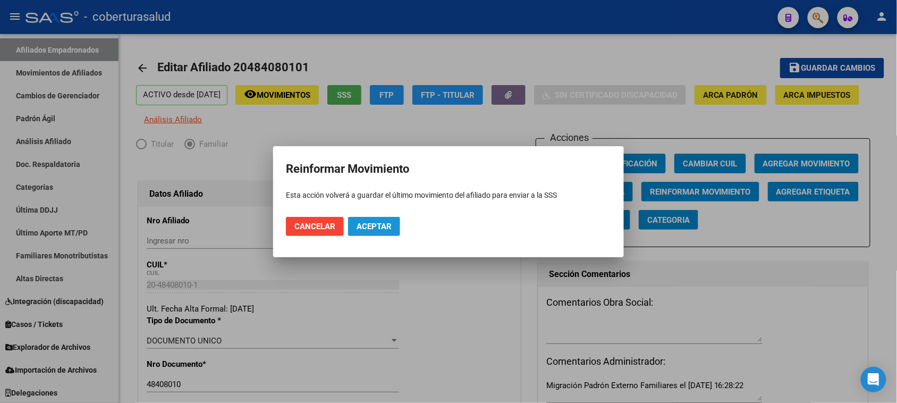
click at [373, 229] on span "Aceptar" at bounding box center [374, 227] width 35 height 10
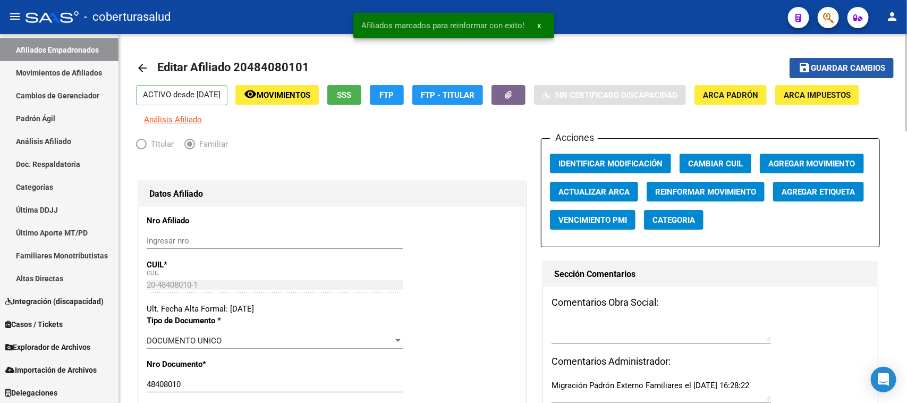
click at [859, 64] on span "Guardar cambios" at bounding box center [848, 69] width 74 height 10
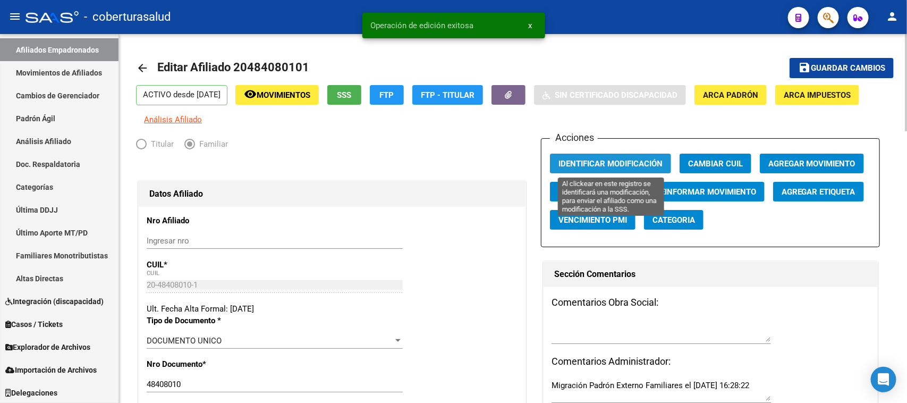
click at [634, 163] on span "Identificar Modificación" at bounding box center [611, 164] width 104 height 10
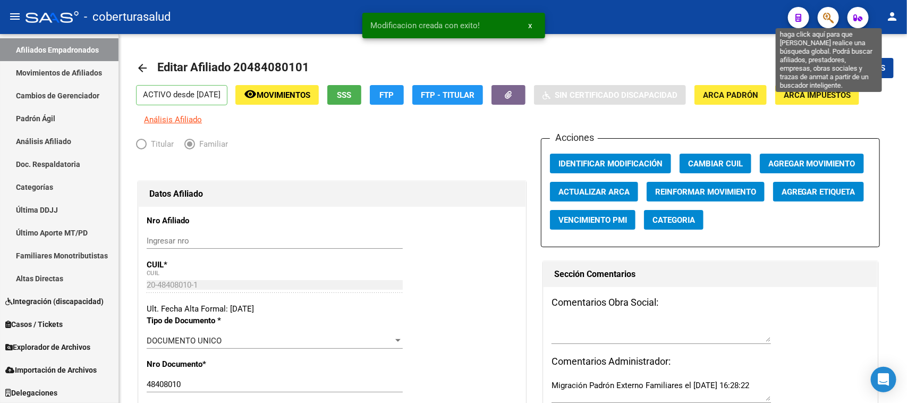
click at [828, 14] on icon "button" at bounding box center [828, 18] width 11 height 12
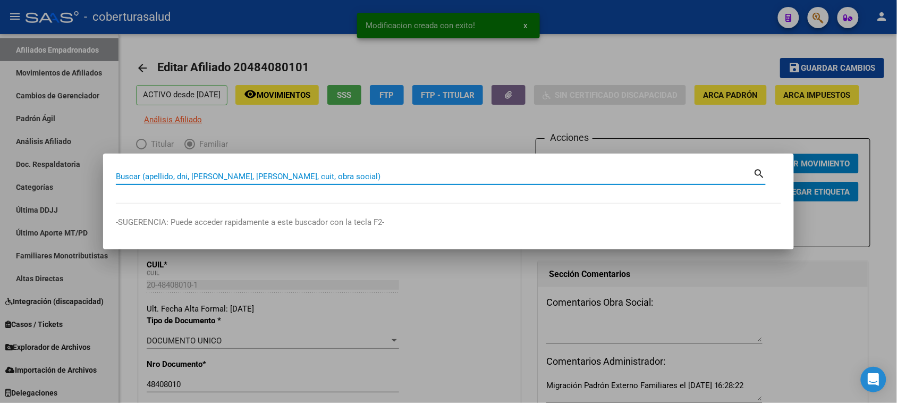
paste input "20531234740"
type input "20531234740"
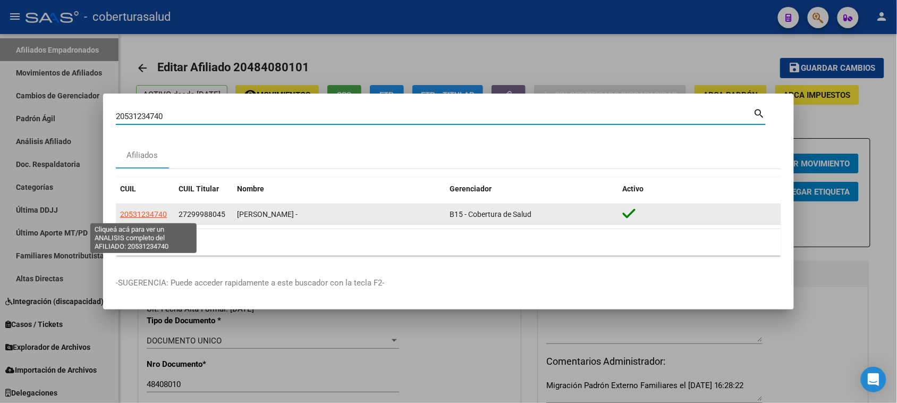
click at [152, 218] on span "20531234740" at bounding box center [143, 214] width 47 height 9
type textarea "20531234740"
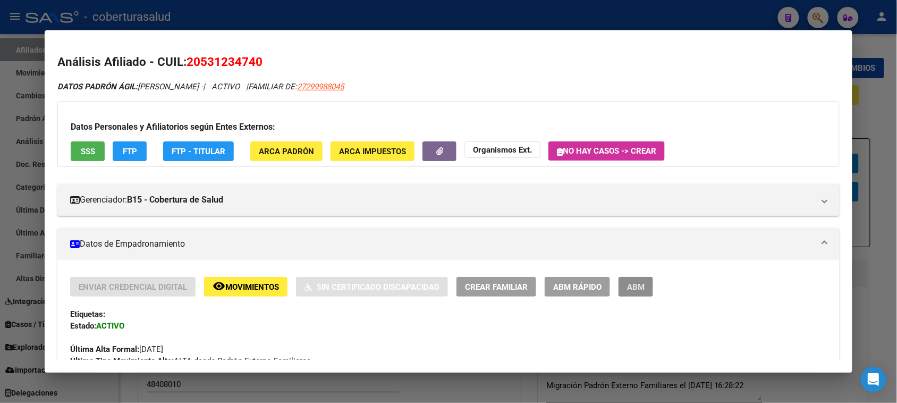
click at [628, 286] on span "ABM" at bounding box center [636, 287] width 18 height 10
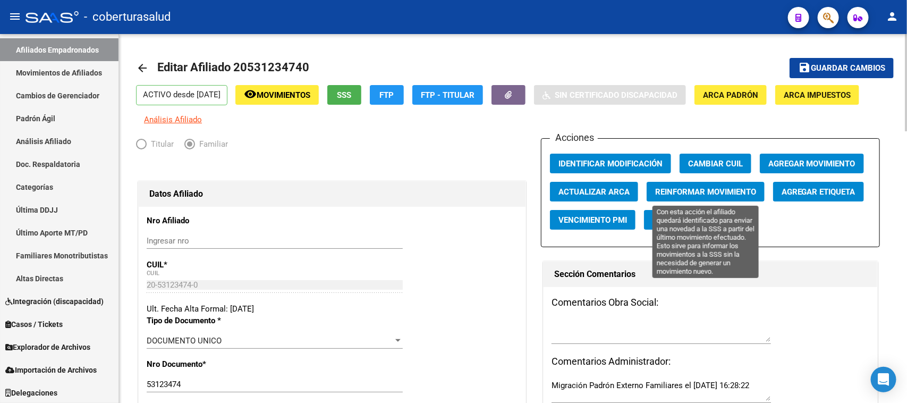
click at [735, 190] on span "Reinformar Movimiento" at bounding box center [705, 192] width 101 height 10
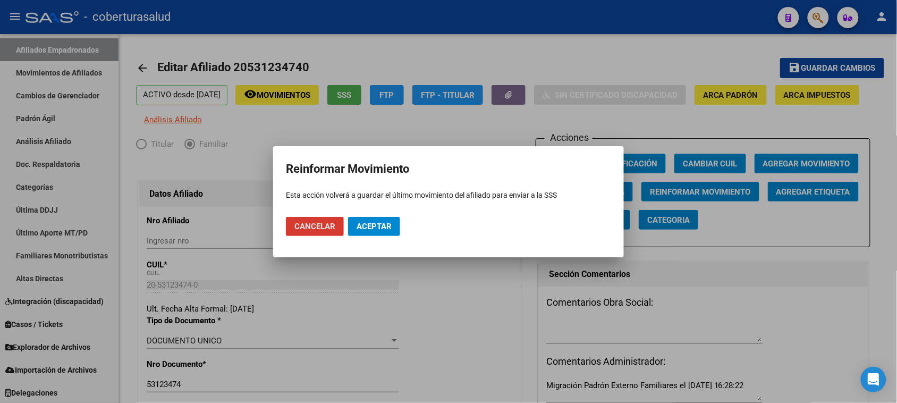
click at [388, 229] on span "Aceptar" at bounding box center [374, 227] width 35 height 10
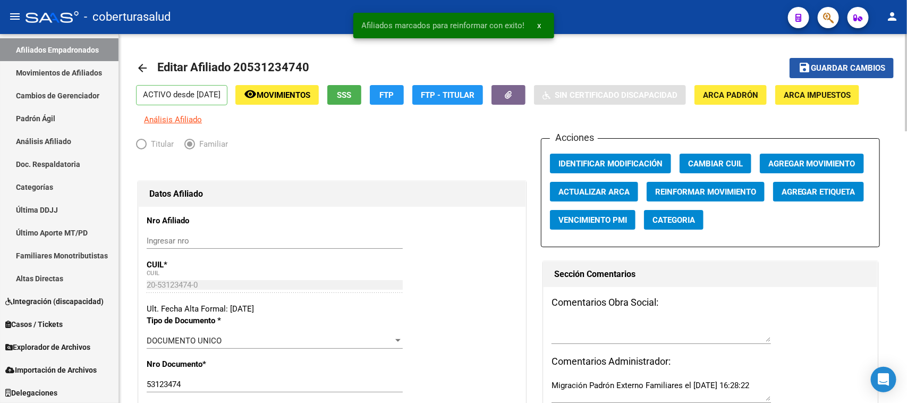
click at [835, 64] on span "Guardar cambios" at bounding box center [848, 69] width 74 height 10
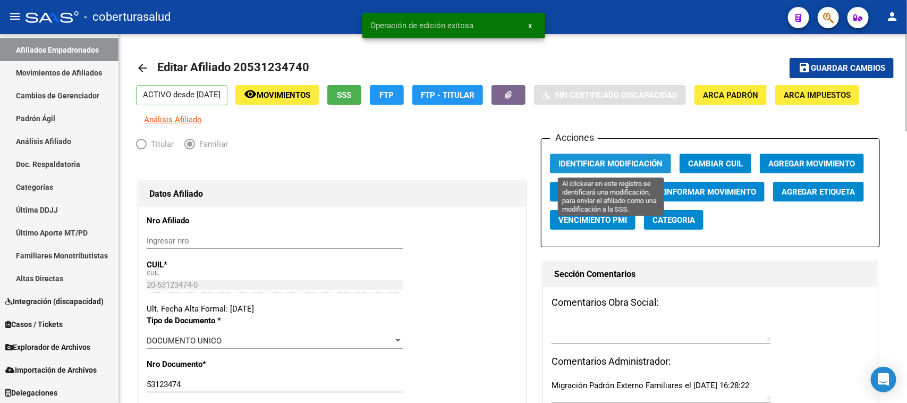
click at [616, 154] on button "Identificar Modificación" at bounding box center [610, 164] width 121 height 20
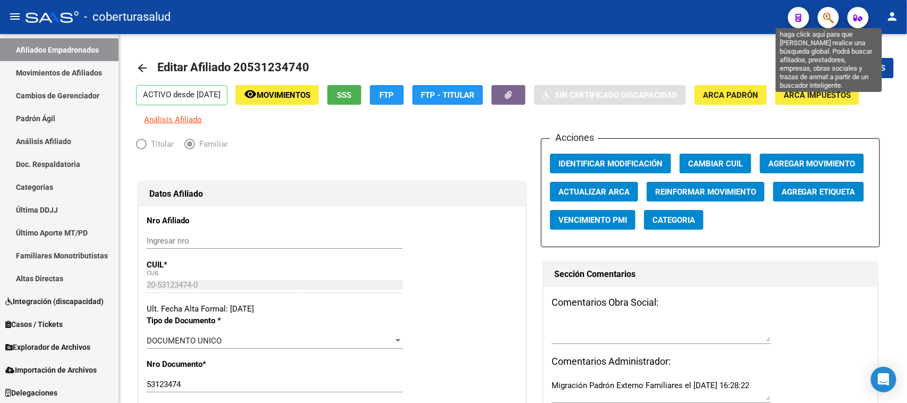
click at [827, 18] on icon "button" at bounding box center [828, 18] width 11 height 12
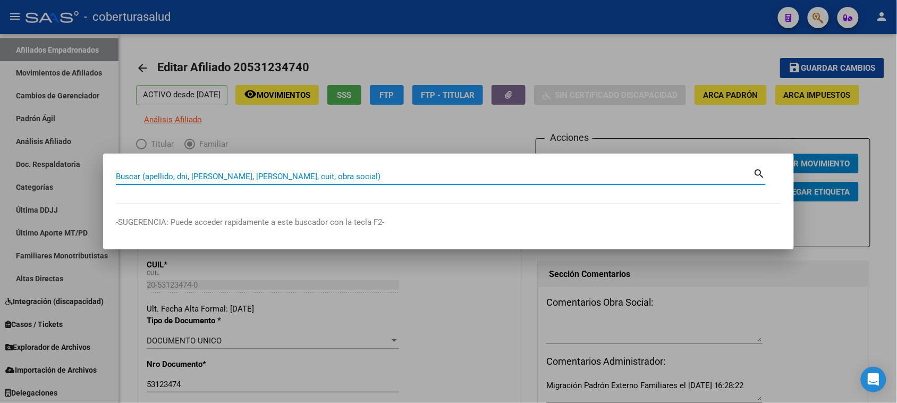
paste input "20190215297"
type input "19021529"
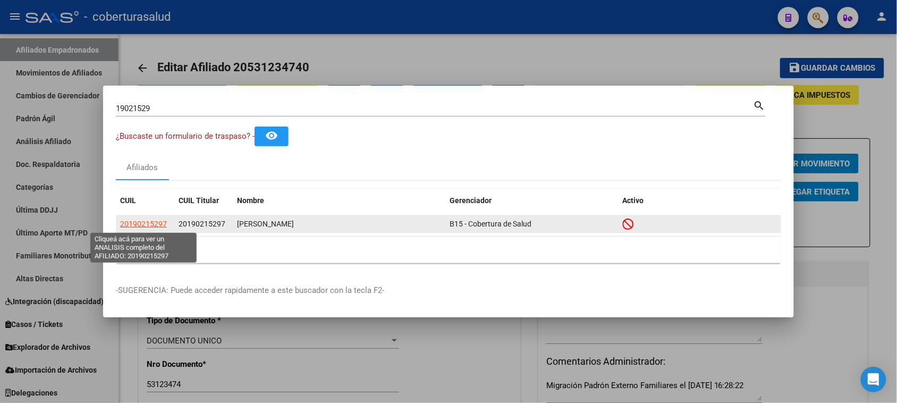
click at [147, 222] on span "20190215297" at bounding box center [143, 224] width 47 height 9
type textarea "20190215297"
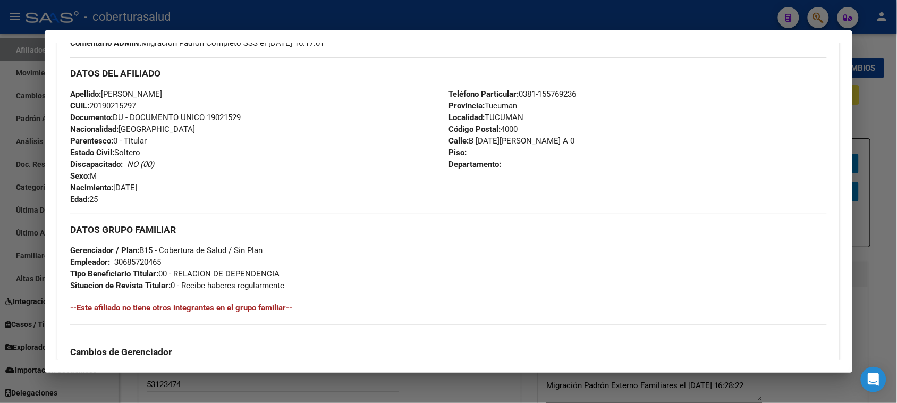
scroll to position [399, 0]
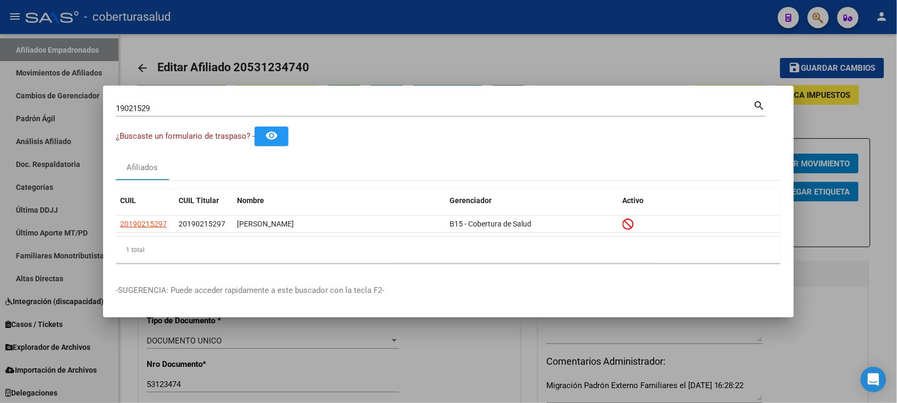
click at [181, 104] on input "19021529" at bounding box center [435, 109] width 638 height 10
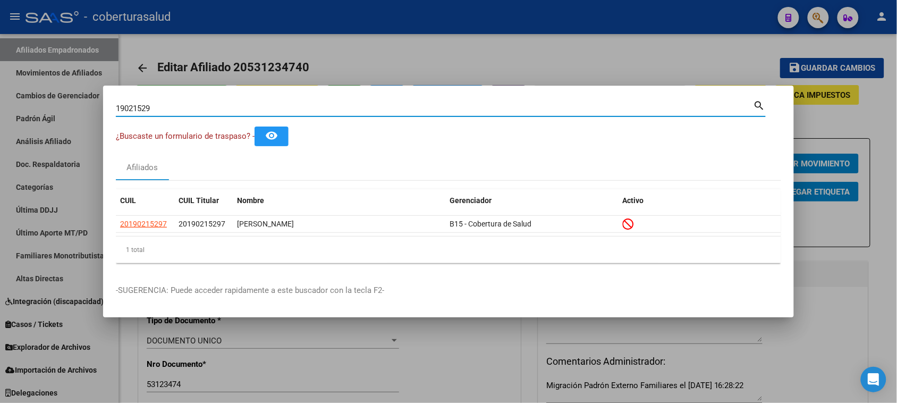
click at [181, 104] on input "19021529" at bounding box center [435, 109] width 638 height 10
paste input "20177800318"
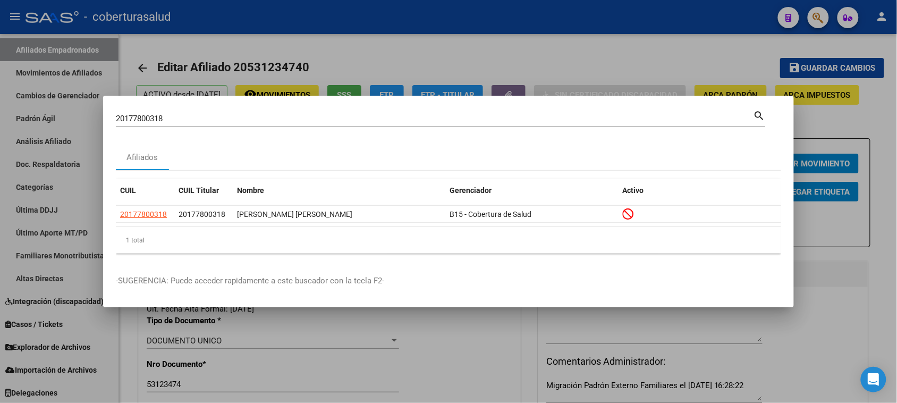
drag, startPoint x: 225, startPoint y: 128, endPoint x: 220, endPoint y: 121, distance: 8.3
click at [224, 127] on div "20177800318 Buscar (apellido, dni, [PERSON_NAME], [PERSON_NAME], cuit, obra soc…" at bounding box center [441, 122] width 650 height 28
click at [219, 121] on input "20177800318" at bounding box center [435, 119] width 638 height 10
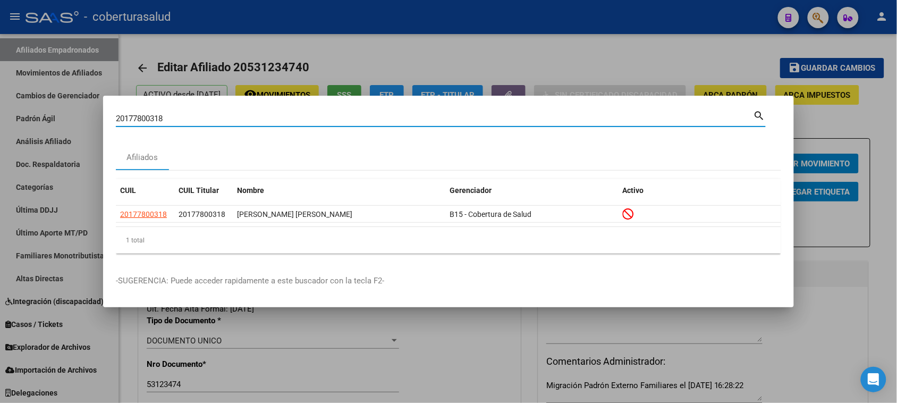
click at [219, 121] on input "20177800318" at bounding box center [435, 119] width 638 height 10
paste input "2227115"
click at [206, 115] on input "20222711518" at bounding box center [435, 119] width 638 height 10
paste input "42008953"
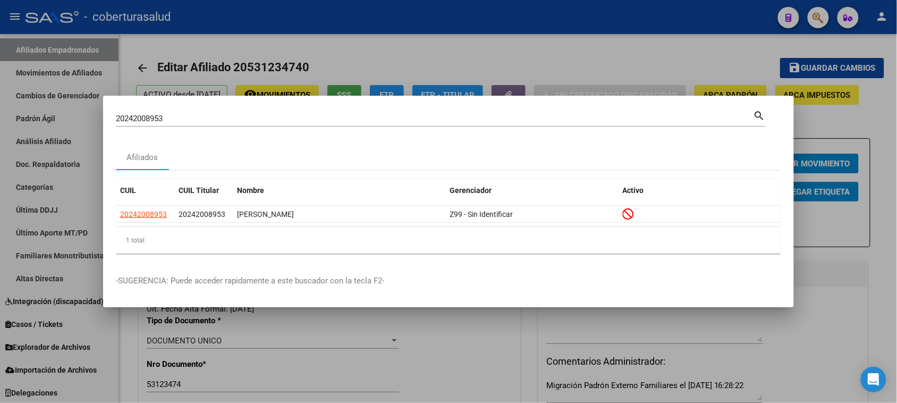
click at [160, 112] on div "20242008953 Buscar (apellido, dni, [PERSON_NAME], [PERSON_NAME], cuit, obra soc…" at bounding box center [435, 119] width 638 height 16
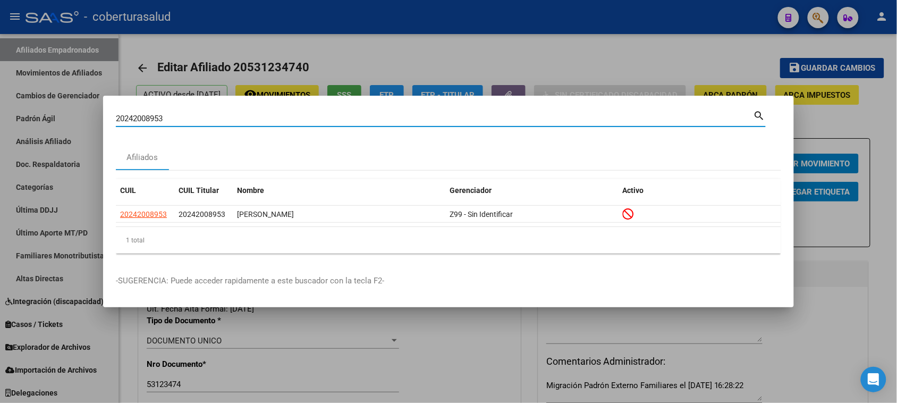
click at [158, 120] on input "20242008953" at bounding box center [435, 119] width 638 height 10
paste input "74901986"
type input "20274901986"
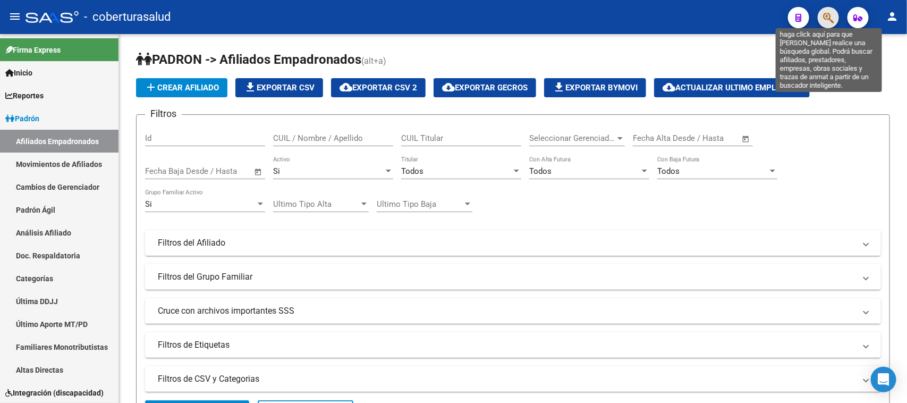
click at [828, 22] on icon "button" at bounding box center [828, 18] width 11 height 12
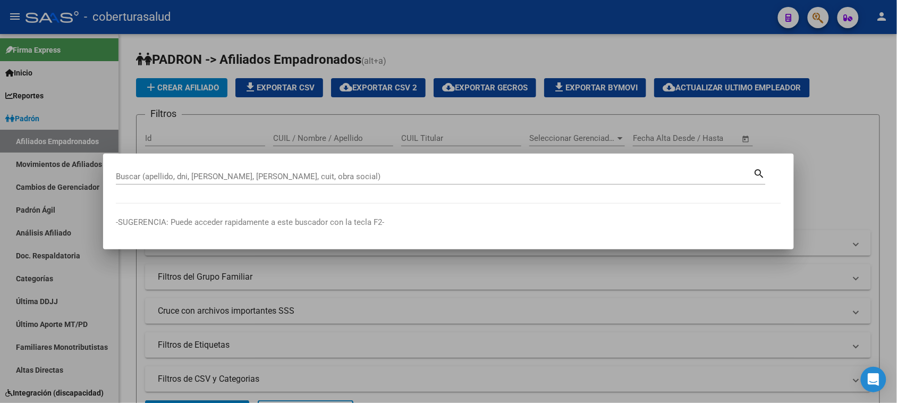
paste input "49691380"
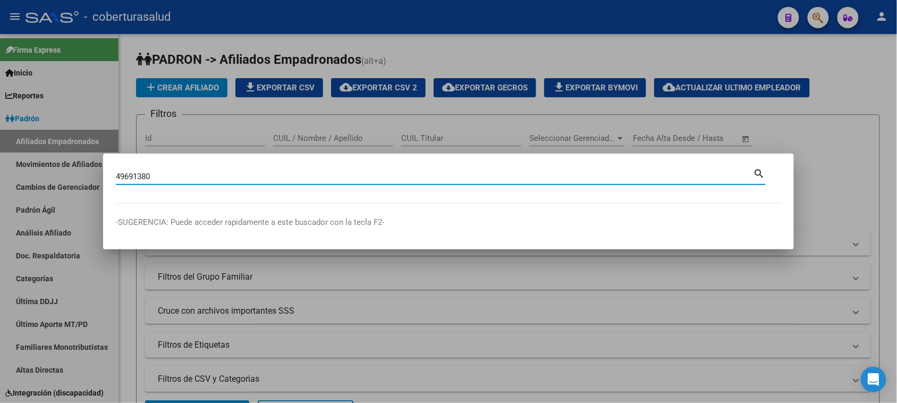
type input "49691380"
